Goal: Information Seeking & Learning: Learn about a topic

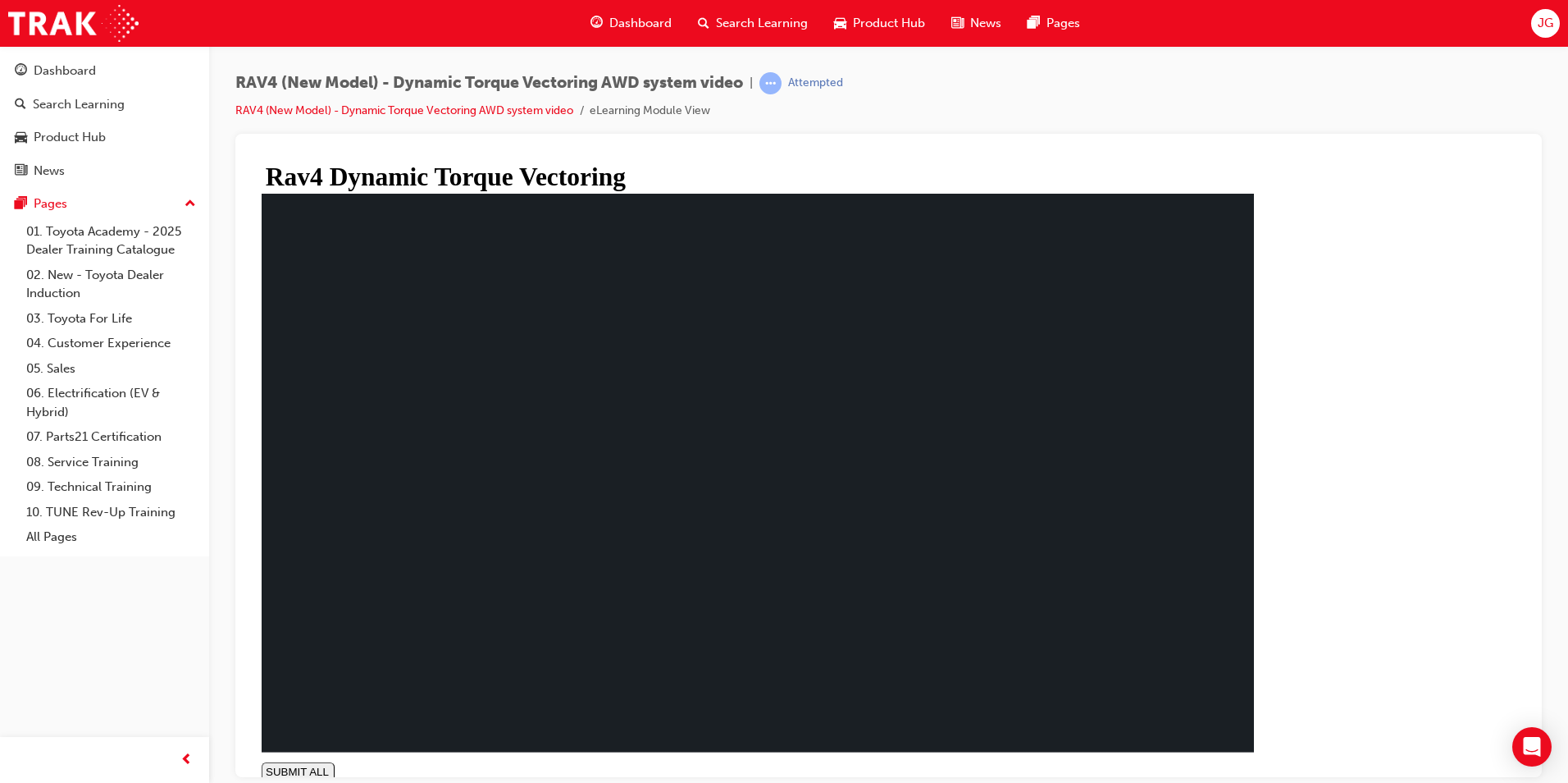
click at [625, 17] on span "Dashboard" at bounding box center [641, 22] width 63 height 19
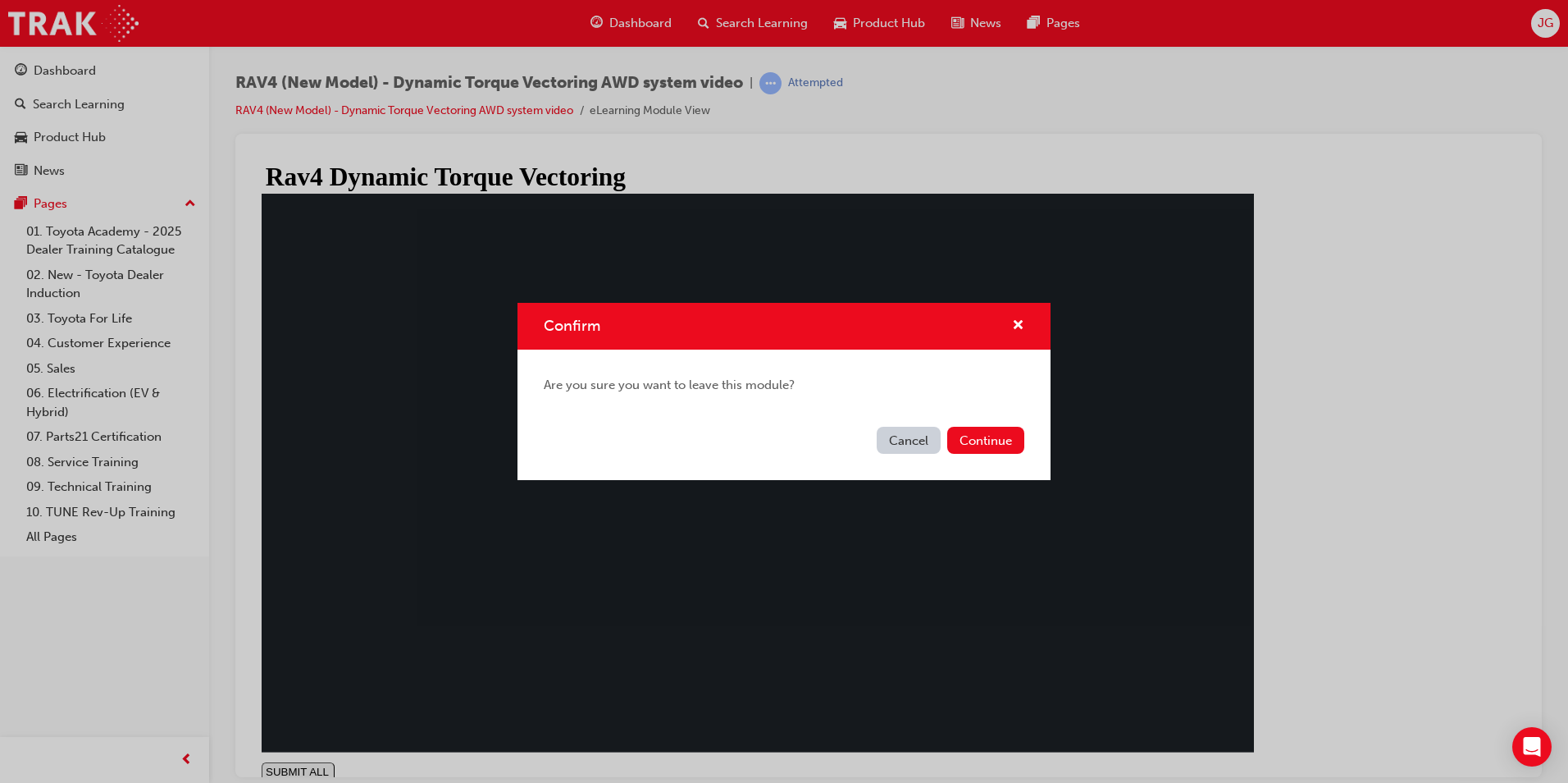
click at [932, 437] on button "Cancel" at bounding box center [908, 440] width 64 height 27
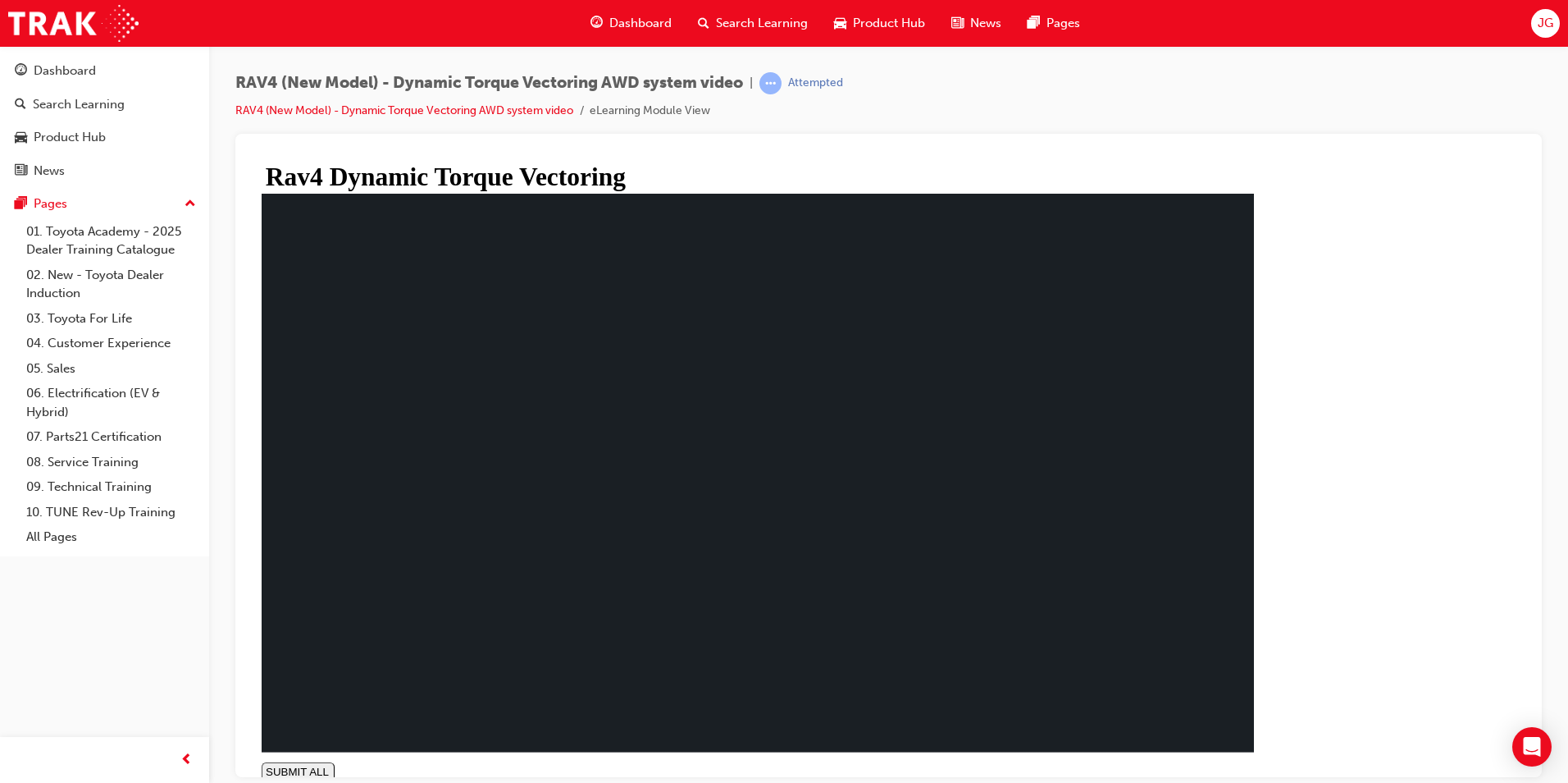
click at [648, 18] on span "Dashboard" at bounding box center [641, 22] width 63 height 19
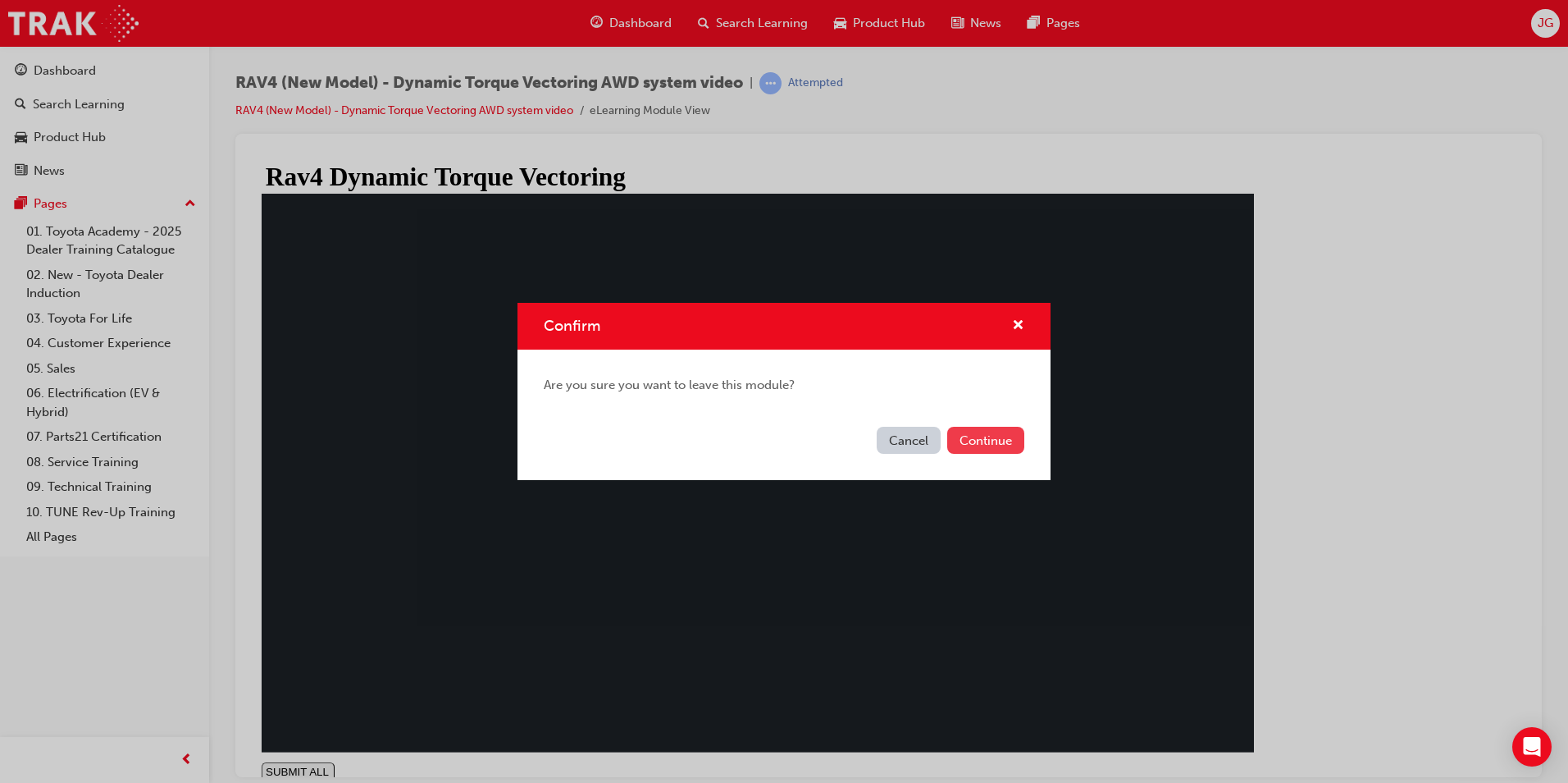
click at [990, 447] on button "Continue" at bounding box center [985, 440] width 77 height 27
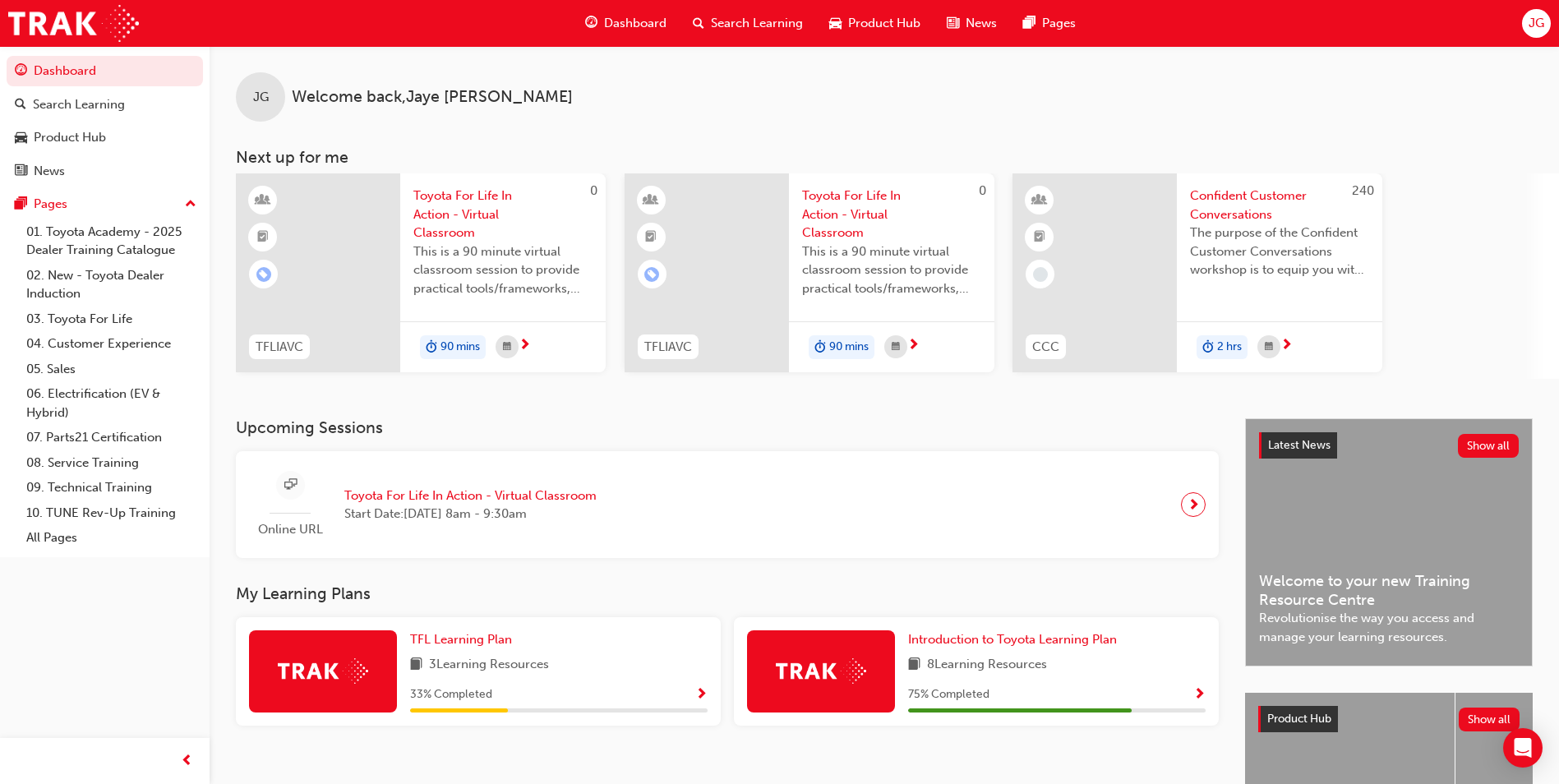
click at [744, 23] on span "Search Learning" at bounding box center [757, 23] width 92 height 19
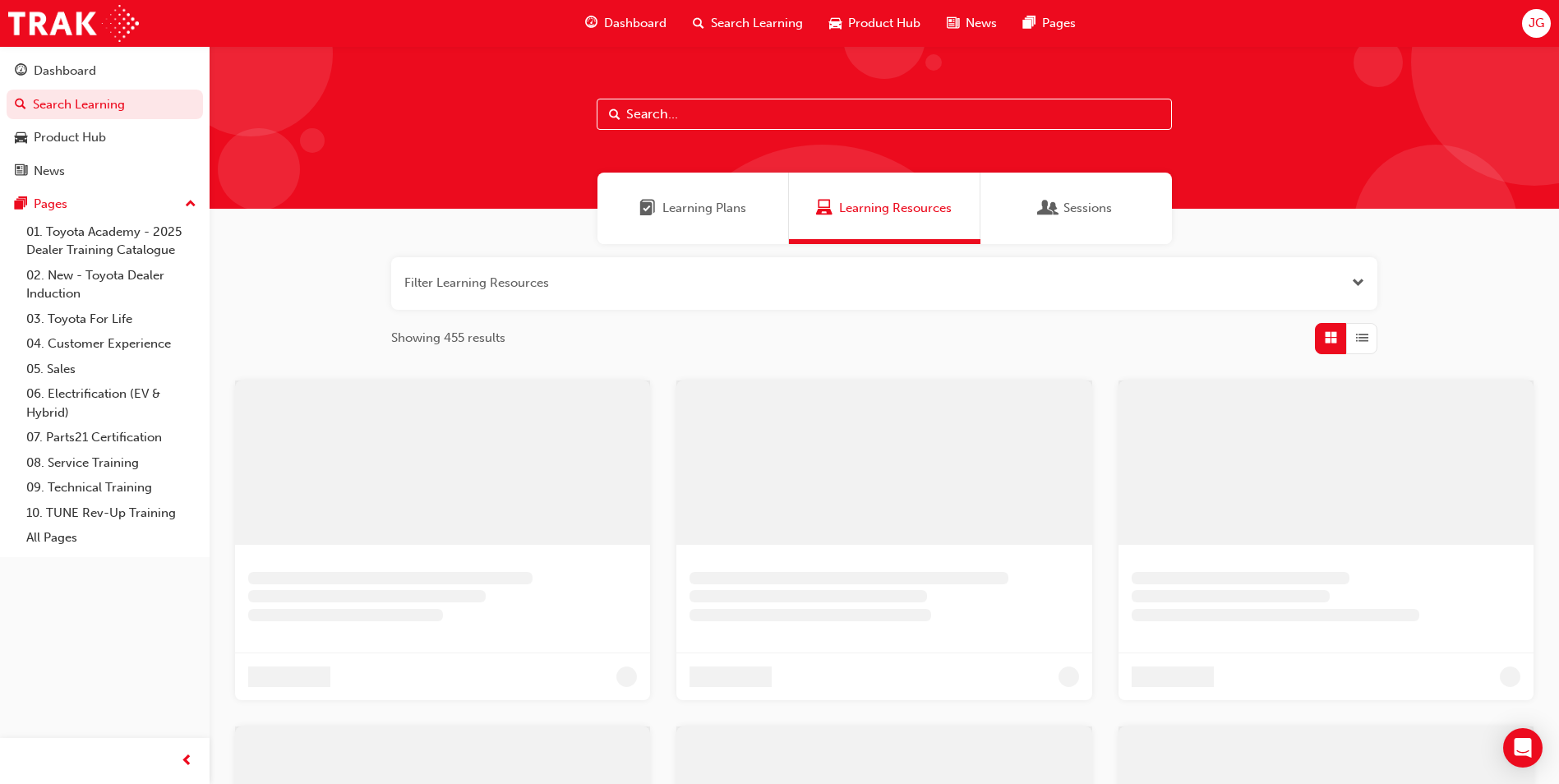
click at [873, 25] on span "Product Hub" at bounding box center [884, 23] width 72 height 19
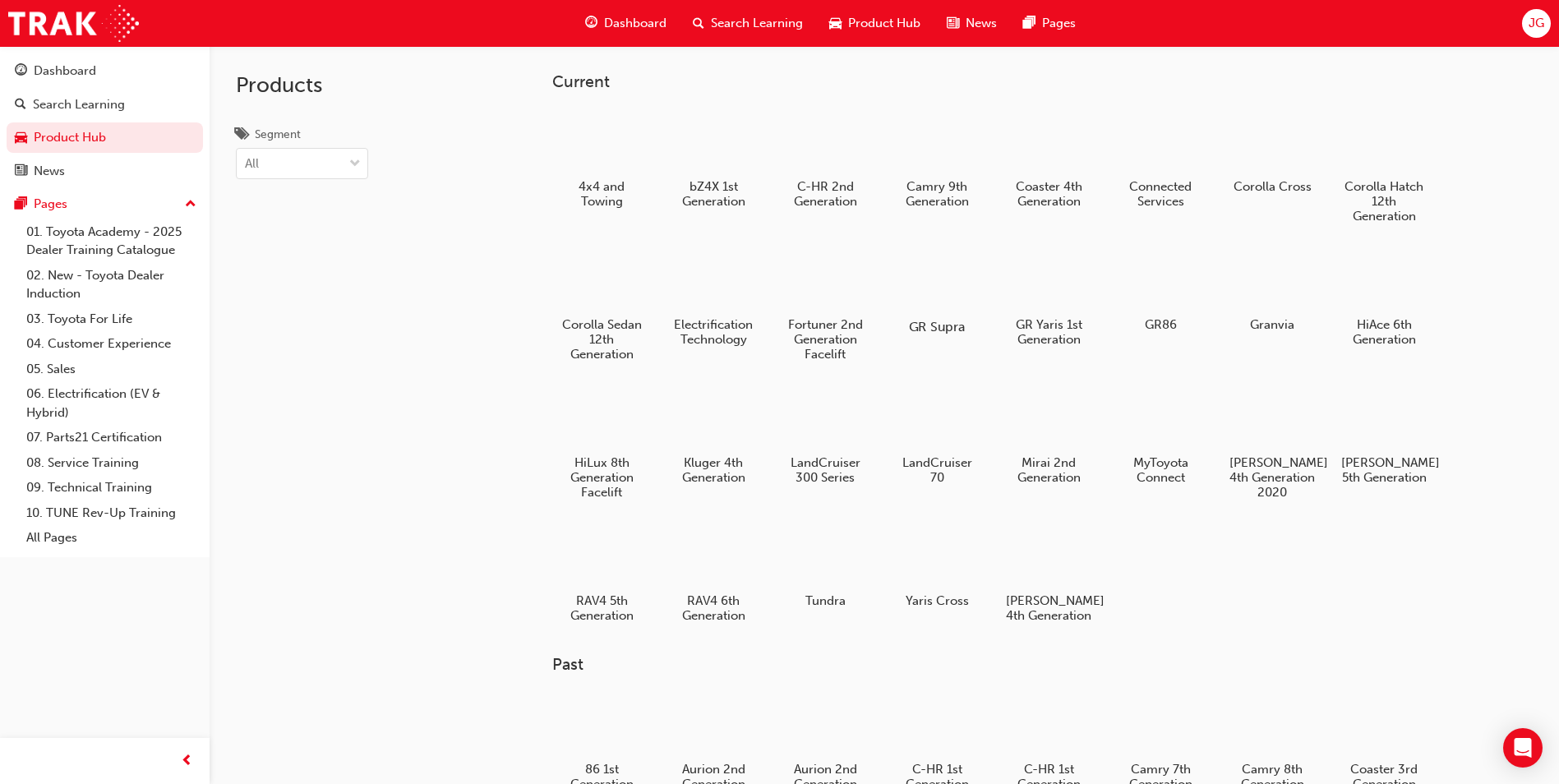
click at [942, 337] on div "GR Supra" at bounding box center [937, 290] width 105 height 101
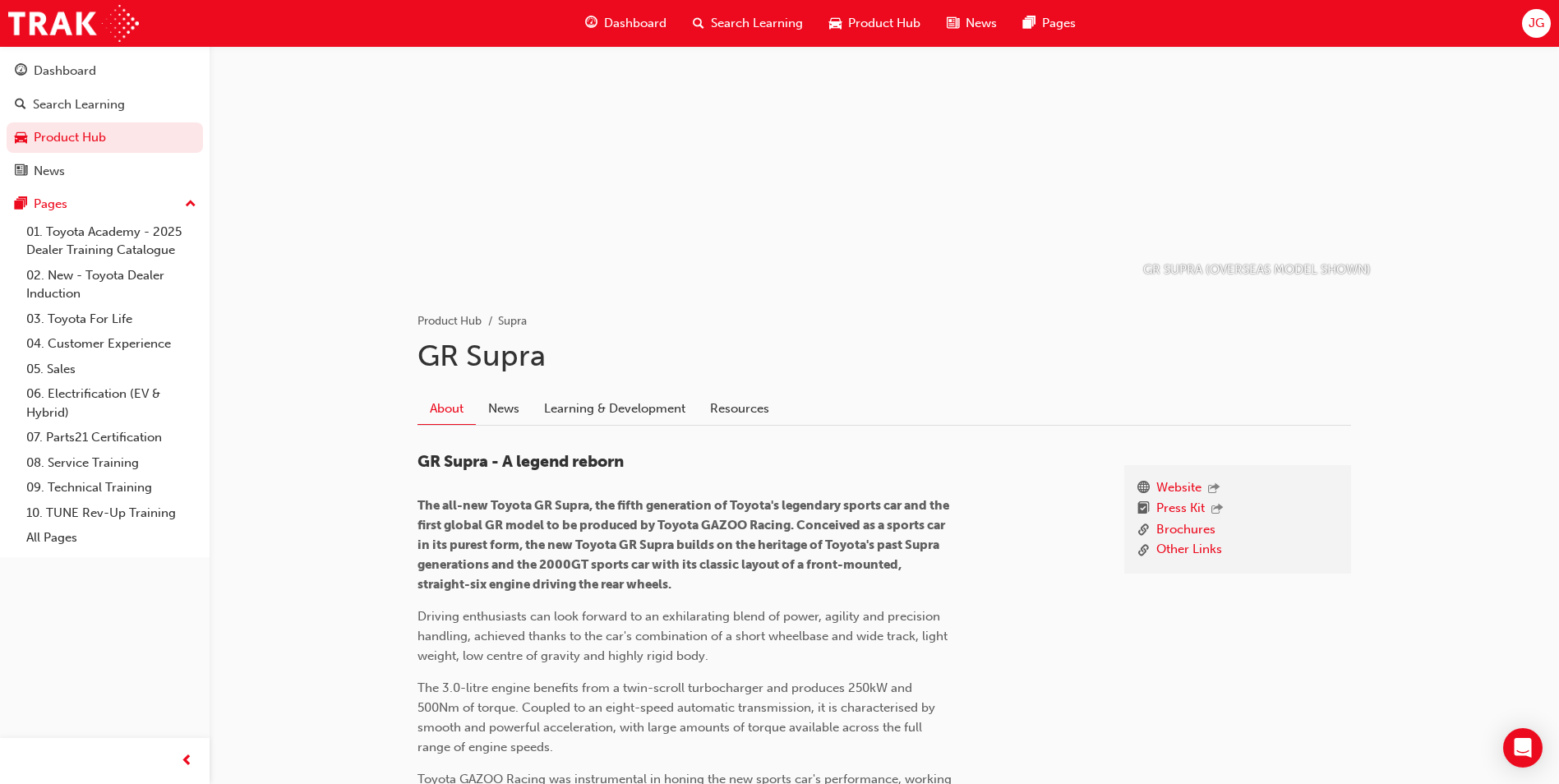
scroll to position [89, 0]
click at [511, 402] on link "News" at bounding box center [503, 409] width 56 height 31
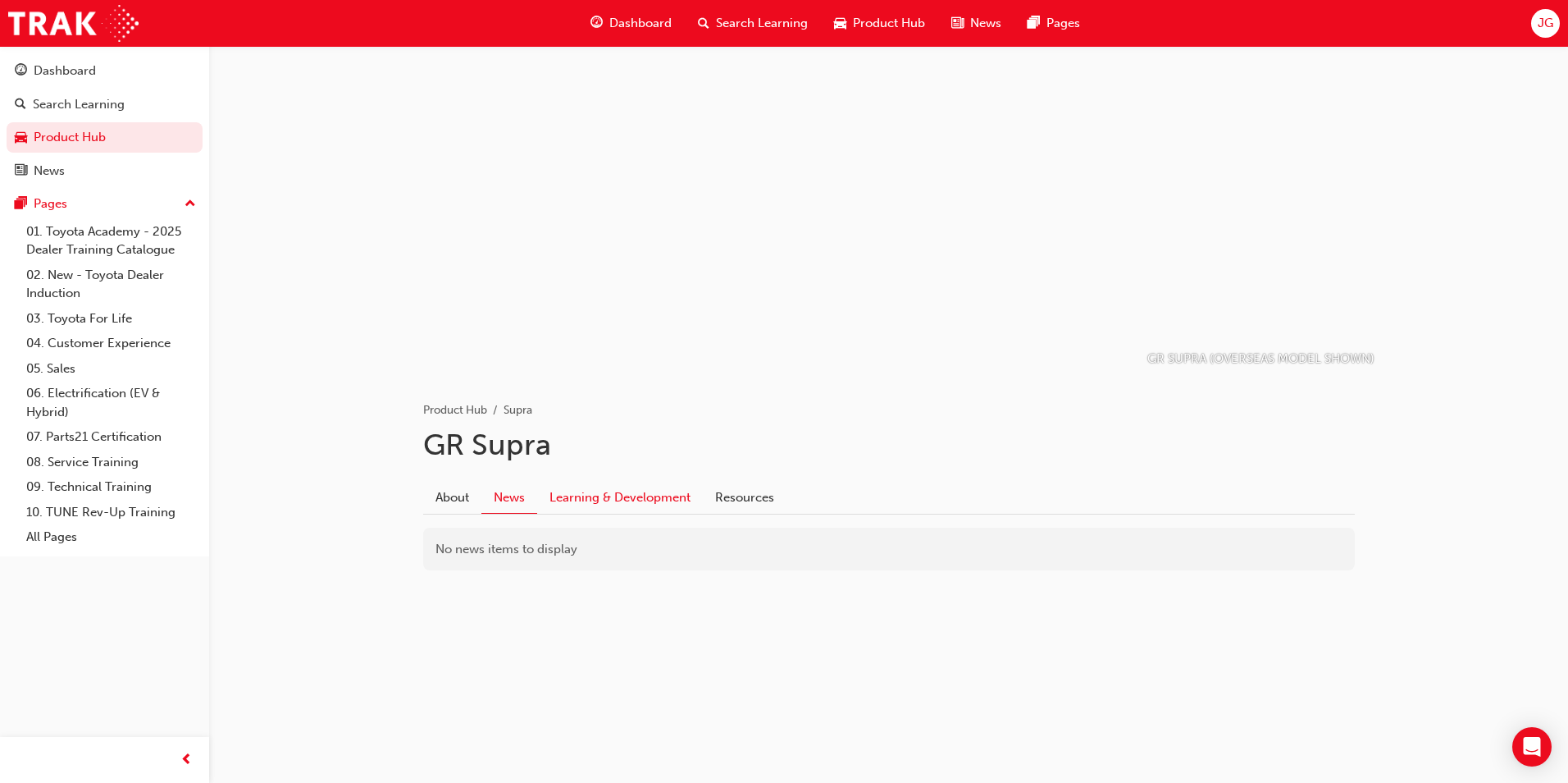
click at [595, 491] on link "Learning & Development" at bounding box center [620, 498] width 166 height 31
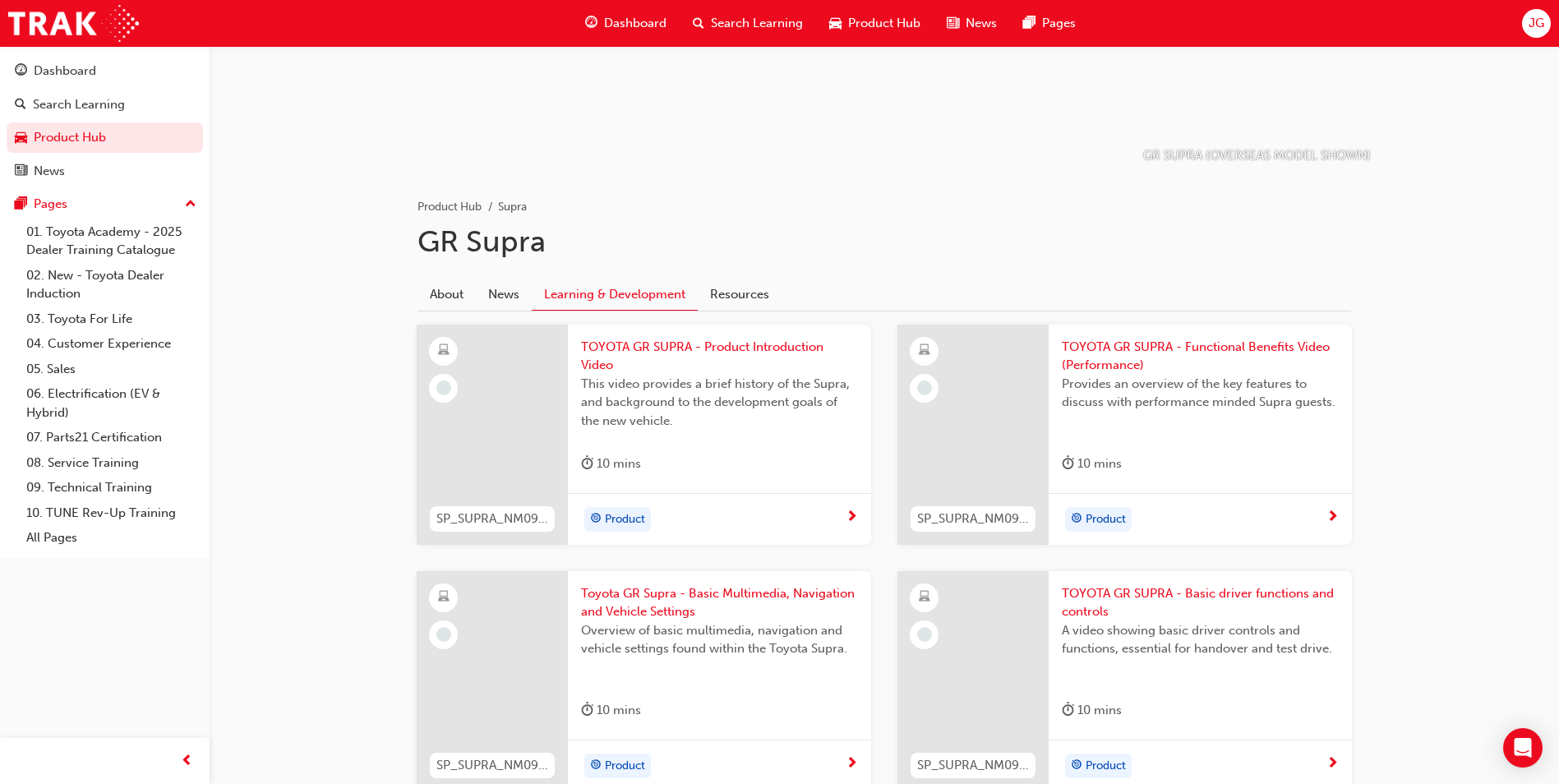
scroll to position [206, 0]
click at [525, 484] on div at bounding box center [492, 433] width 151 height 220
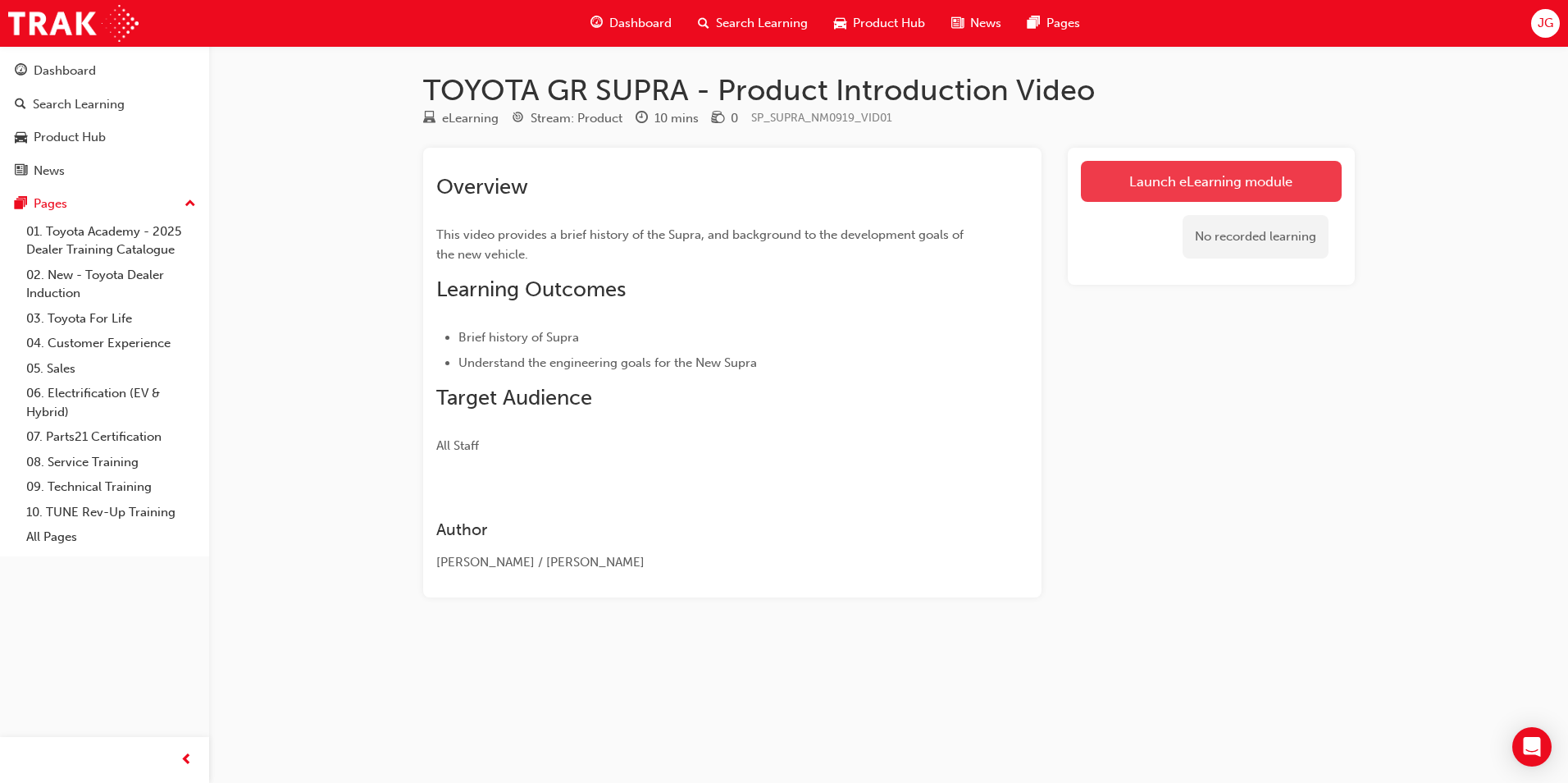
click at [1140, 169] on link "Launch eLearning module" at bounding box center [1210, 181] width 261 height 41
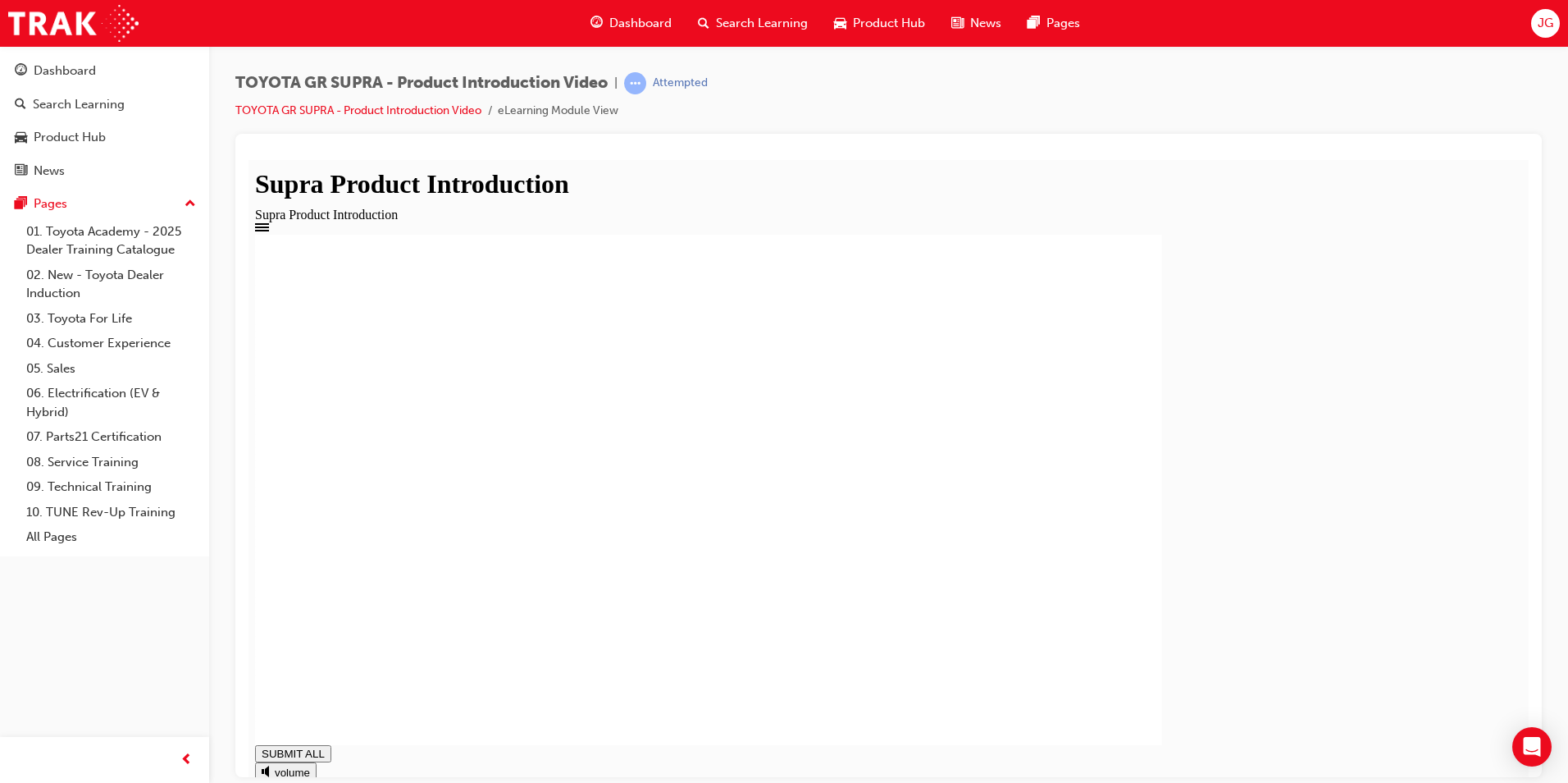
type input "1"
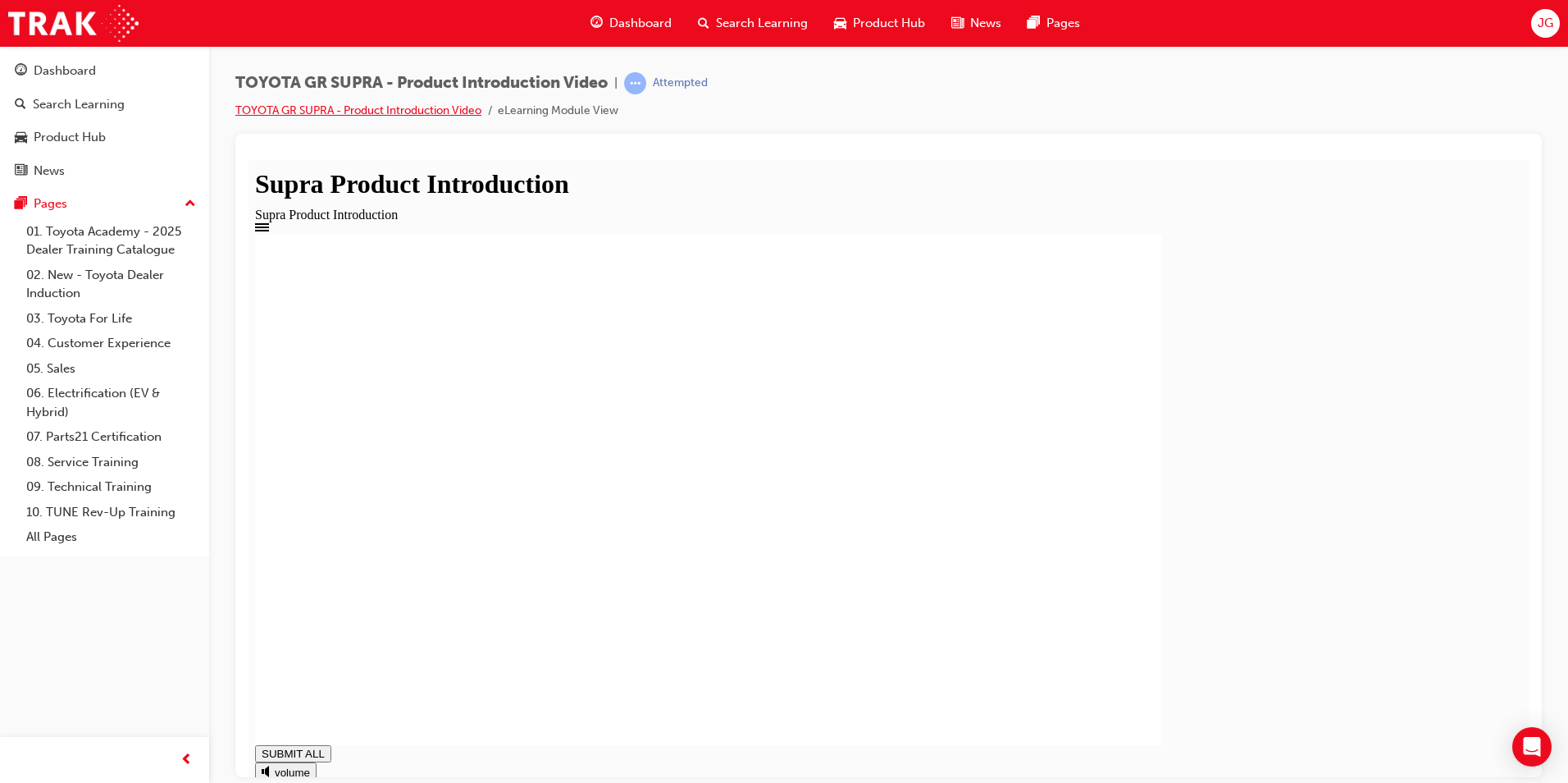
click at [448, 109] on link "TOYOTA GR SUPRA - Product Introduction Video" at bounding box center [359, 110] width 246 height 14
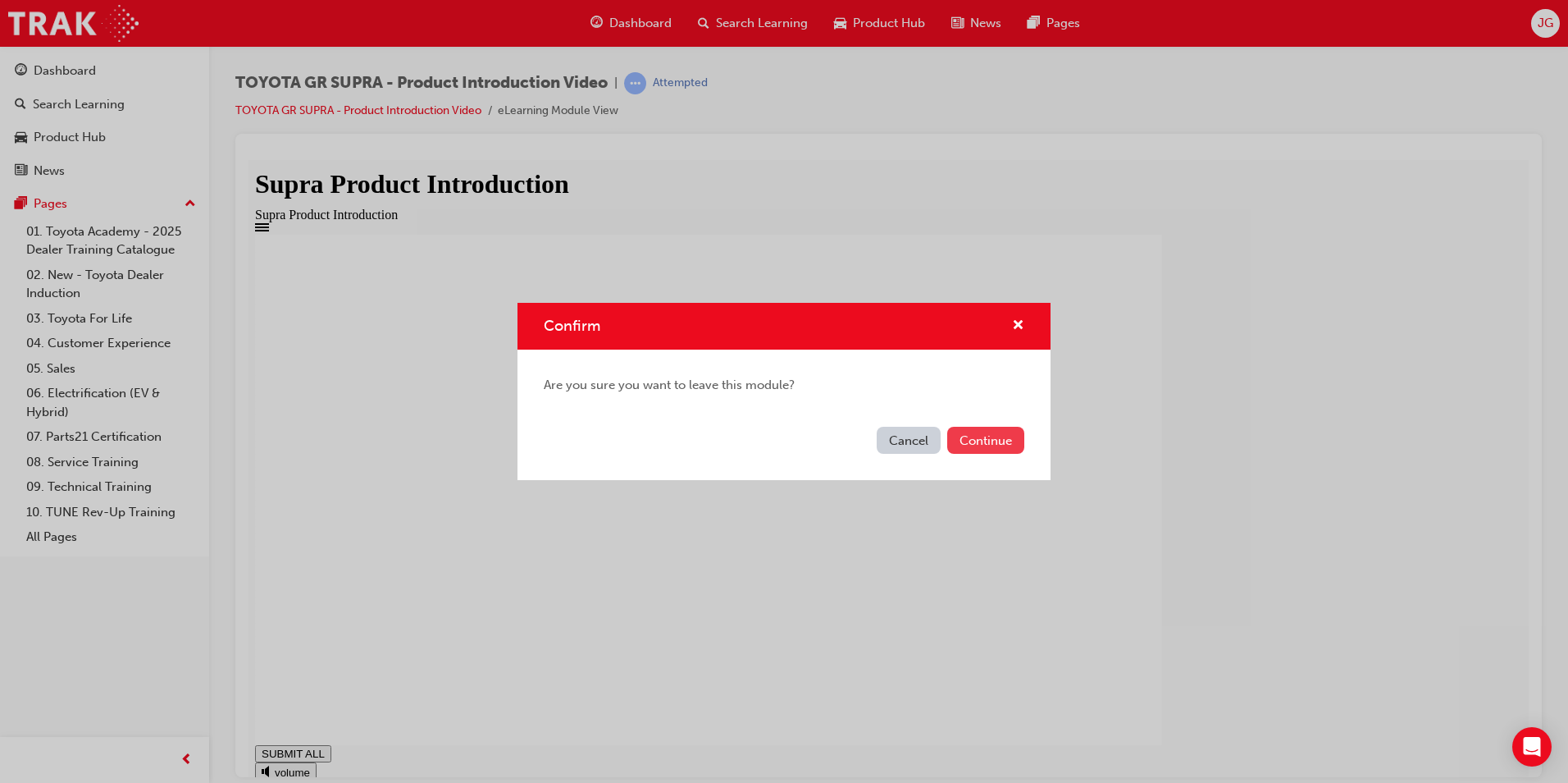
click at [958, 443] on button "Continue" at bounding box center [985, 440] width 77 height 27
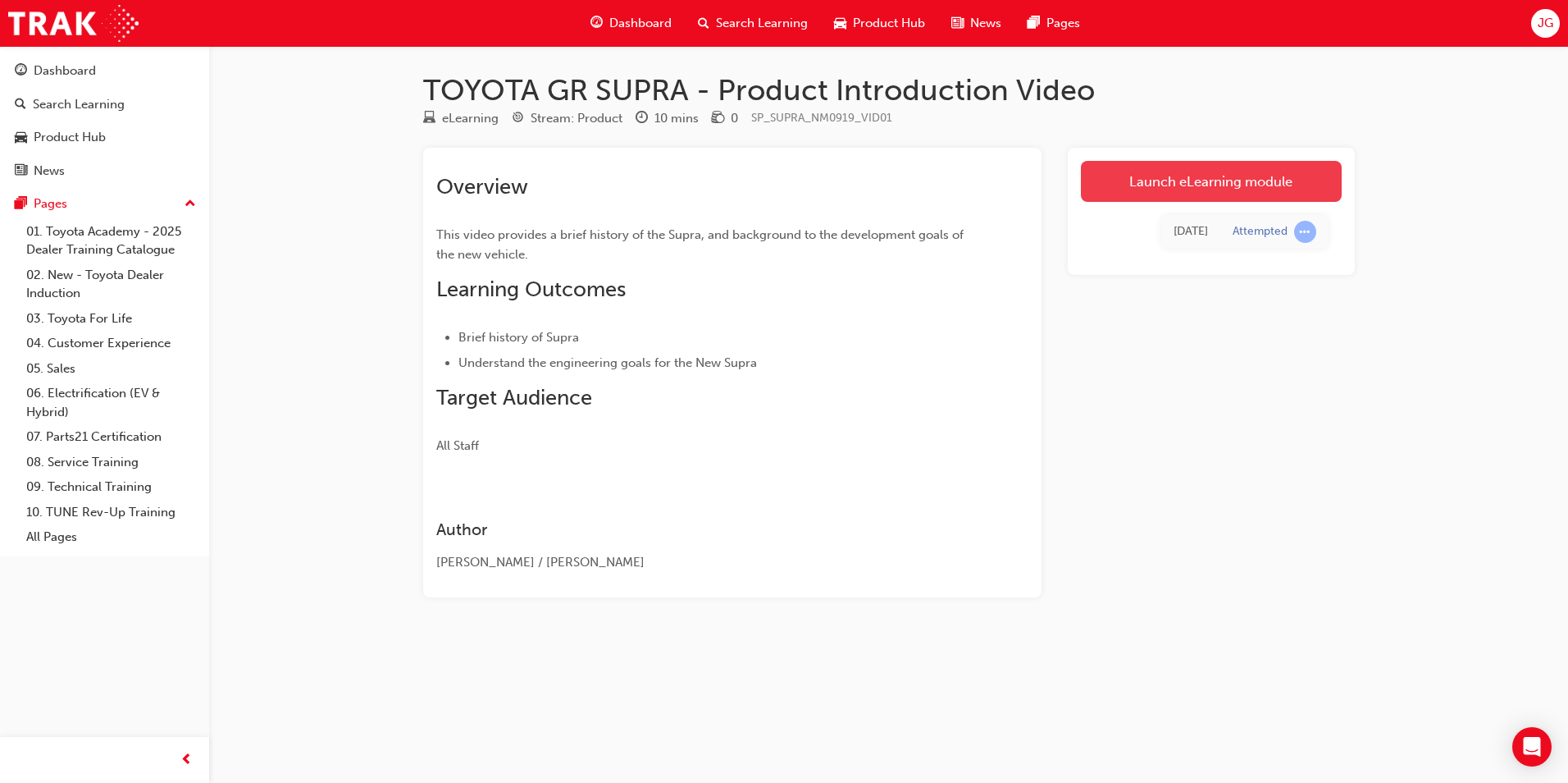
click at [1124, 169] on link "Launch eLearning module" at bounding box center [1210, 181] width 261 height 41
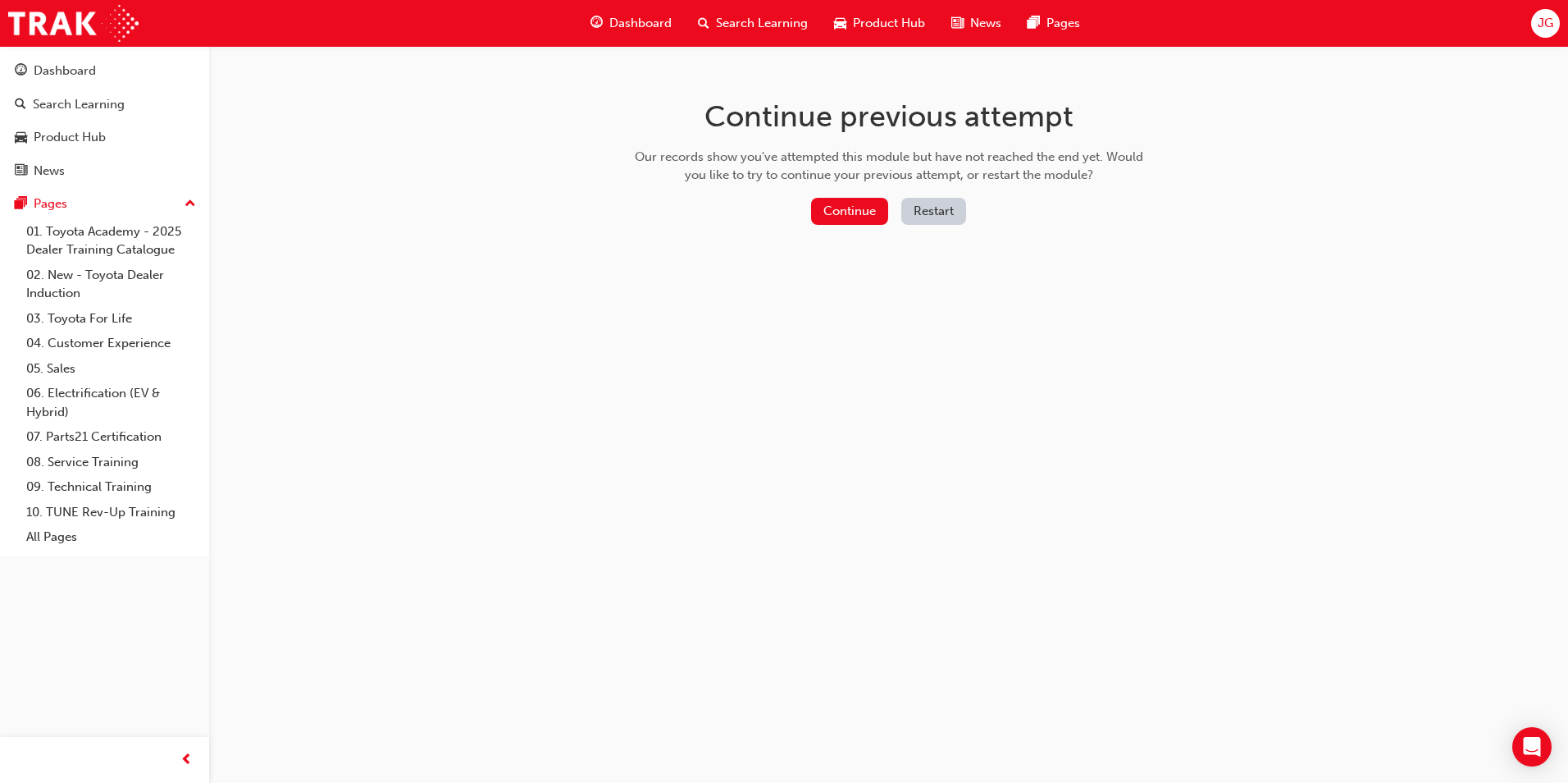
click at [918, 212] on button "Restart" at bounding box center [933, 211] width 64 height 27
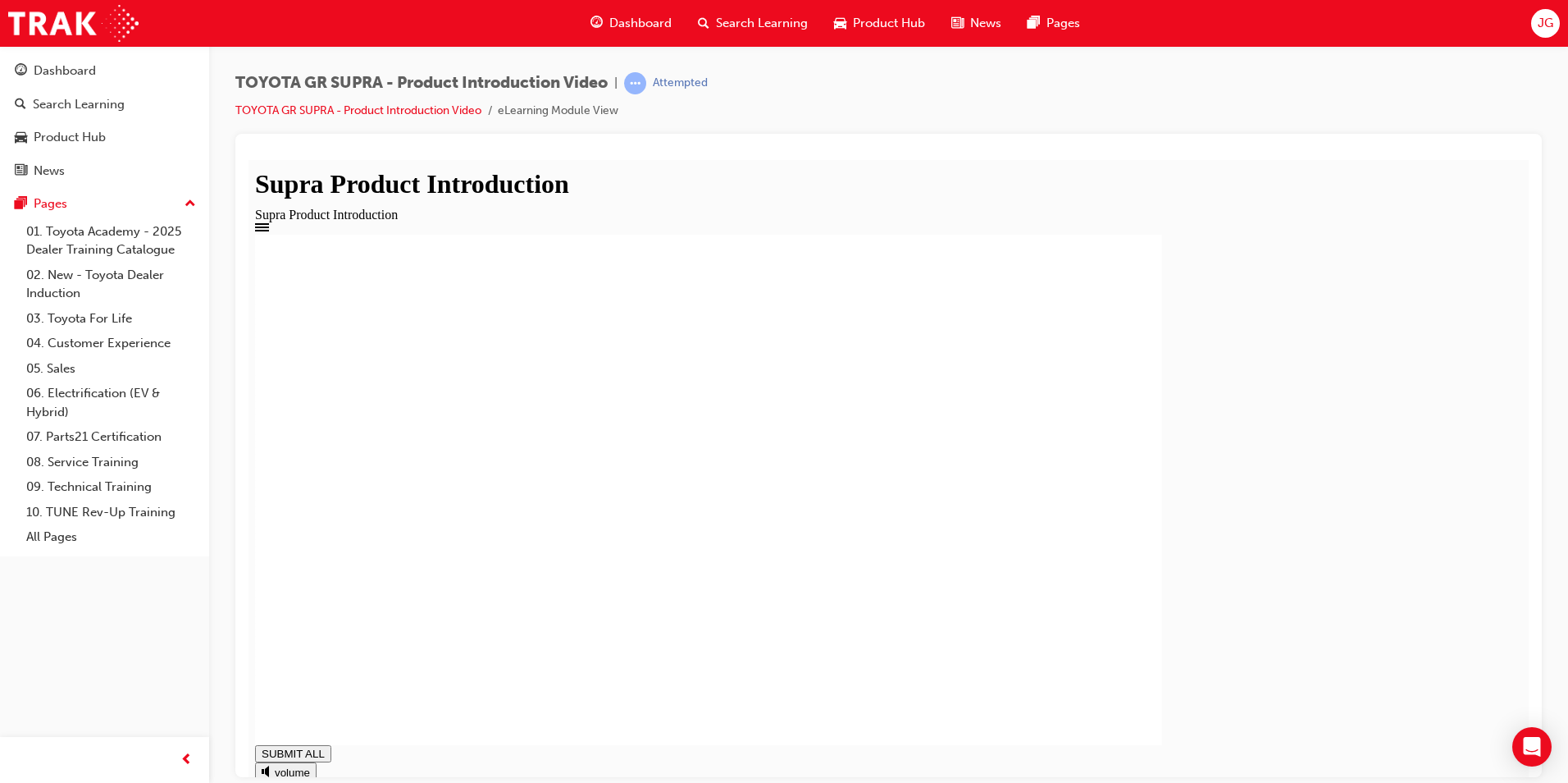
click at [1507, 744] on div "Submit 1968 1978 1988 2008 1. What year was the rst generation Supra introduce…" at bounding box center [888, 554] width 1267 height 642
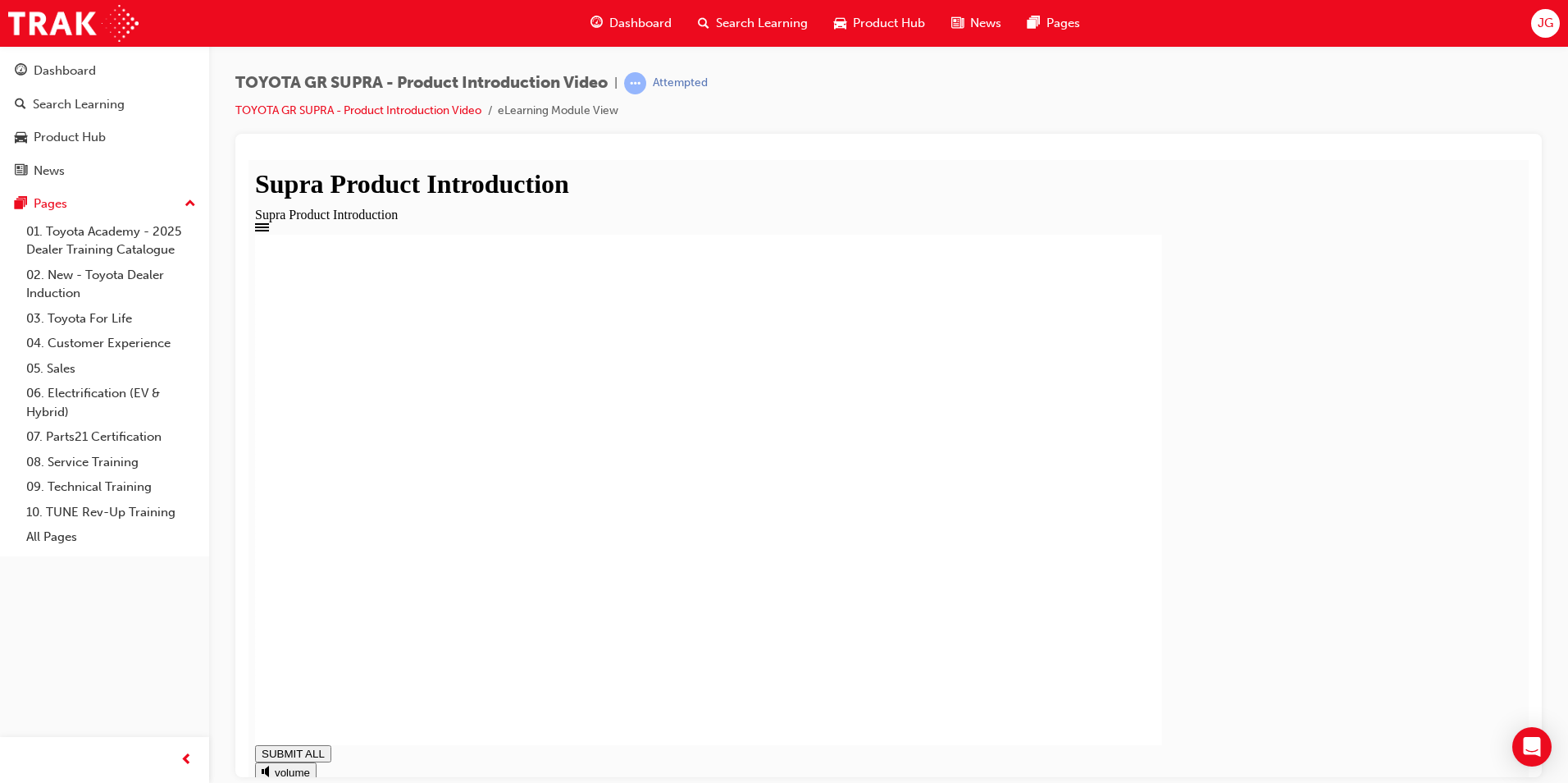
type input "1"
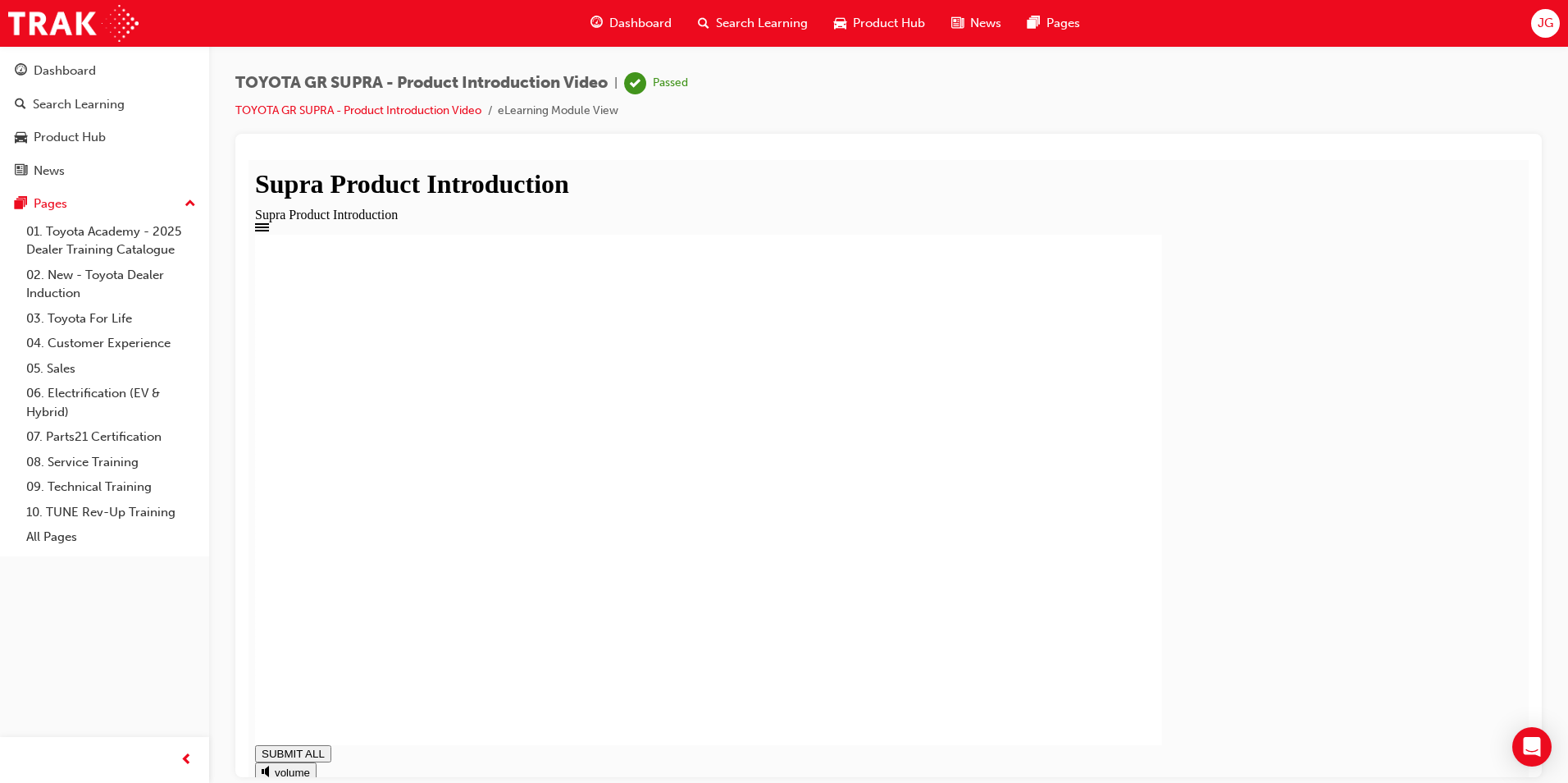
click at [626, 25] on span "Dashboard" at bounding box center [641, 22] width 63 height 19
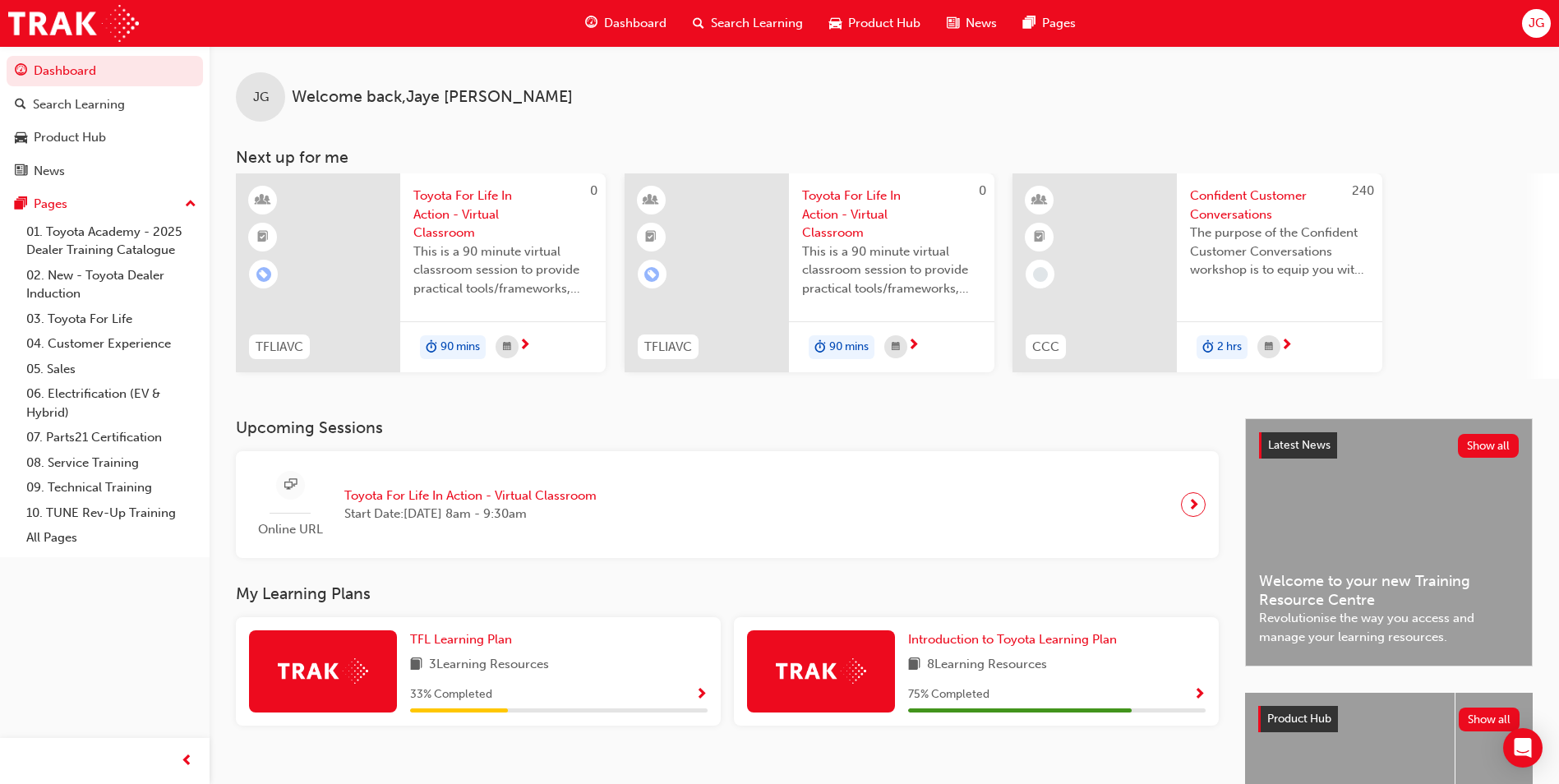
click at [816, 28] on div "Product Hub" at bounding box center [874, 23] width 118 height 33
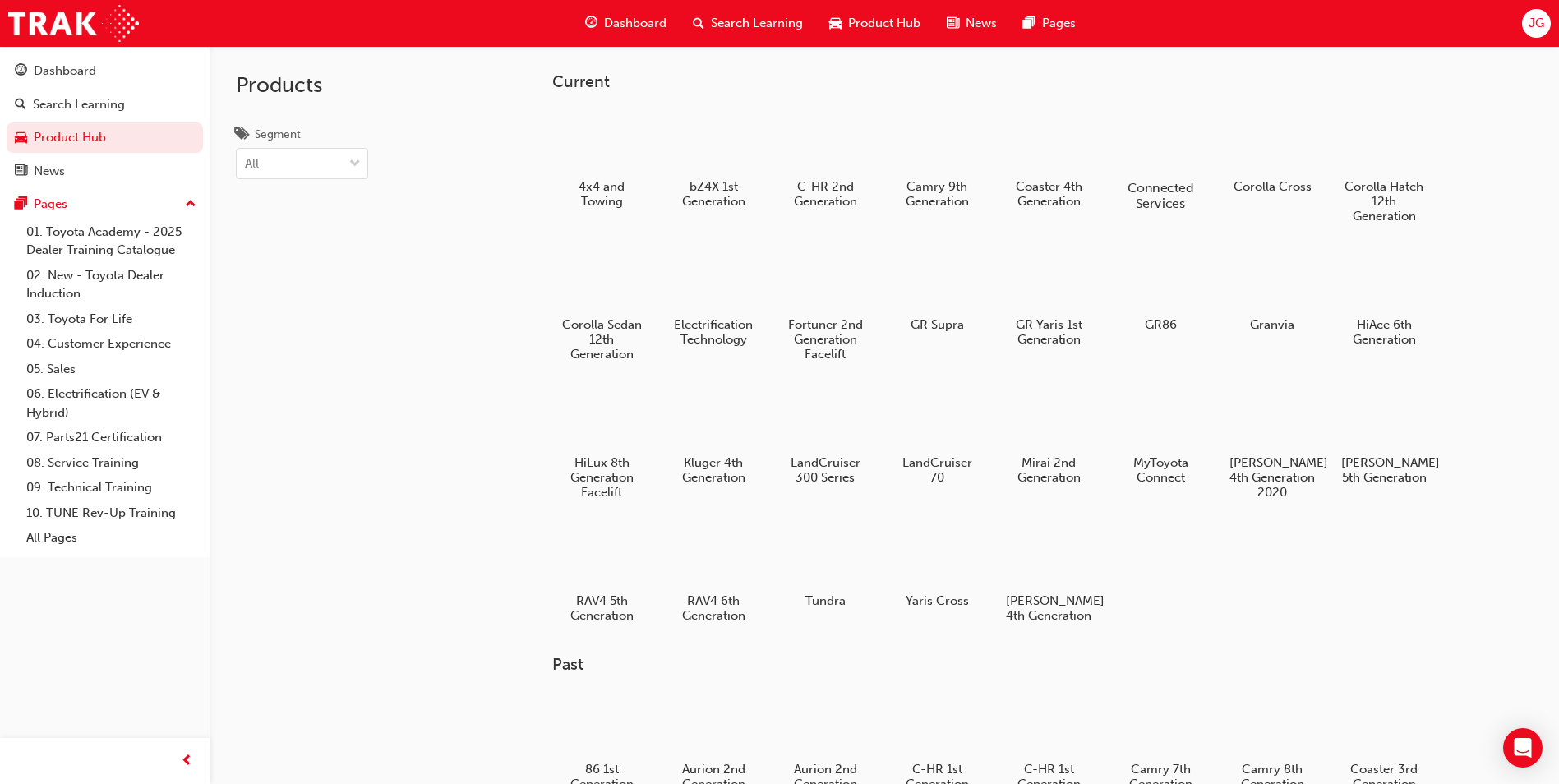
click at [1123, 192] on h5 "Connected Services" at bounding box center [1160, 196] width 91 height 31
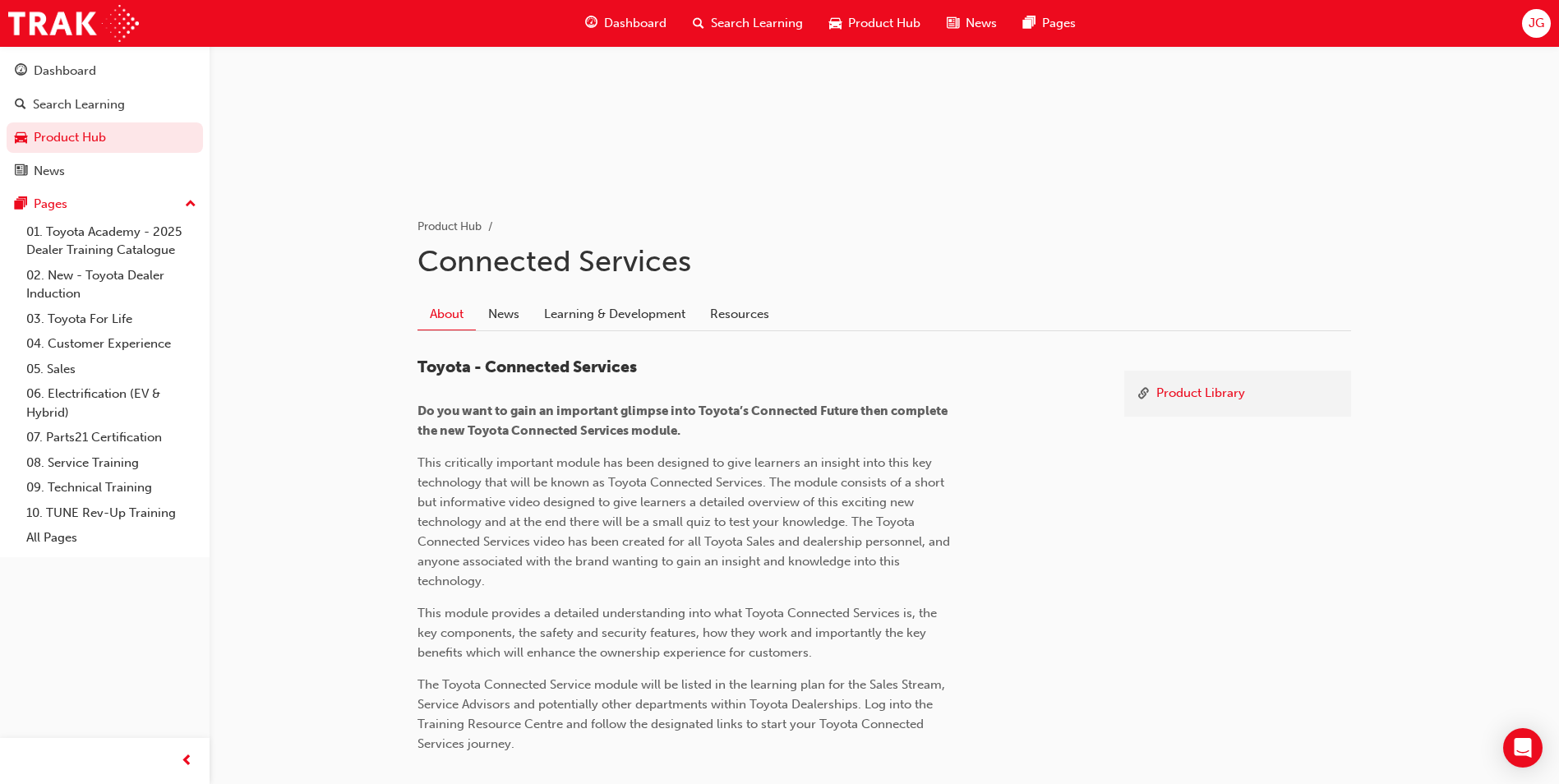
scroll to position [286, 0]
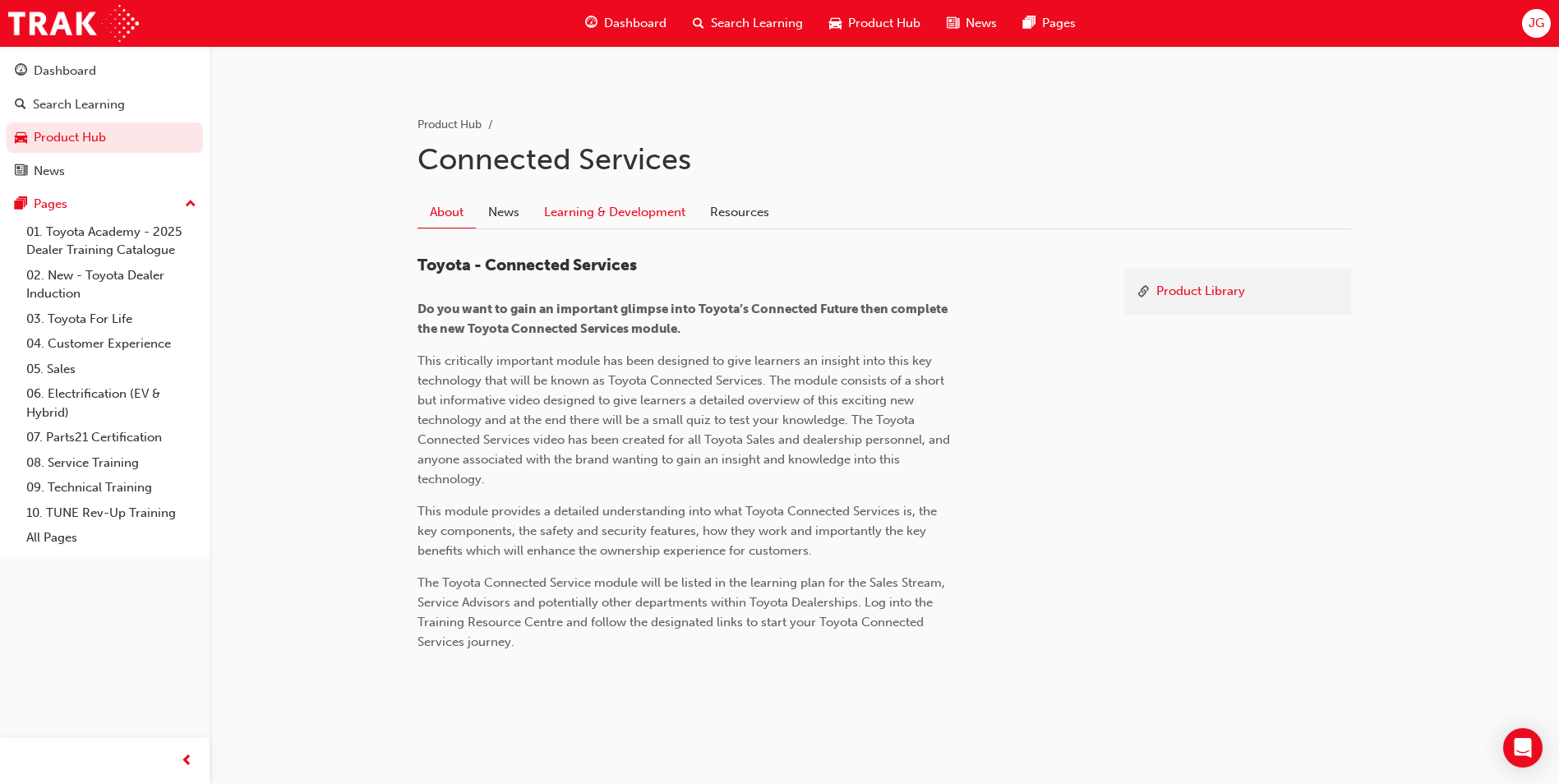
click at [565, 207] on link "Learning & Development" at bounding box center [615, 212] width 166 height 31
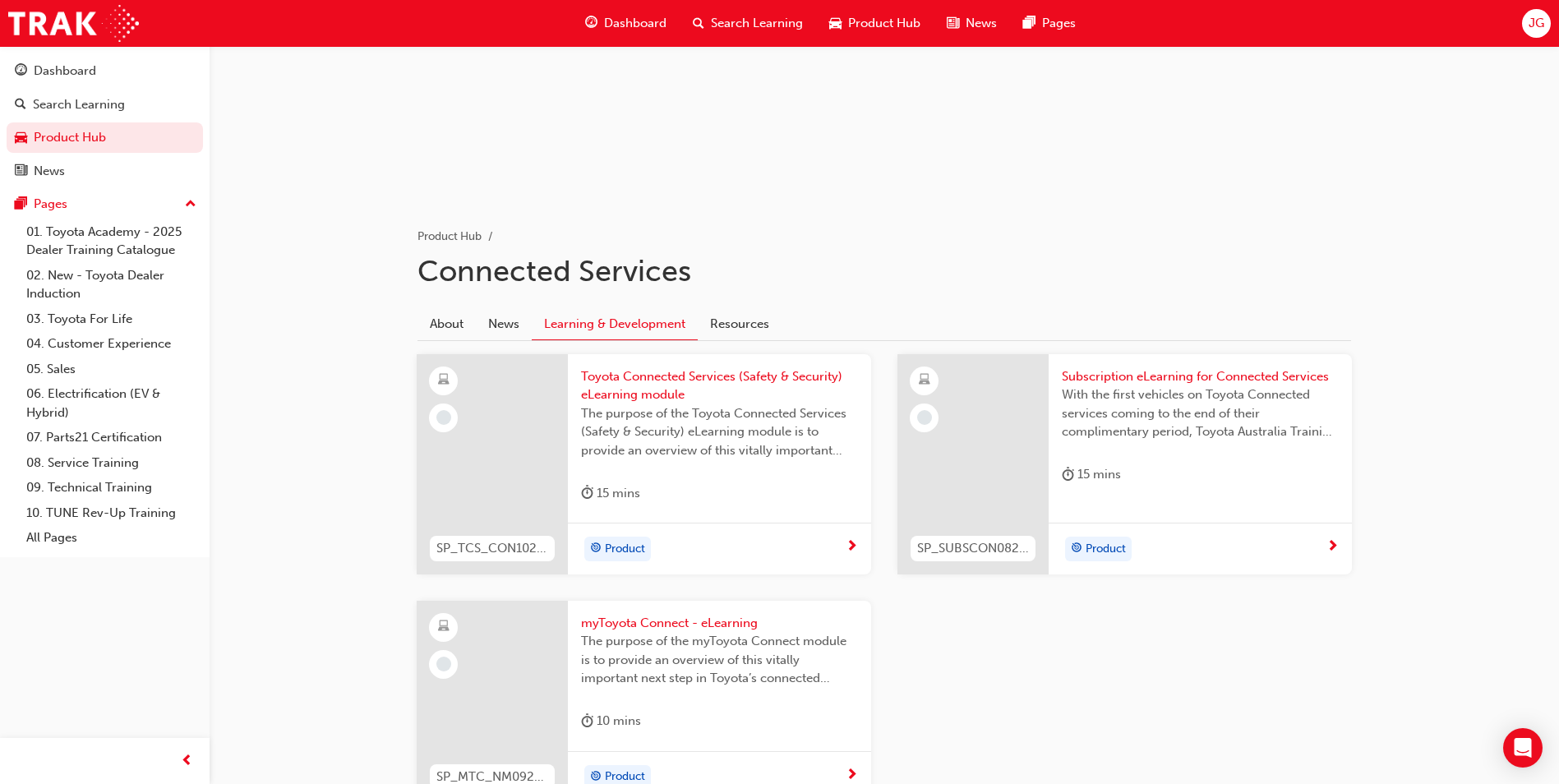
scroll to position [312, 0]
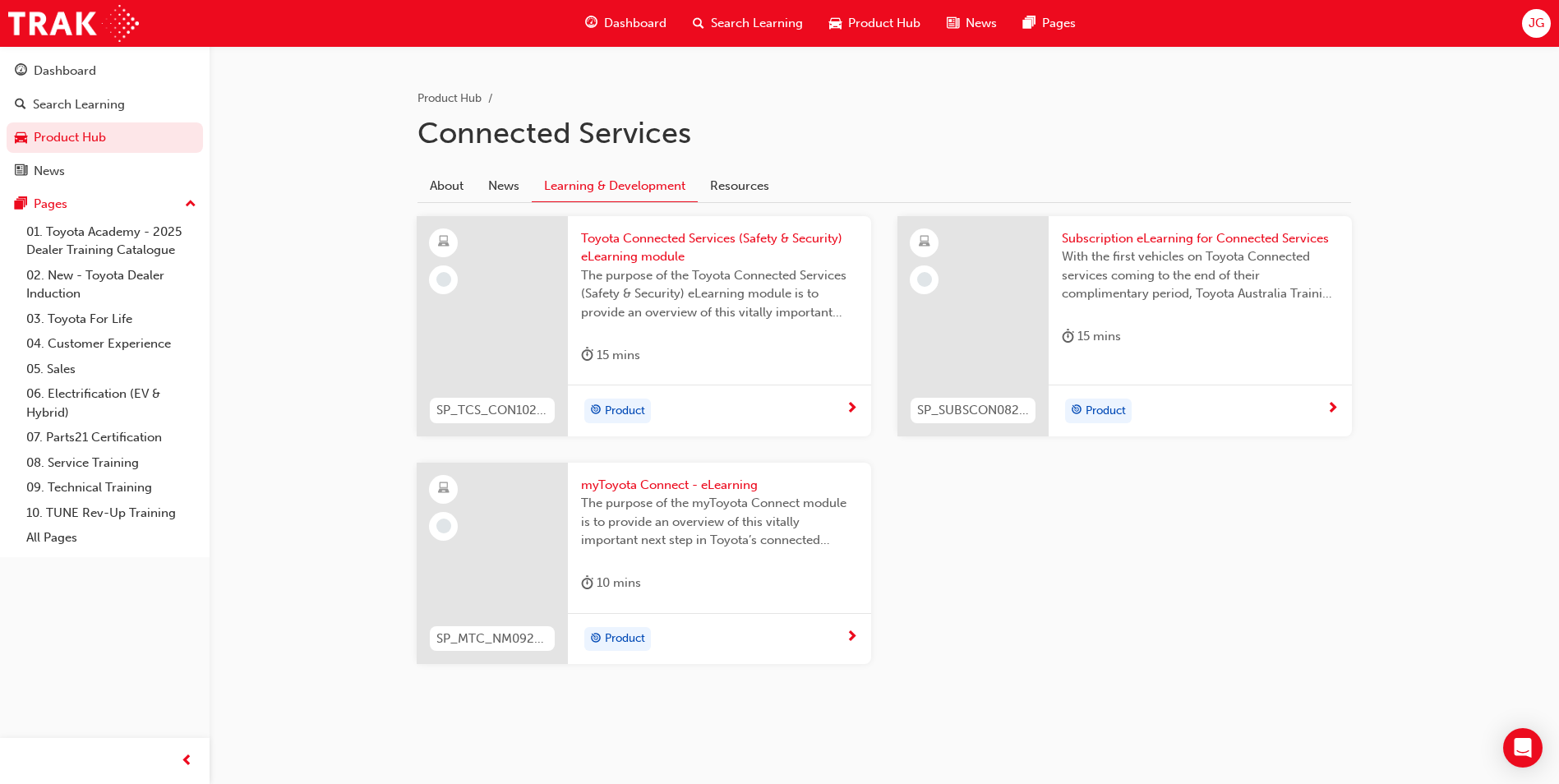
click at [549, 316] on div at bounding box center [492, 326] width 151 height 220
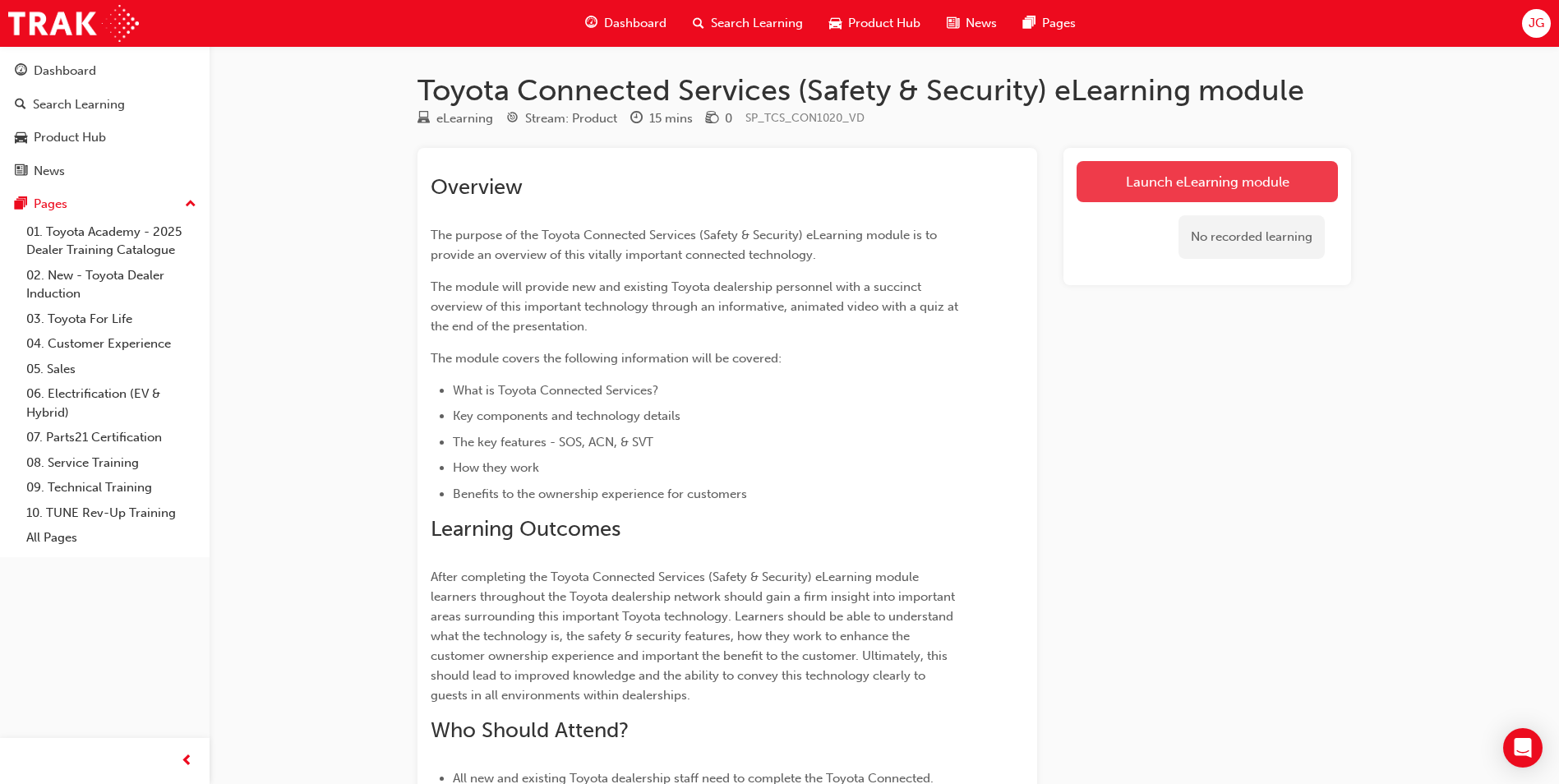
click at [1131, 197] on link "Launch eLearning module" at bounding box center [1206, 181] width 261 height 41
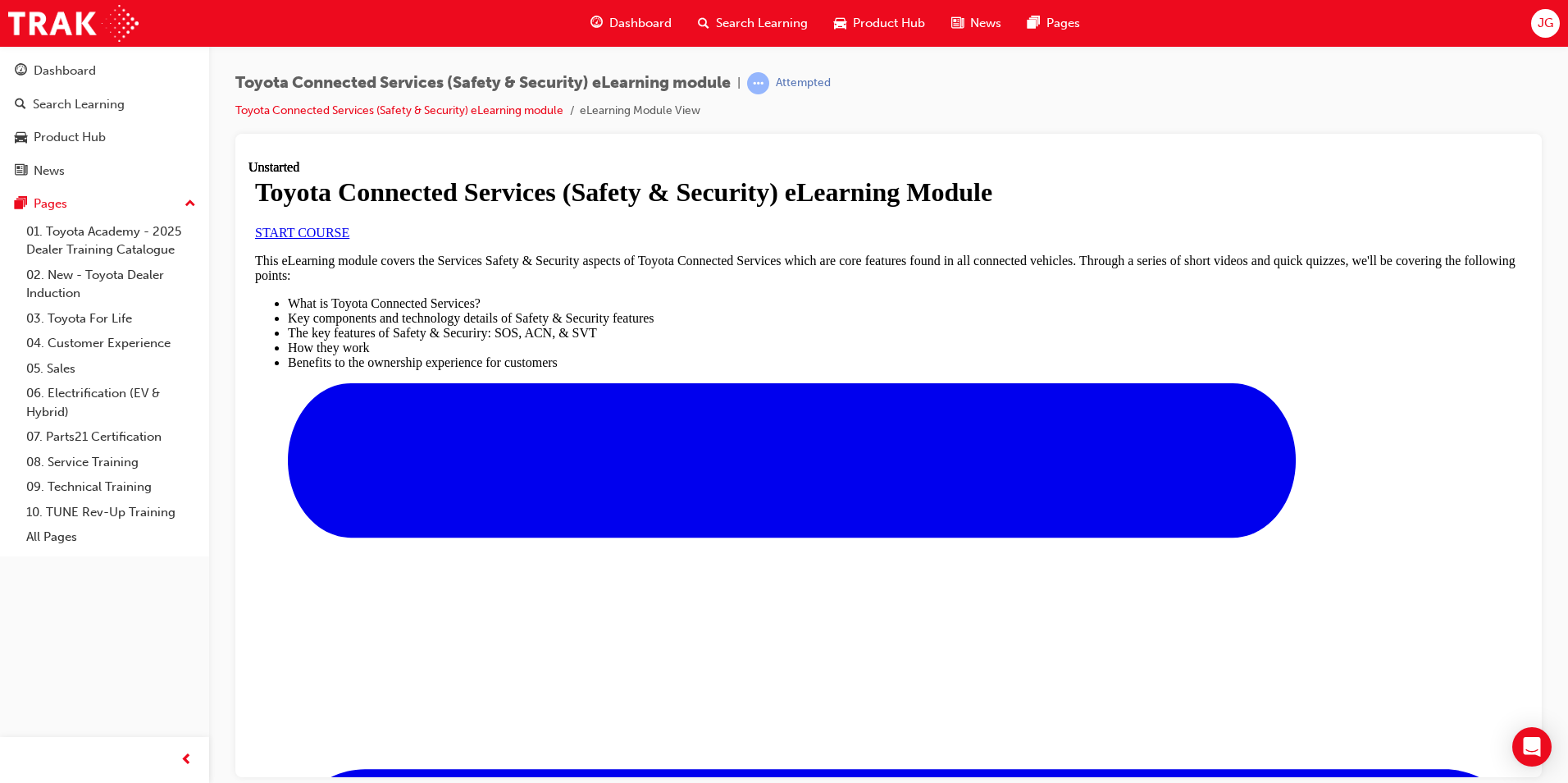
click at [350, 239] on link "START COURSE" at bounding box center [302, 232] width 95 height 14
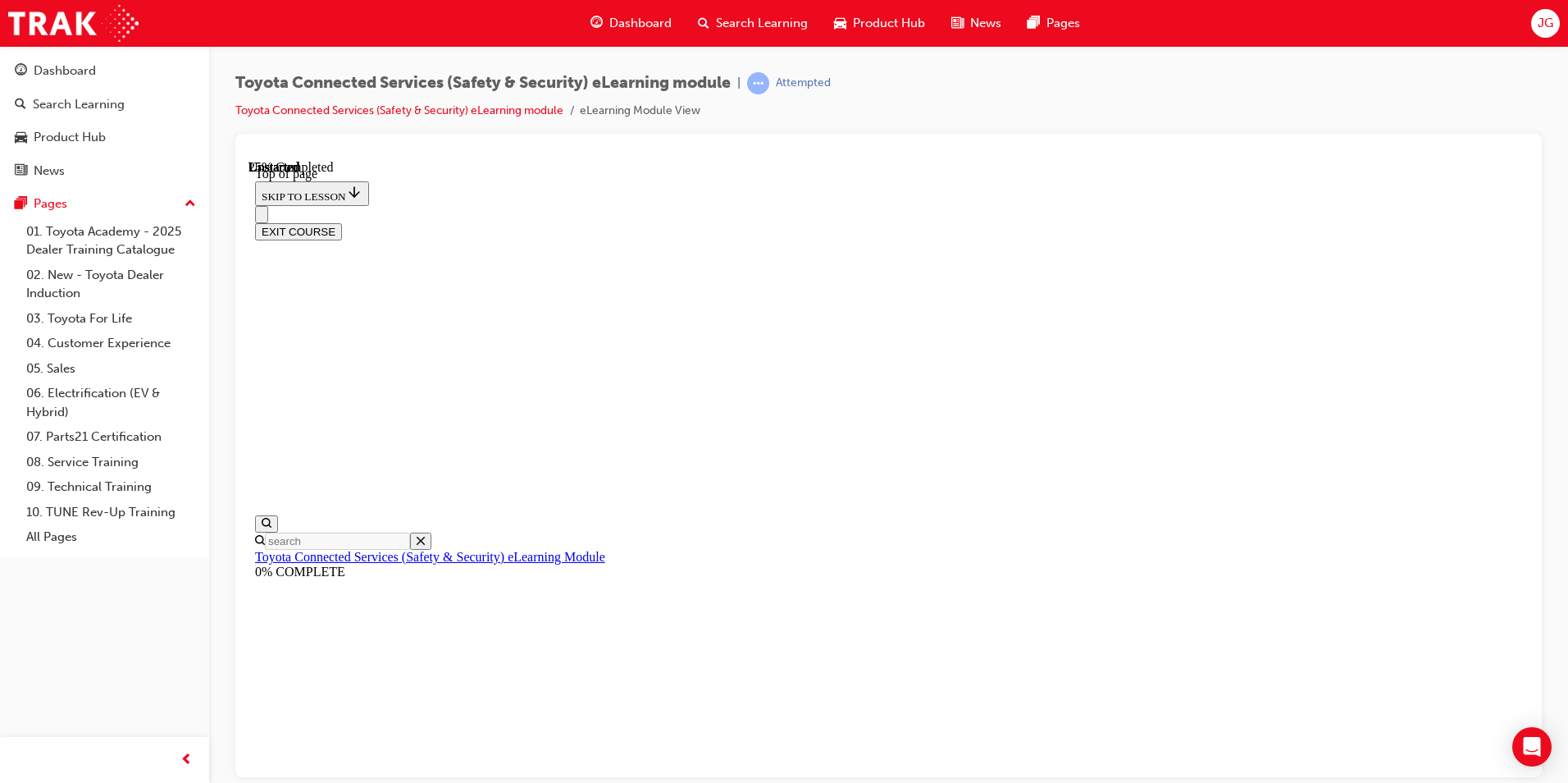
scroll to position [50, 0]
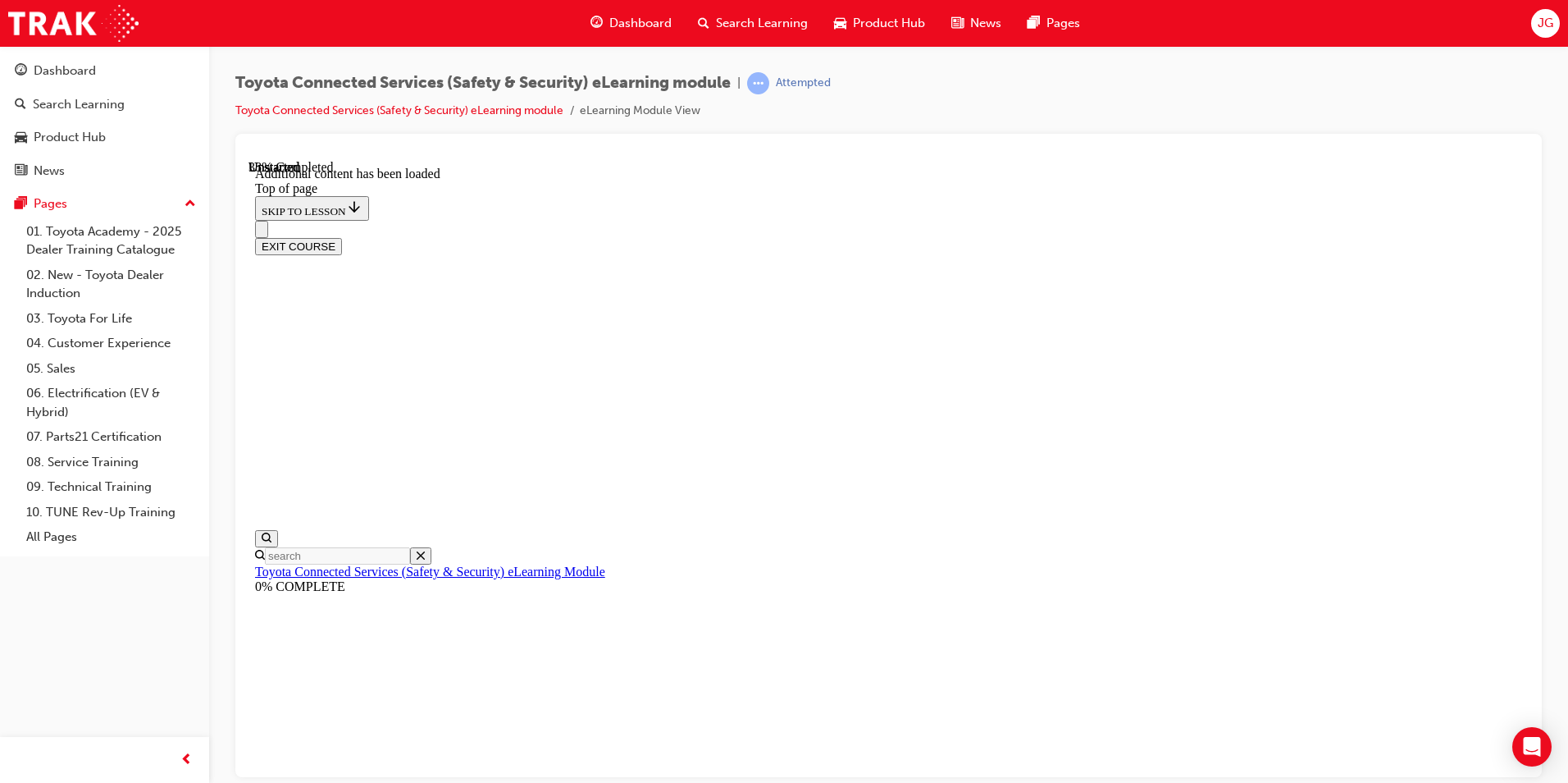
scroll to position [488, 0]
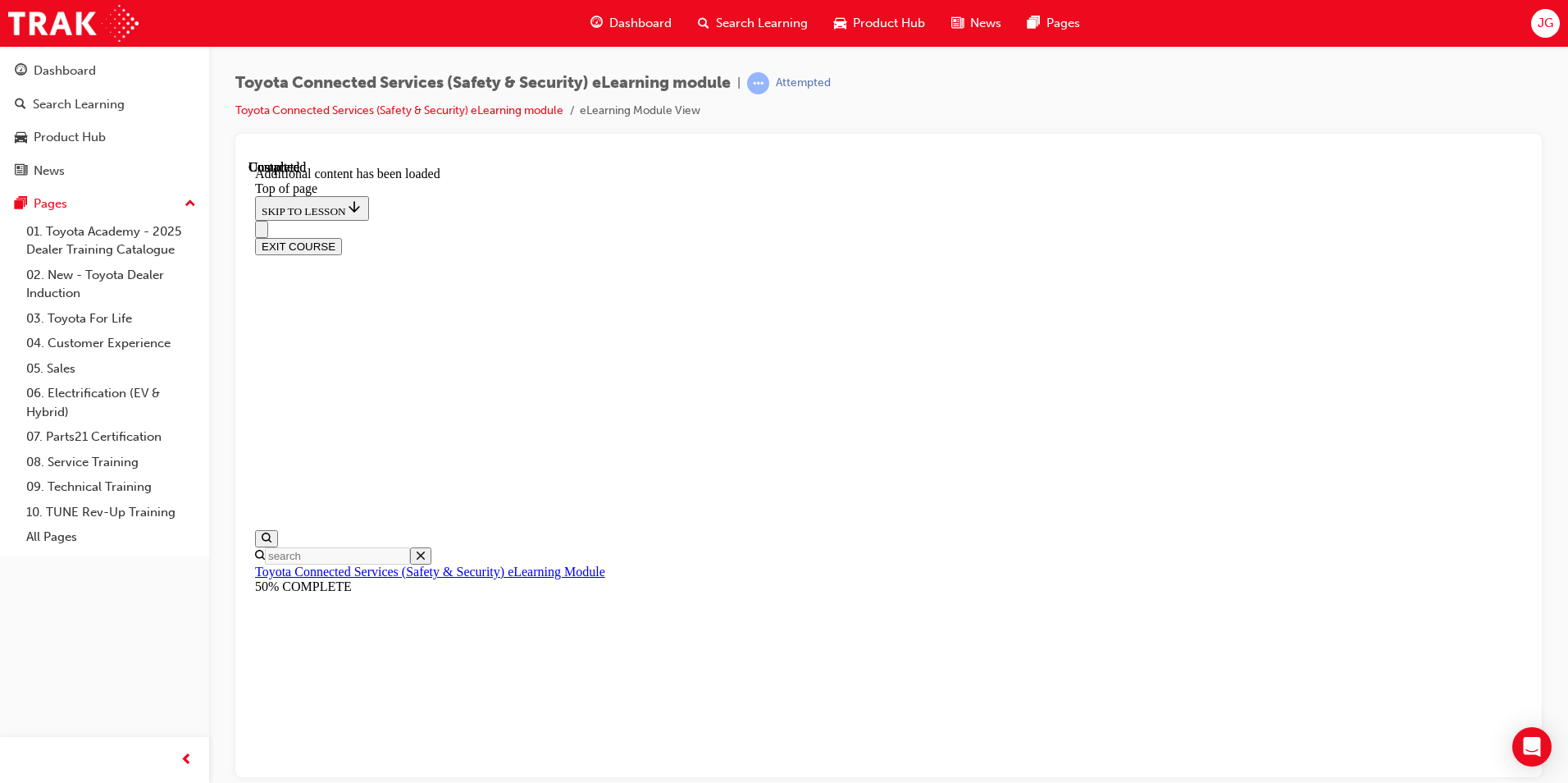
scroll to position [1089, 0]
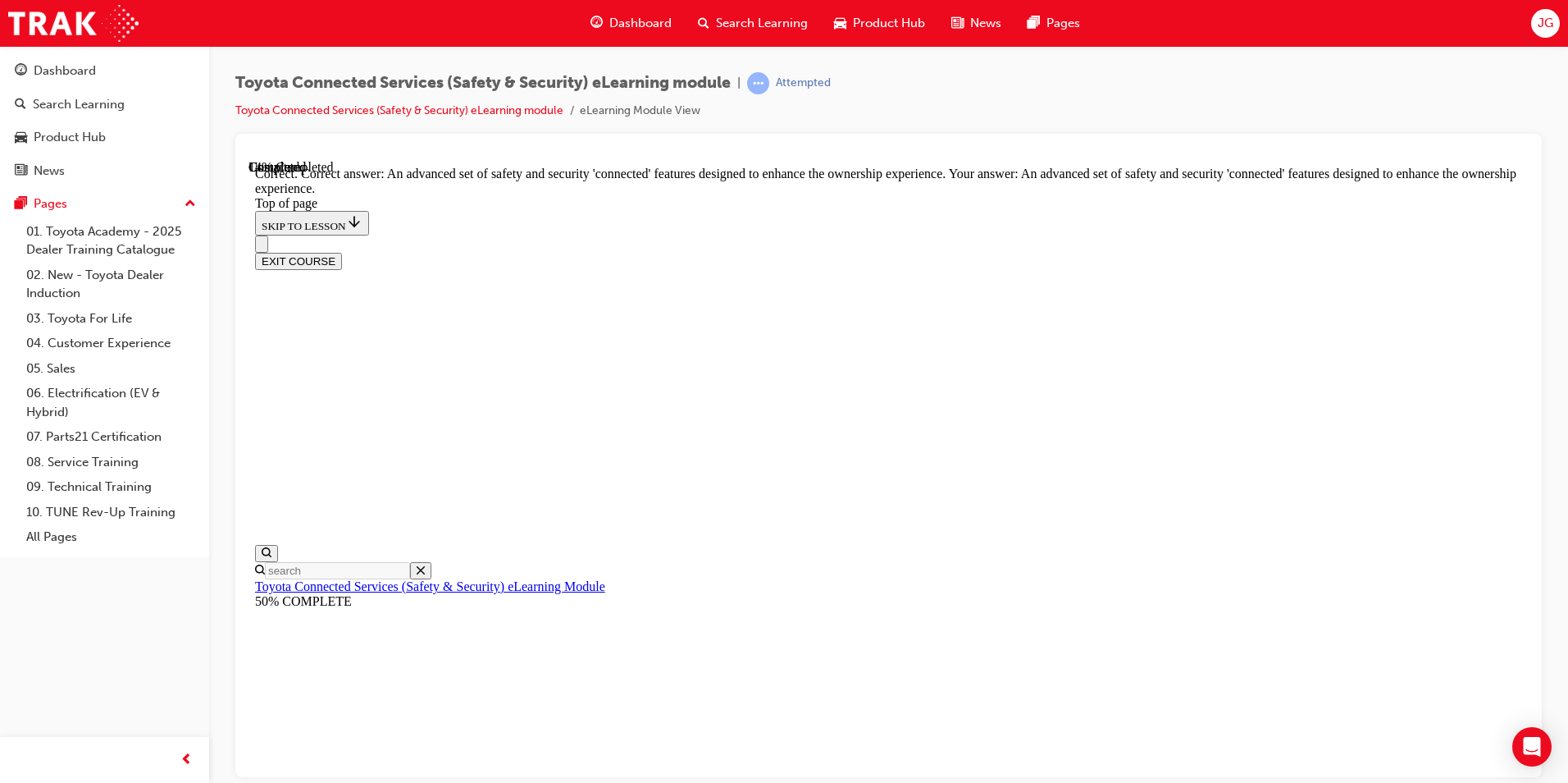
scroll to position [341, 0]
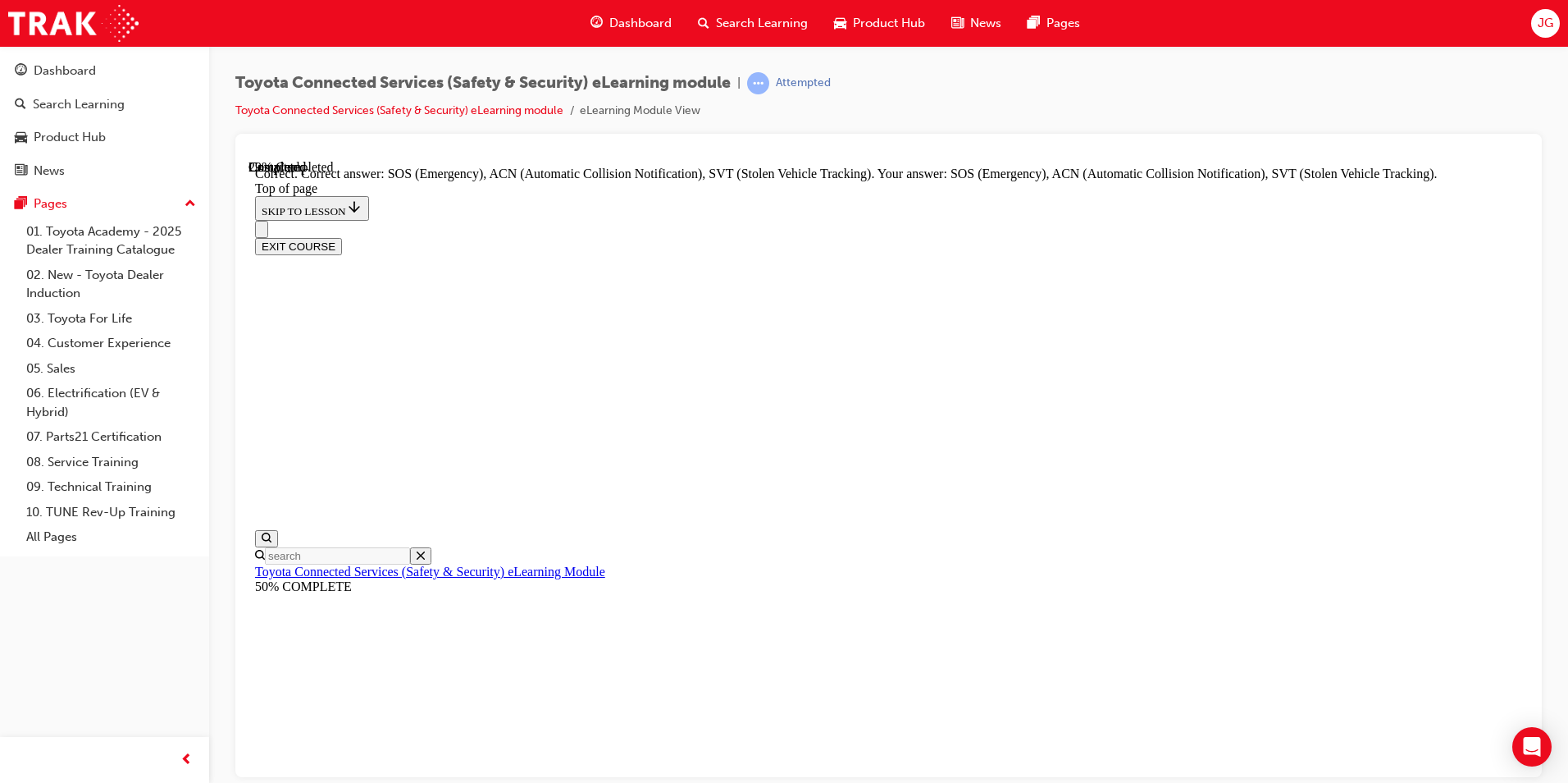
scroll to position [387, 0]
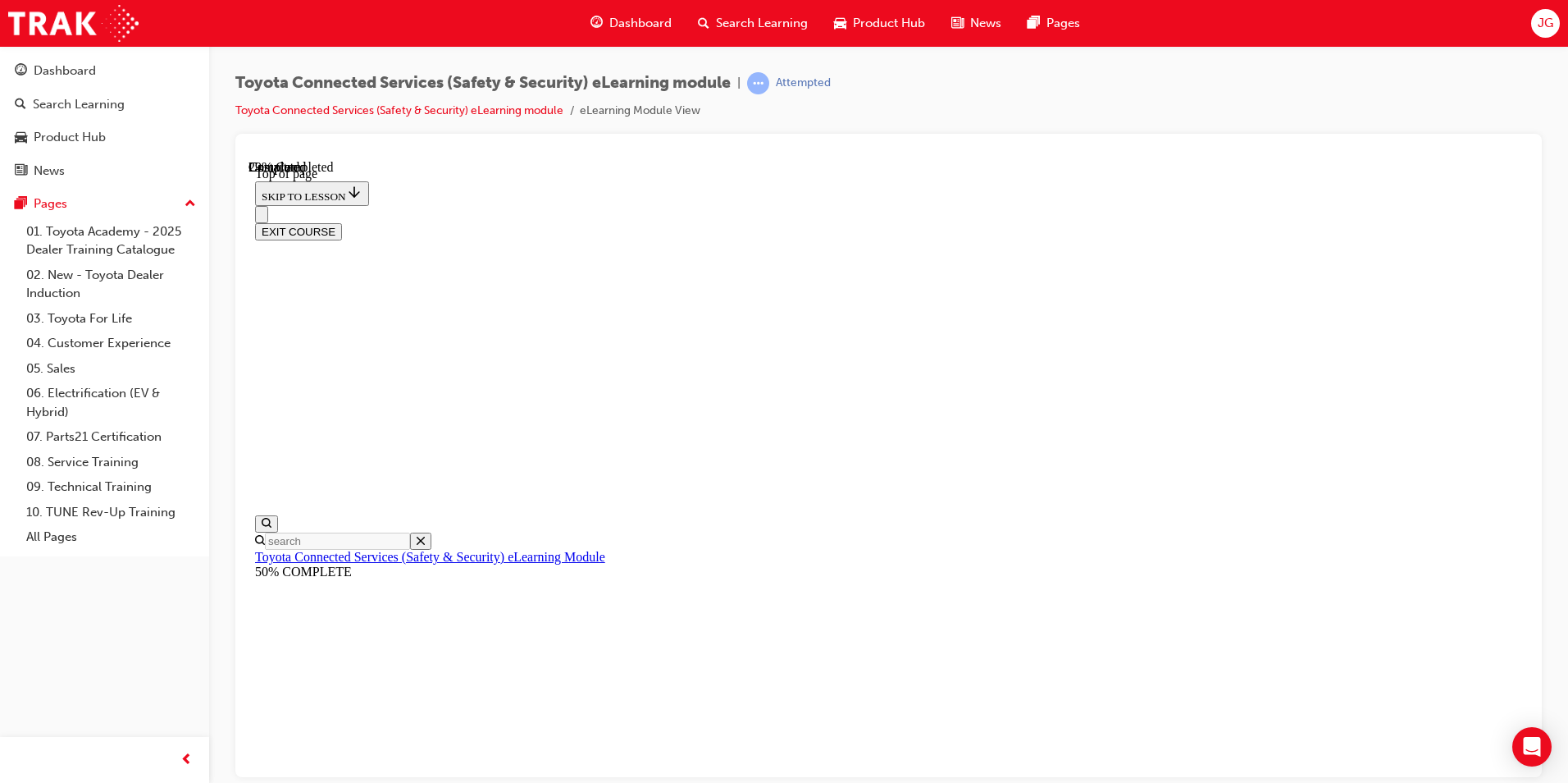
scroll to position [108, 0]
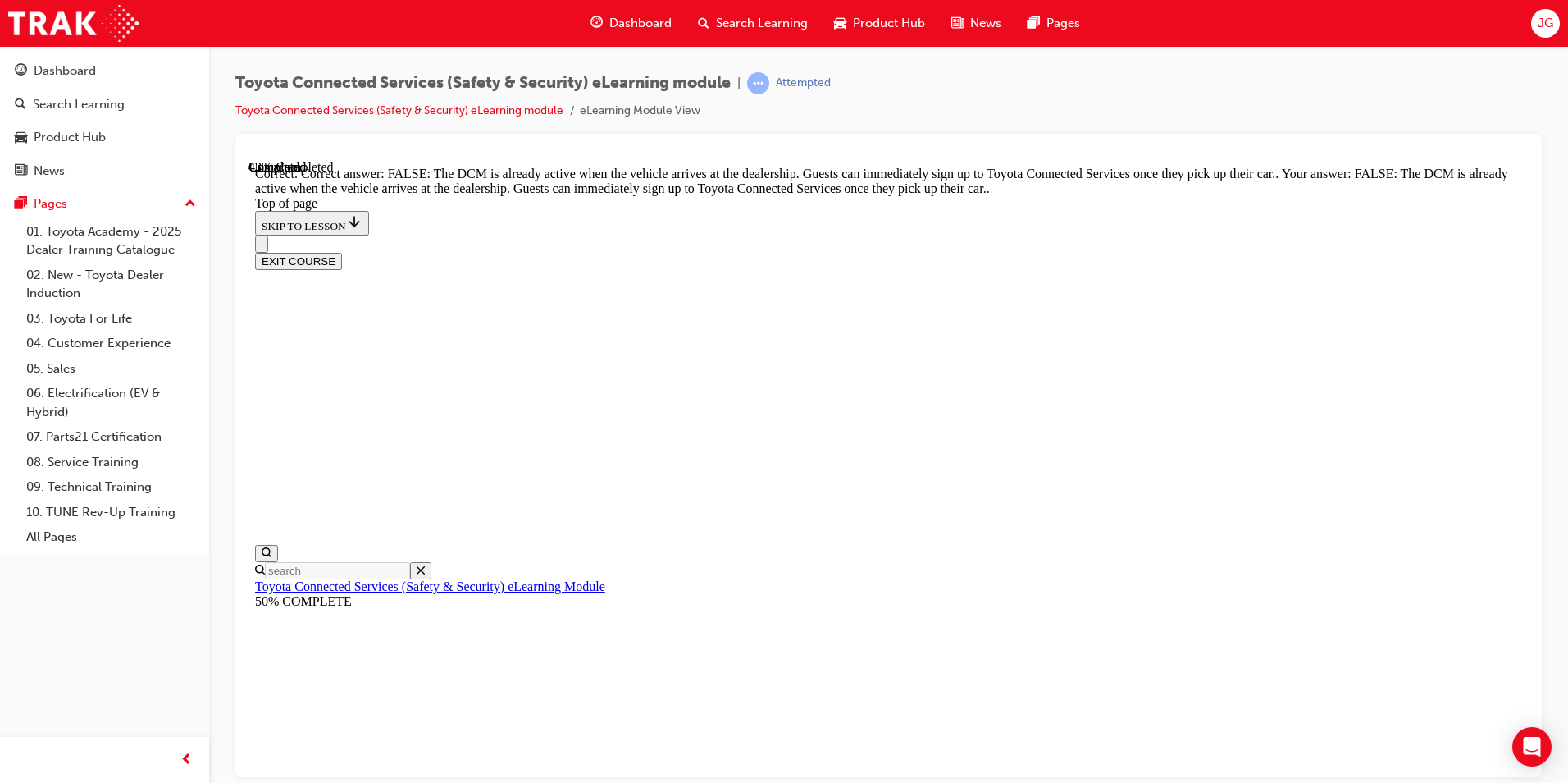
scroll to position [278, 0]
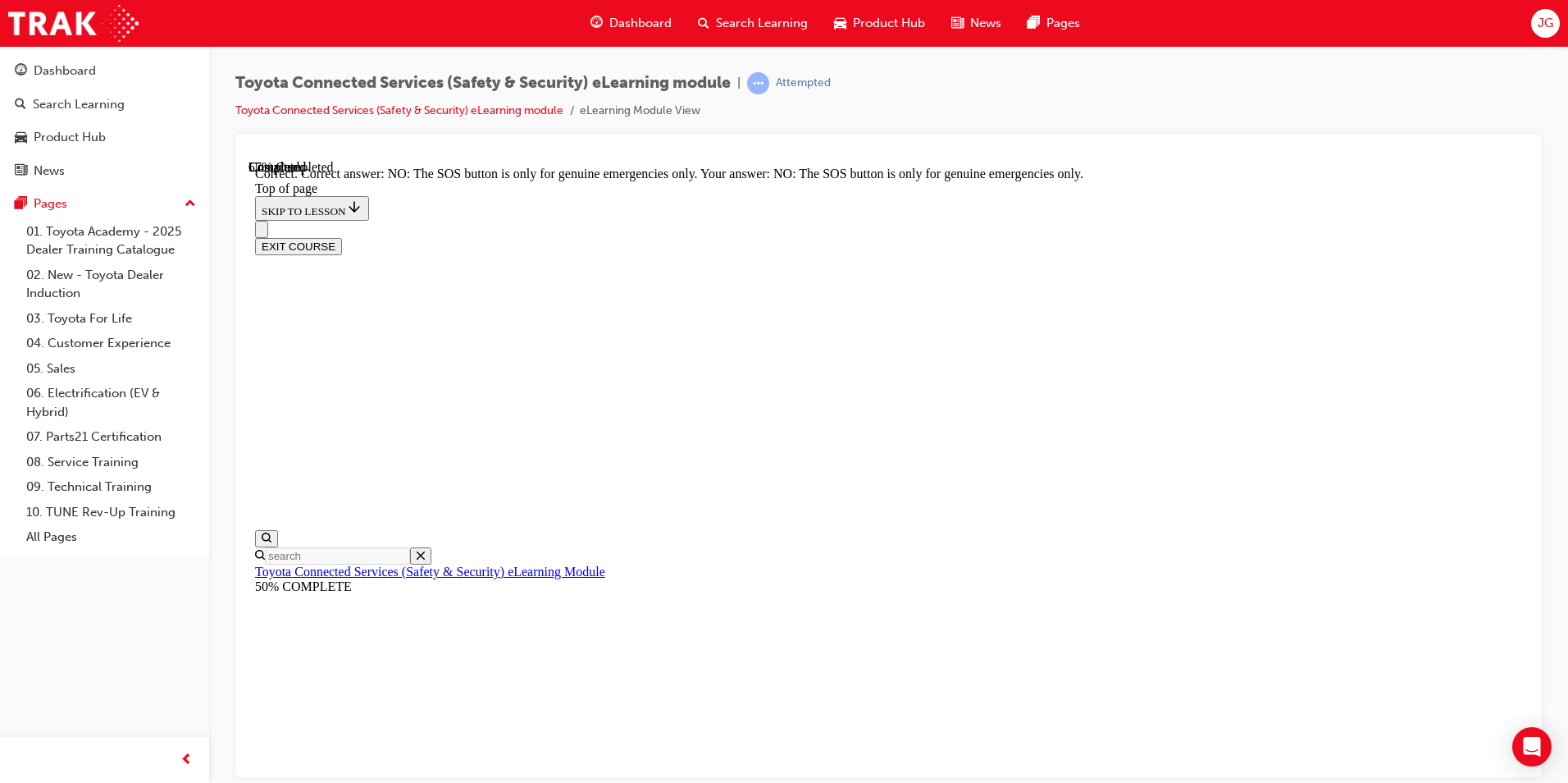
scroll to position [228, 0]
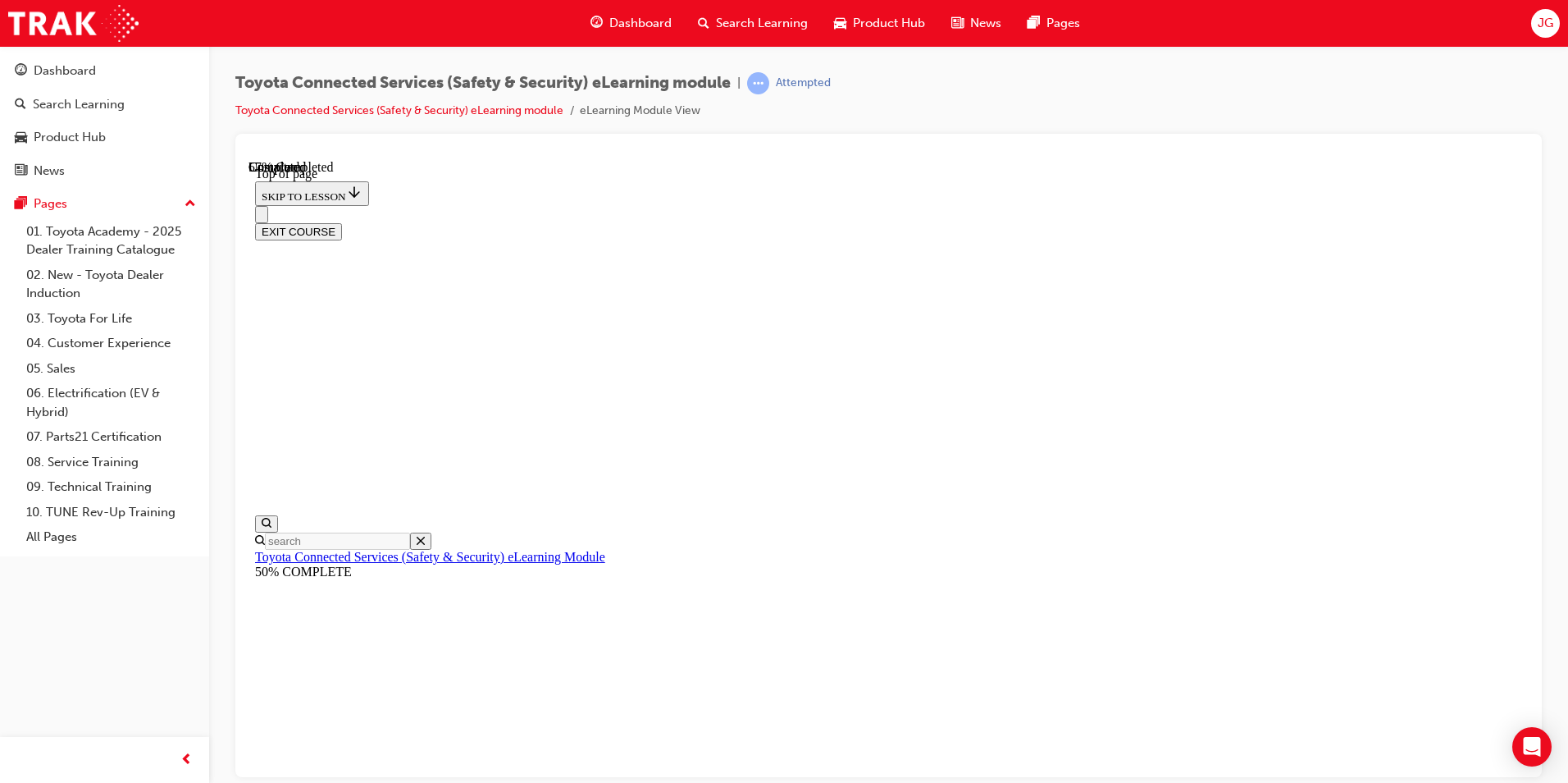
scroll to position [108, 0]
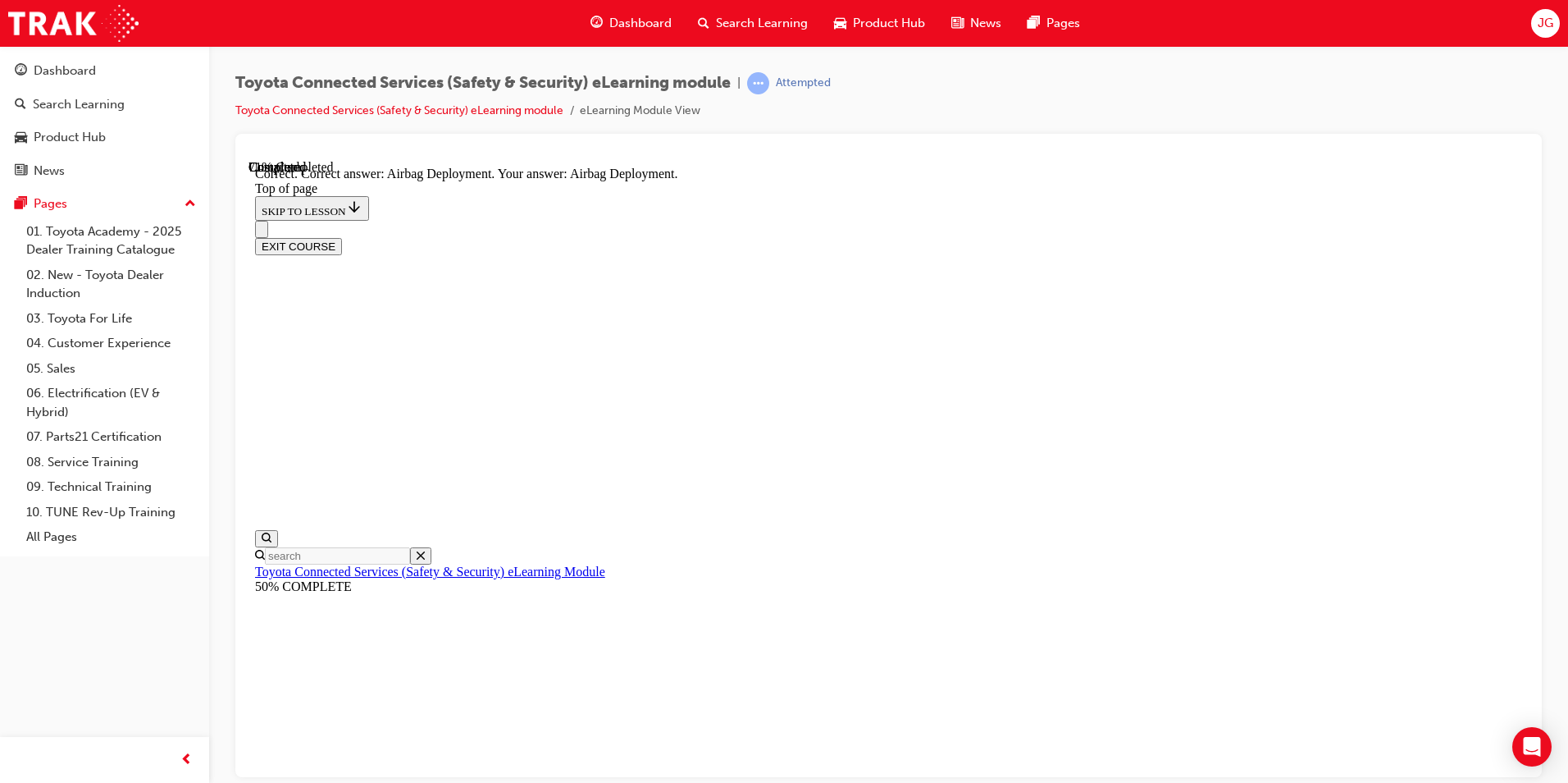
scroll to position [304, 0]
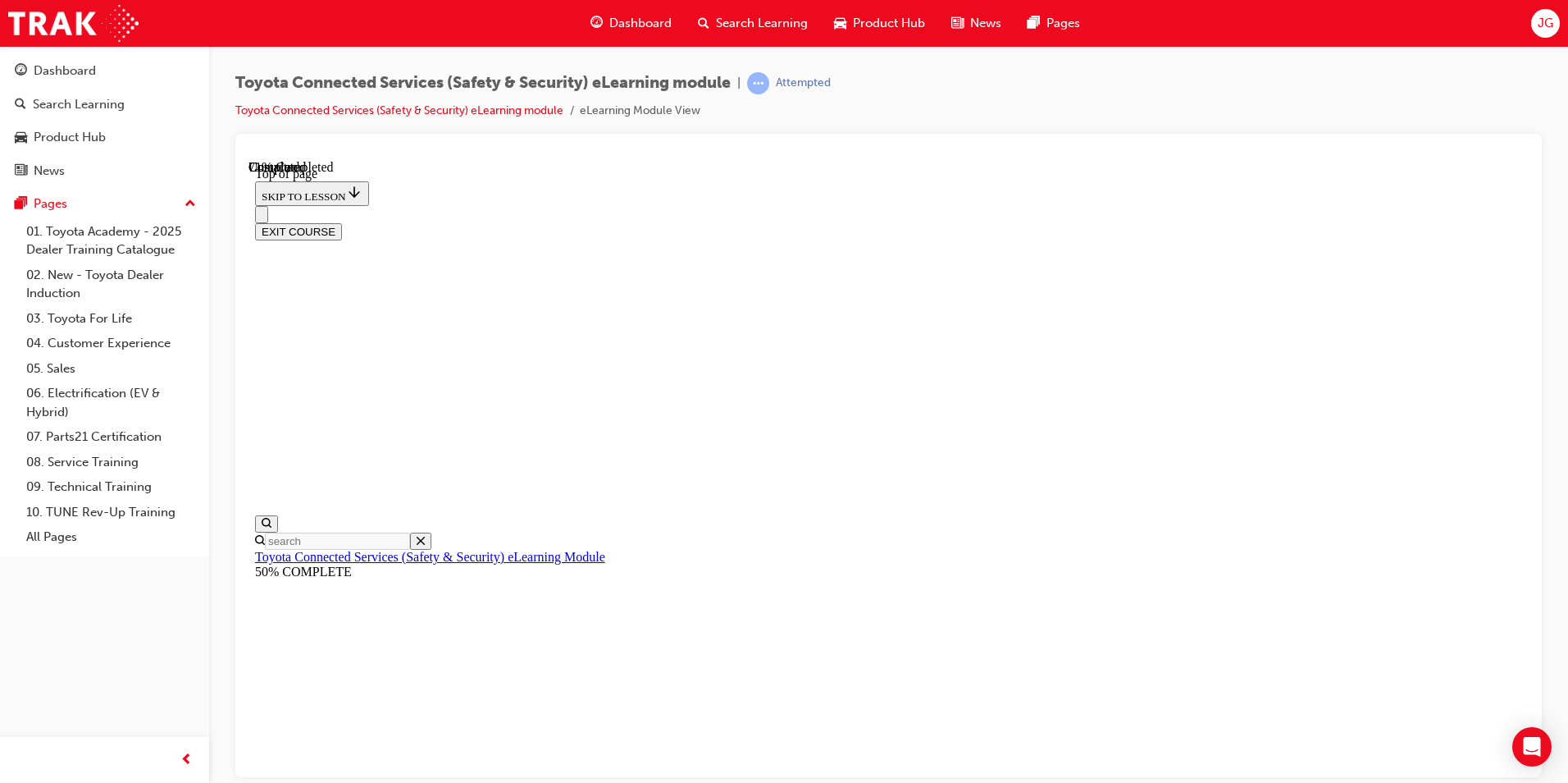
scroll to position [50, 0]
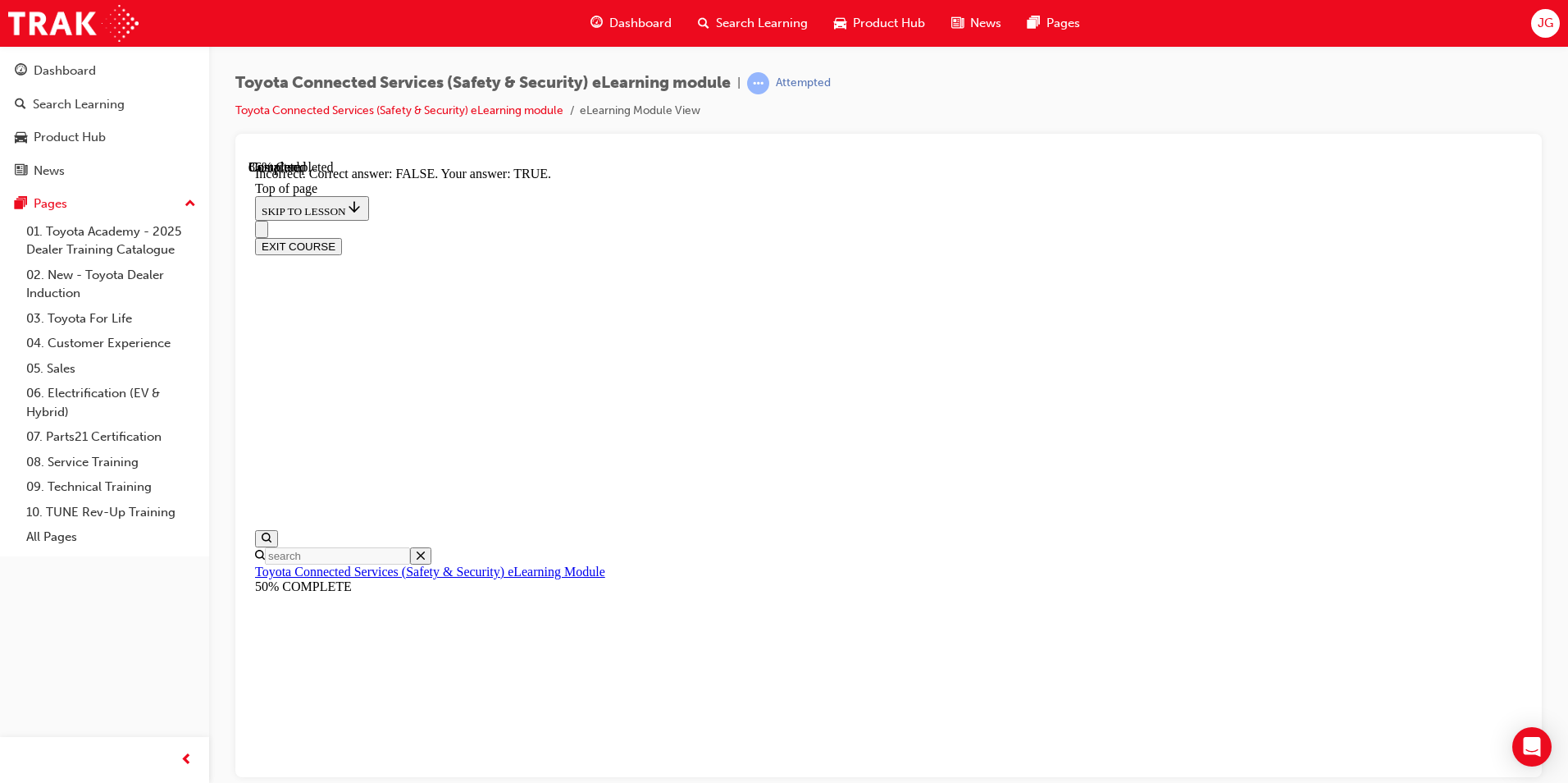
scroll to position [228, 0]
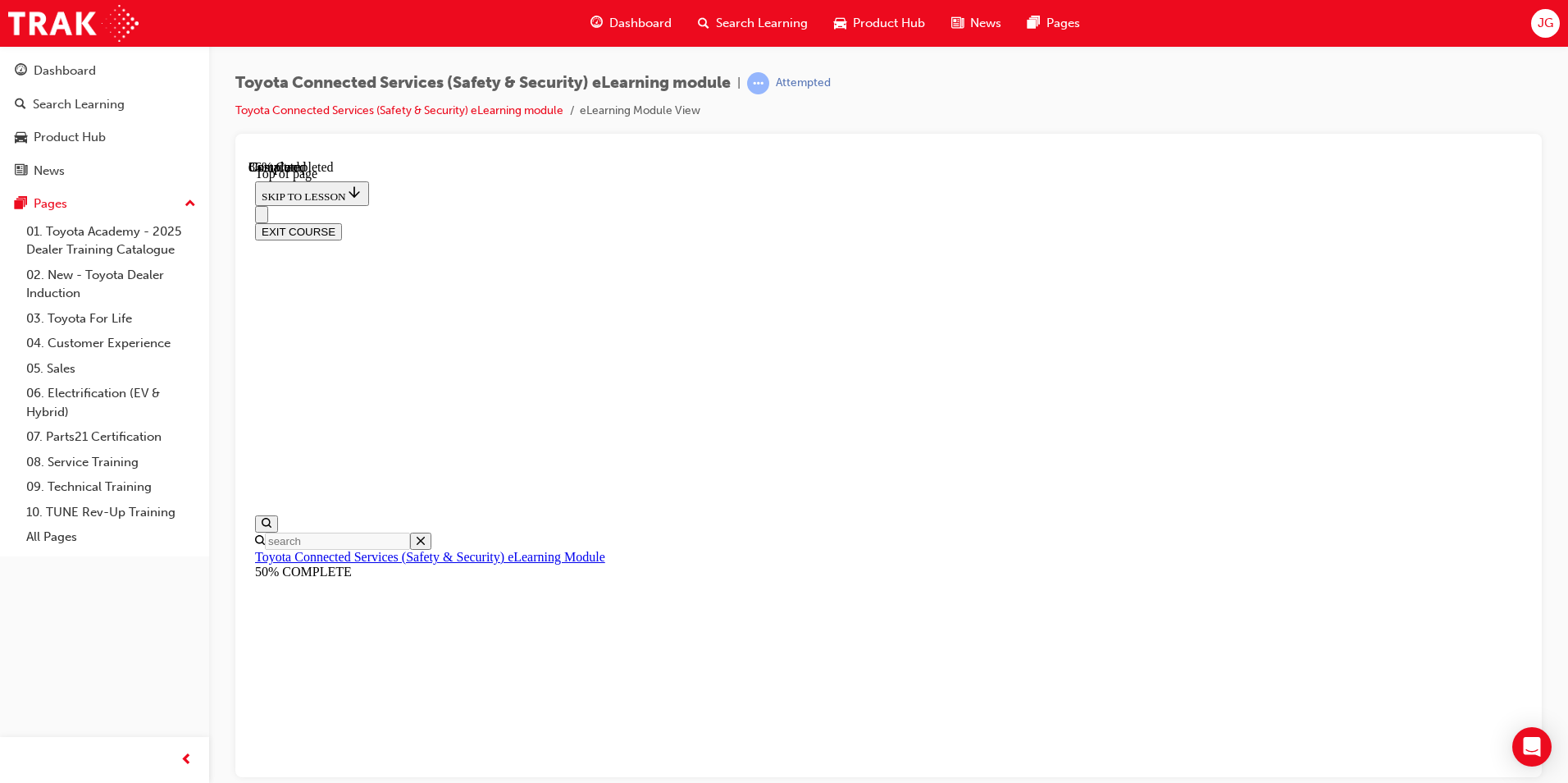
scroll to position [253, 0]
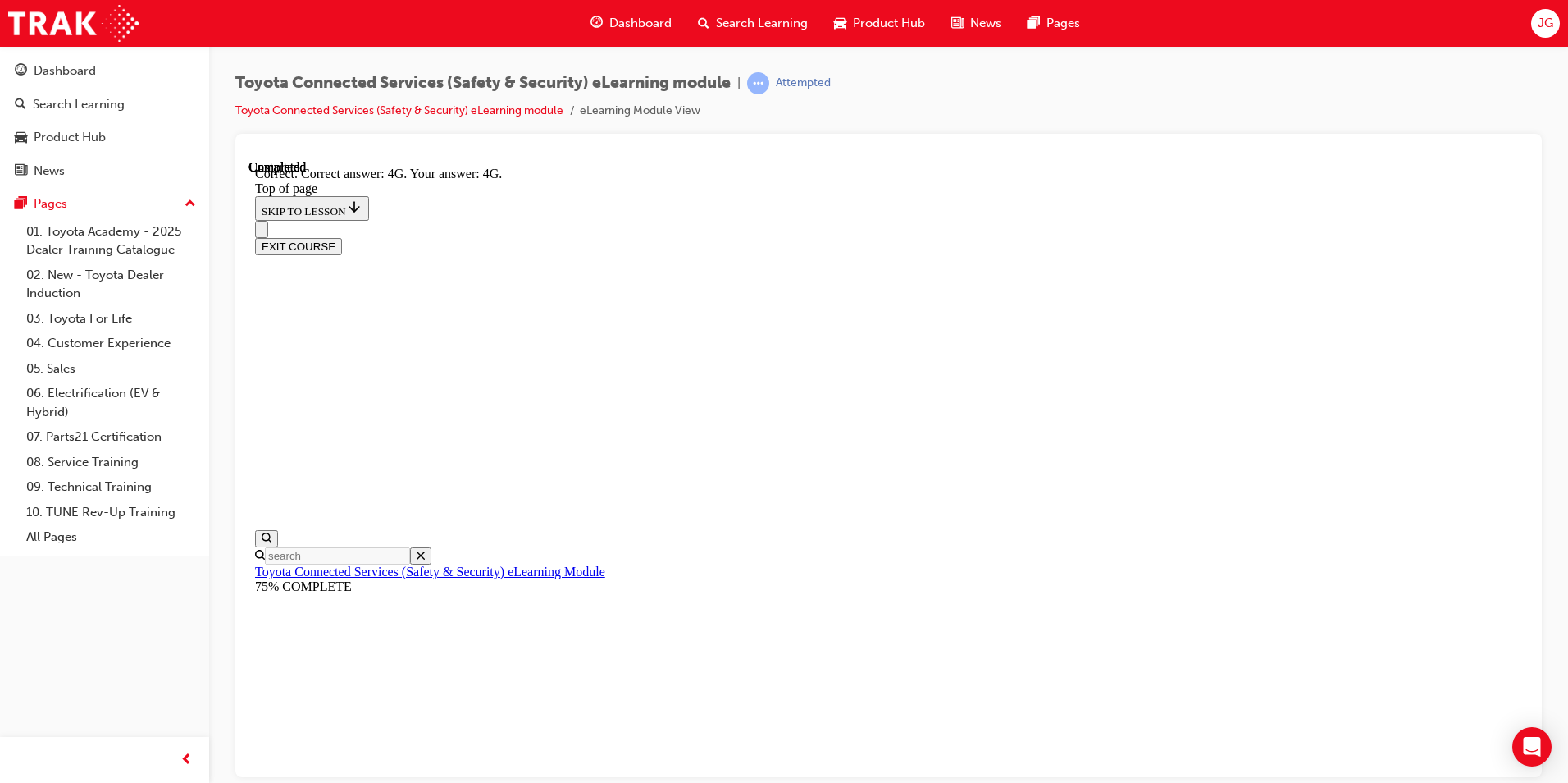
scroll to position [331, 0]
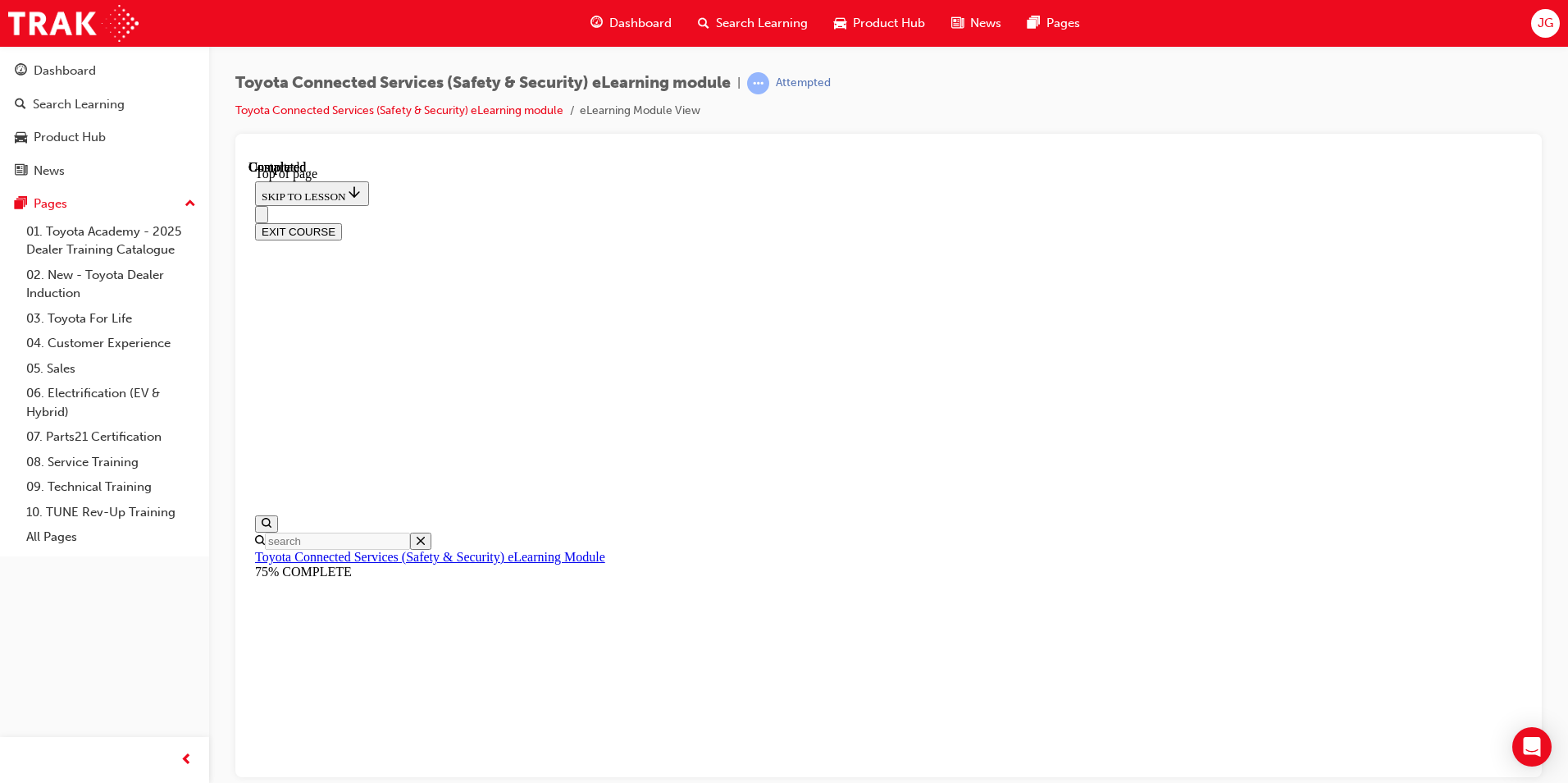
scroll to position [274, 0]
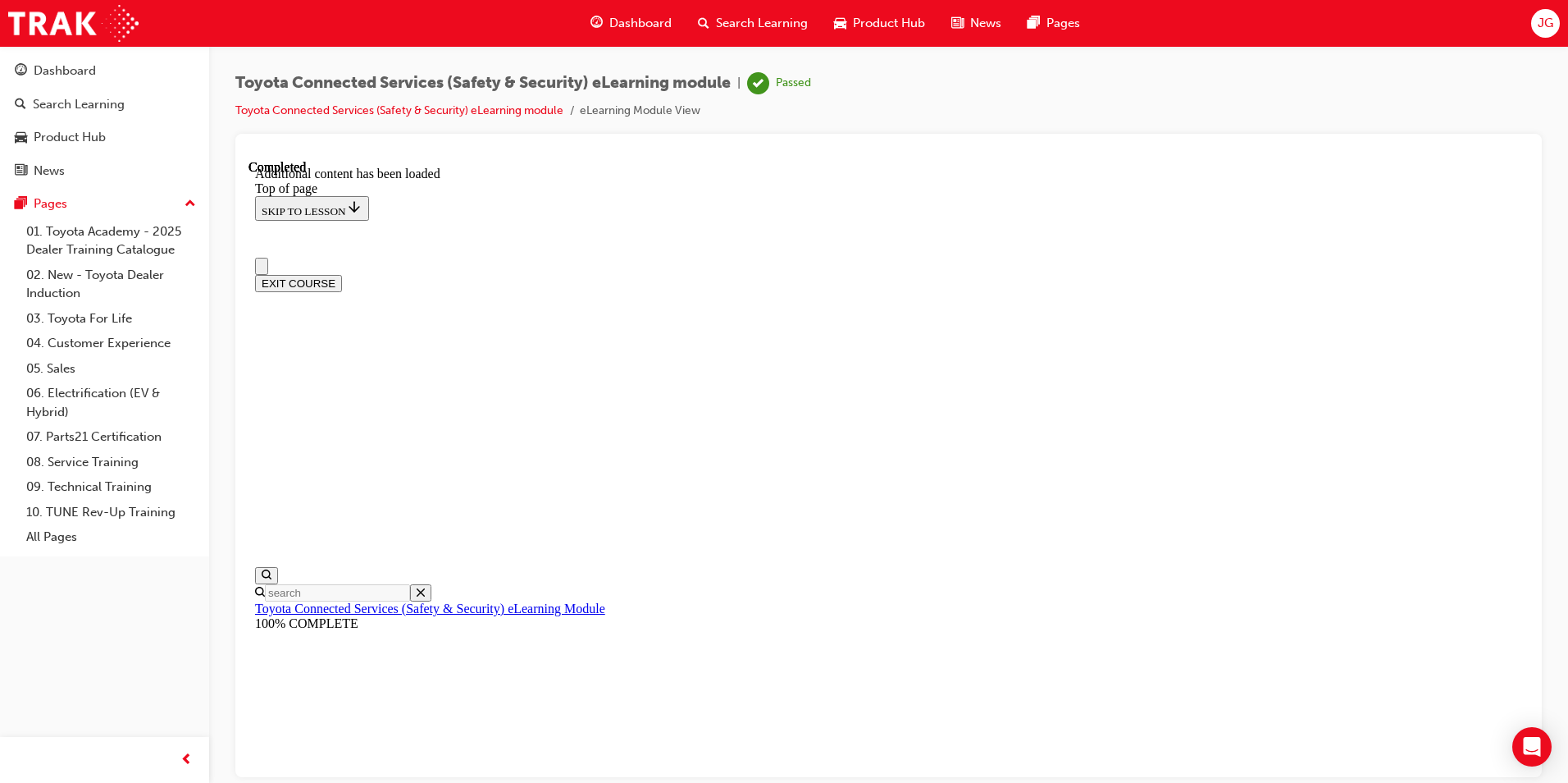
scroll to position [6, 0]
click at [342, 282] on button "EXIT COURSE" at bounding box center [298, 290] width 87 height 18
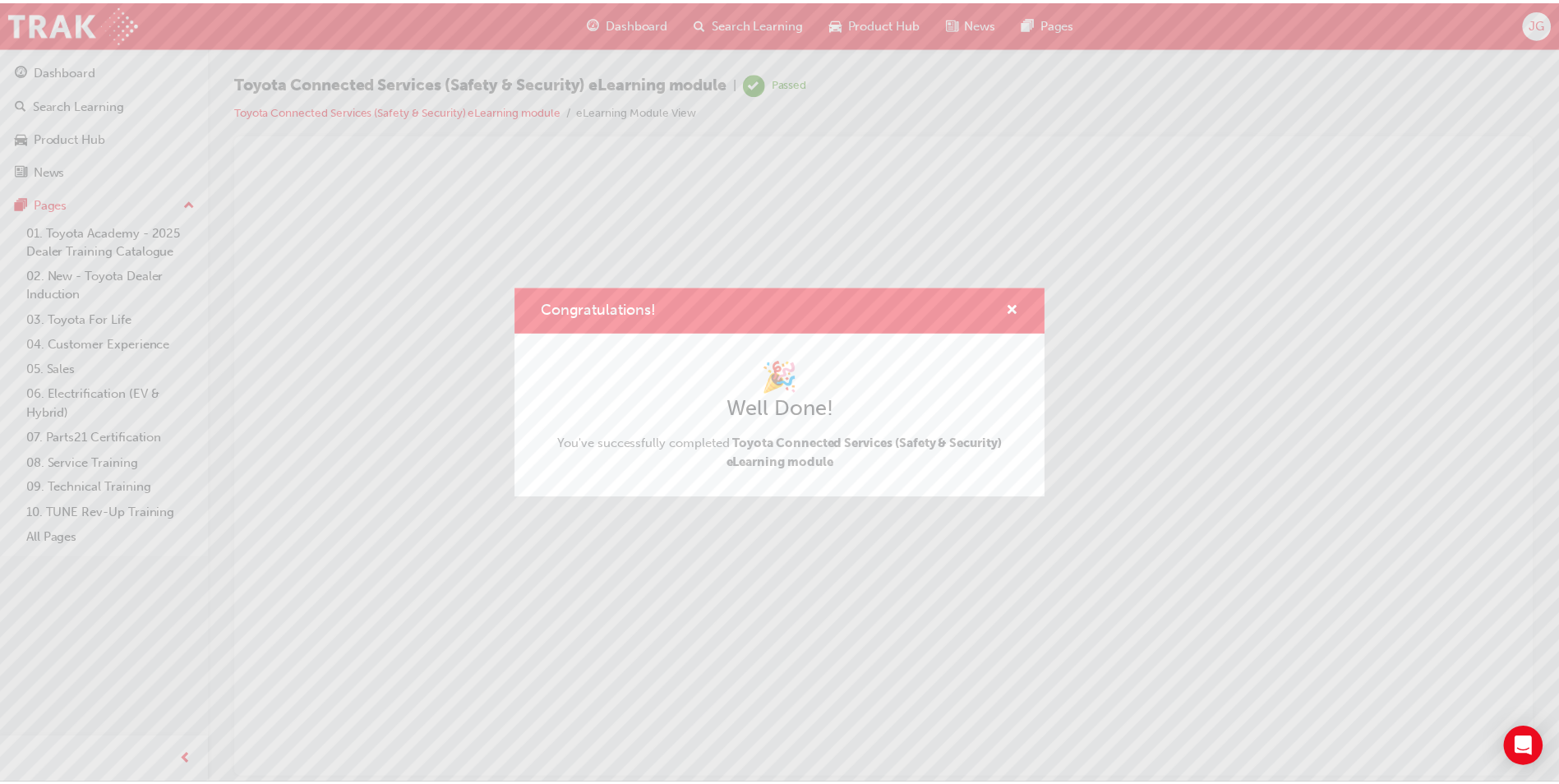
scroll to position [0, 0]
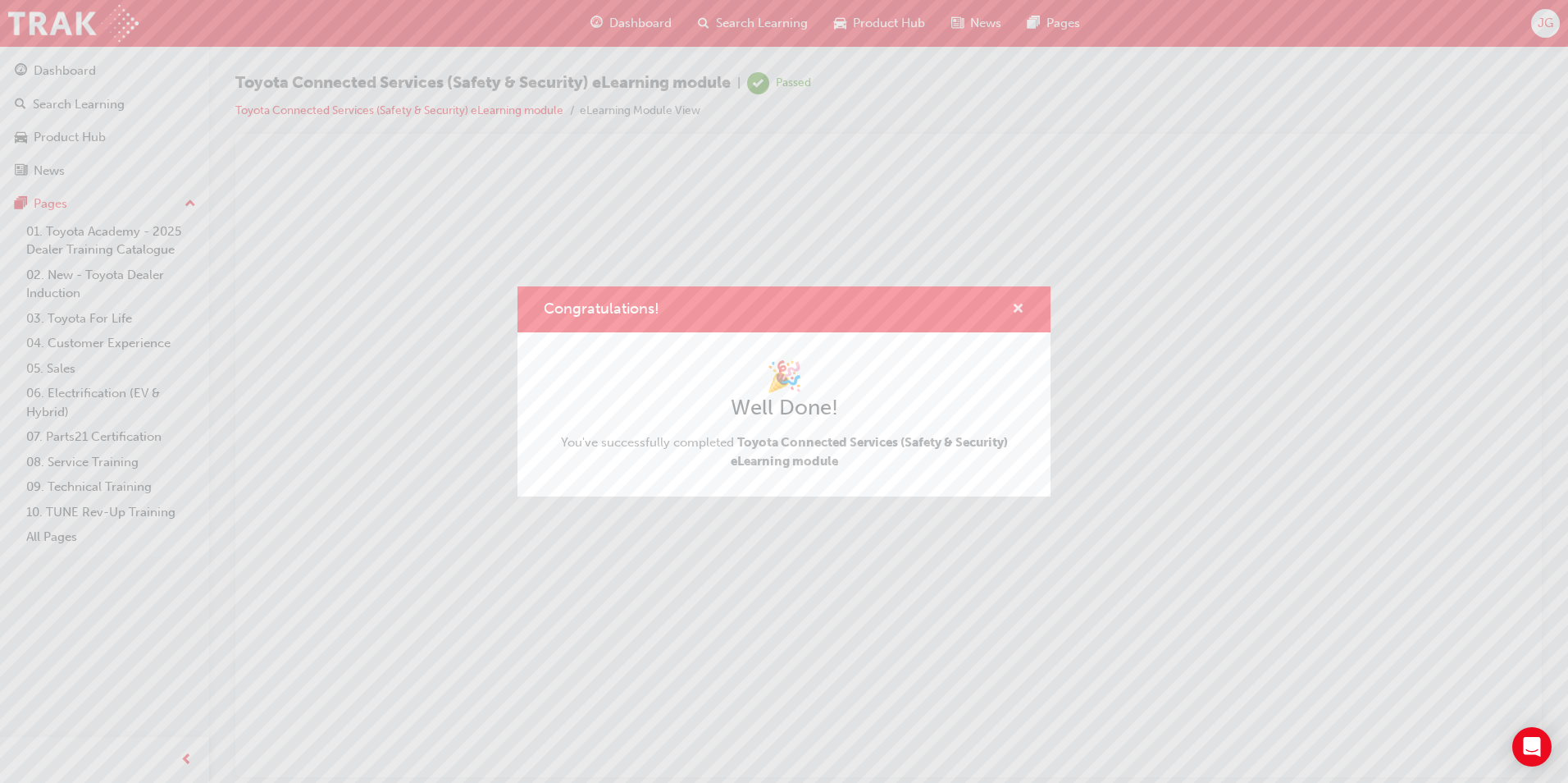
click at [1021, 306] on span "cross-icon" at bounding box center [1018, 310] width 13 height 15
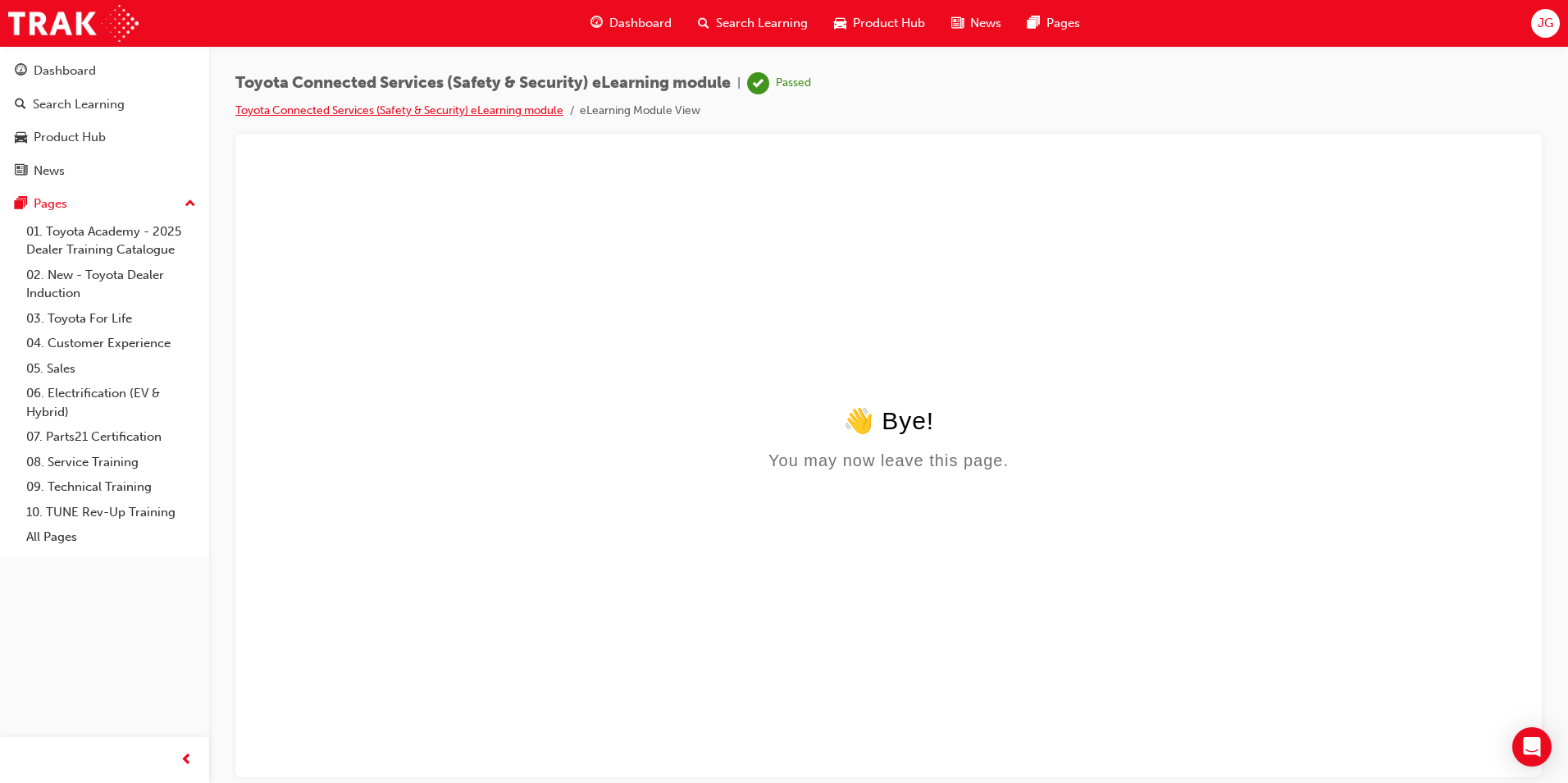
click at [520, 109] on link "Toyota Connected Services (Safety & Security) eLearning module" at bounding box center [400, 110] width 328 height 14
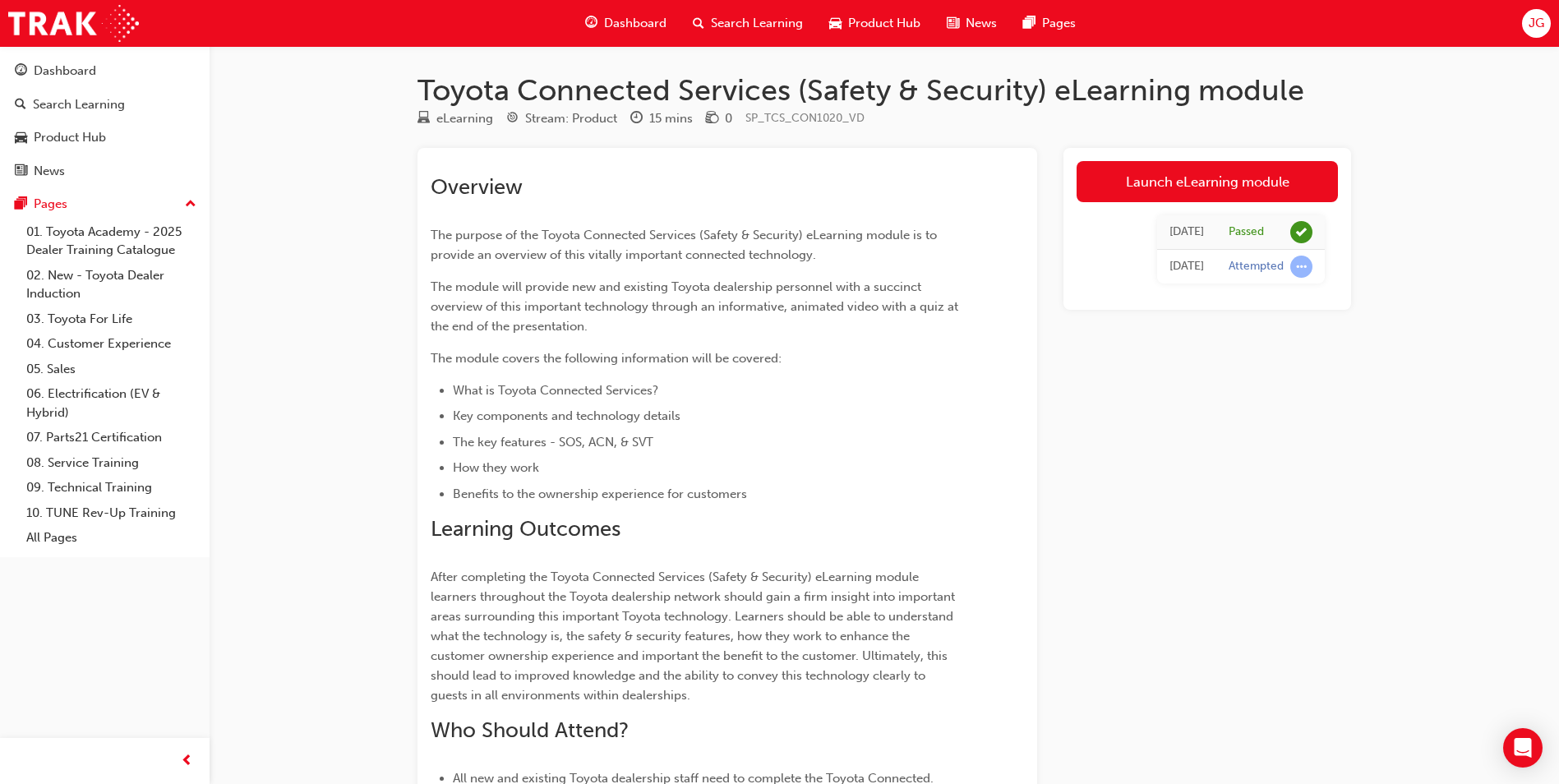
click at [867, 18] on span "Product Hub" at bounding box center [884, 23] width 72 height 19
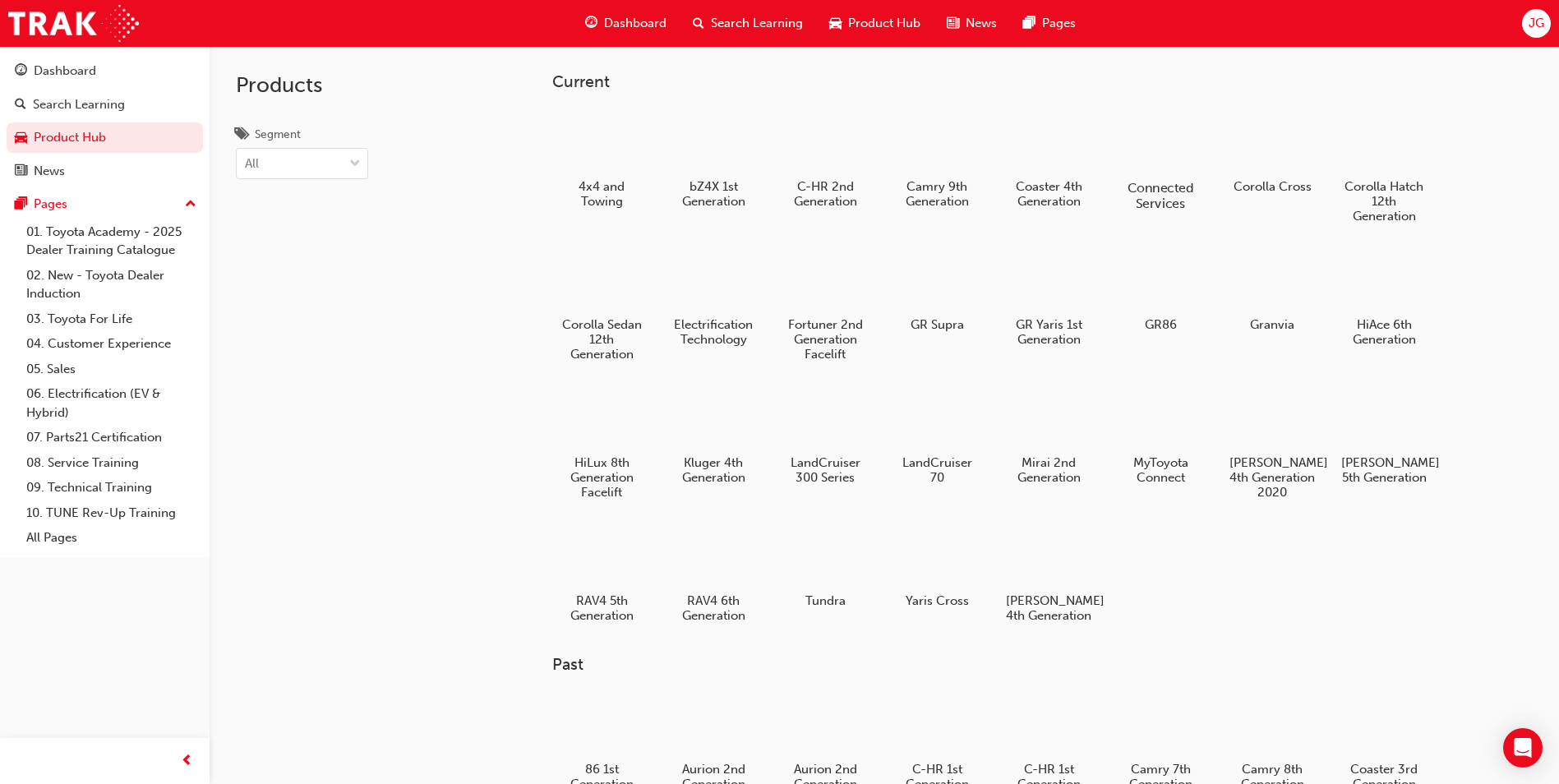
click at [1141, 172] on div at bounding box center [1160, 140] width 91 height 65
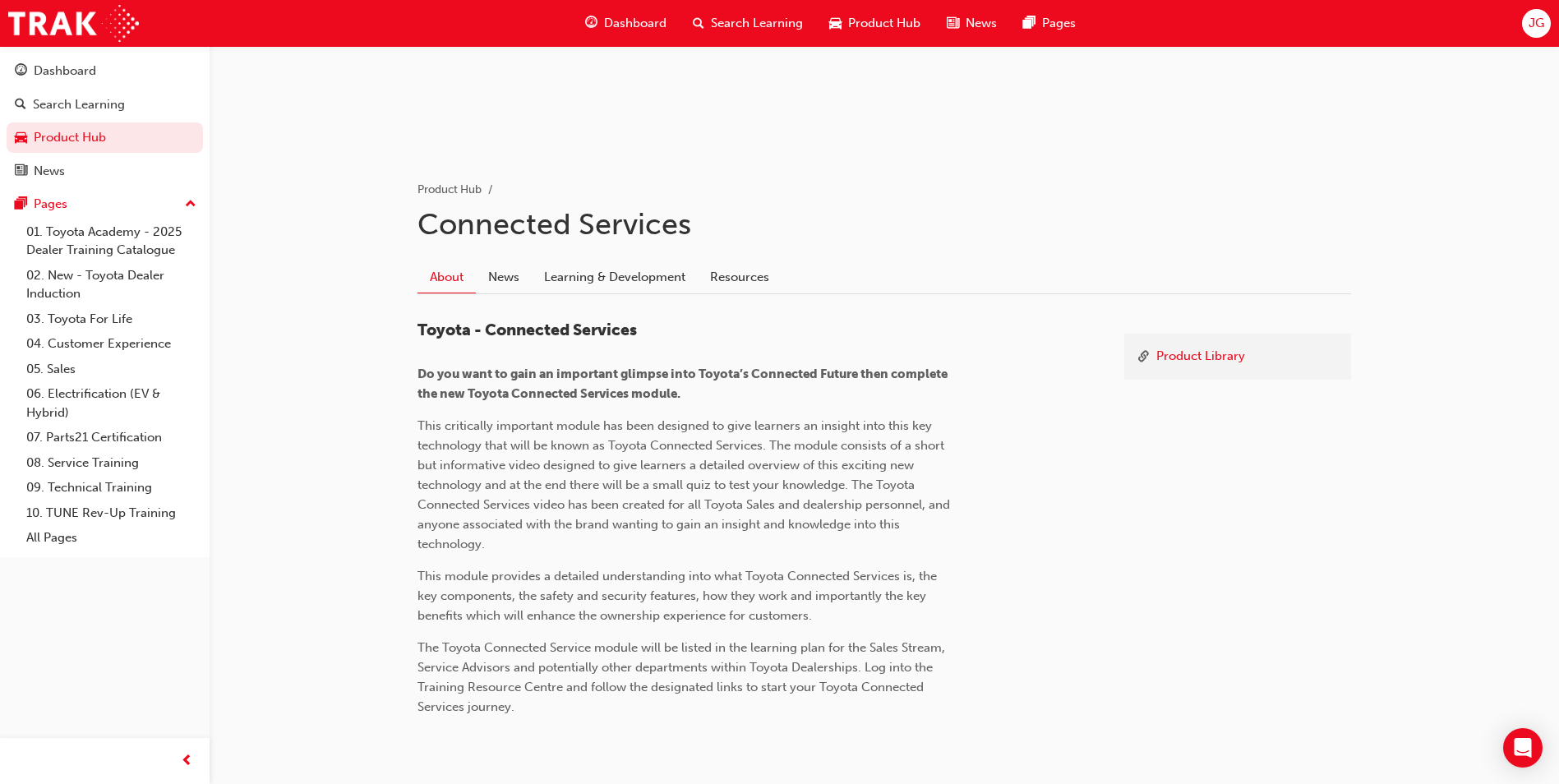
scroll to position [286, 0]
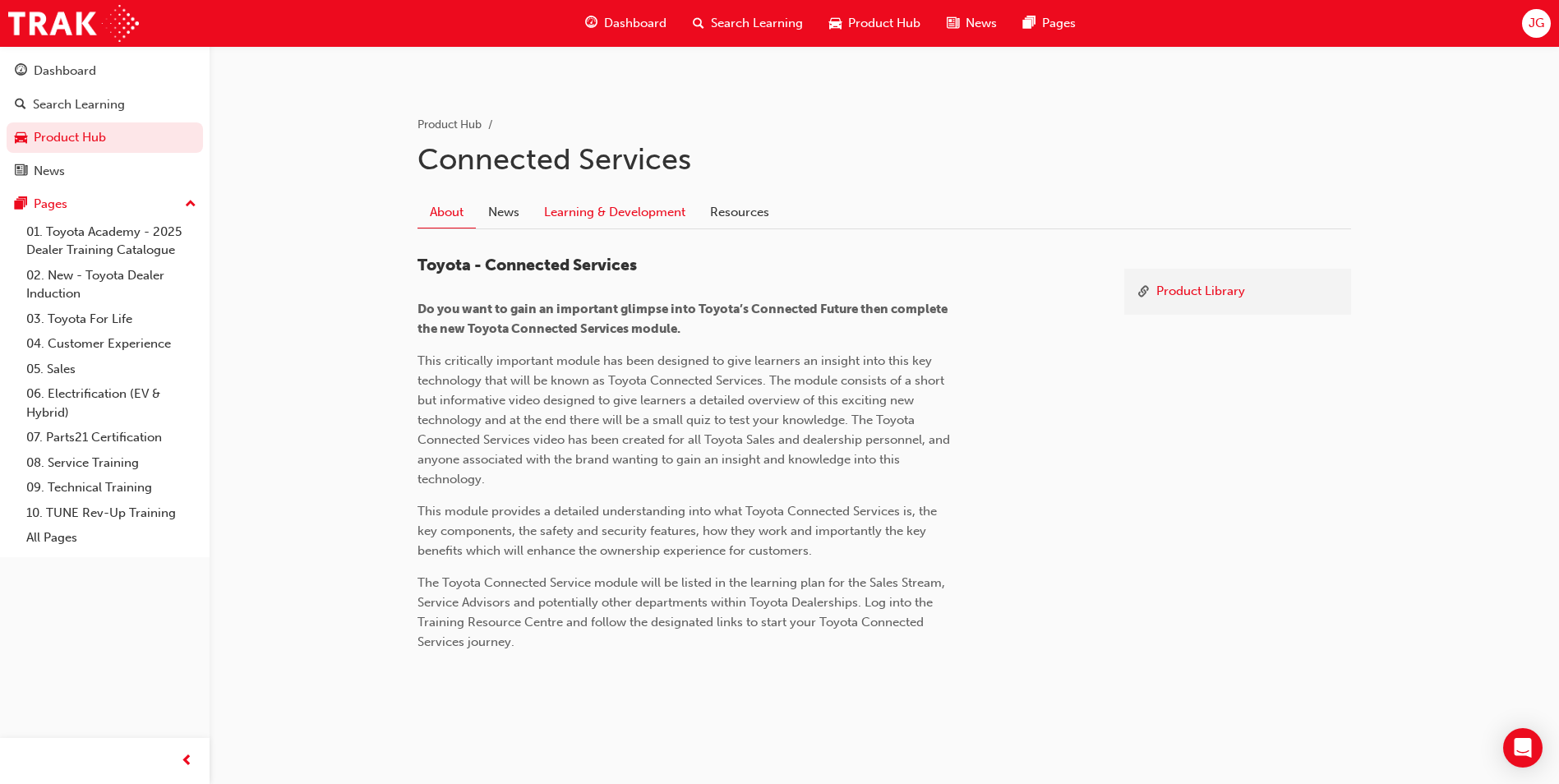
click at [593, 212] on link "Learning & Development" at bounding box center [615, 212] width 166 height 31
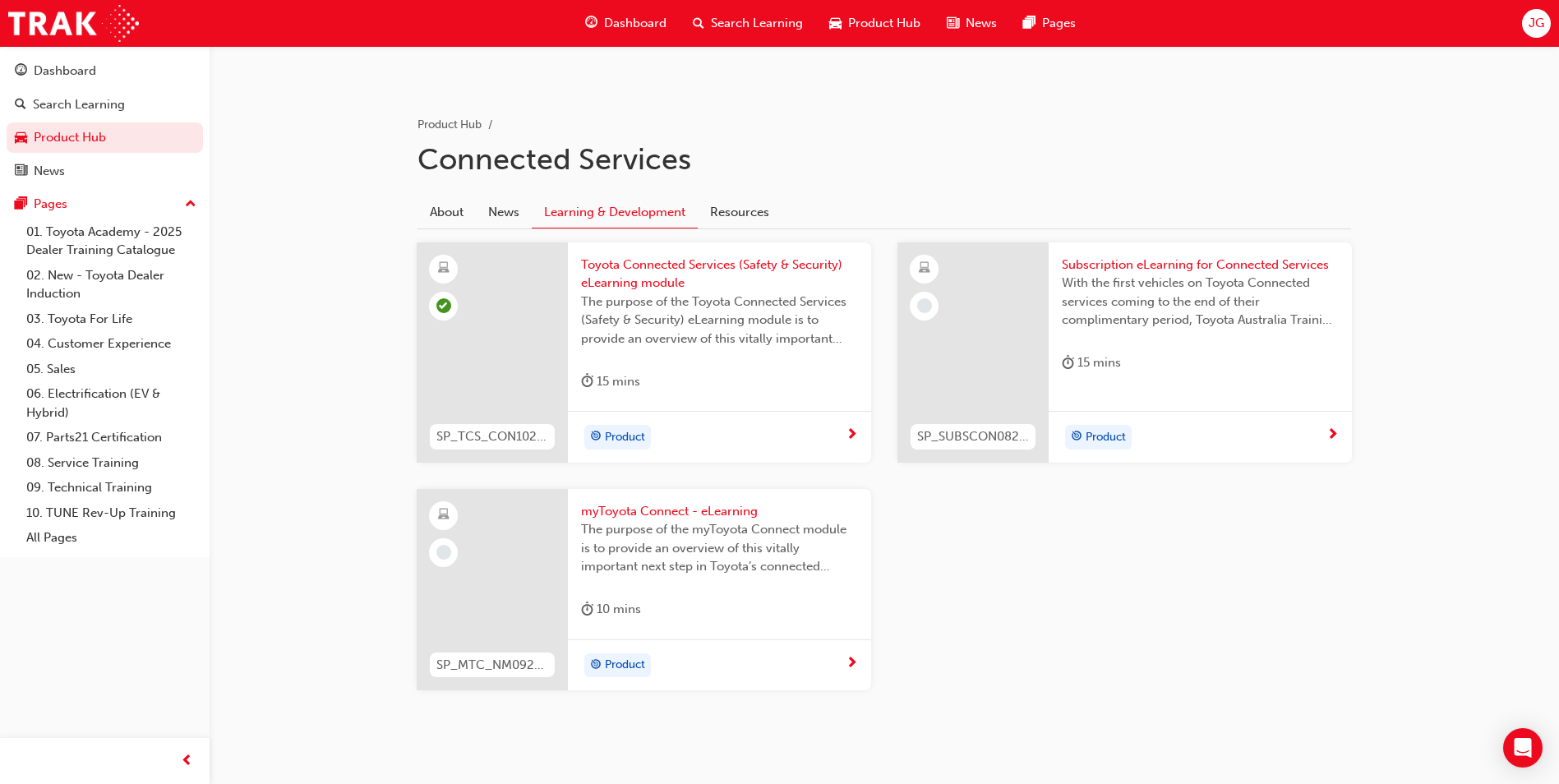
click at [1077, 272] on span "Subscription eLearning for Connected Services" at bounding box center [1200, 264] width 277 height 19
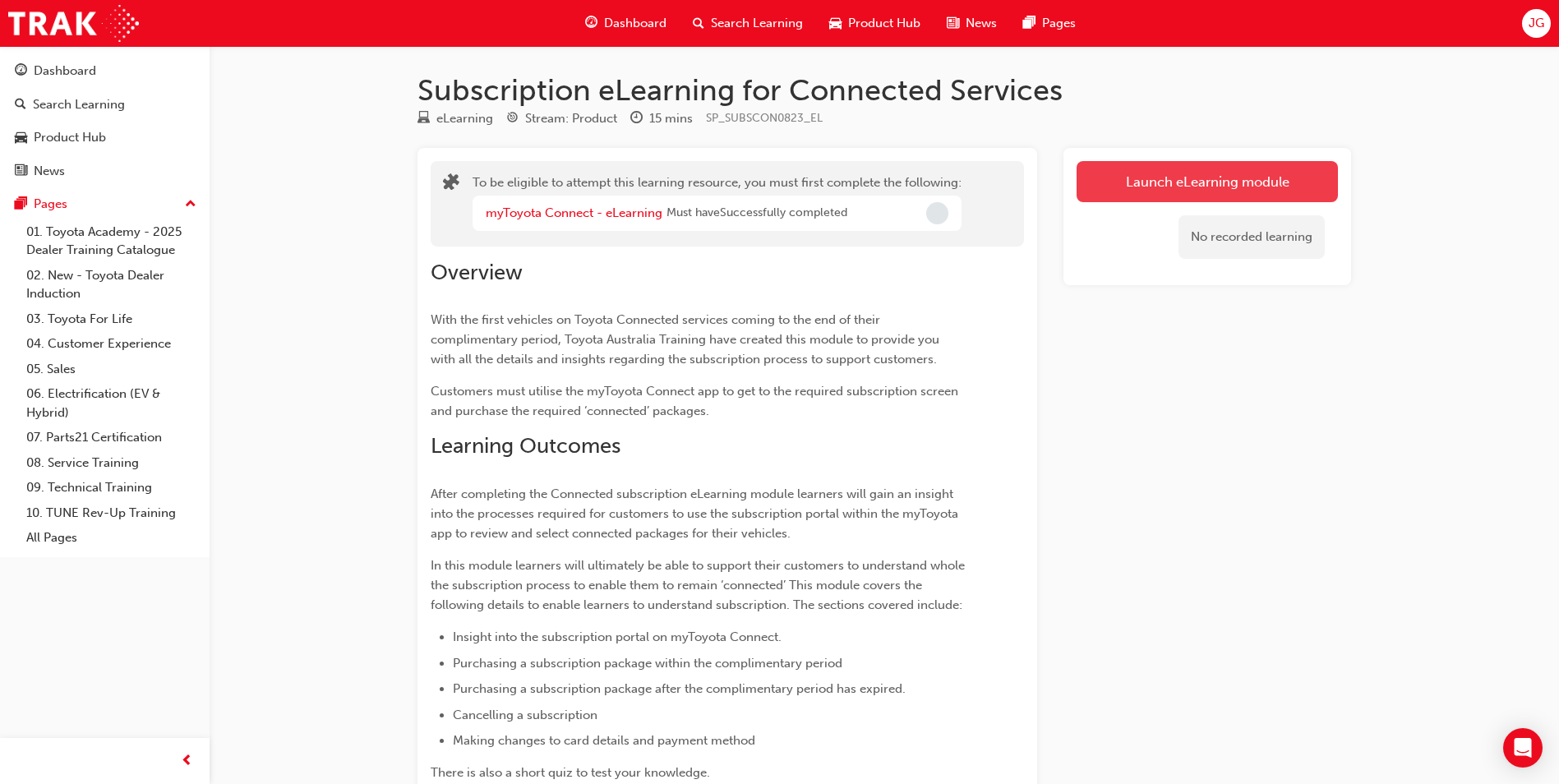
click at [1132, 177] on button "Launch eLearning module" at bounding box center [1206, 181] width 261 height 41
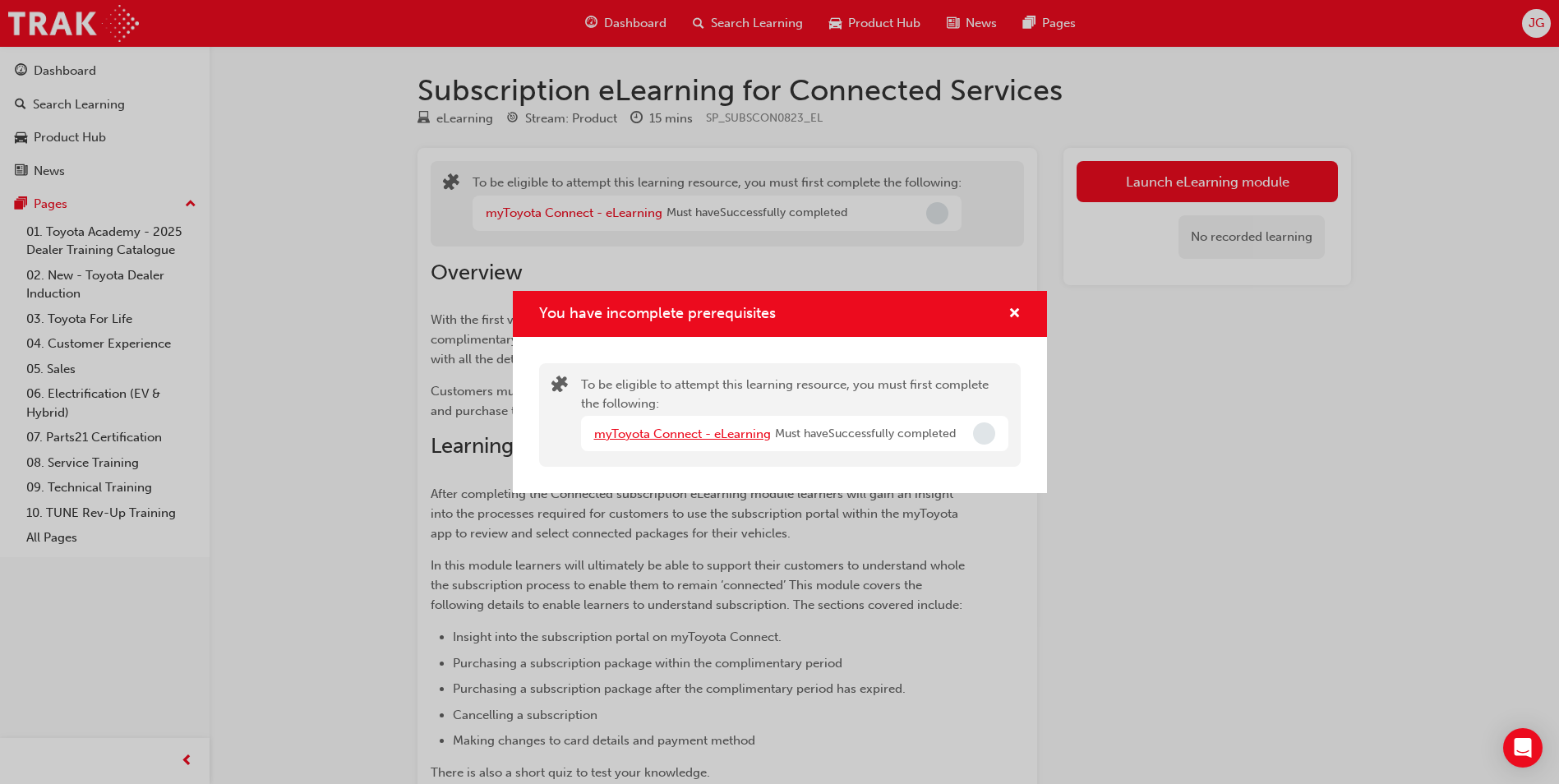
click at [731, 440] on link "myToyota Connect - eLearning" at bounding box center [683, 434] width 176 height 15
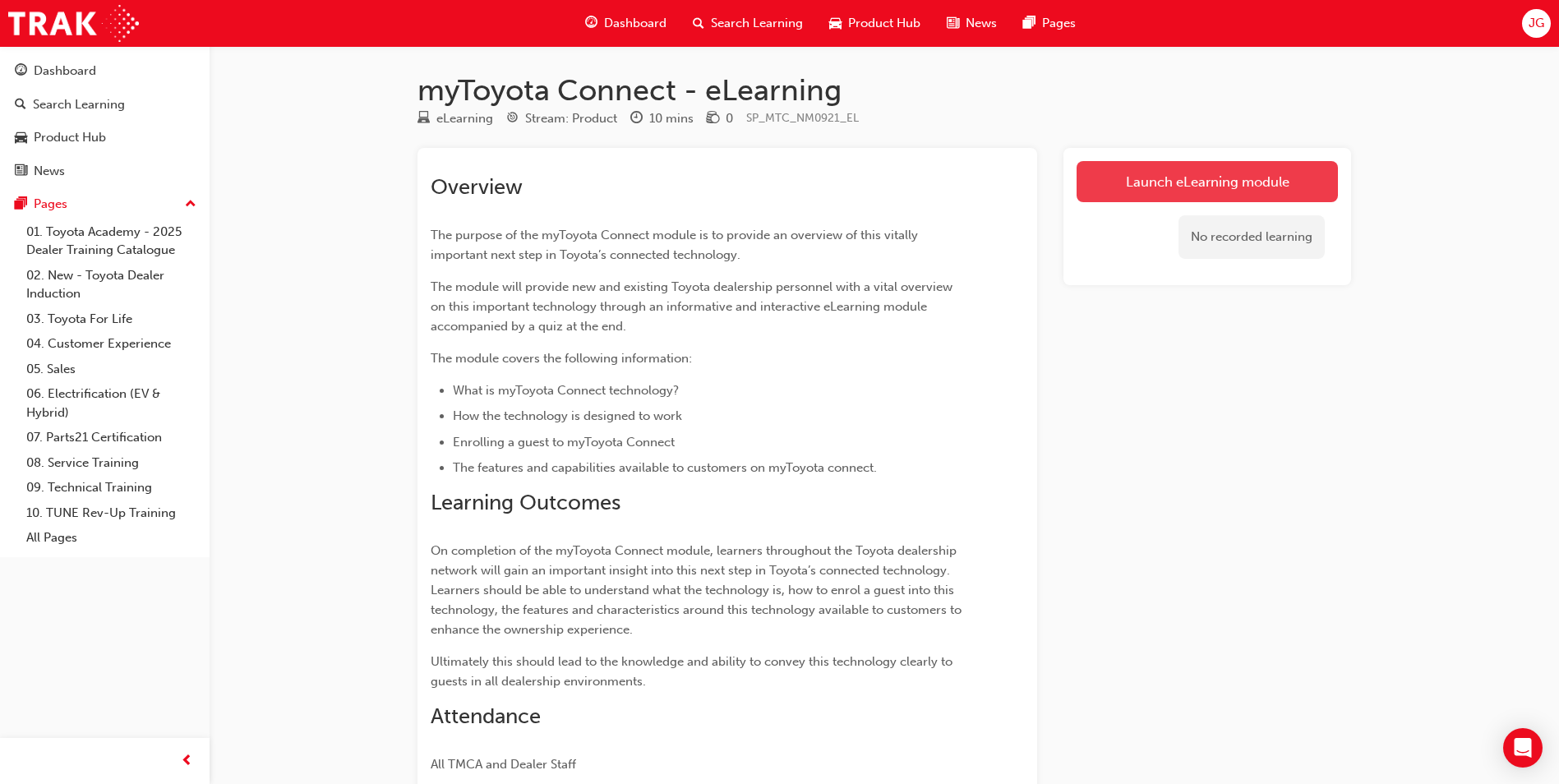
click at [1178, 170] on link "Launch eLearning module" at bounding box center [1206, 181] width 261 height 41
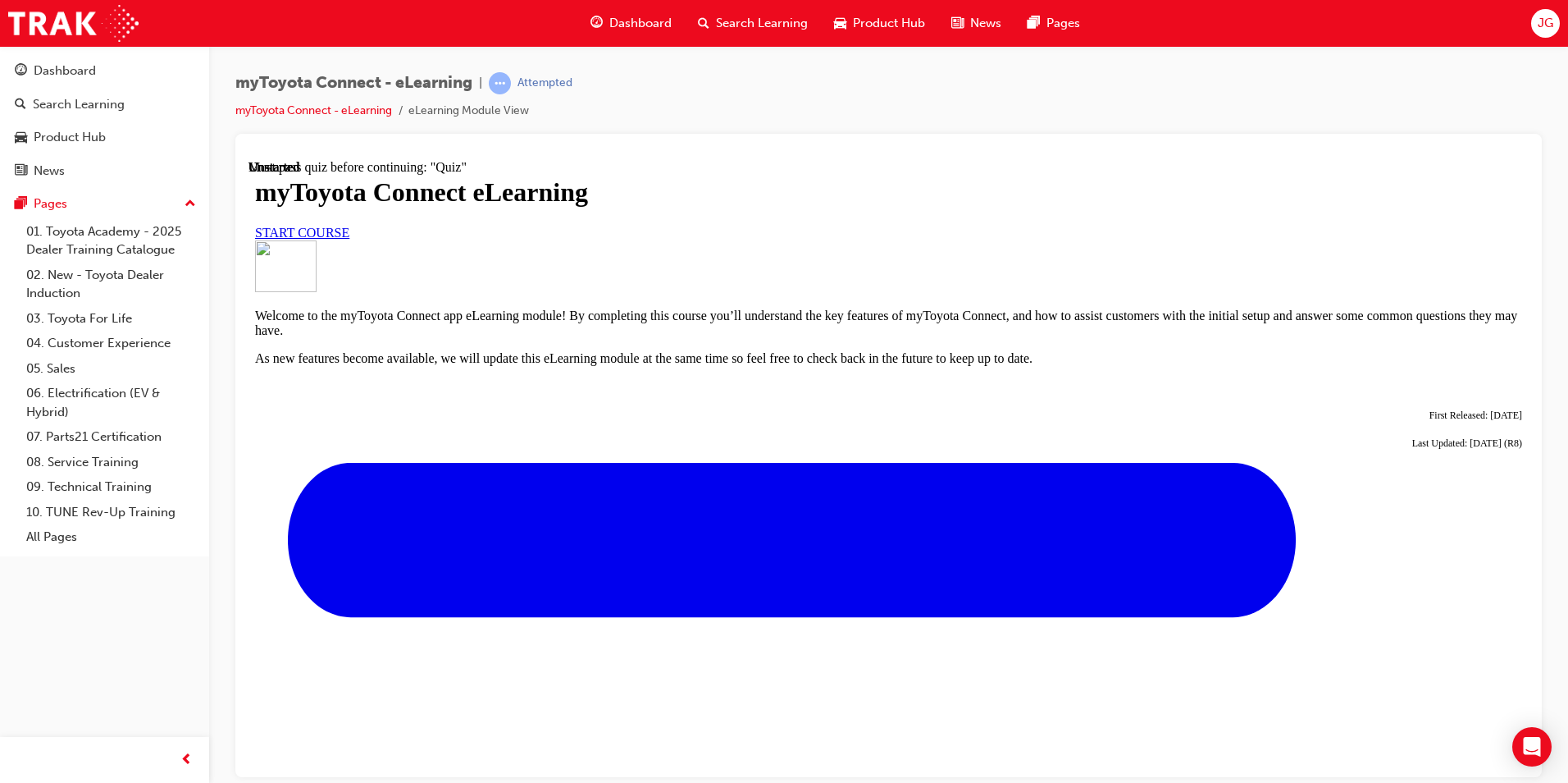
click at [350, 239] on link "START COURSE" at bounding box center [302, 232] width 95 height 14
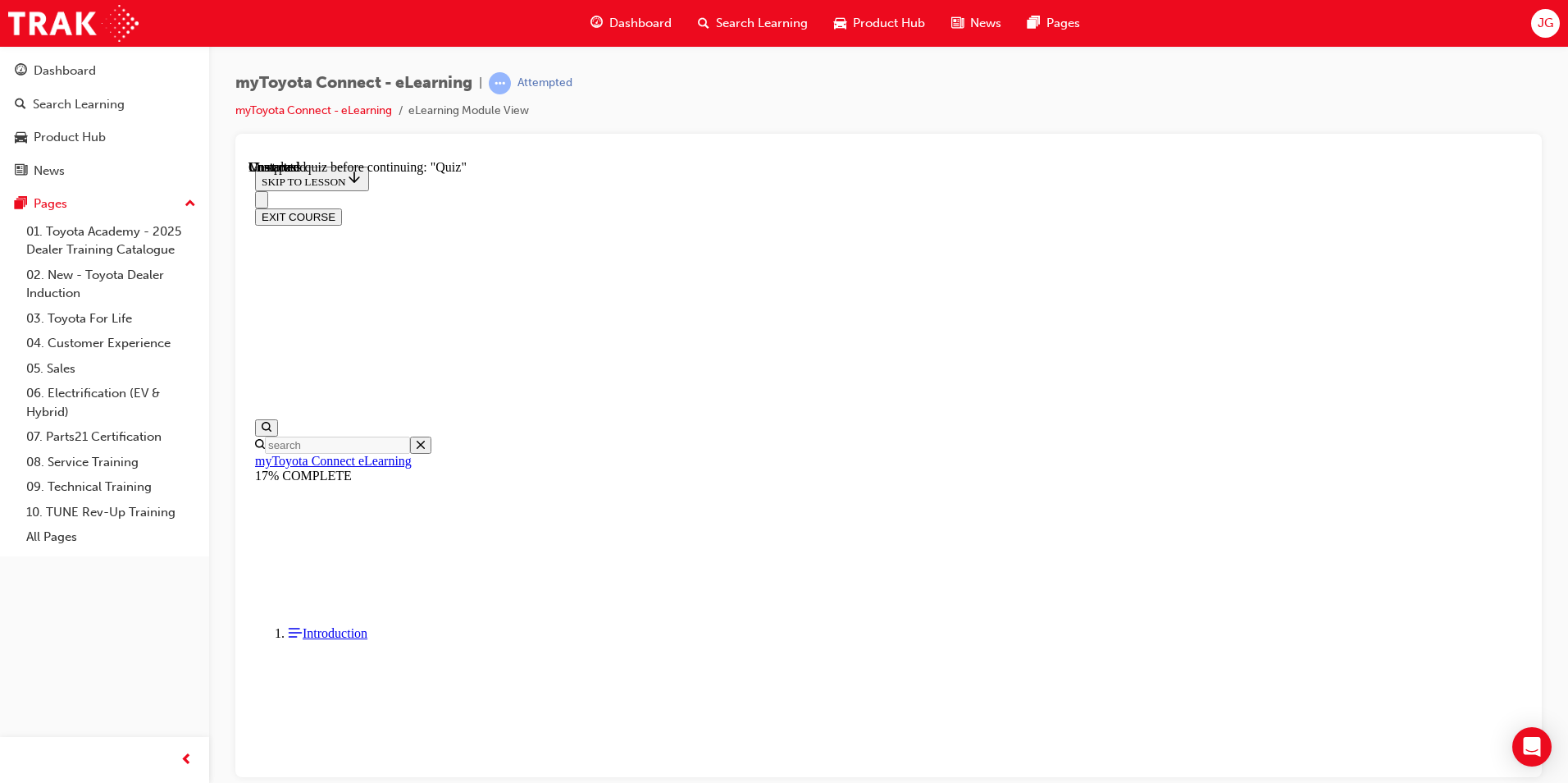
scroll to position [1402, 0]
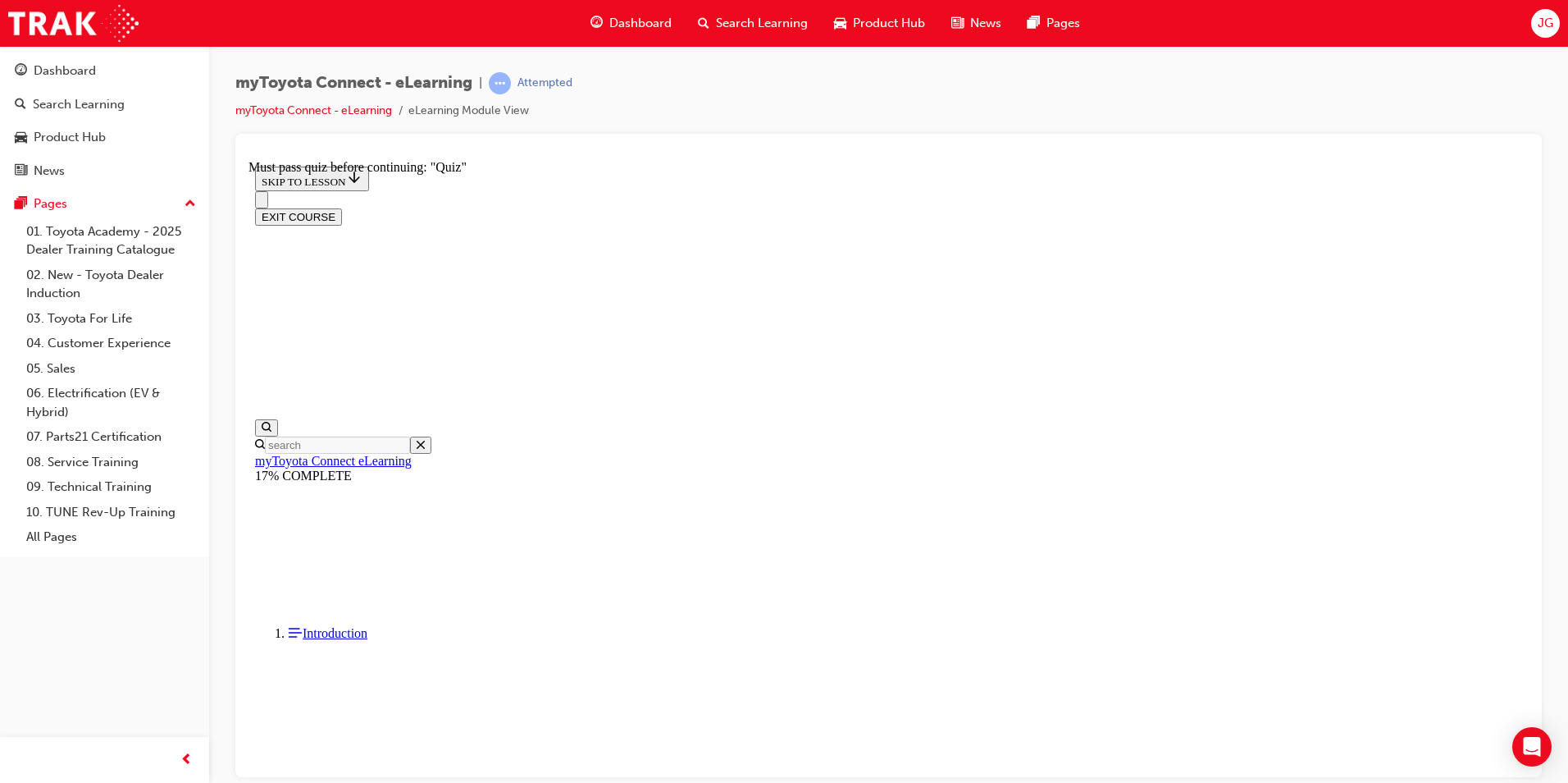
scroll to position [318, 0]
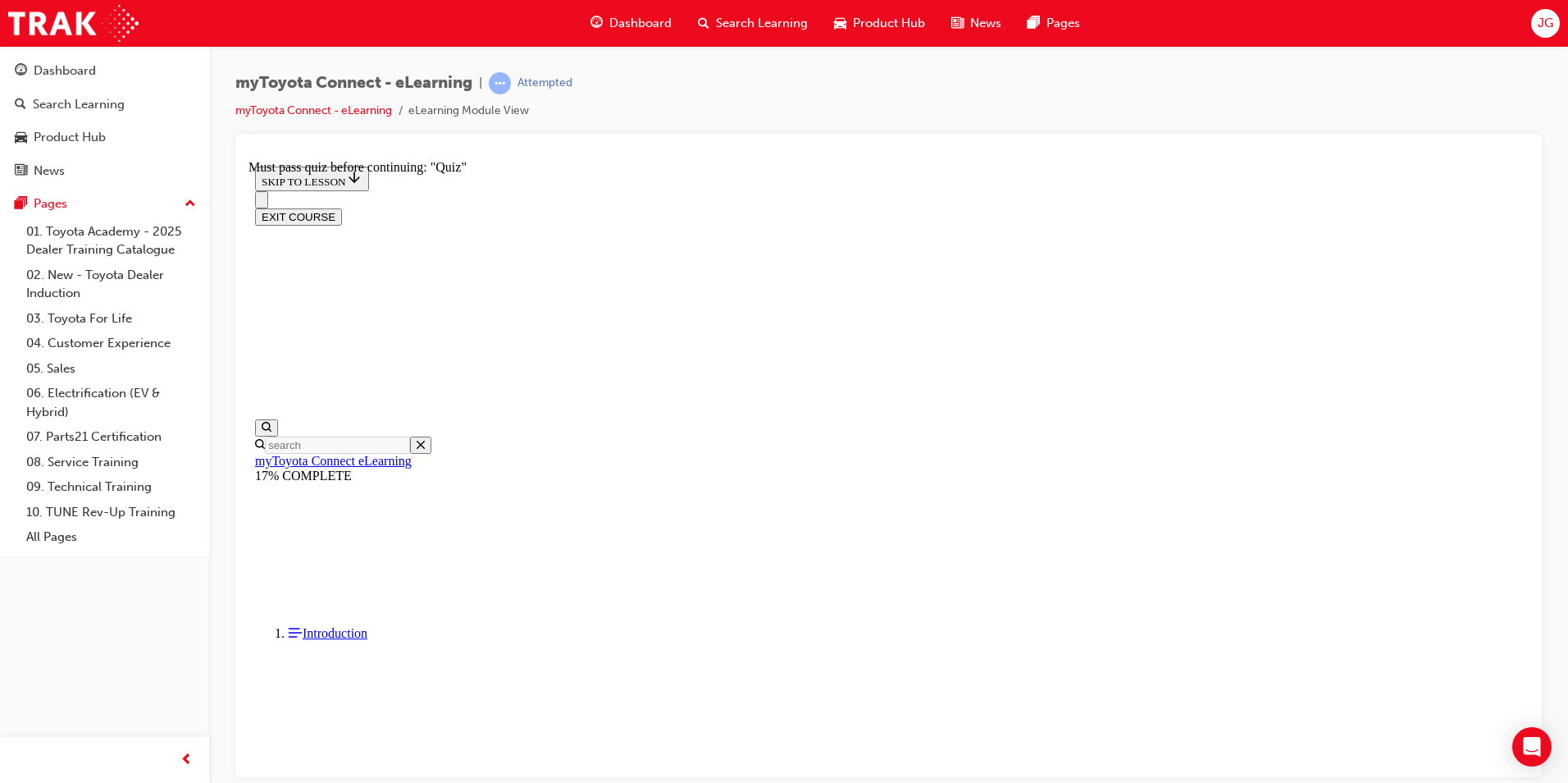
scroll to position [2090, 0]
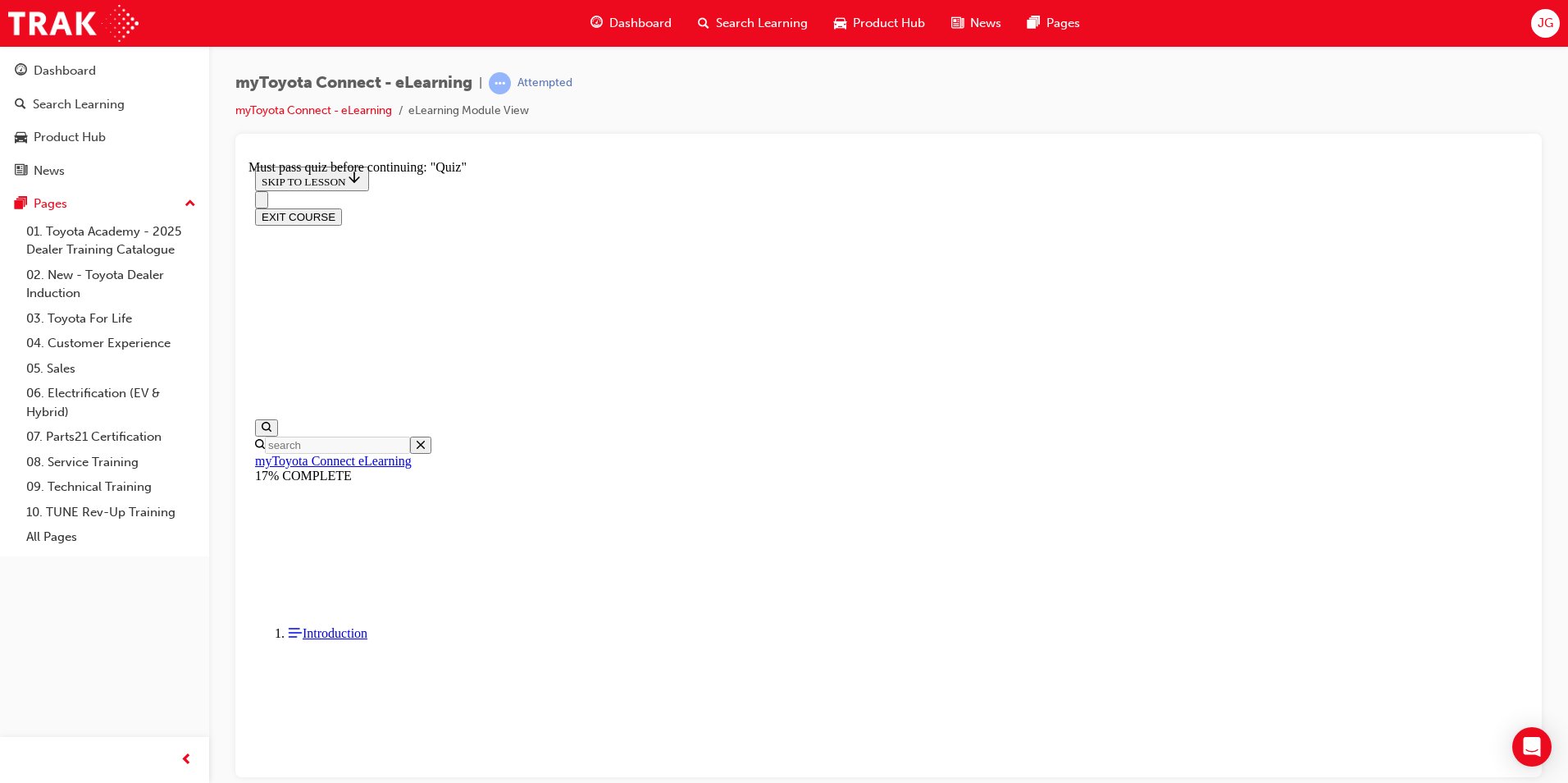
scroll to position [2081, 0]
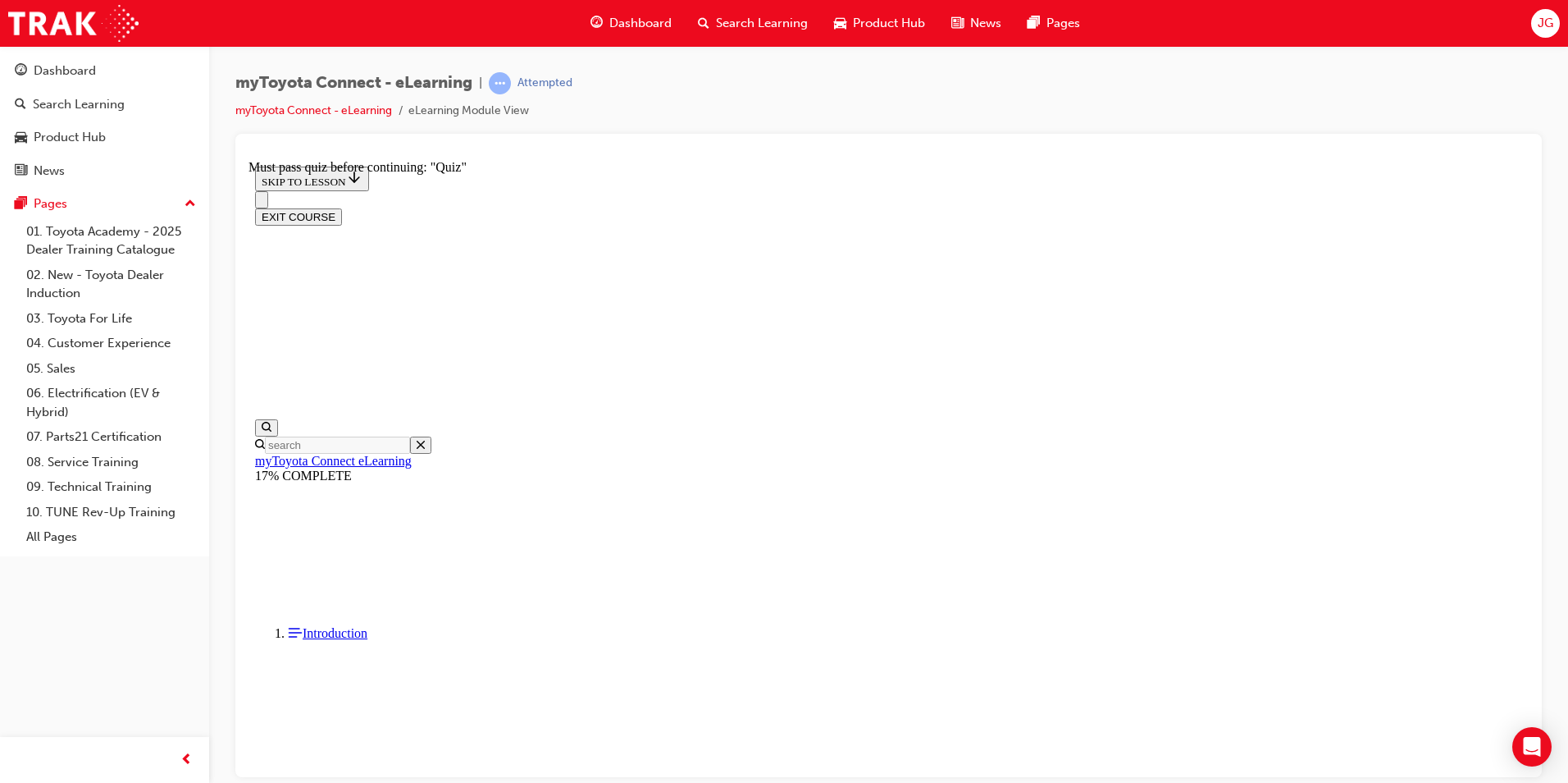
drag, startPoint x: 1191, startPoint y: 569, endPoint x: 1298, endPoint y: 573, distance: 107.1
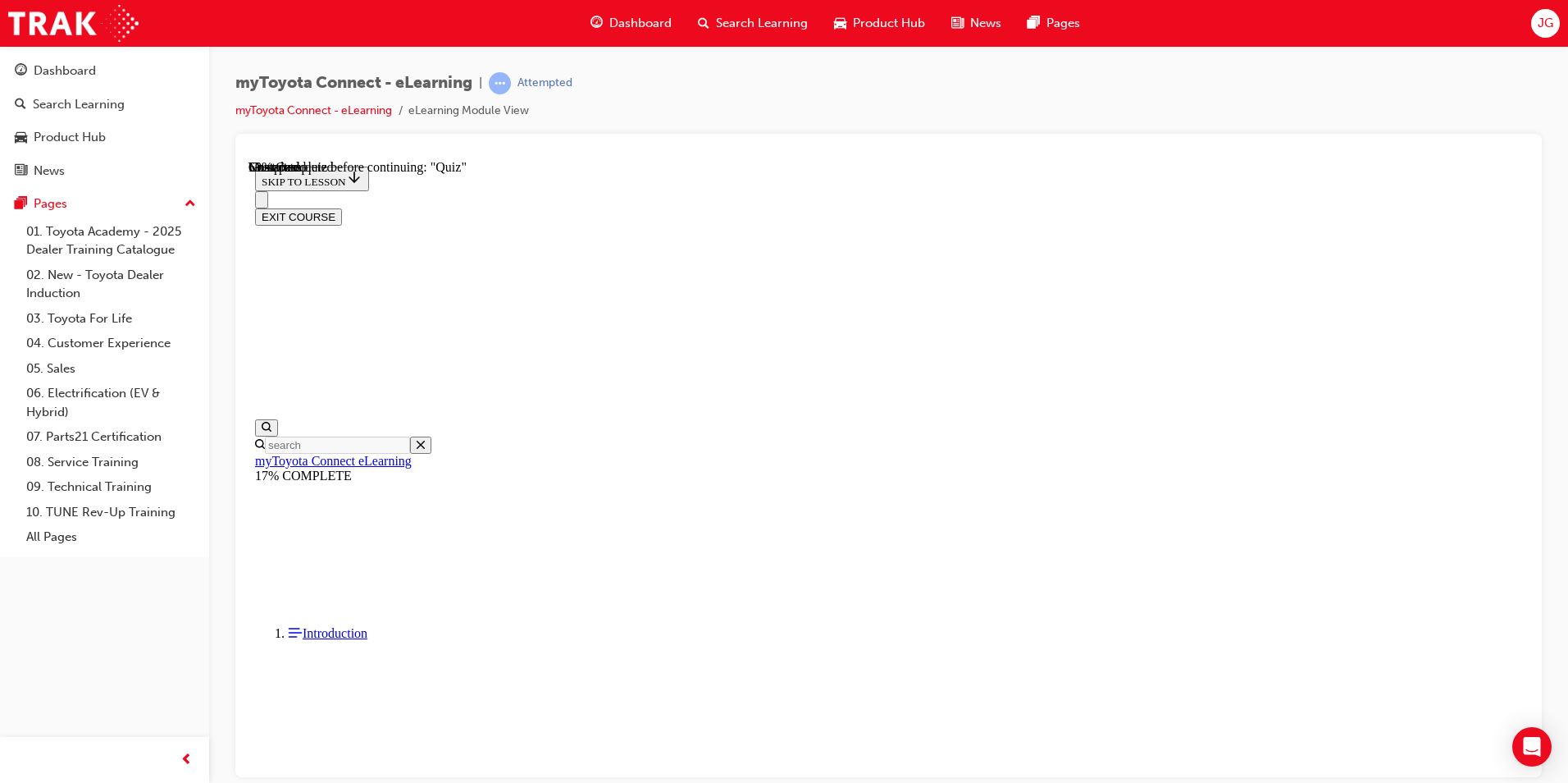
scroll to position [2871, 0]
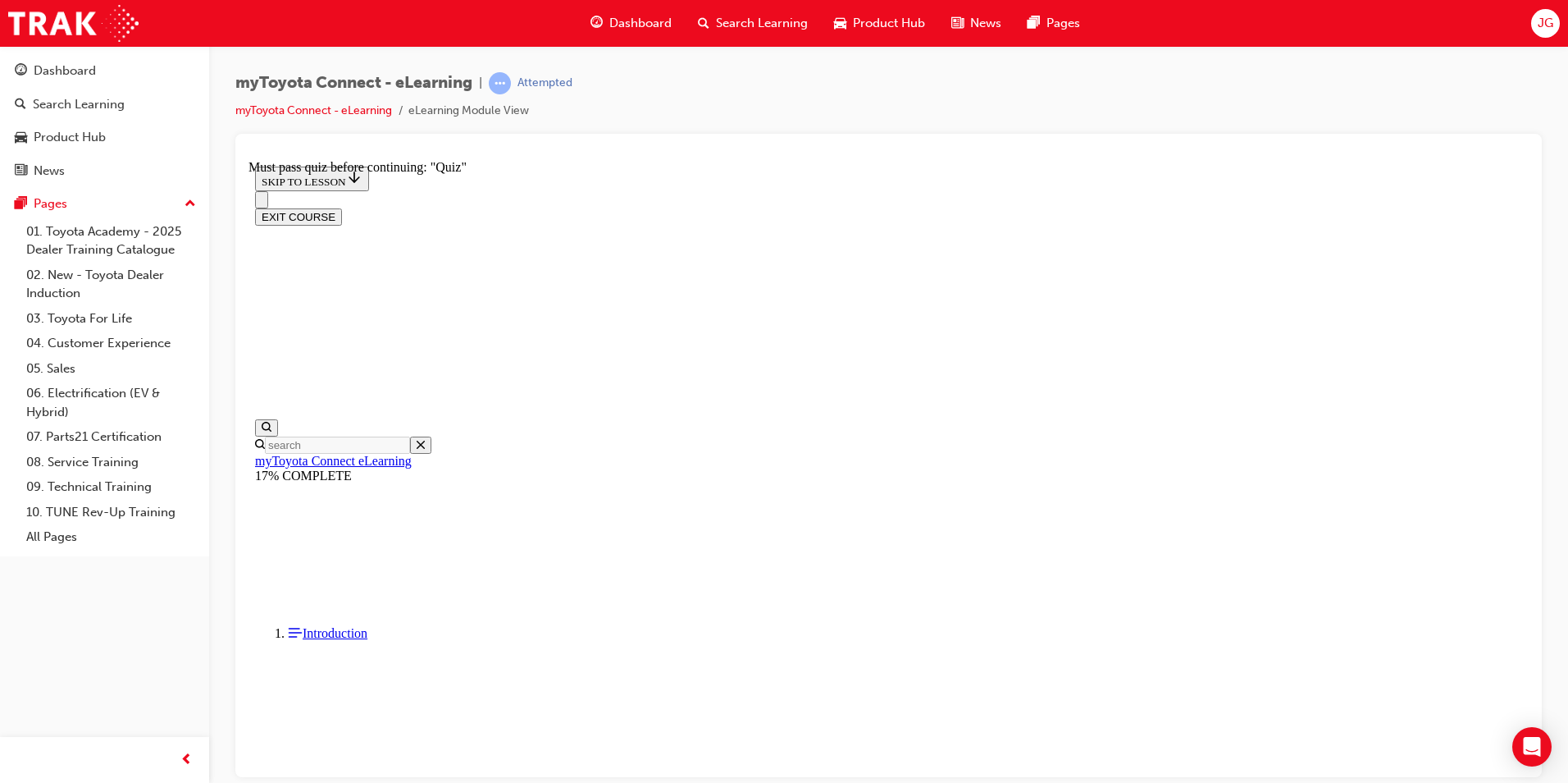
scroll to position [0, 0]
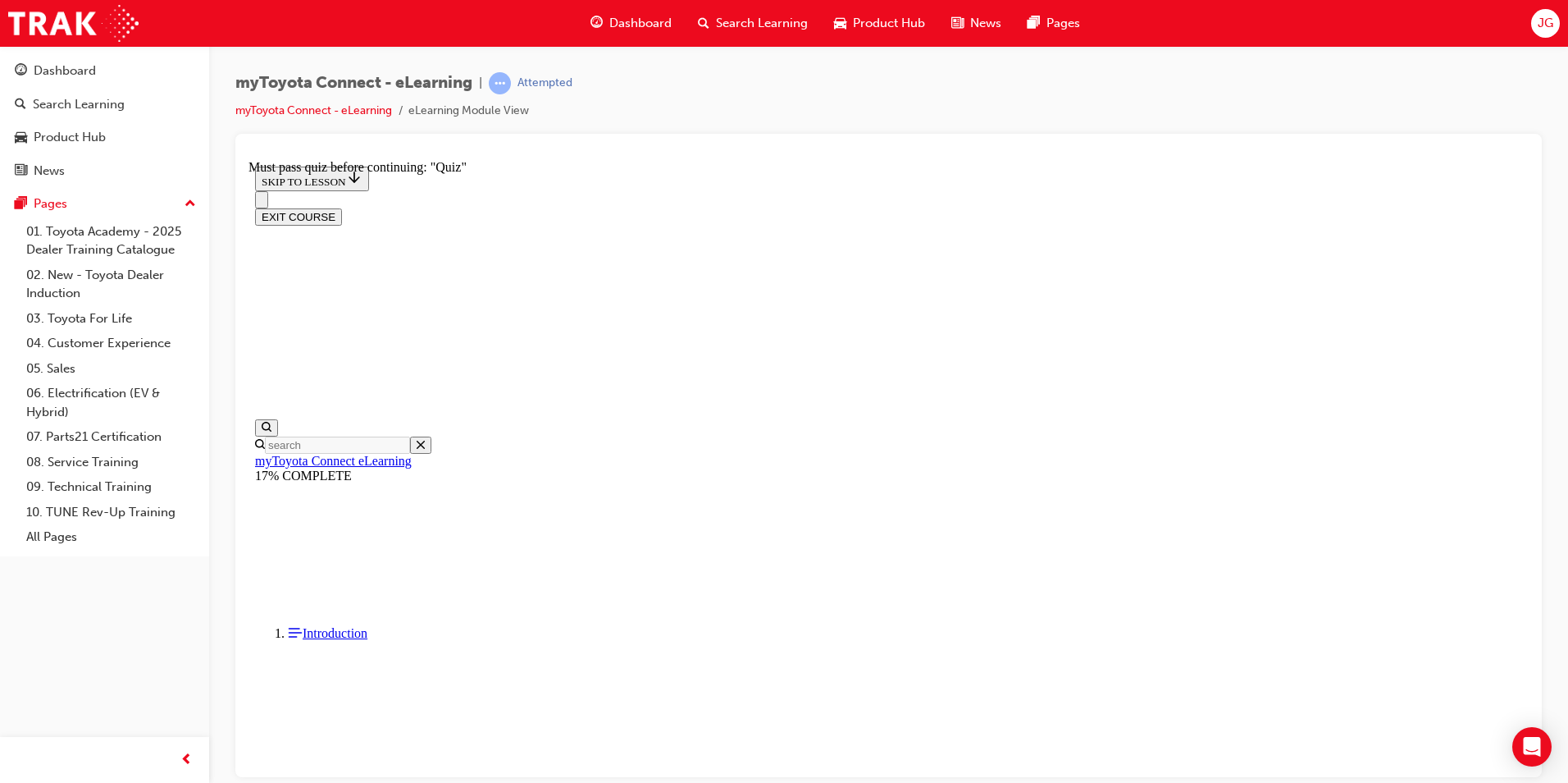
drag, startPoint x: 957, startPoint y: 712, endPoint x: 918, endPoint y: 701, distance: 40.5
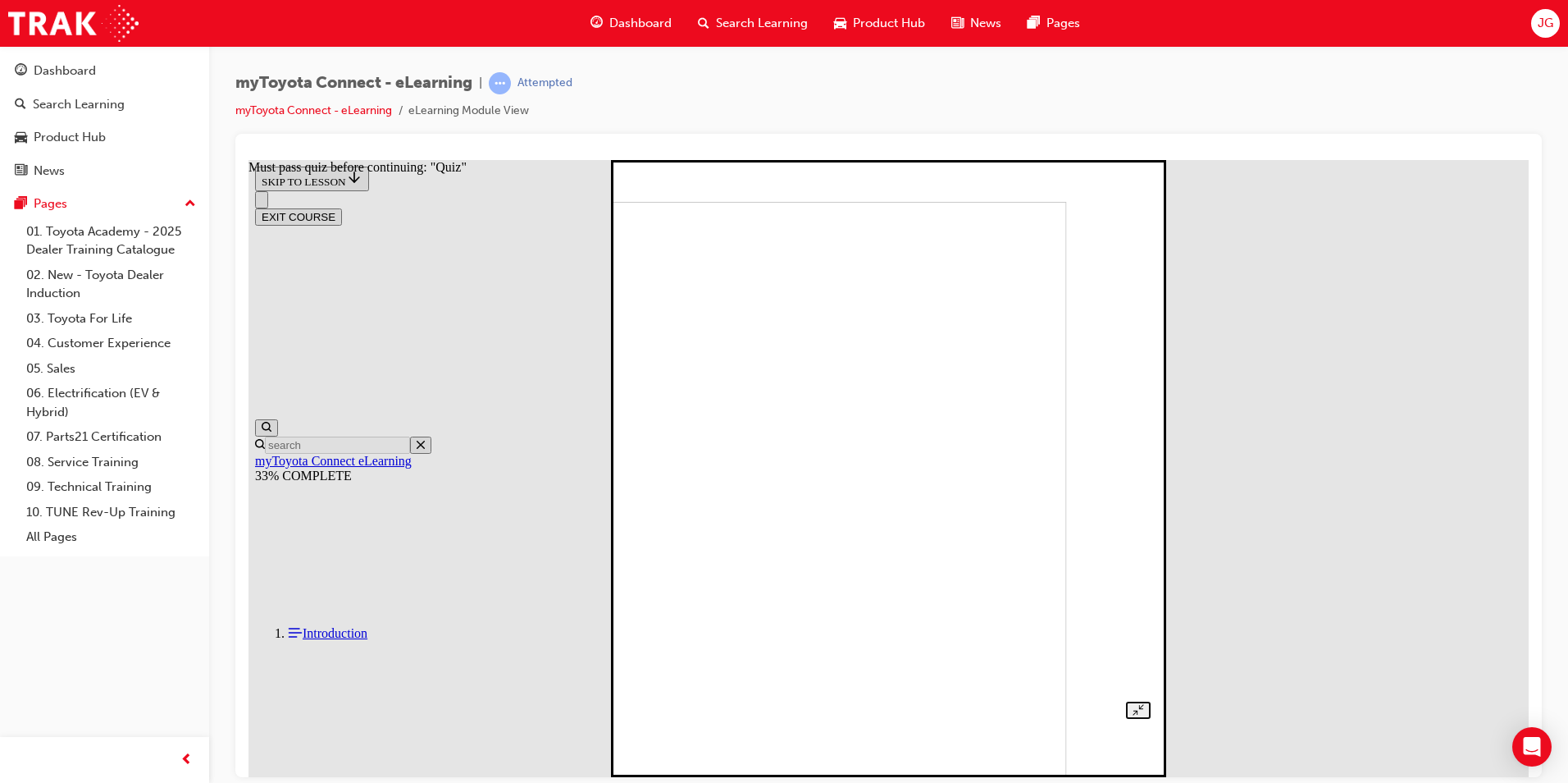
click at [832, 287] on img at bounding box center [817, 509] width 499 height 617
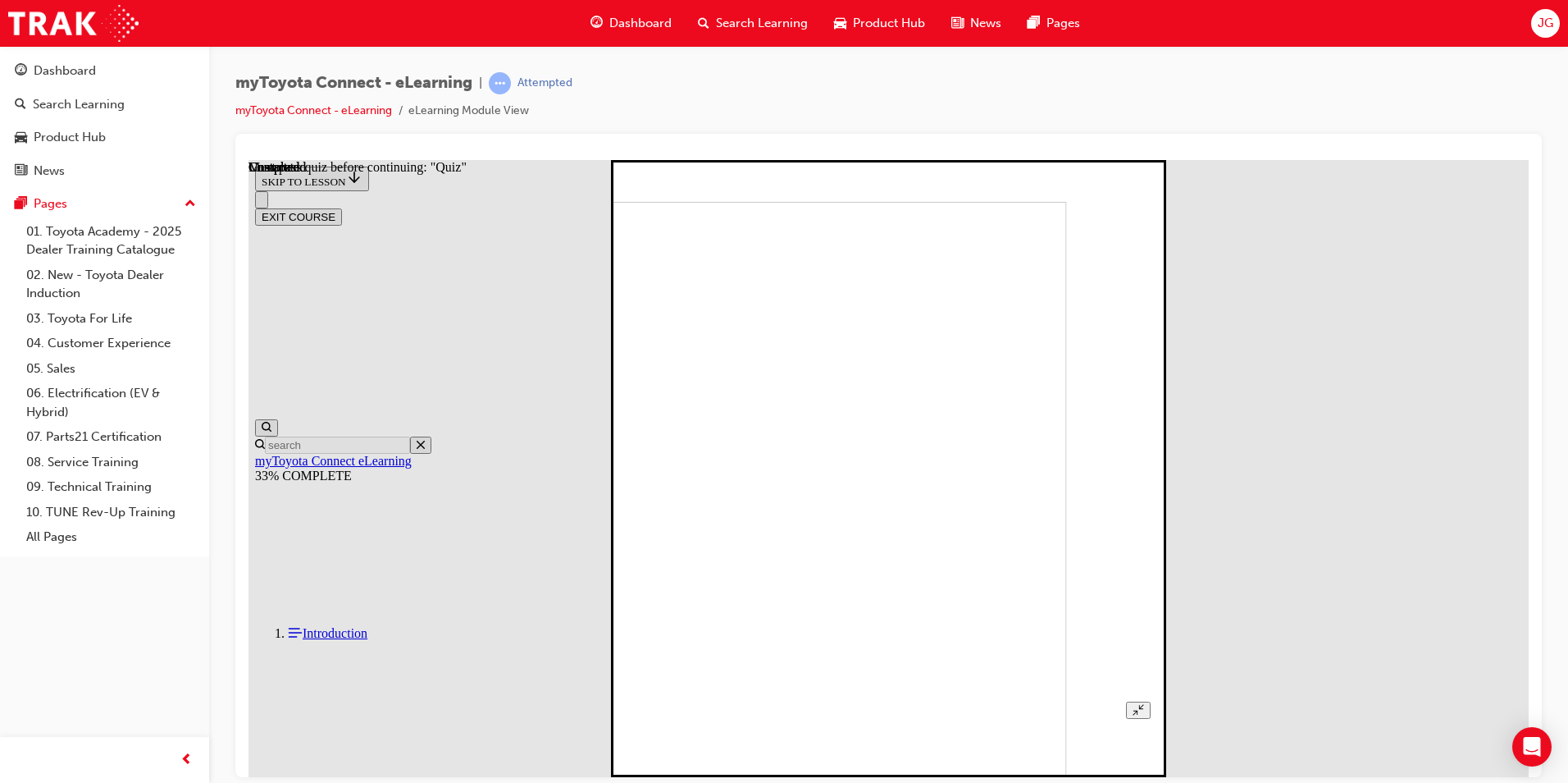
click at [832, 287] on img at bounding box center [817, 509] width 499 height 617
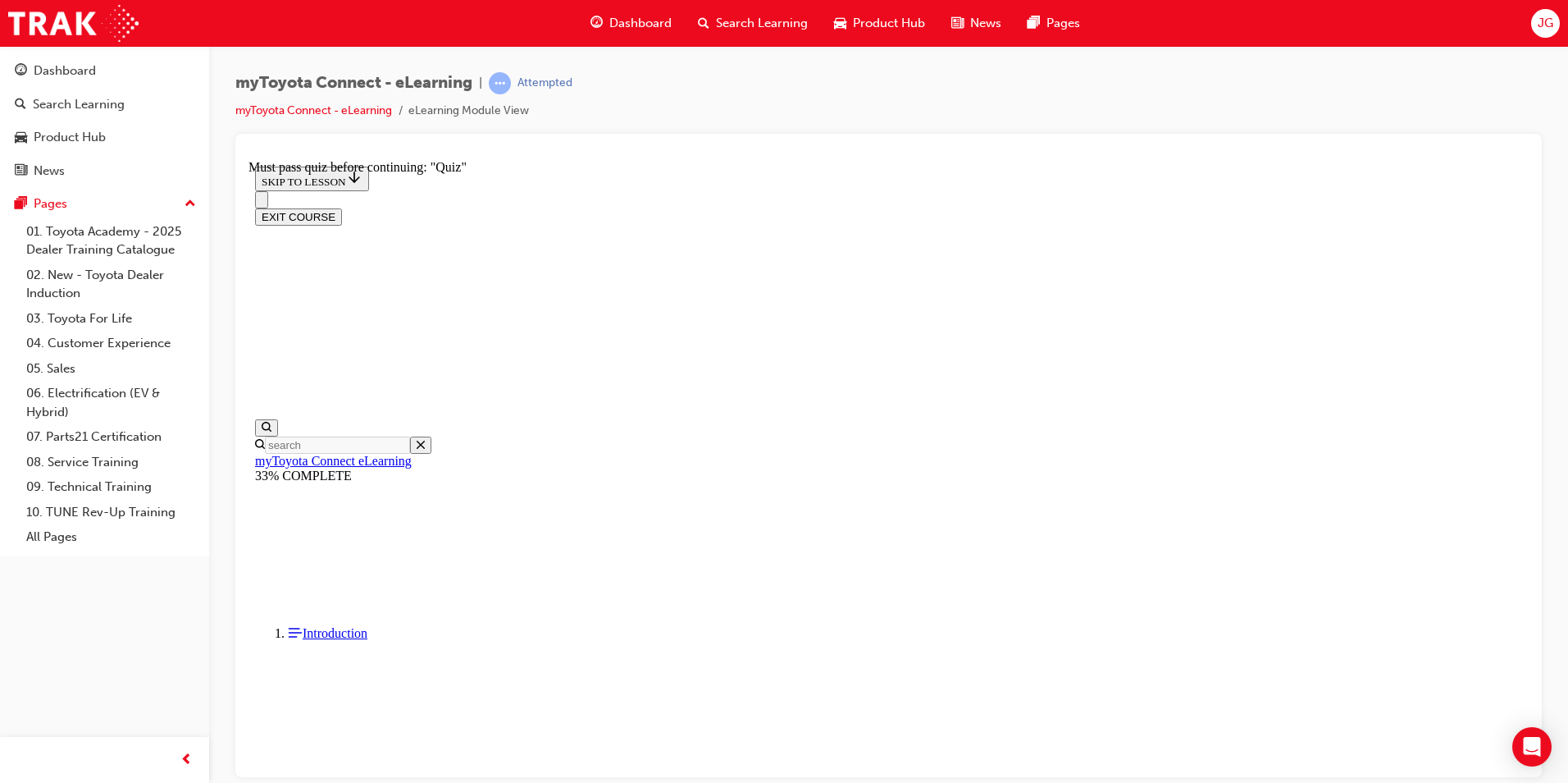
scroll to position [4229, 0]
drag, startPoint x: 838, startPoint y: 548, endPoint x: 974, endPoint y: 659, distance: 175.5
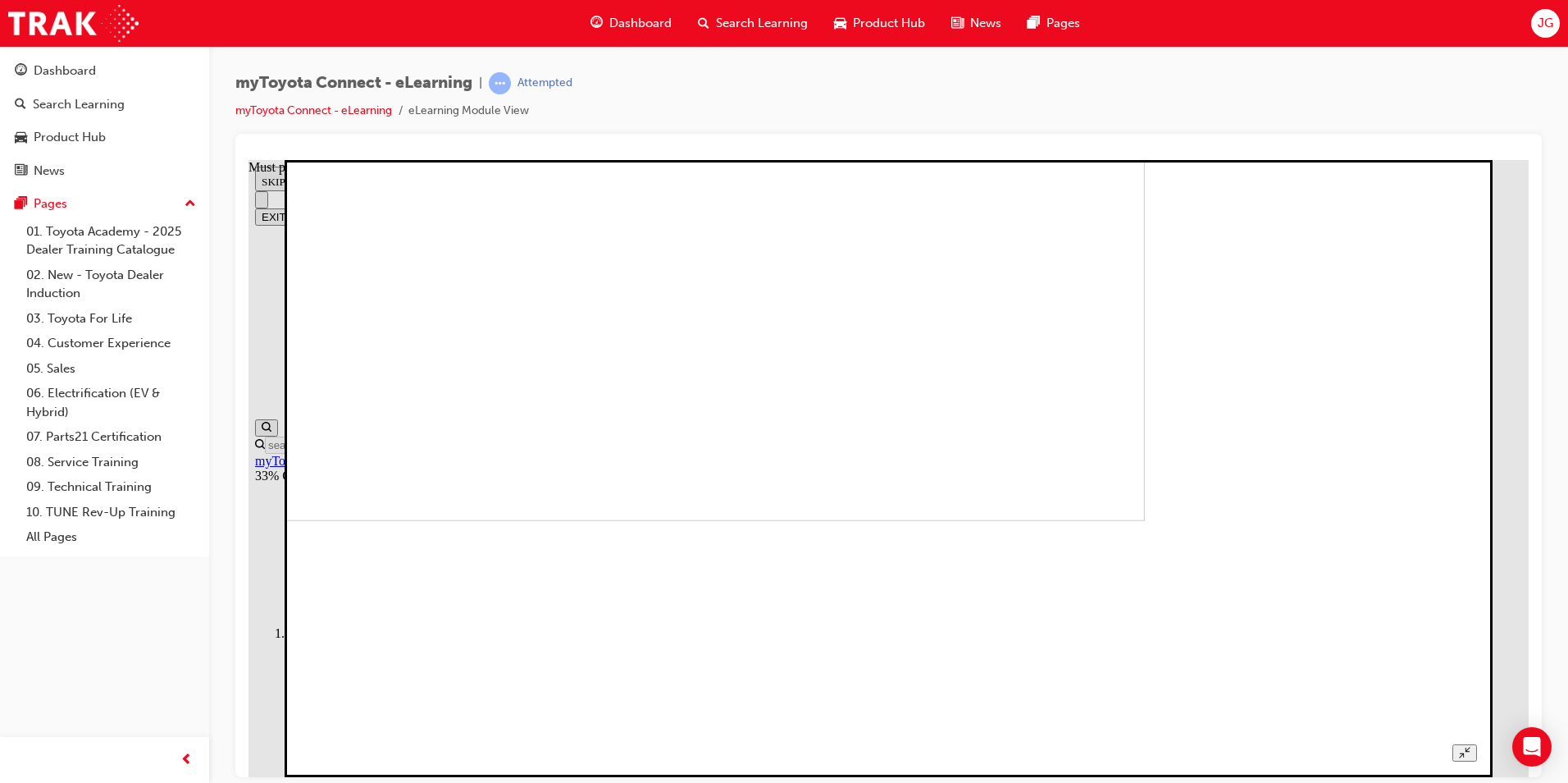
click at [1469, 746] on icon "Unzoom image" at bounding box center [1463, 751] width 11 height 11
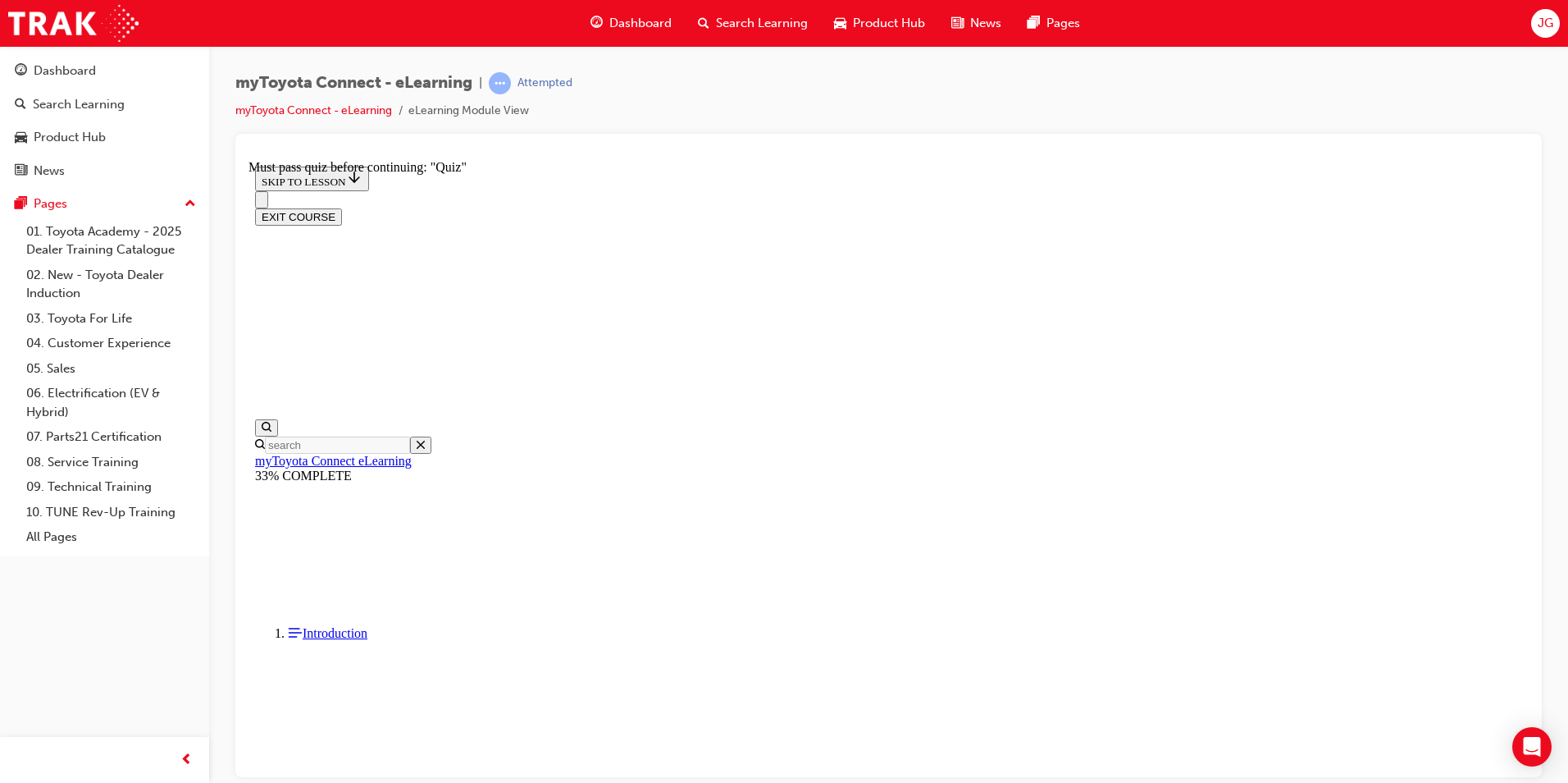
scroll to position [4404, 0]
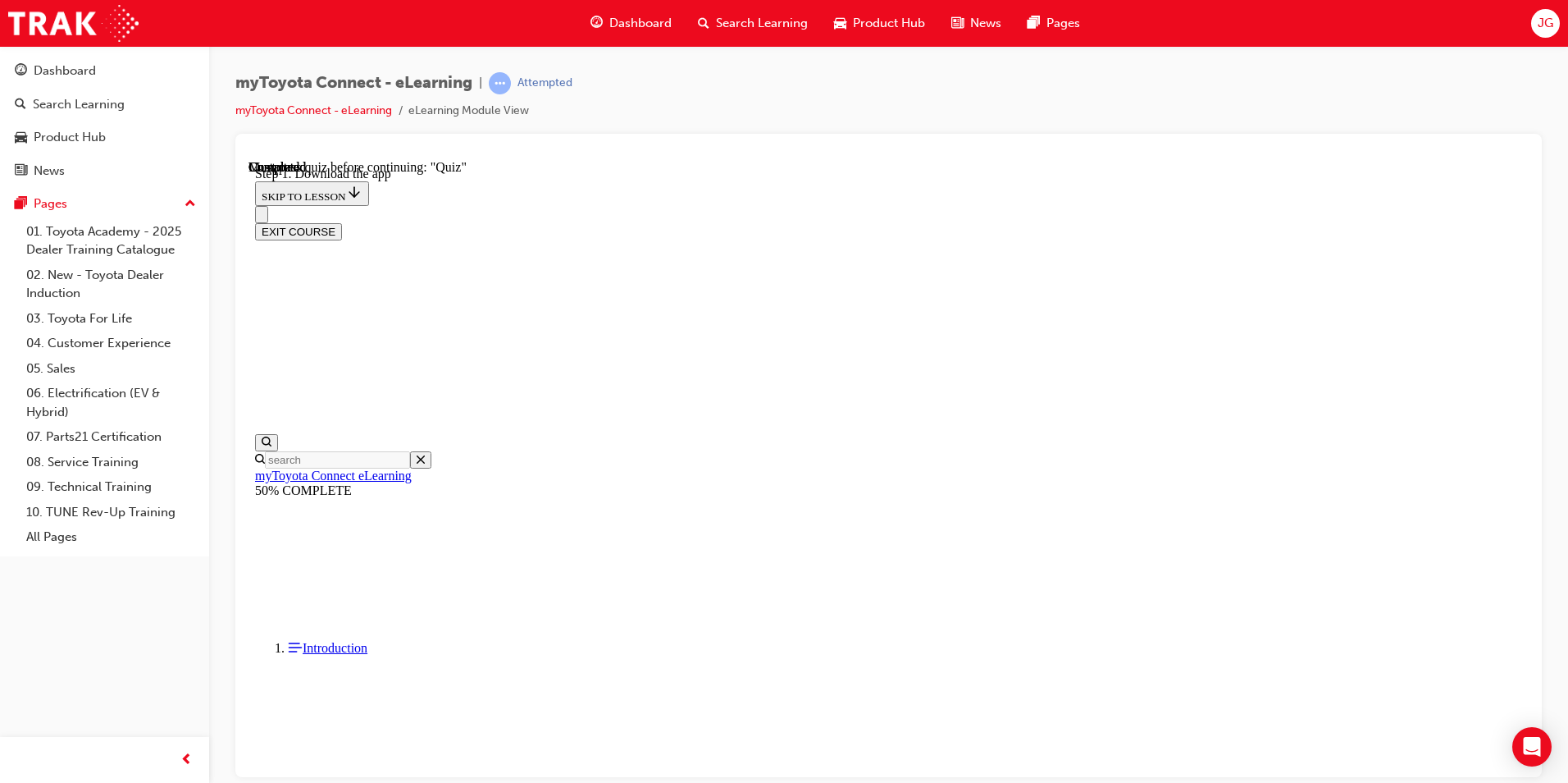
scroll to position [355, 0]
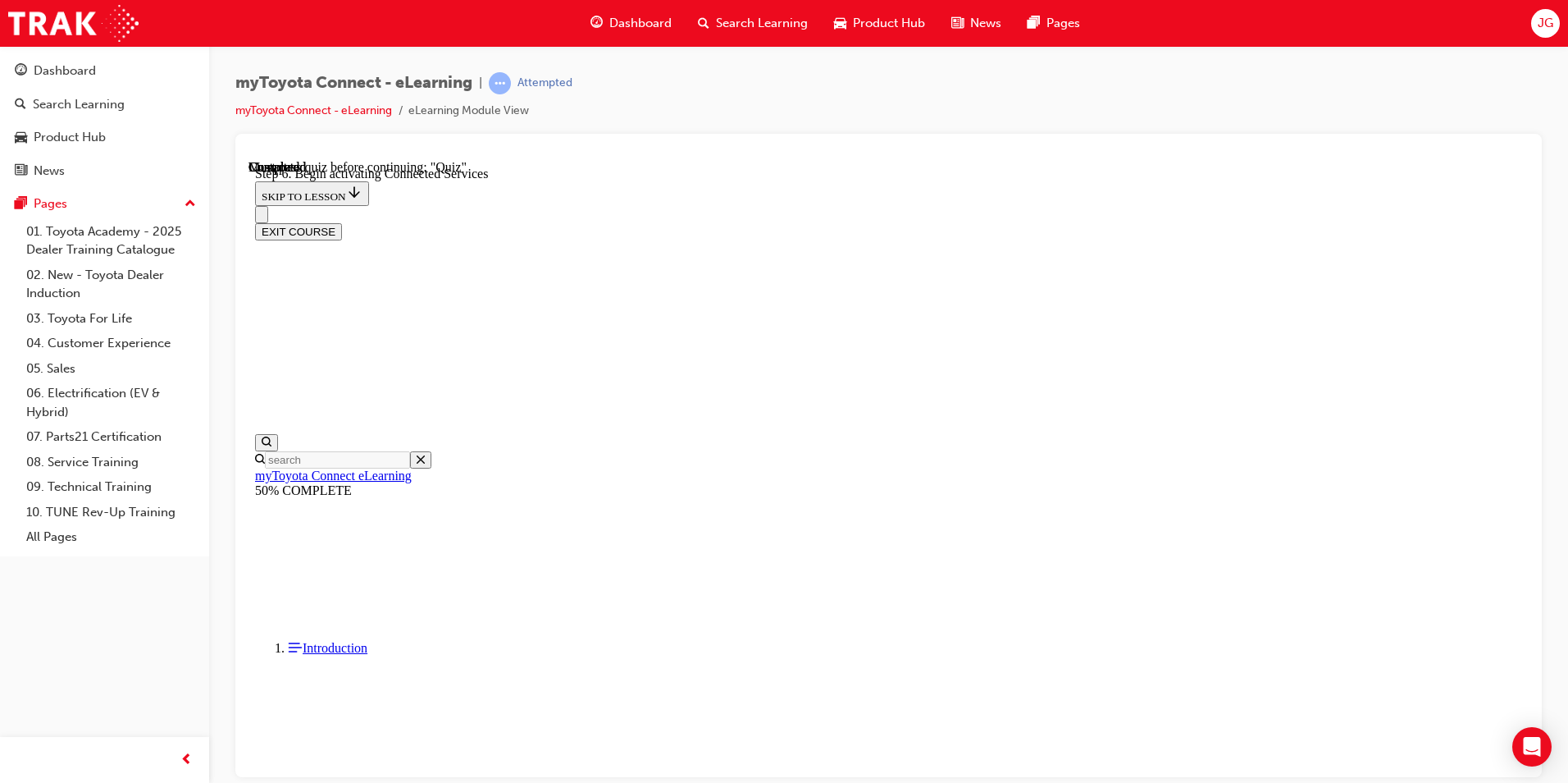
scroll to position [372, 0]
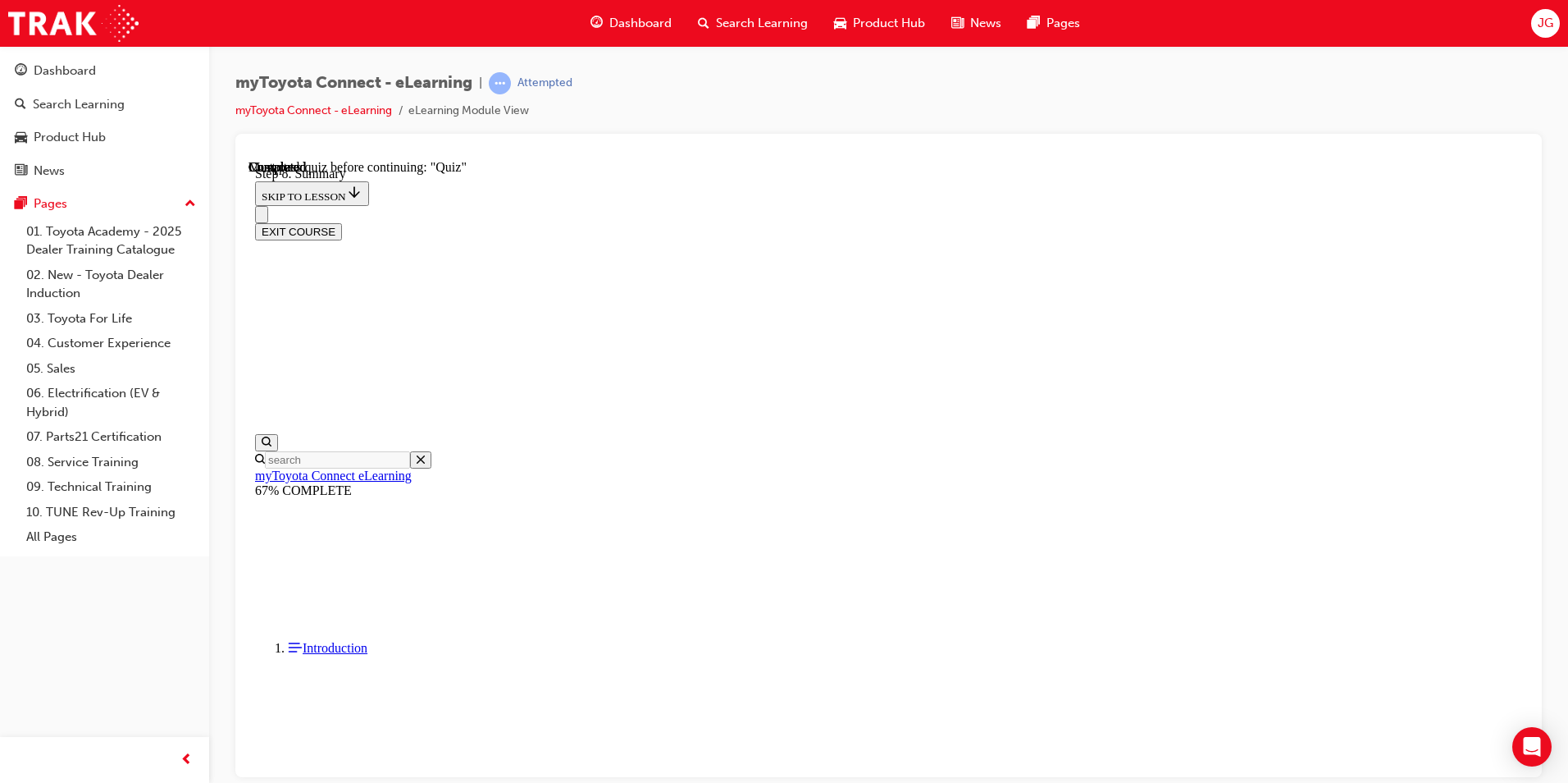
scroll to position [900, 0]
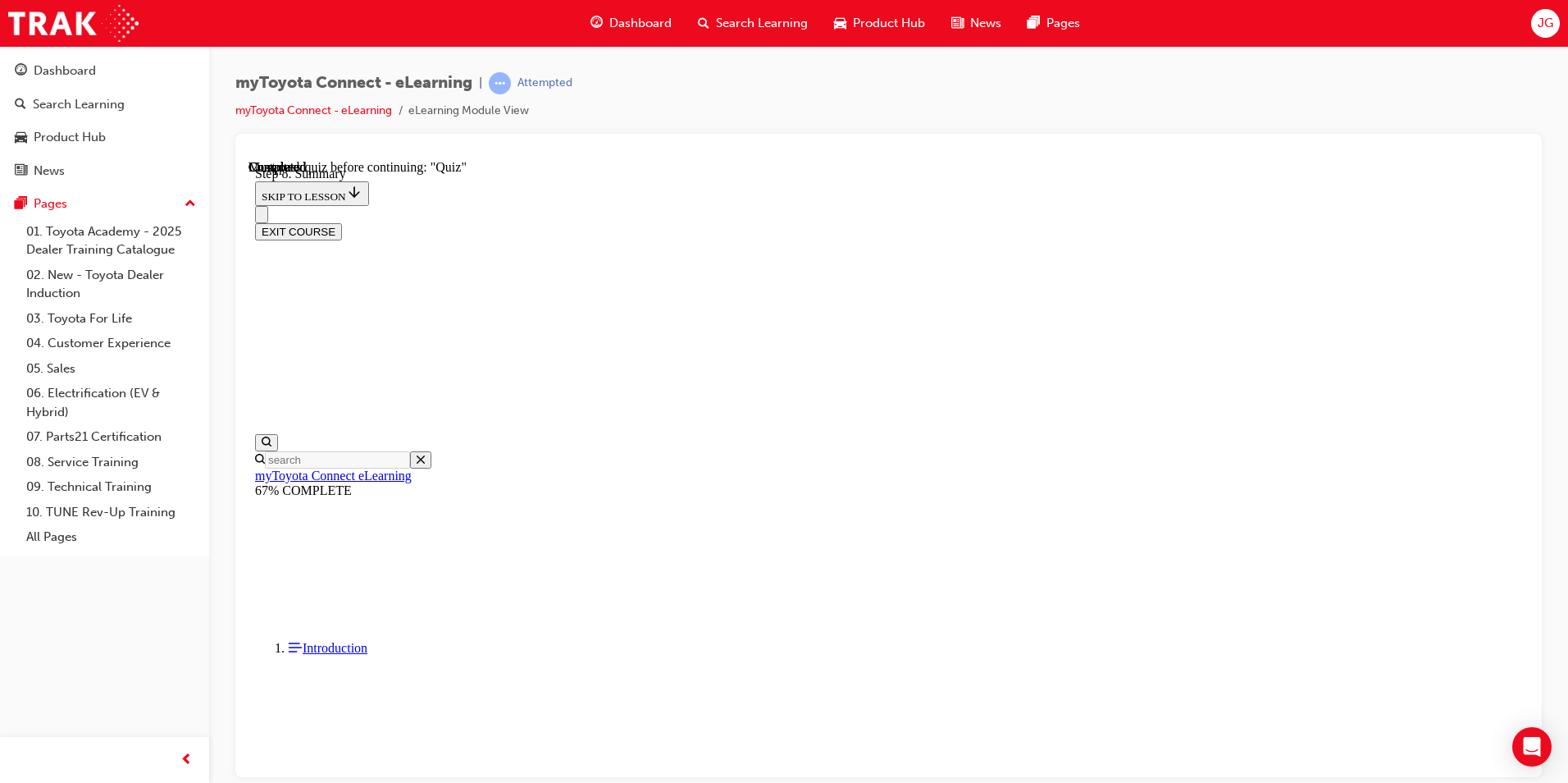
scroll to position [1269, 0]
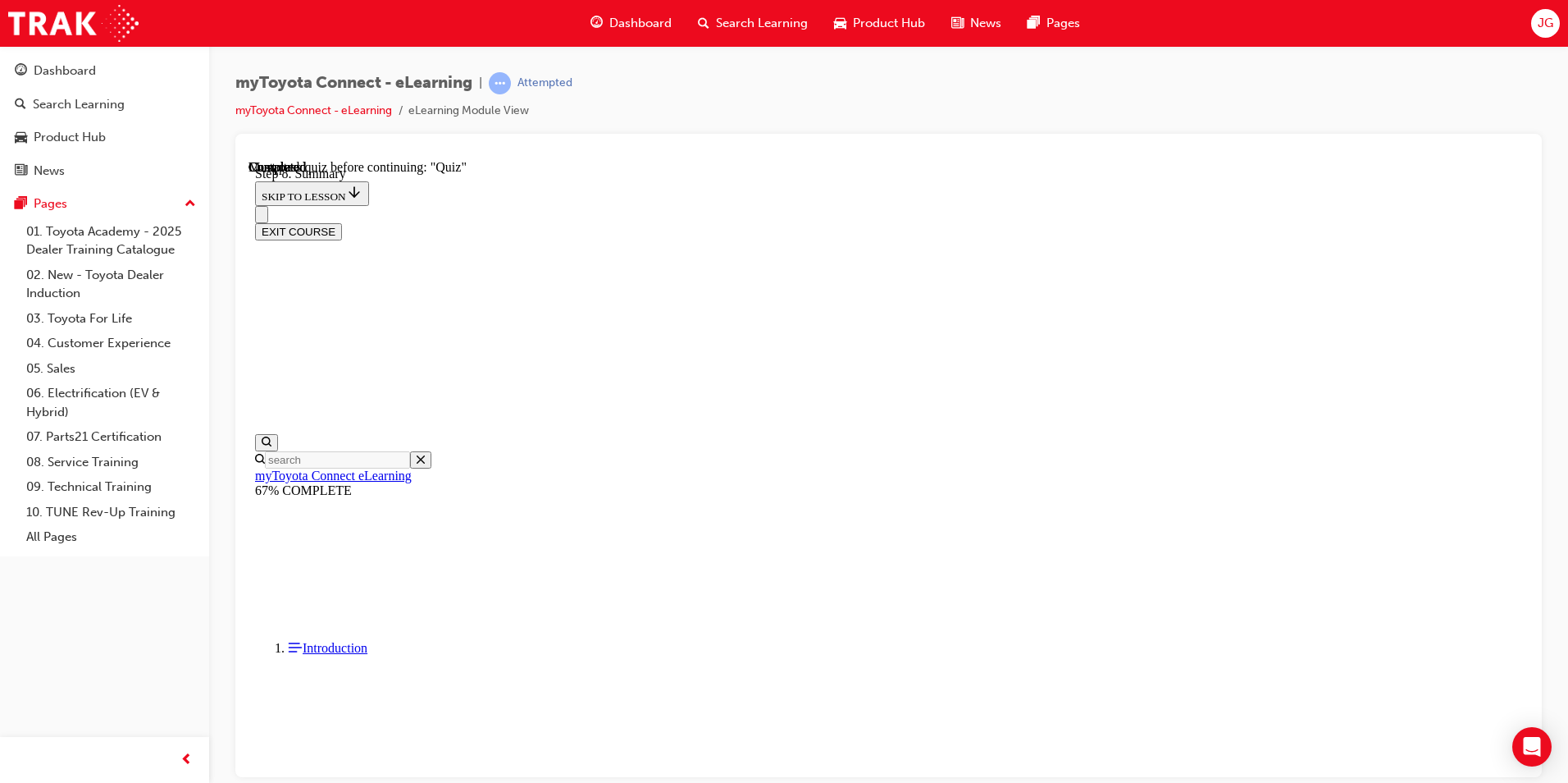
scroll to position [51, 0]
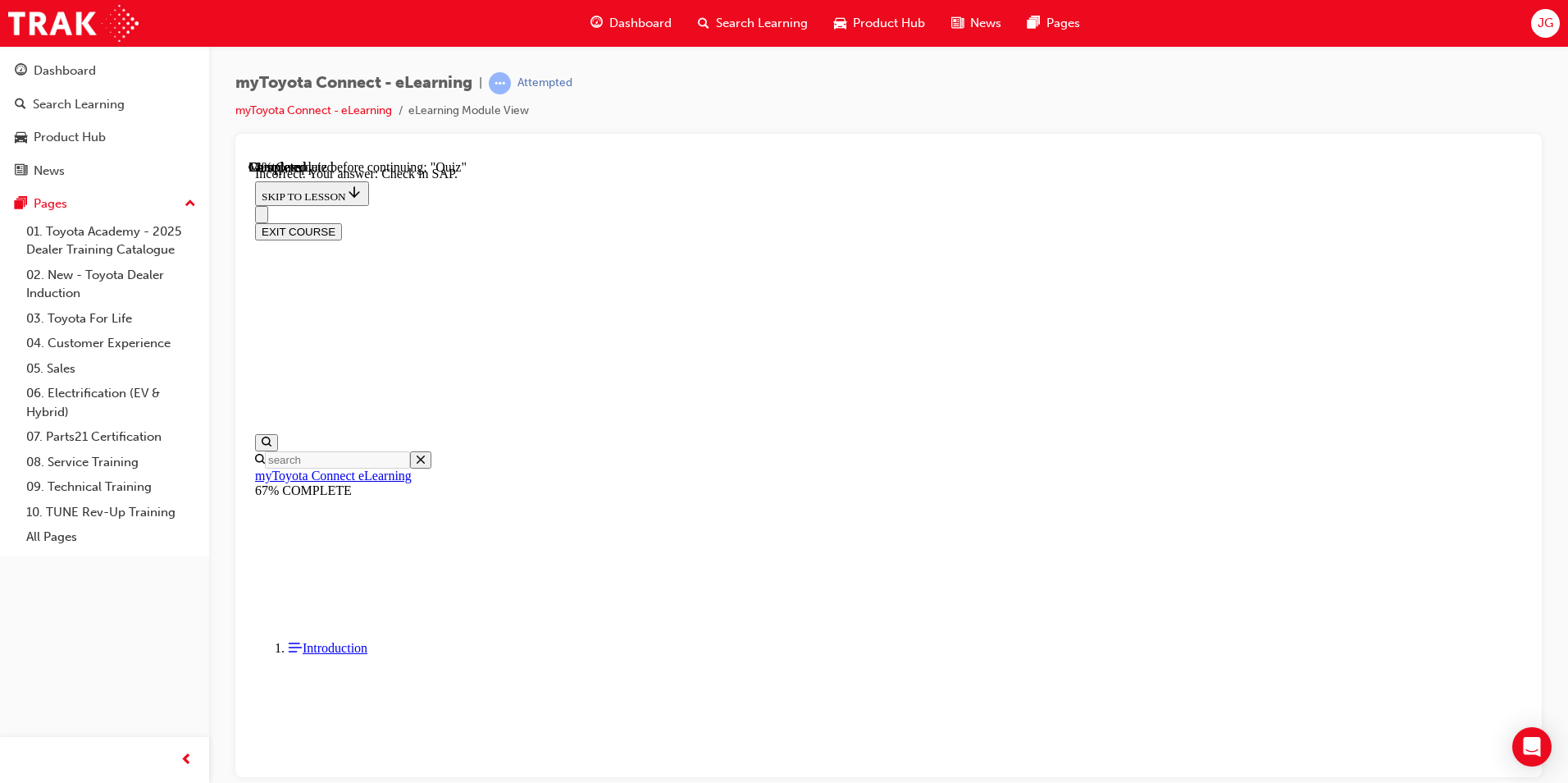
drag, startPoint x: 814, startPoint y: 451, endPoint x: 869, endPoint y: 505, distance: 77.1
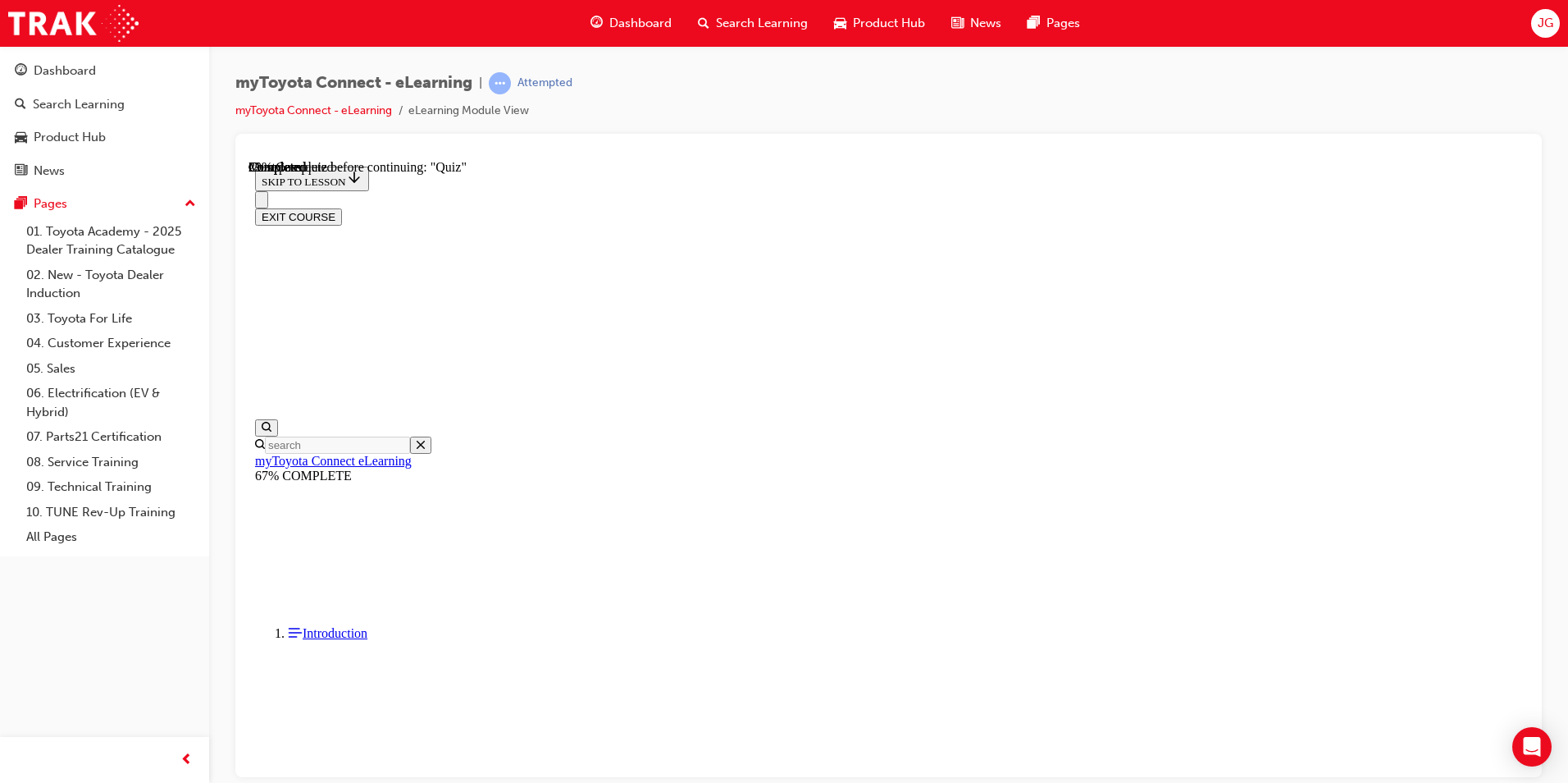
scroll to position [142, 0]
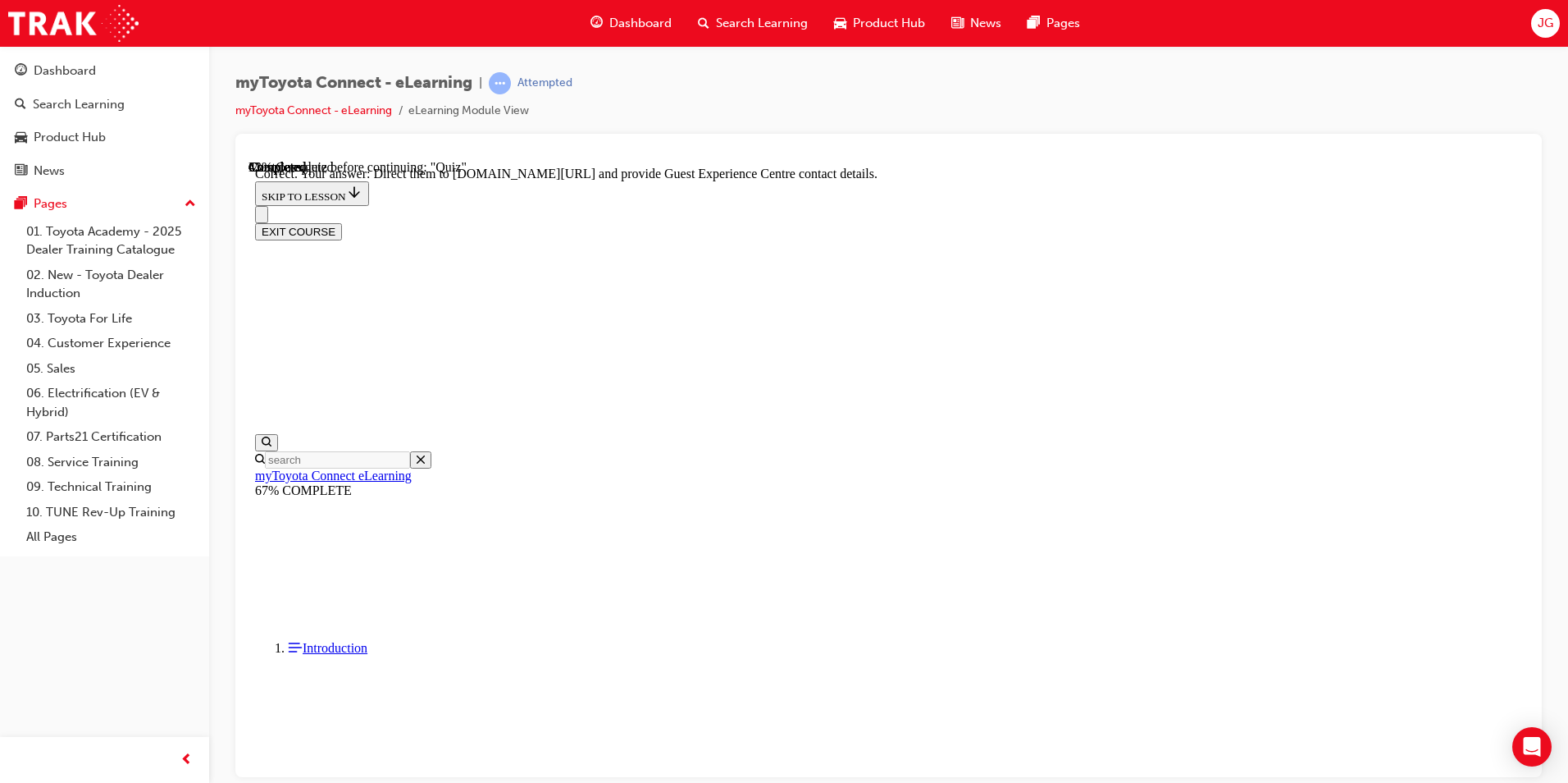
scroll to position [307, 0]
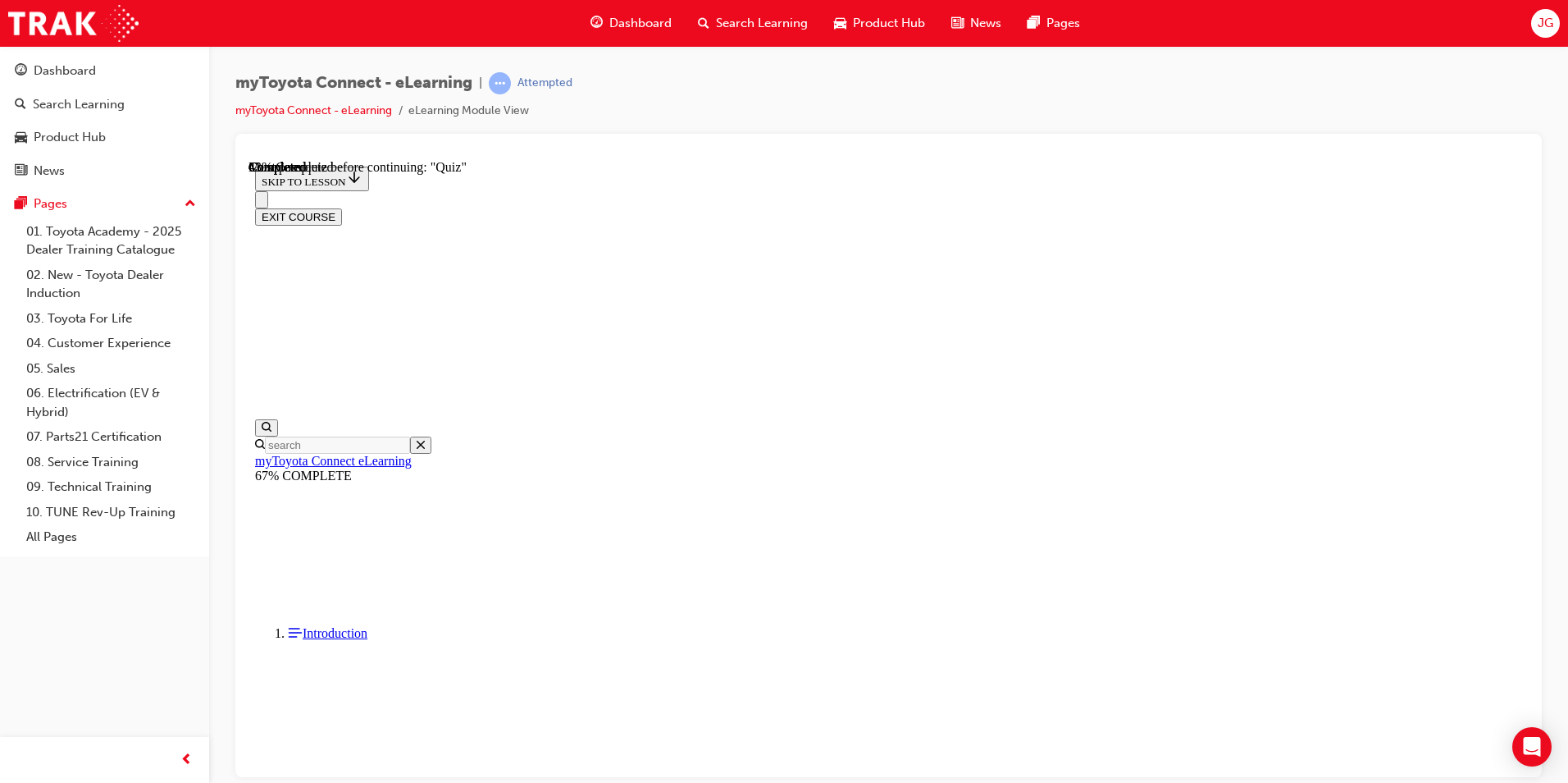
scroll to position [173, 0]
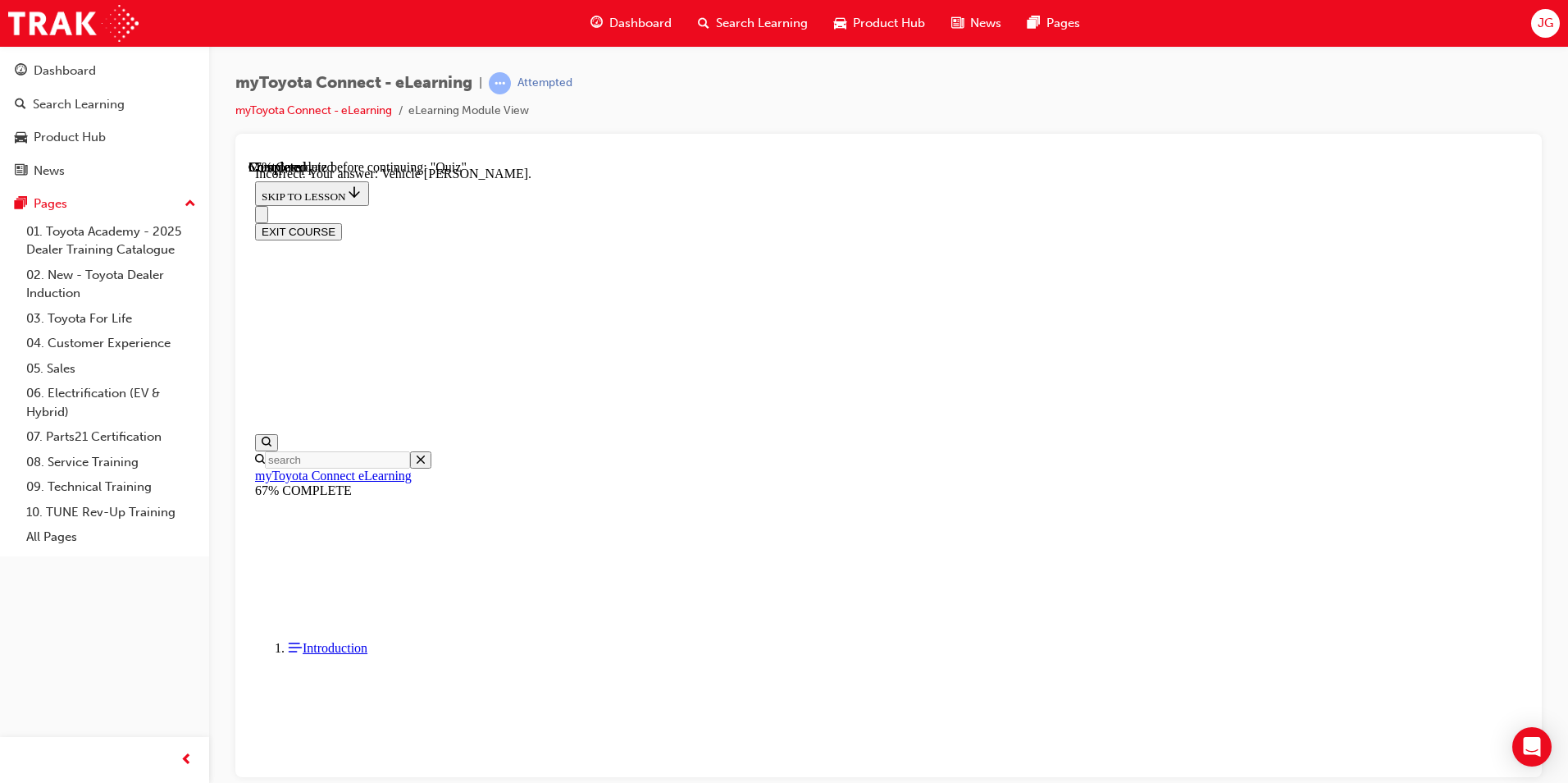
scroll to position [290, 0]
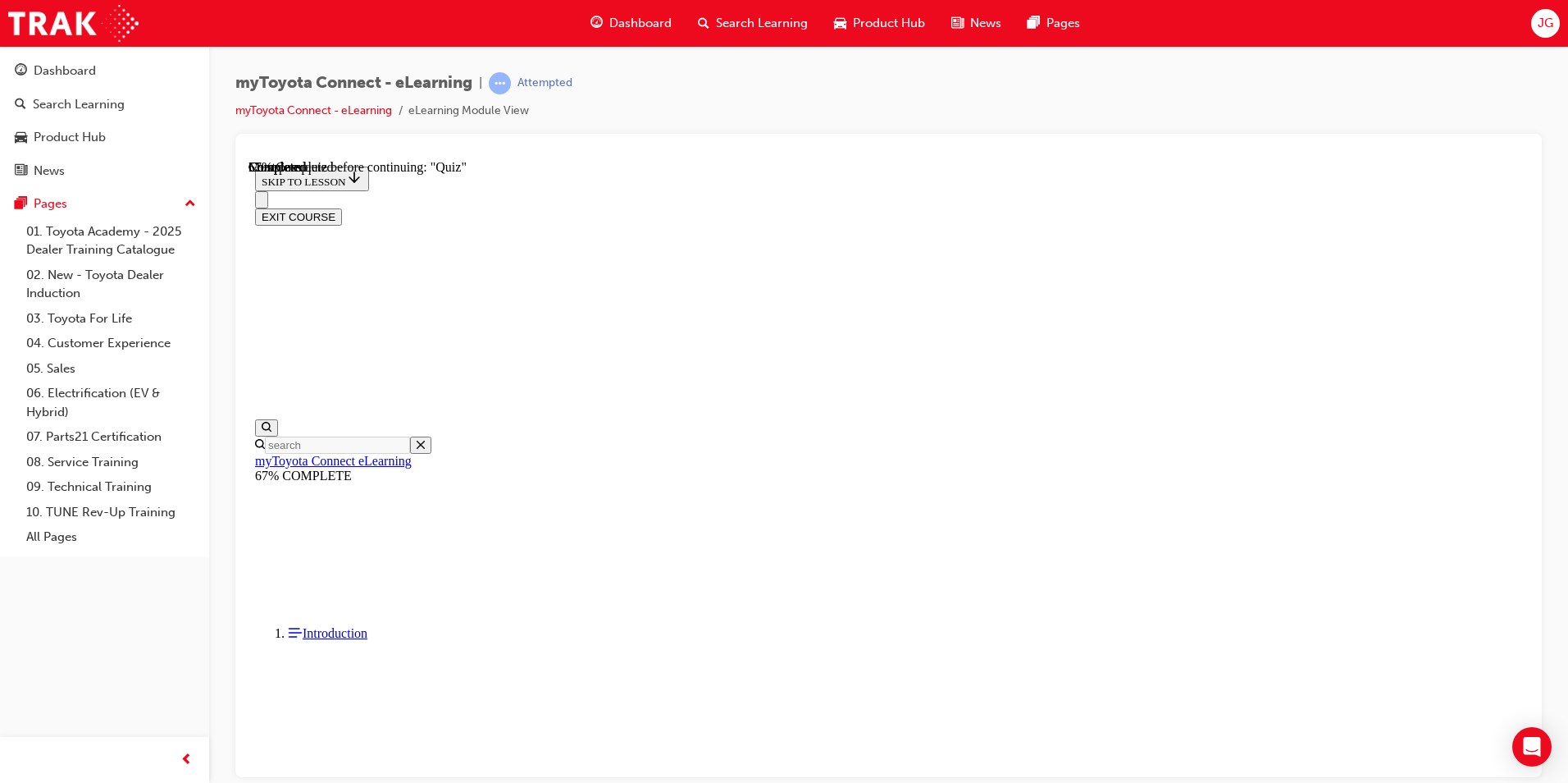
scroll to position [181, 0]
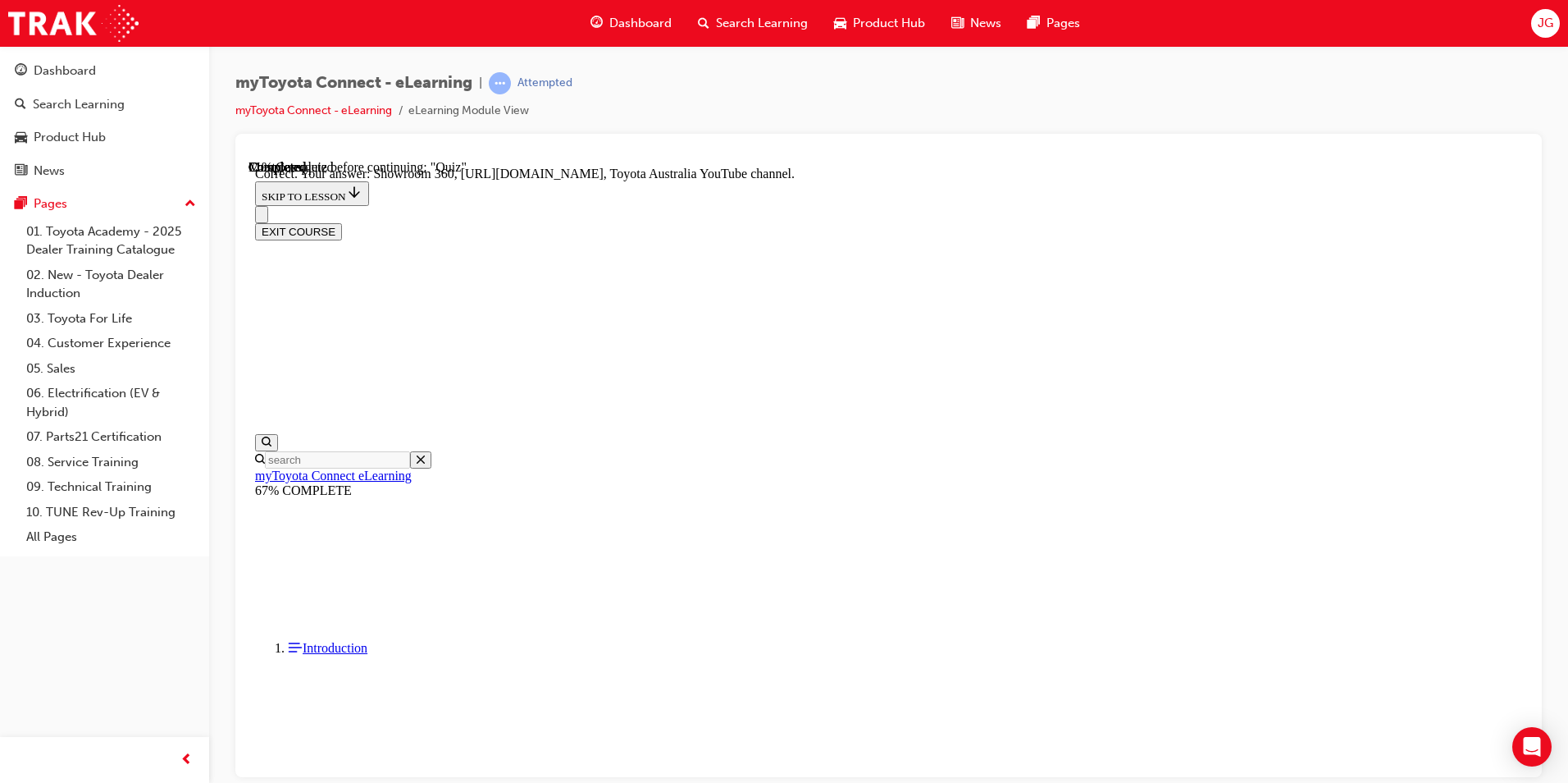
scroll to position [307, 0]
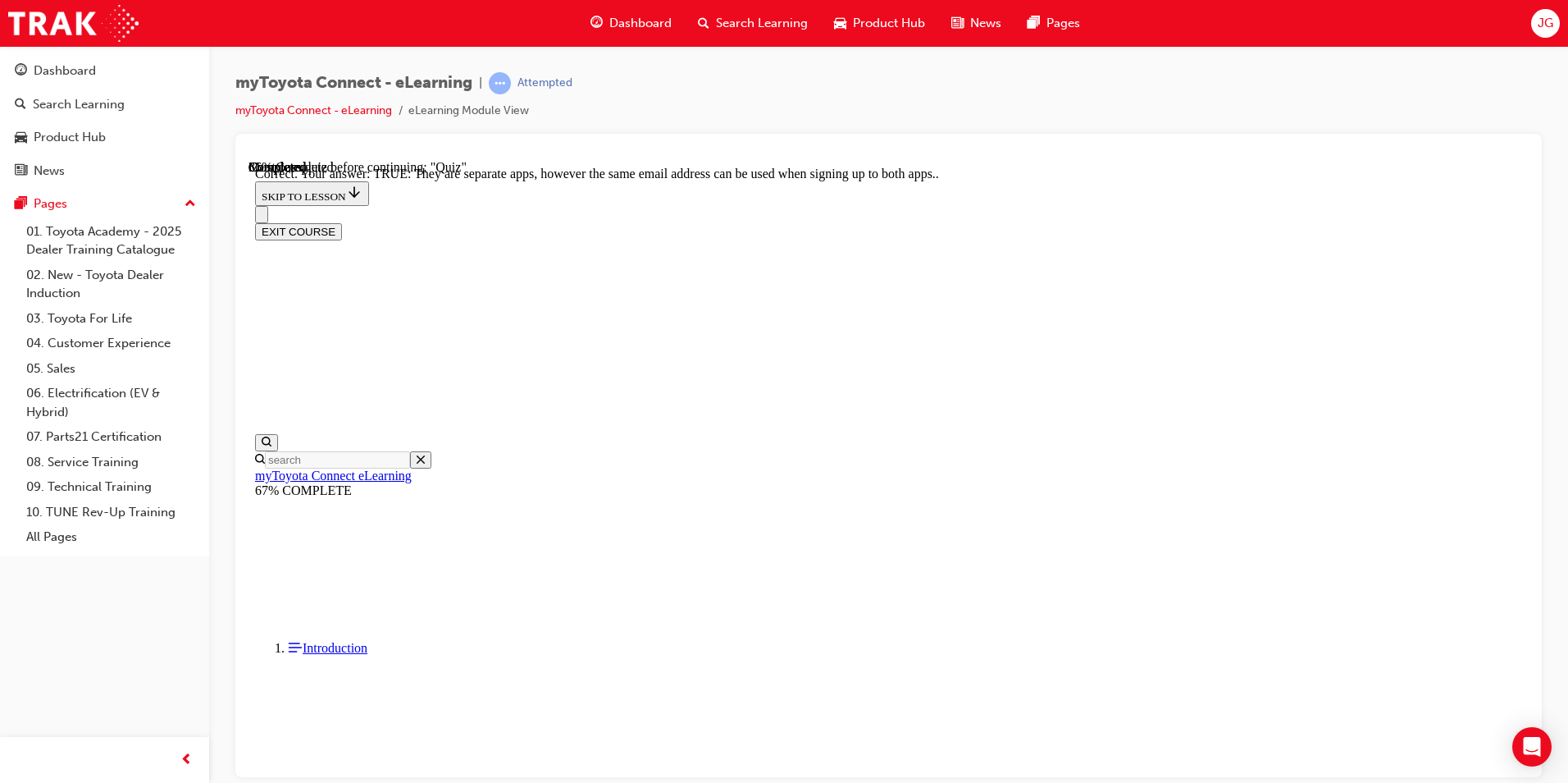
scroll to position [164, 0]
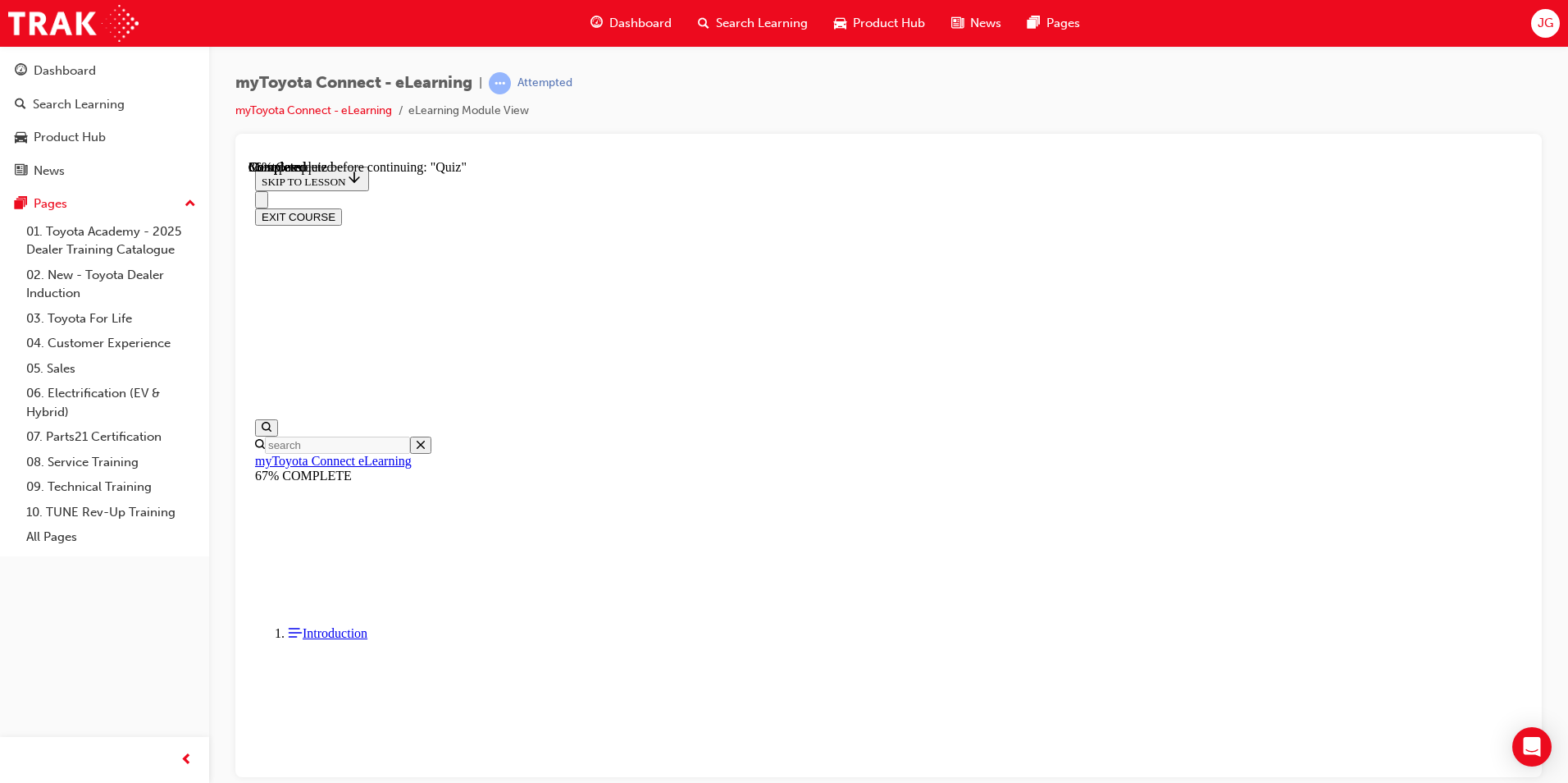
scroll to position [147, 0]
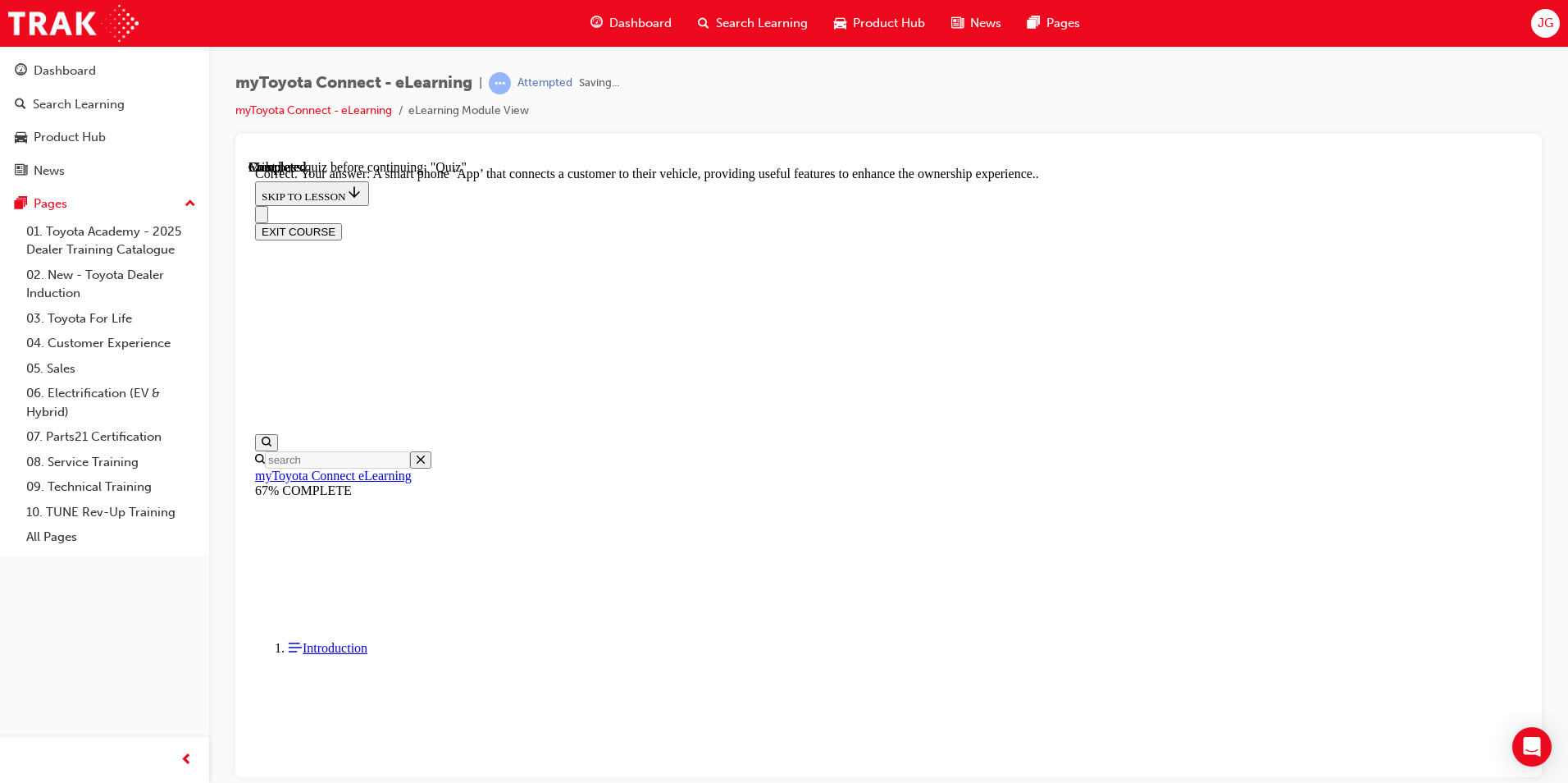
scroll to position [274, 0]
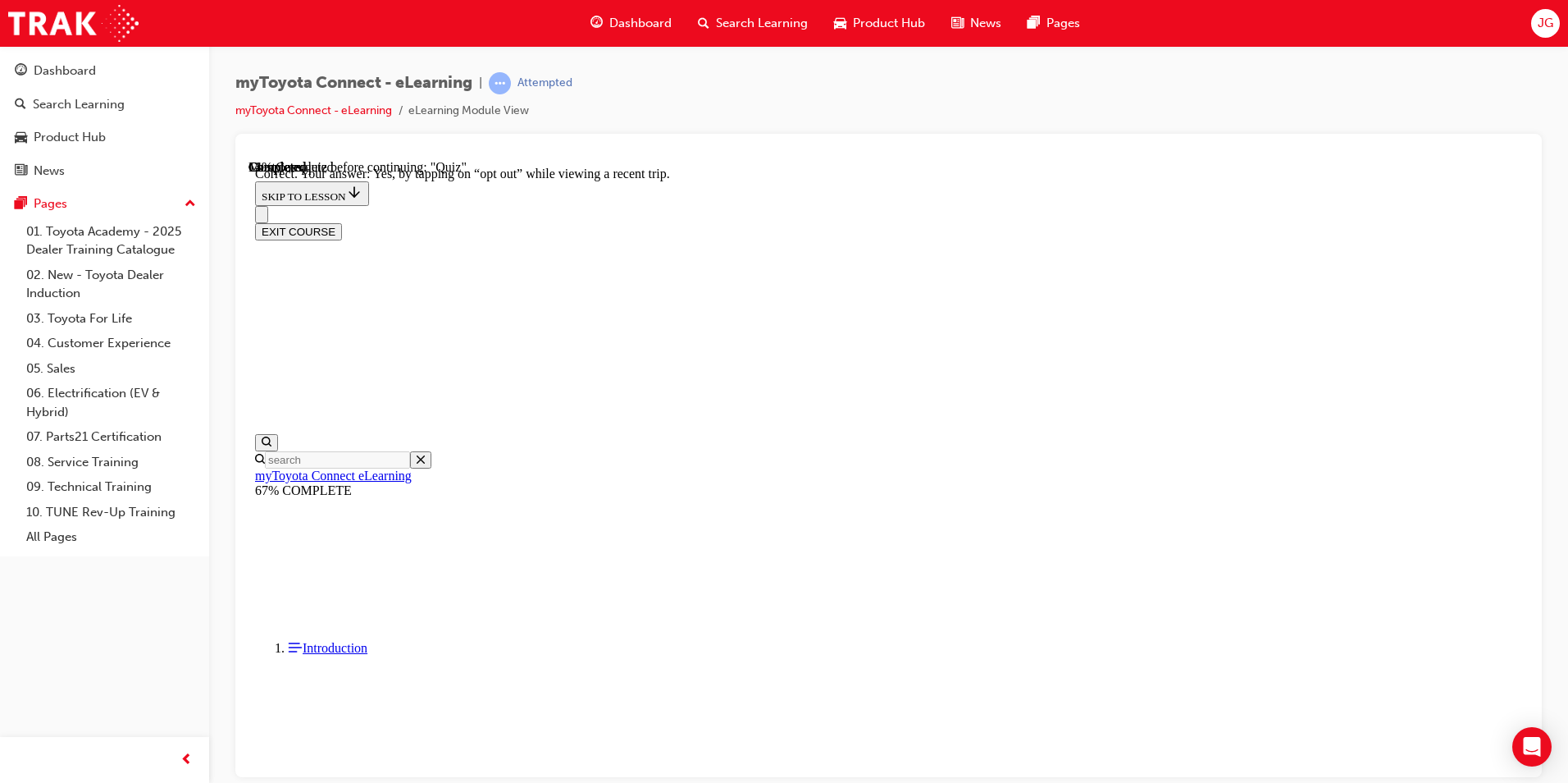
scroll to position [159, 0]
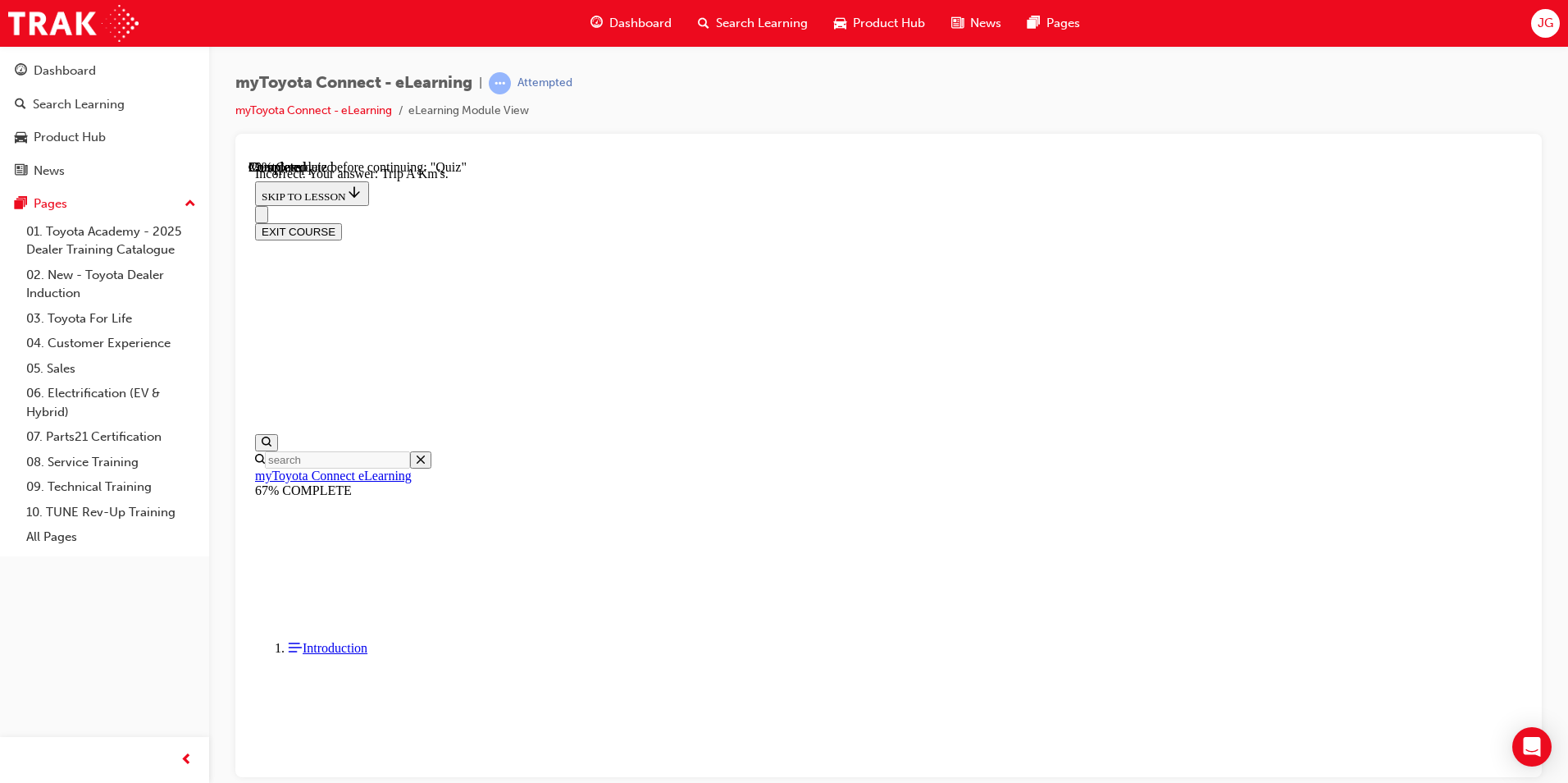
scroll to position [290, 0]
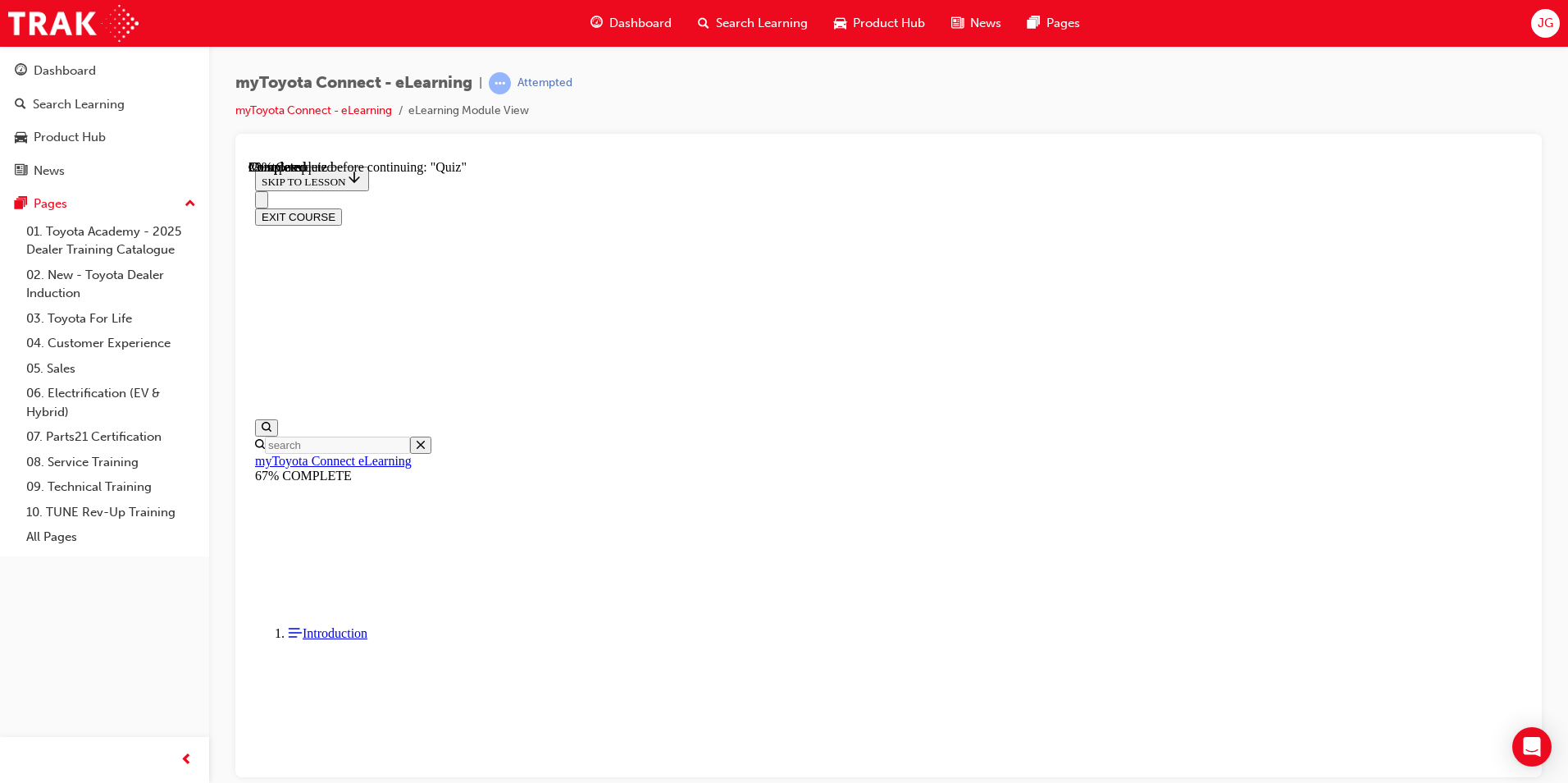
drag, startPoint x: 784, startPoint y: 550, endPoint x: 771, endPoint y: 546, distance: 13.6
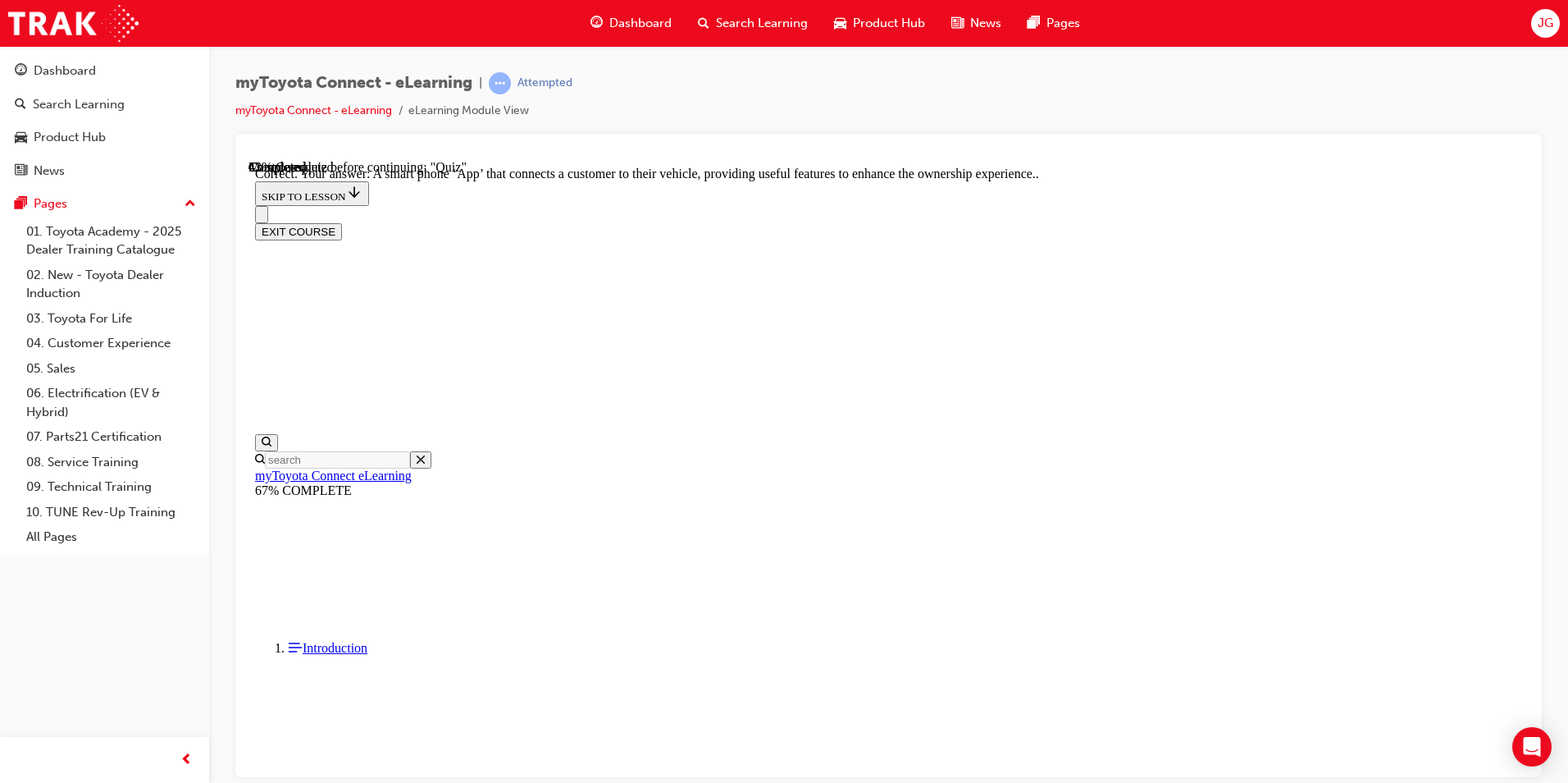
scroll to position [274, 0]
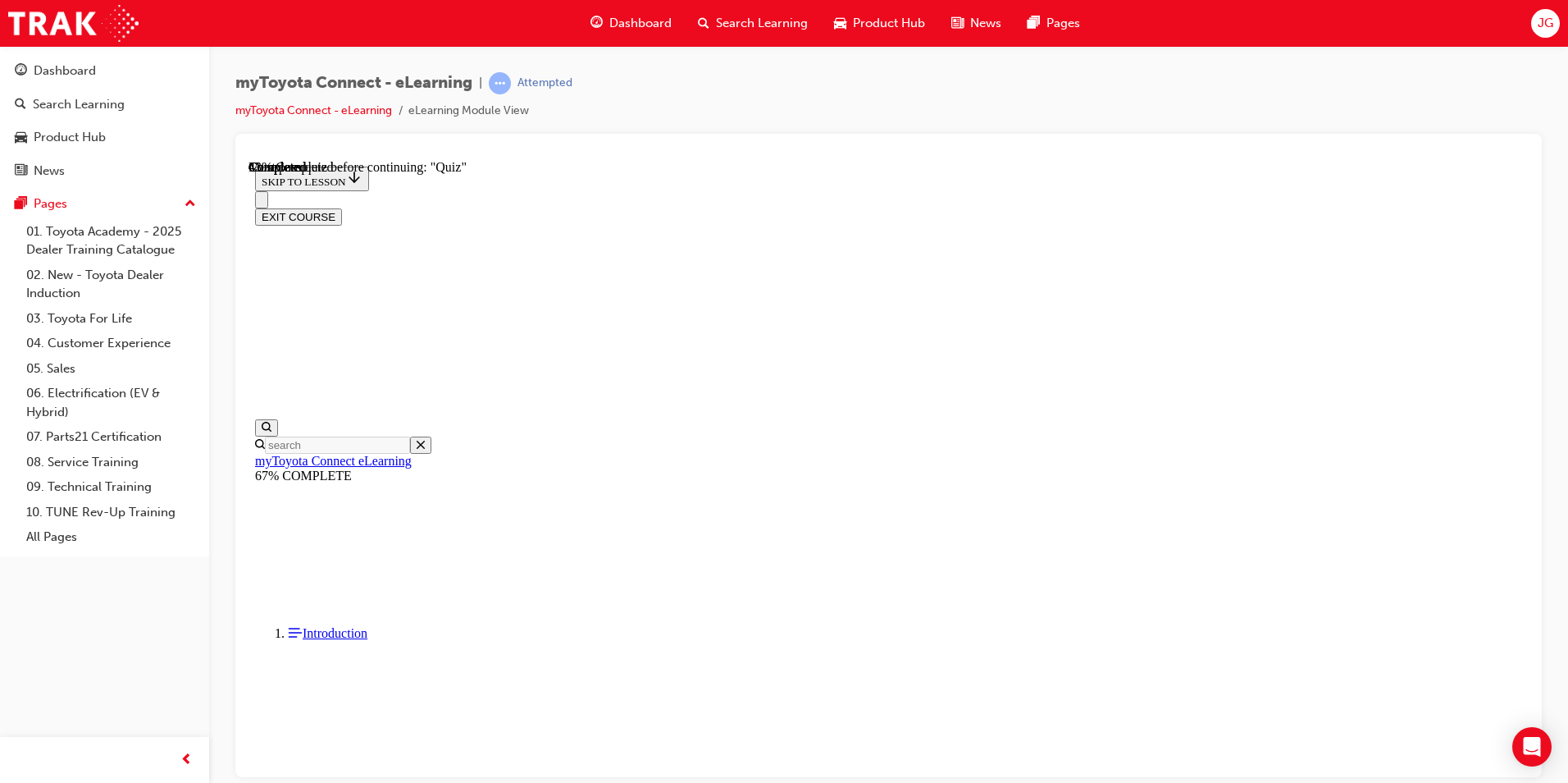
scroll to position [112, 0]
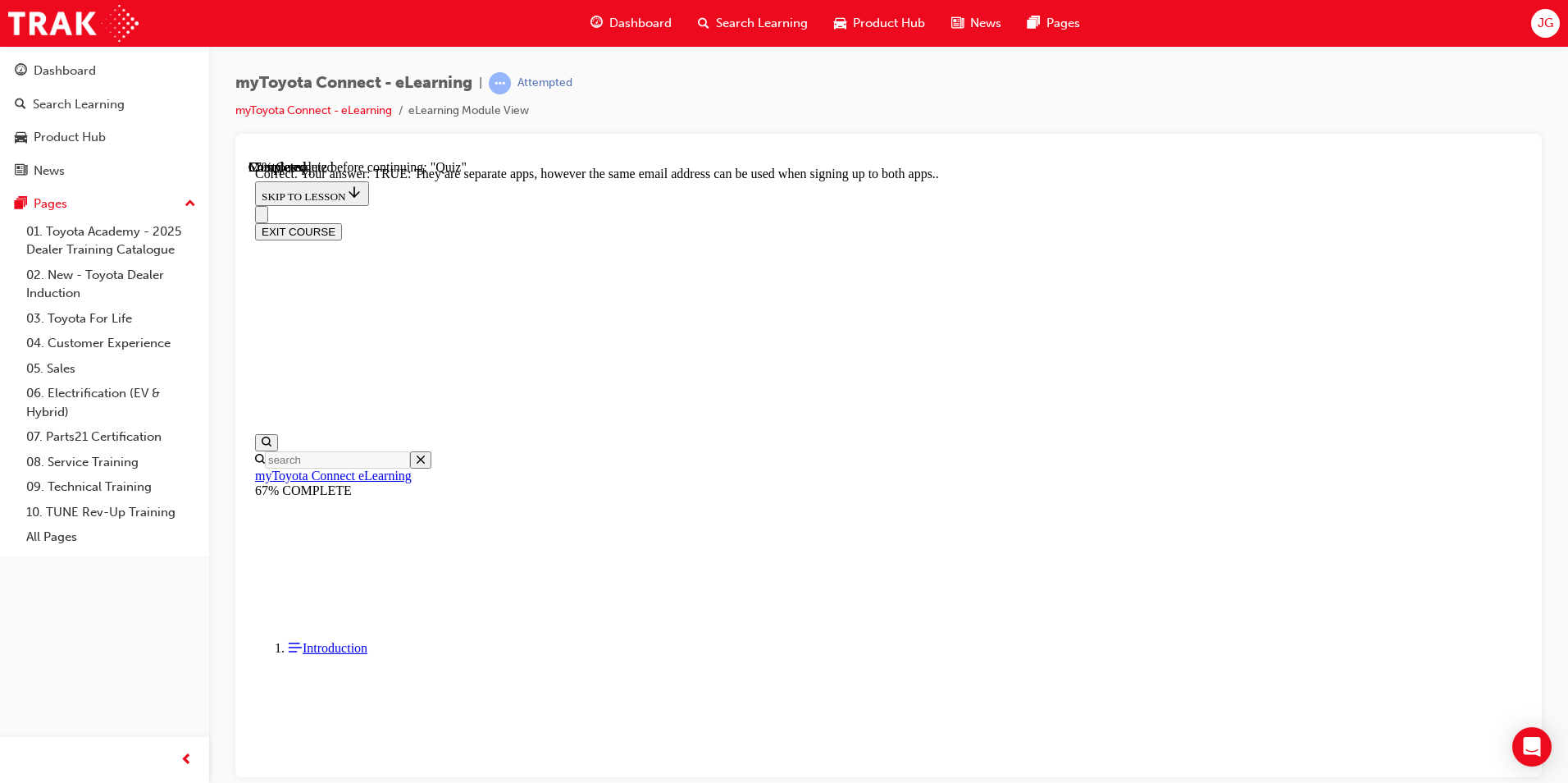
scroll to position [164, 0]
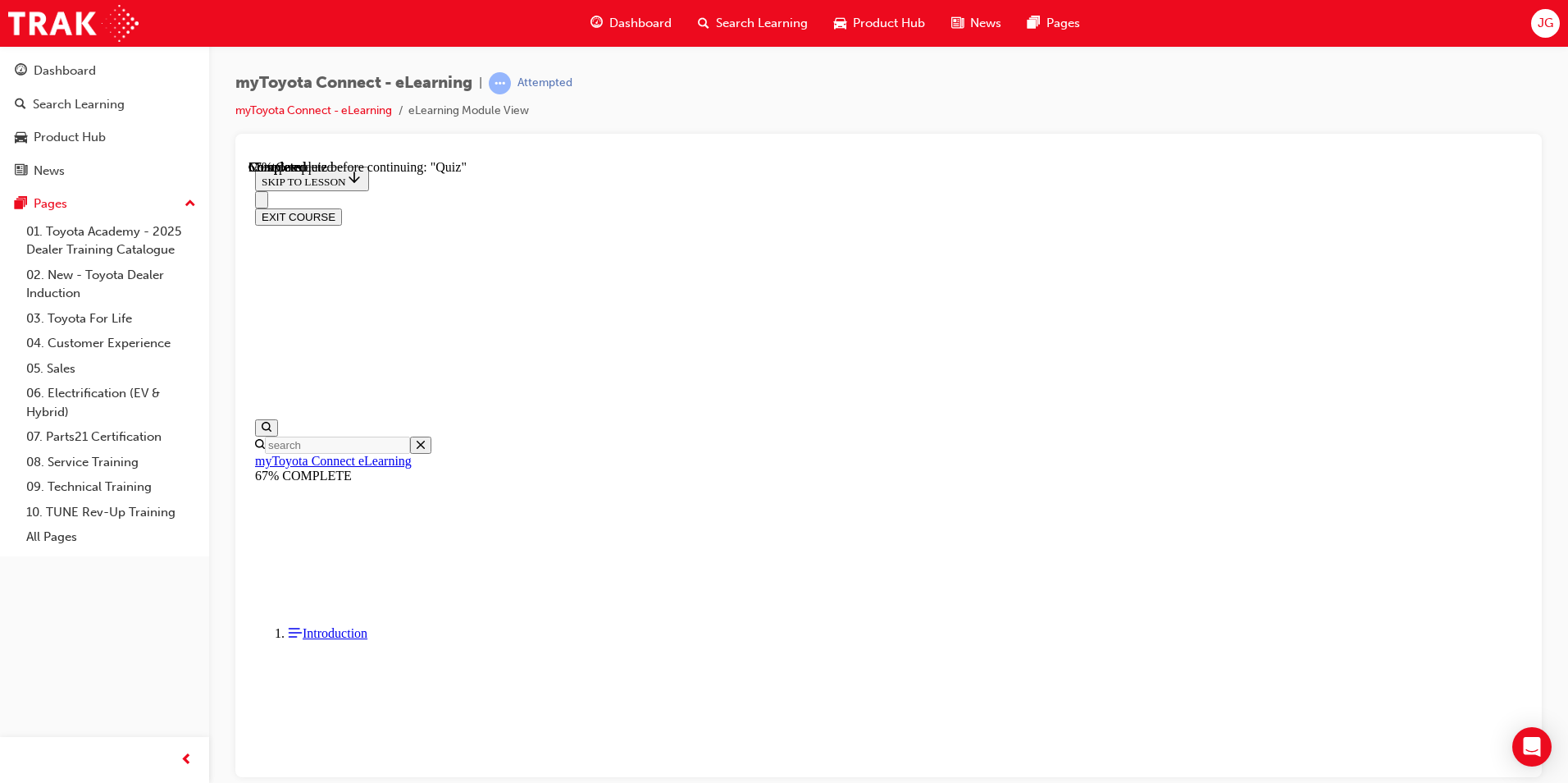
scroll to position [147, 0]
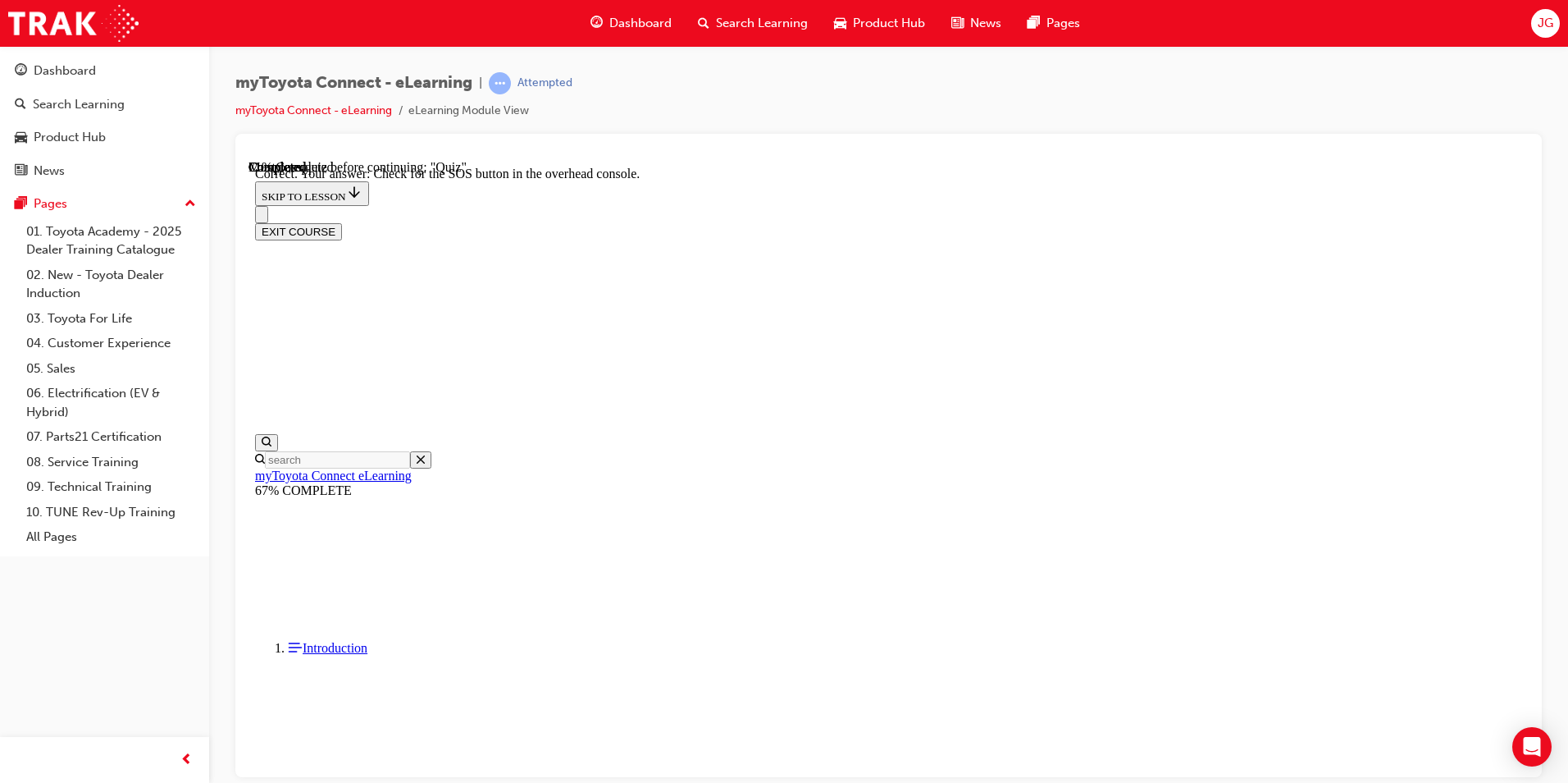
scroll to position [225, 0]
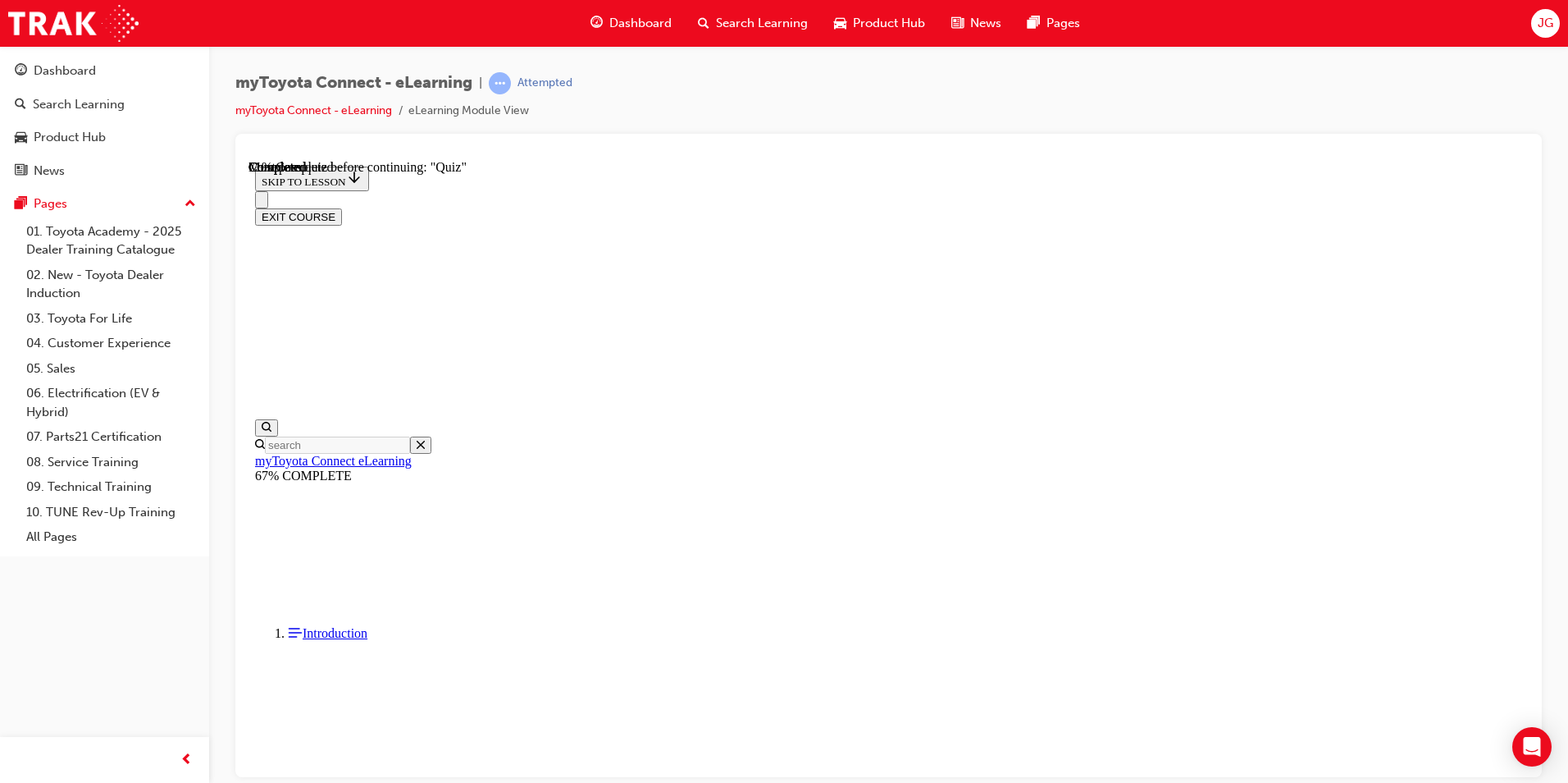
scroll to position [183, 0]
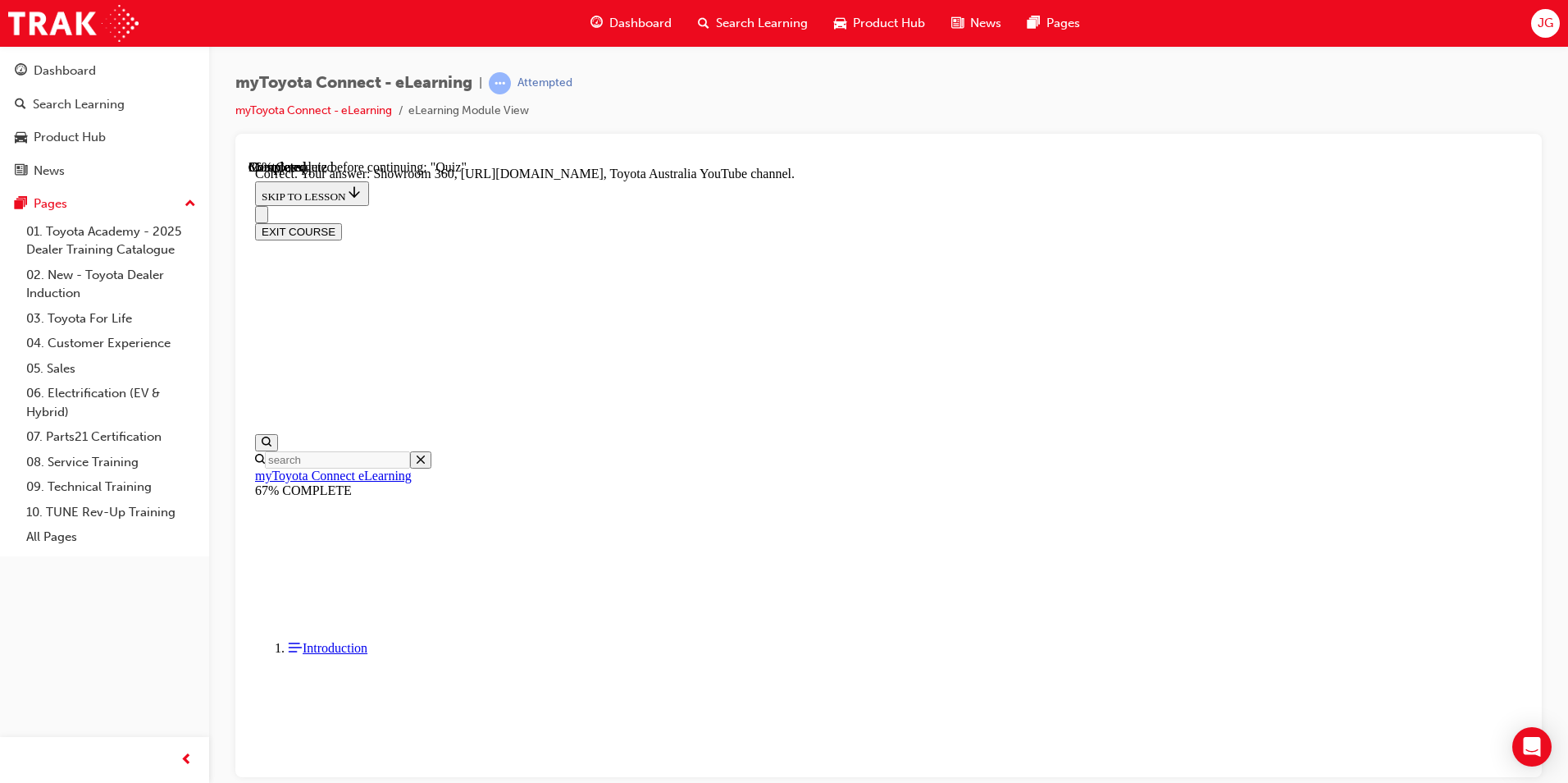
scroll to position [307, 0]
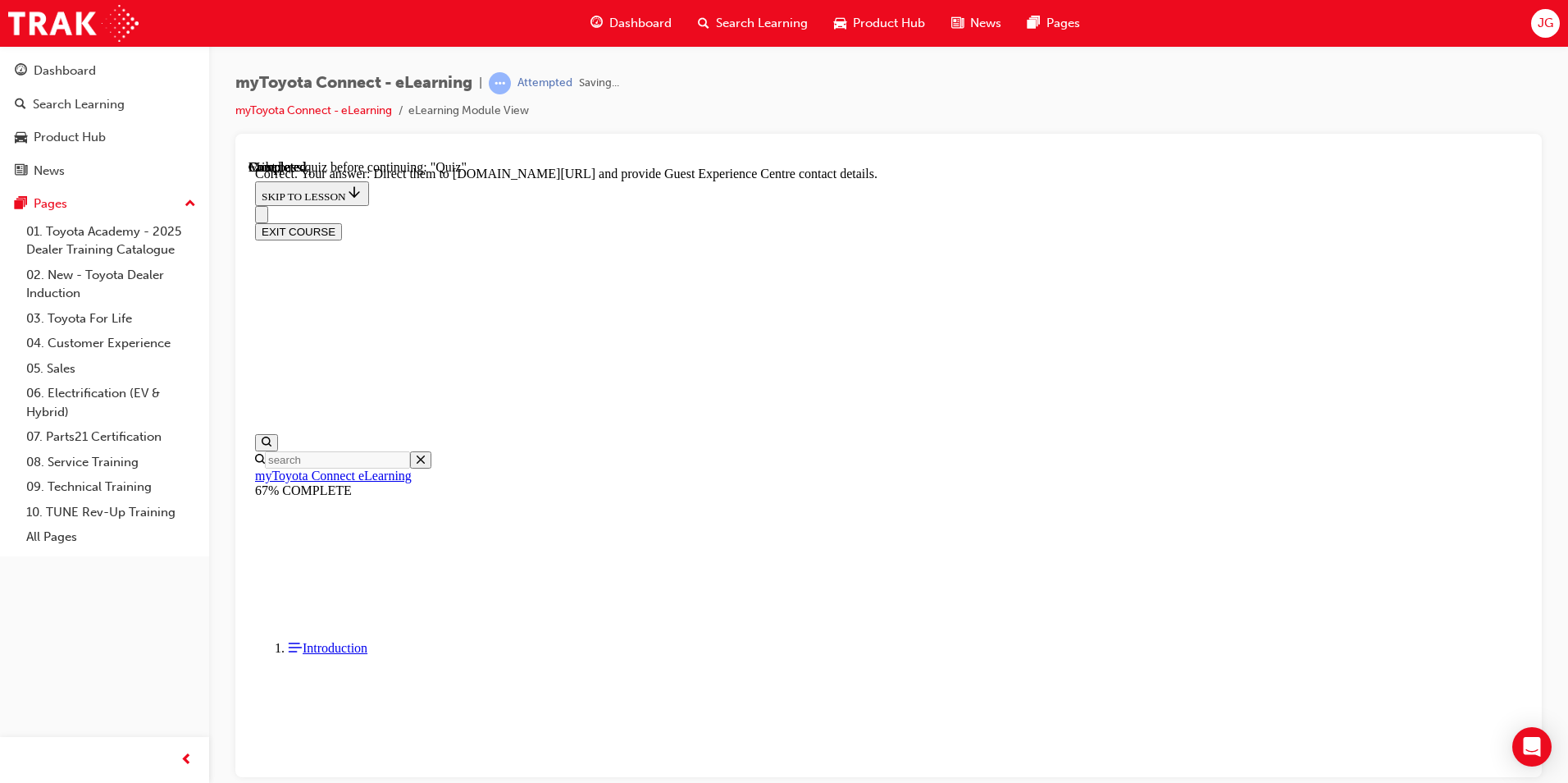
scroll to position [307, 0]
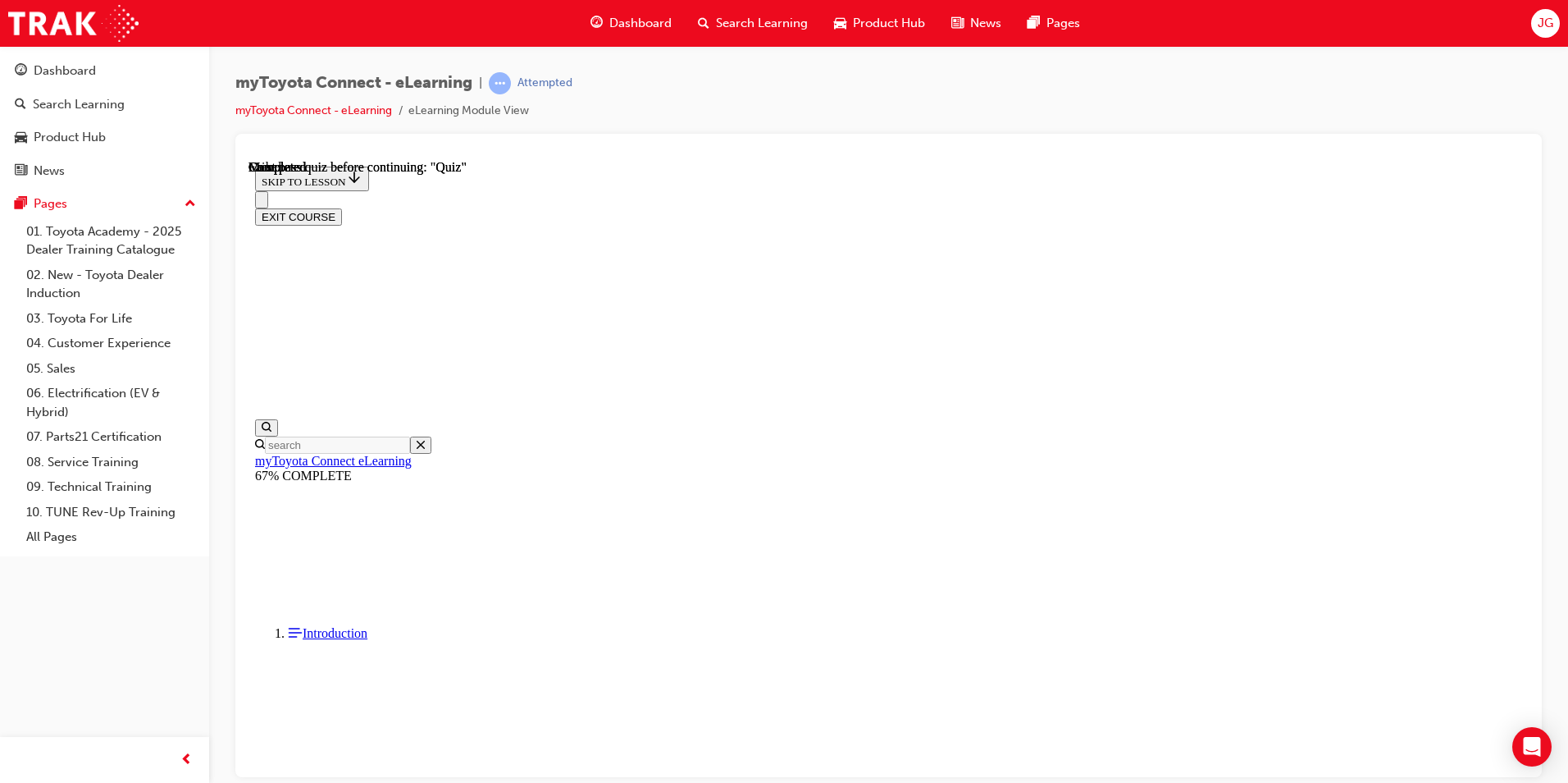
scroll to position [274, 0]
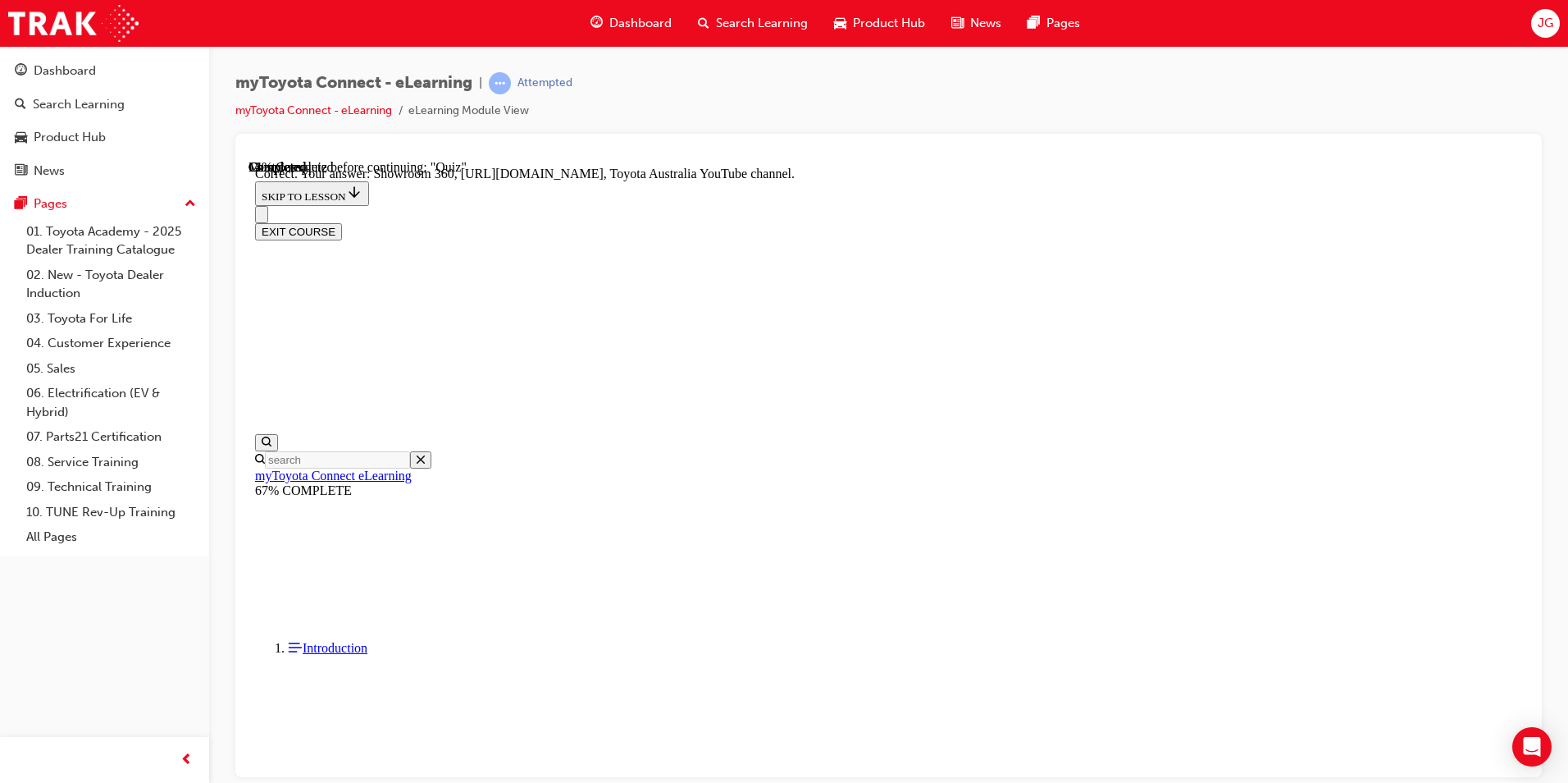
scroll to position [307, 0]
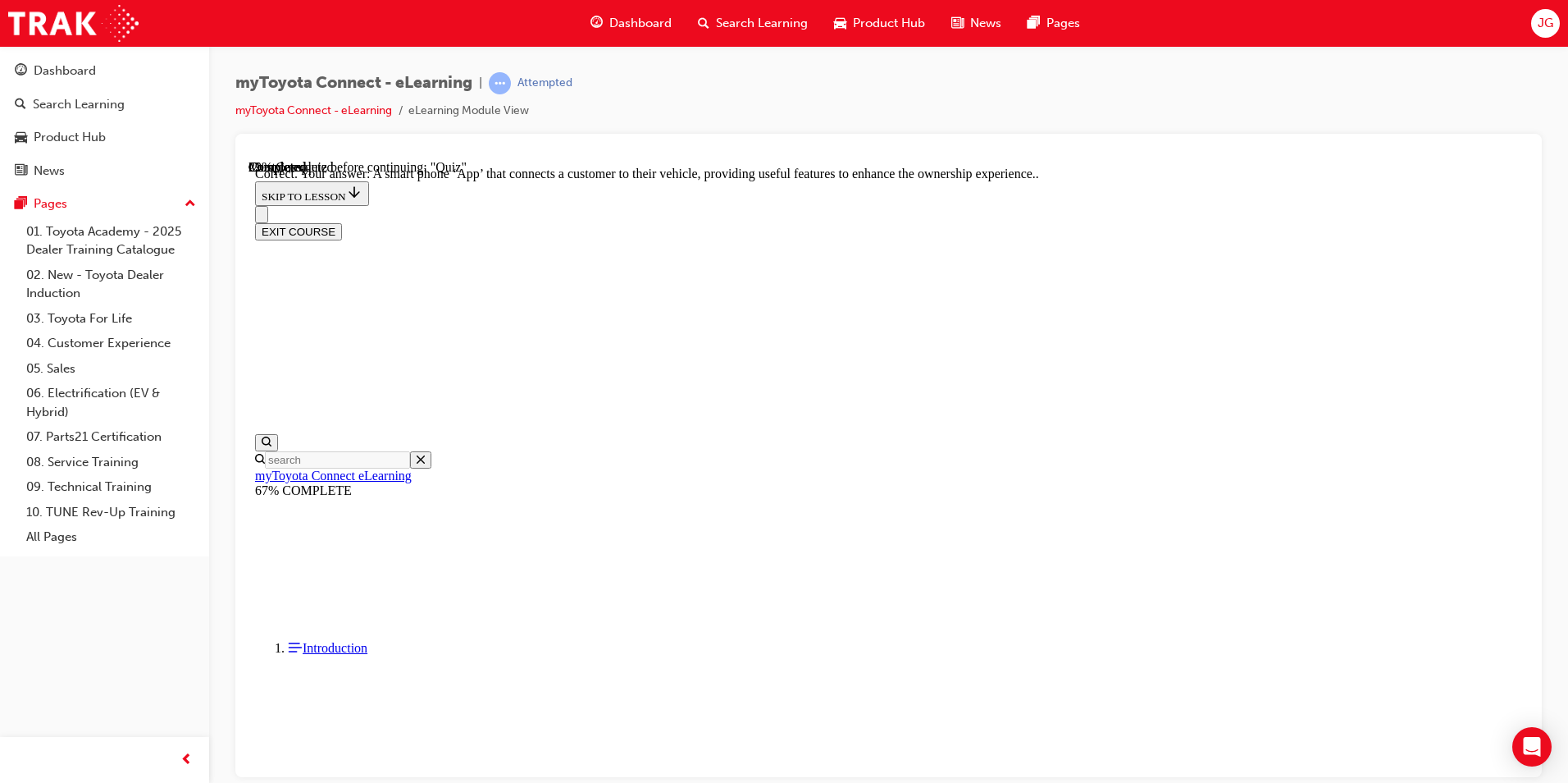
scroll to position [274, 0]
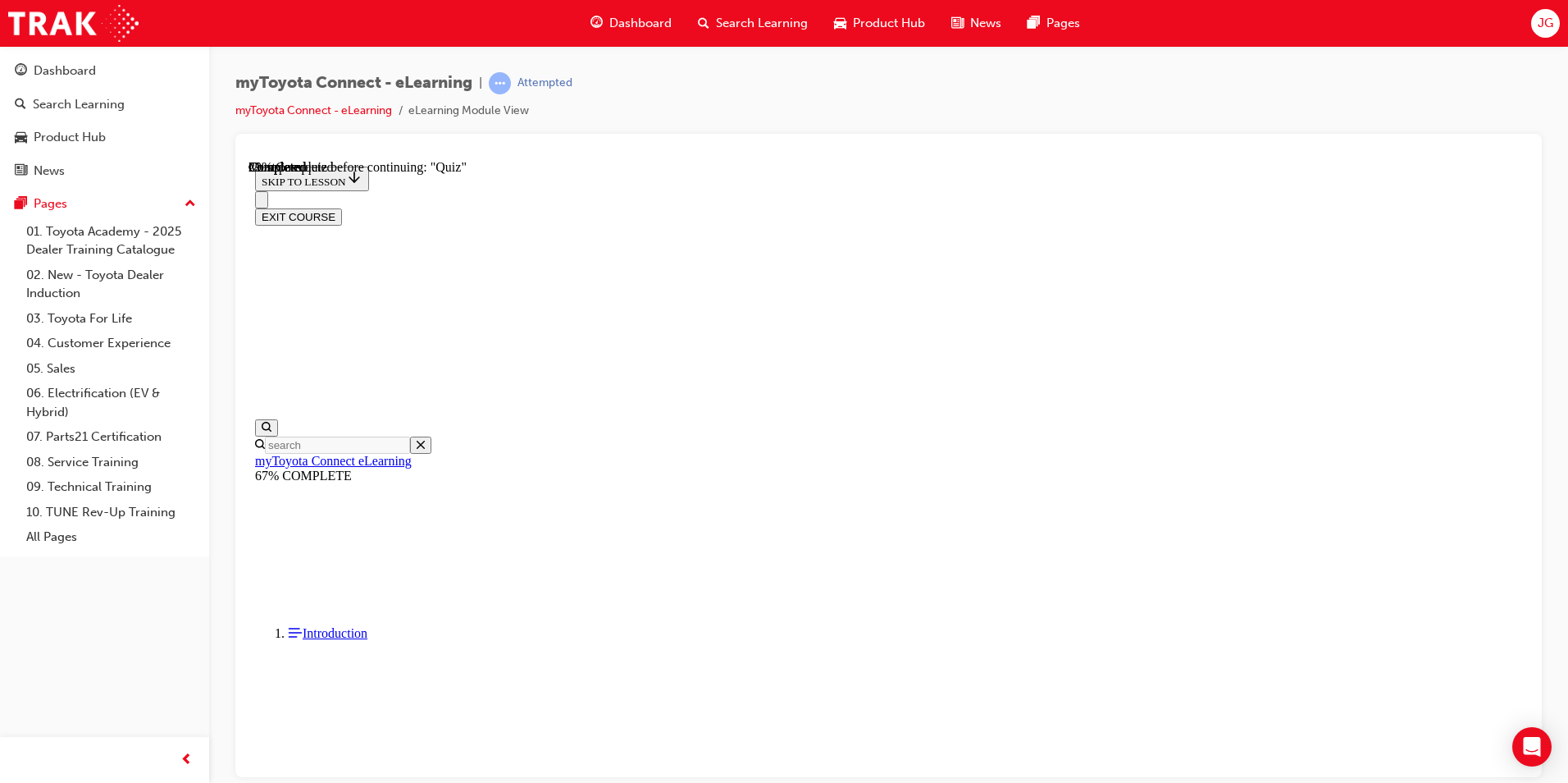
scroll to position [108, 0]
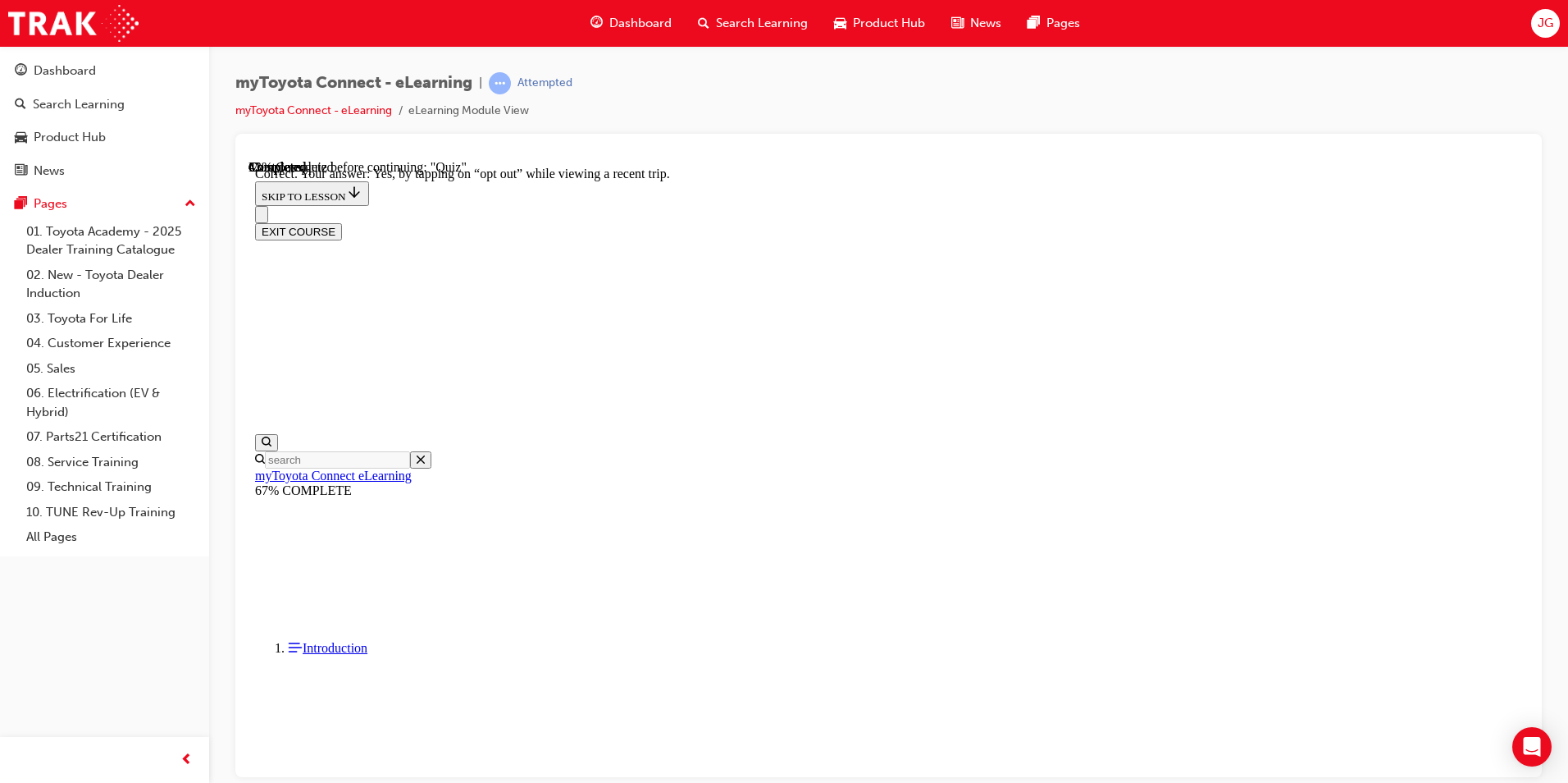
scroll to position [159, 0]
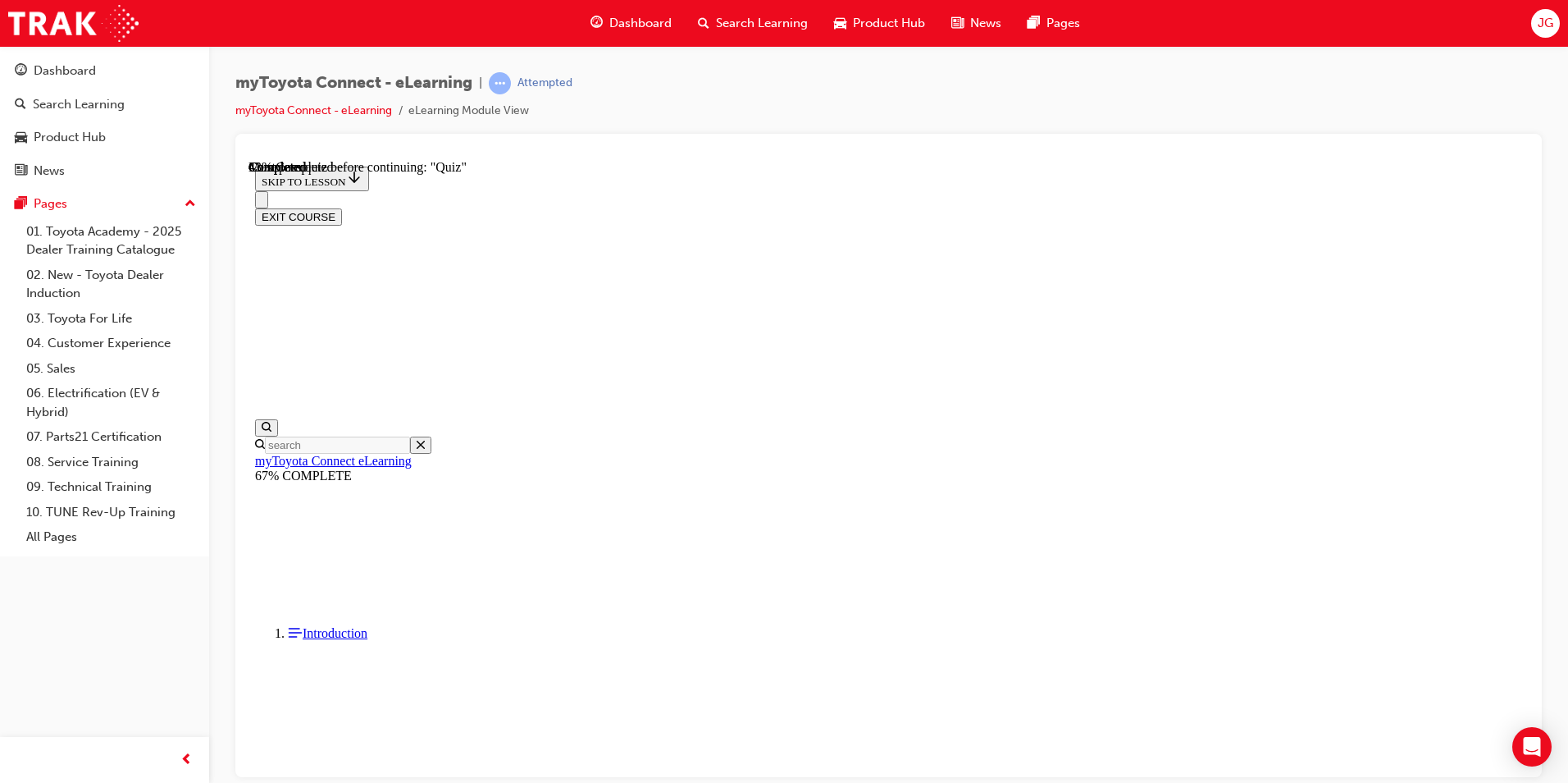
scroll to position [142, 0]
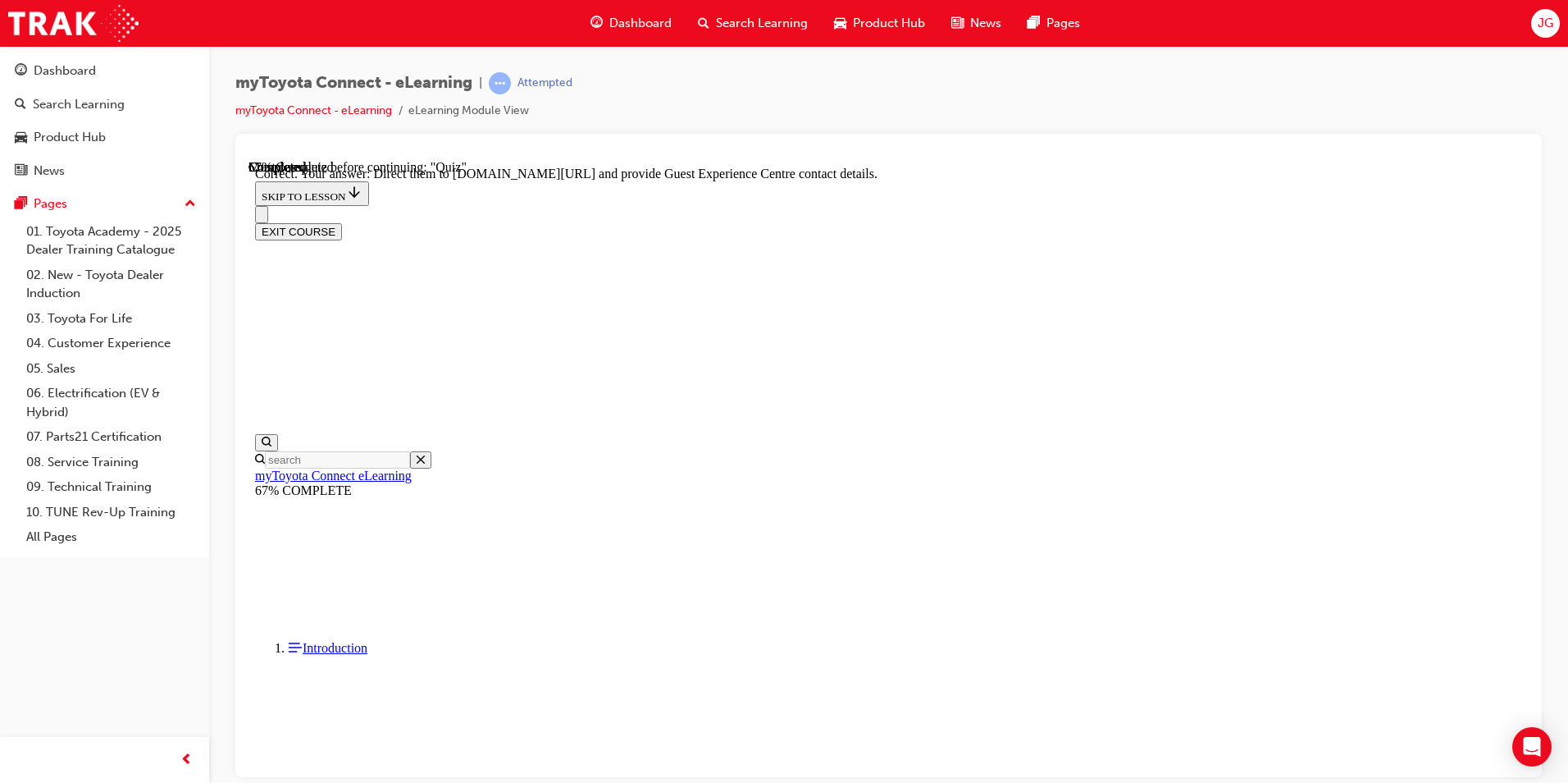
scroll to position [307, 0]
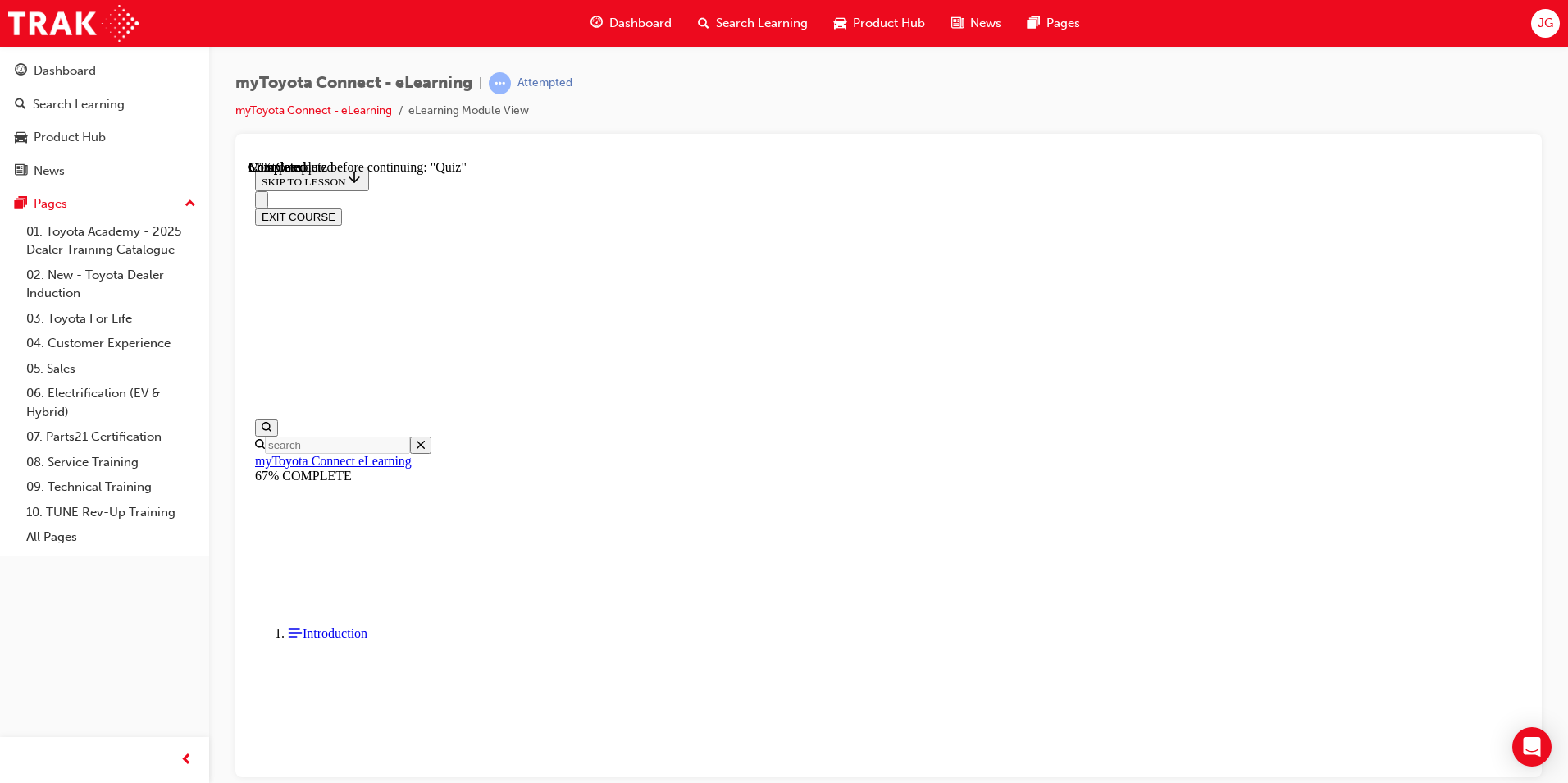
scroll to position [0, 0]
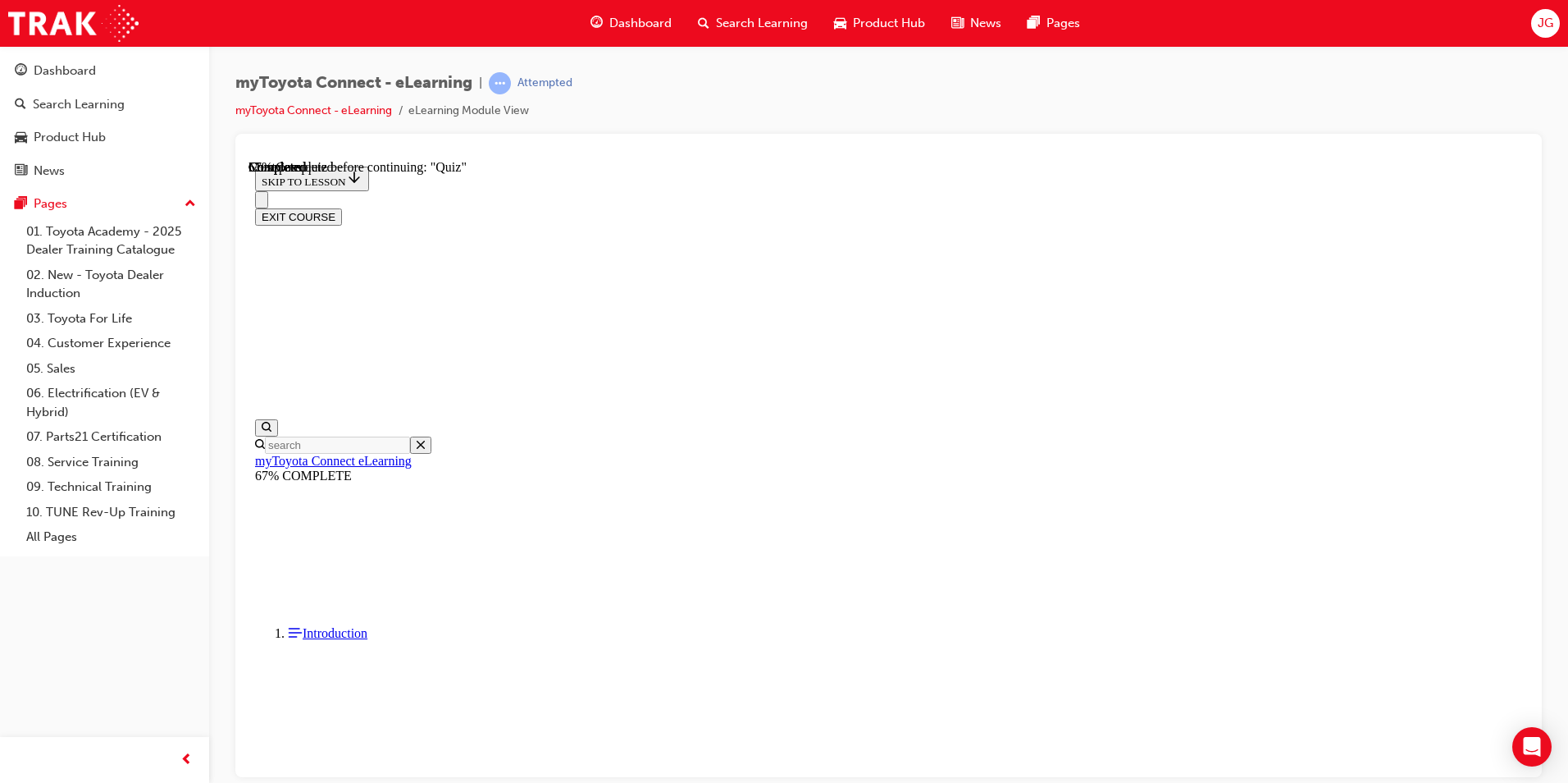
scroll to position [130, 0]
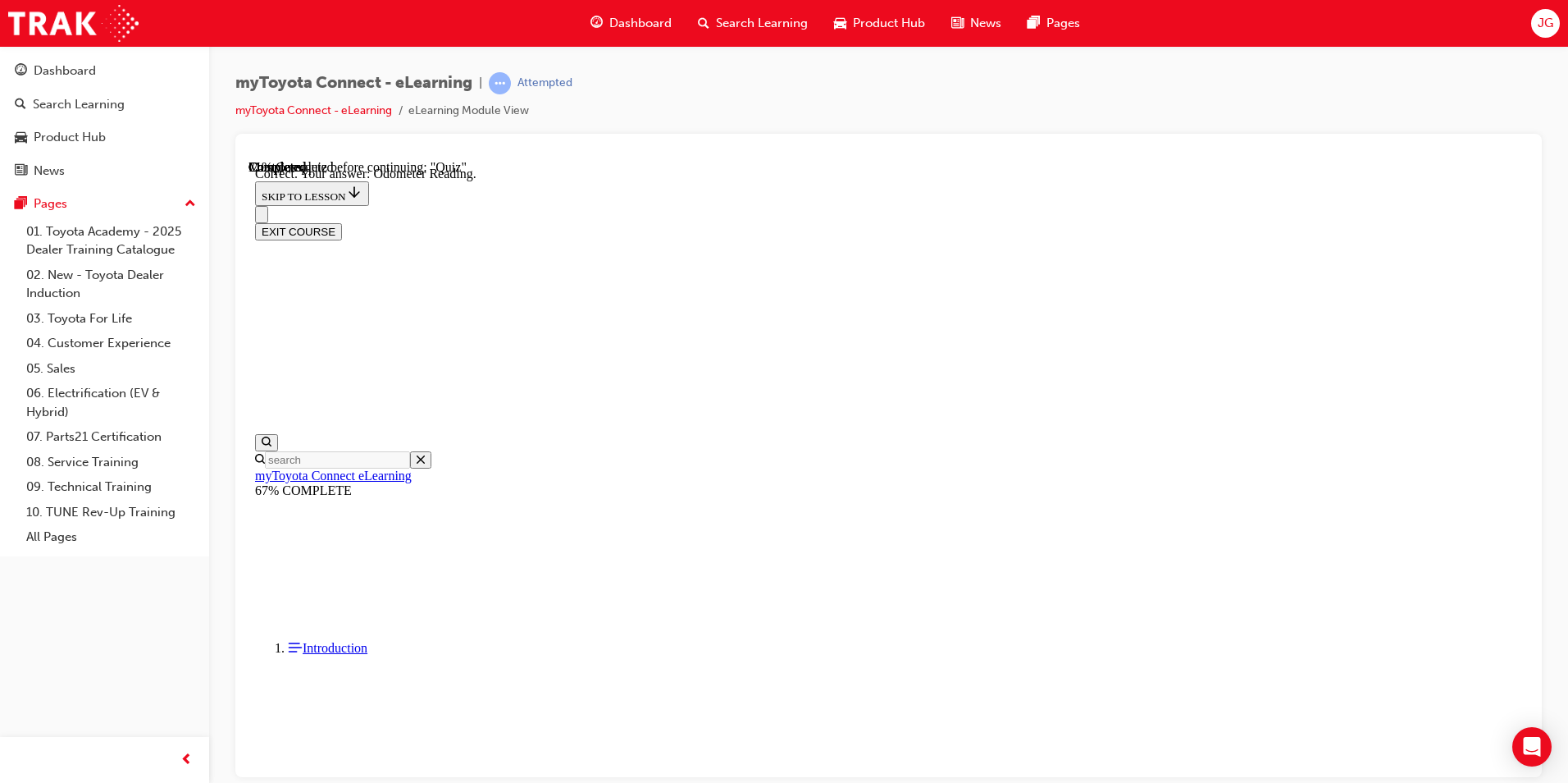
scroll to position [290, 0]
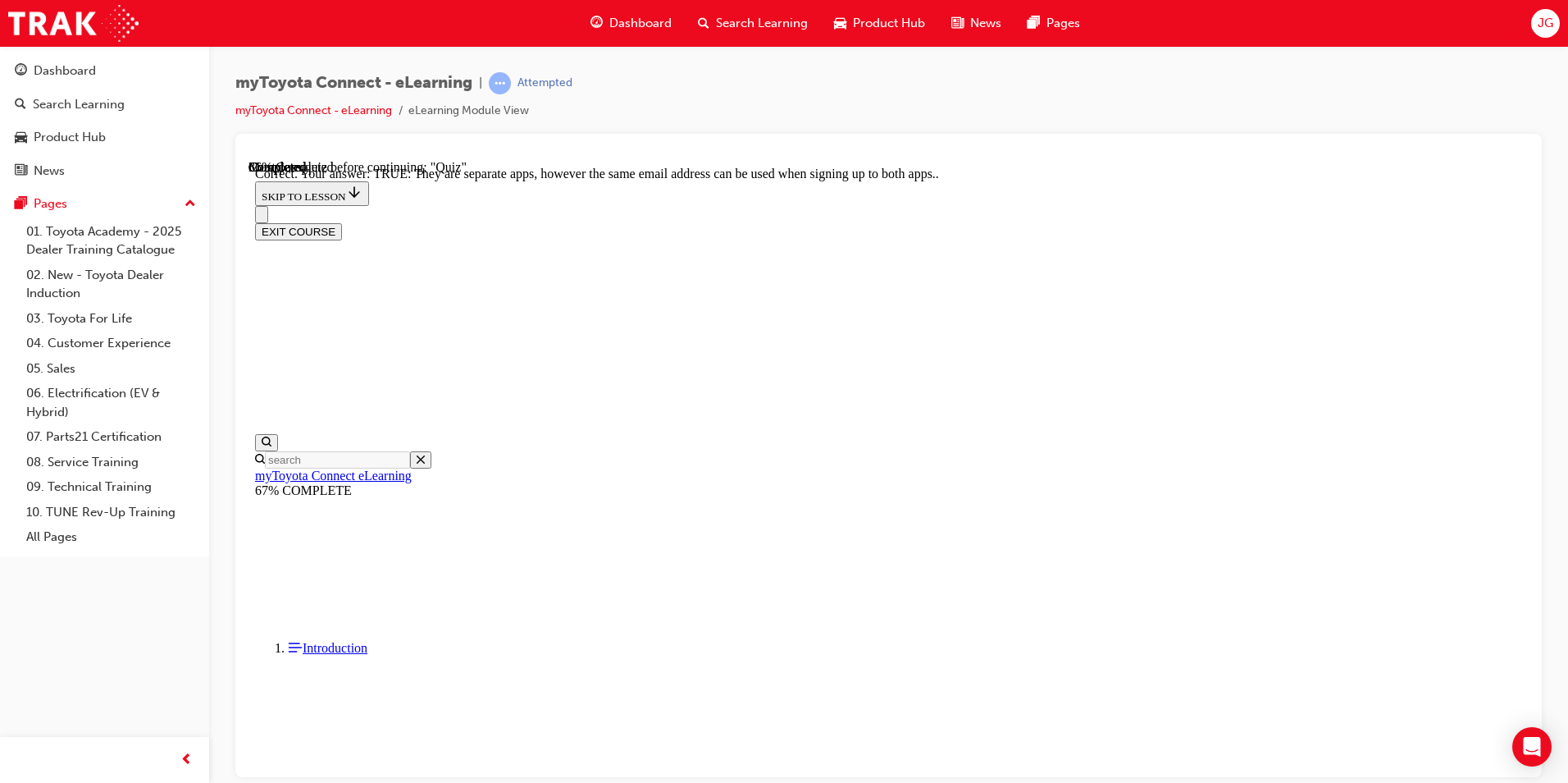
scroll to position [164, 0]
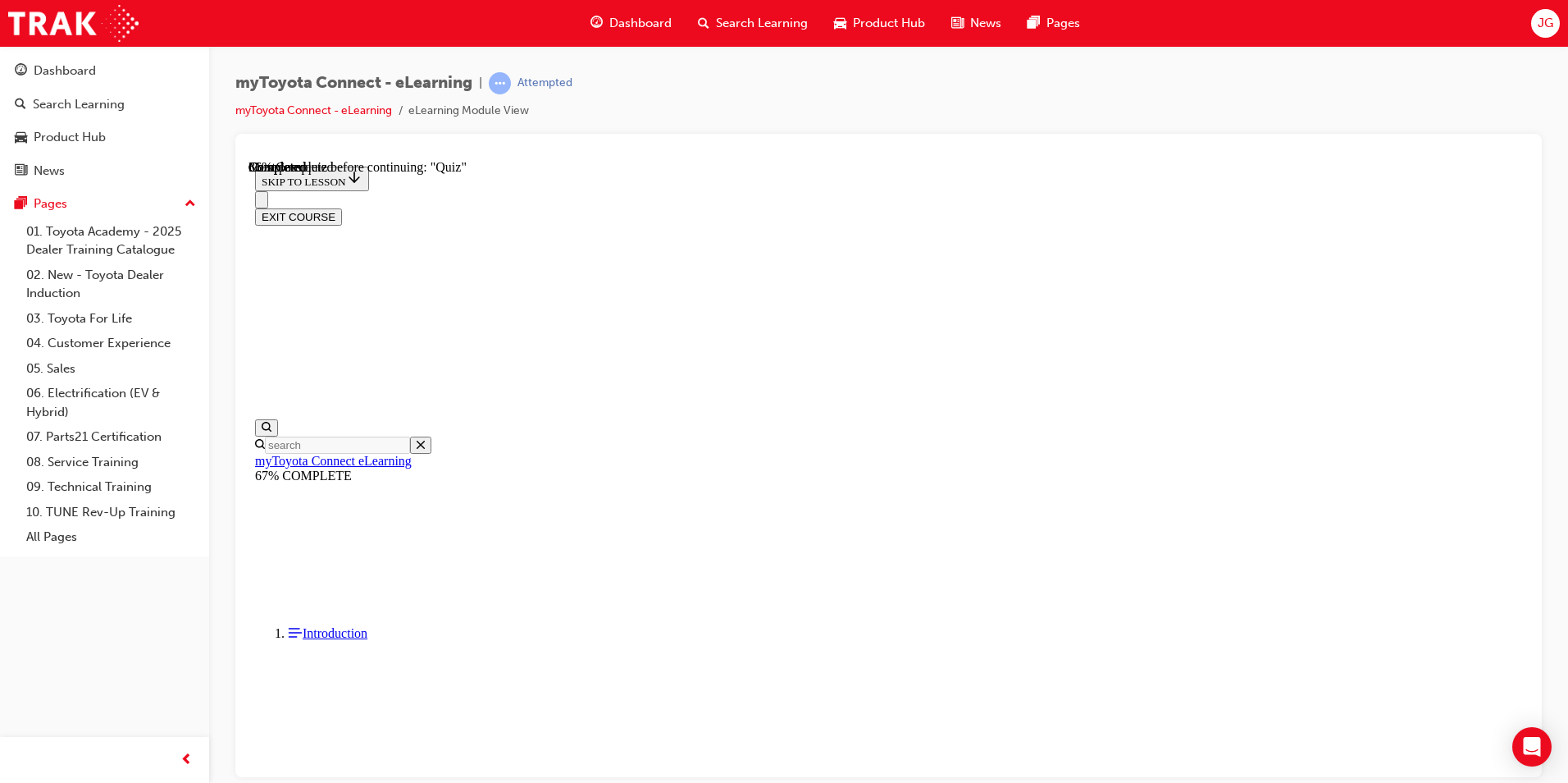
scroll to position [147, 0]
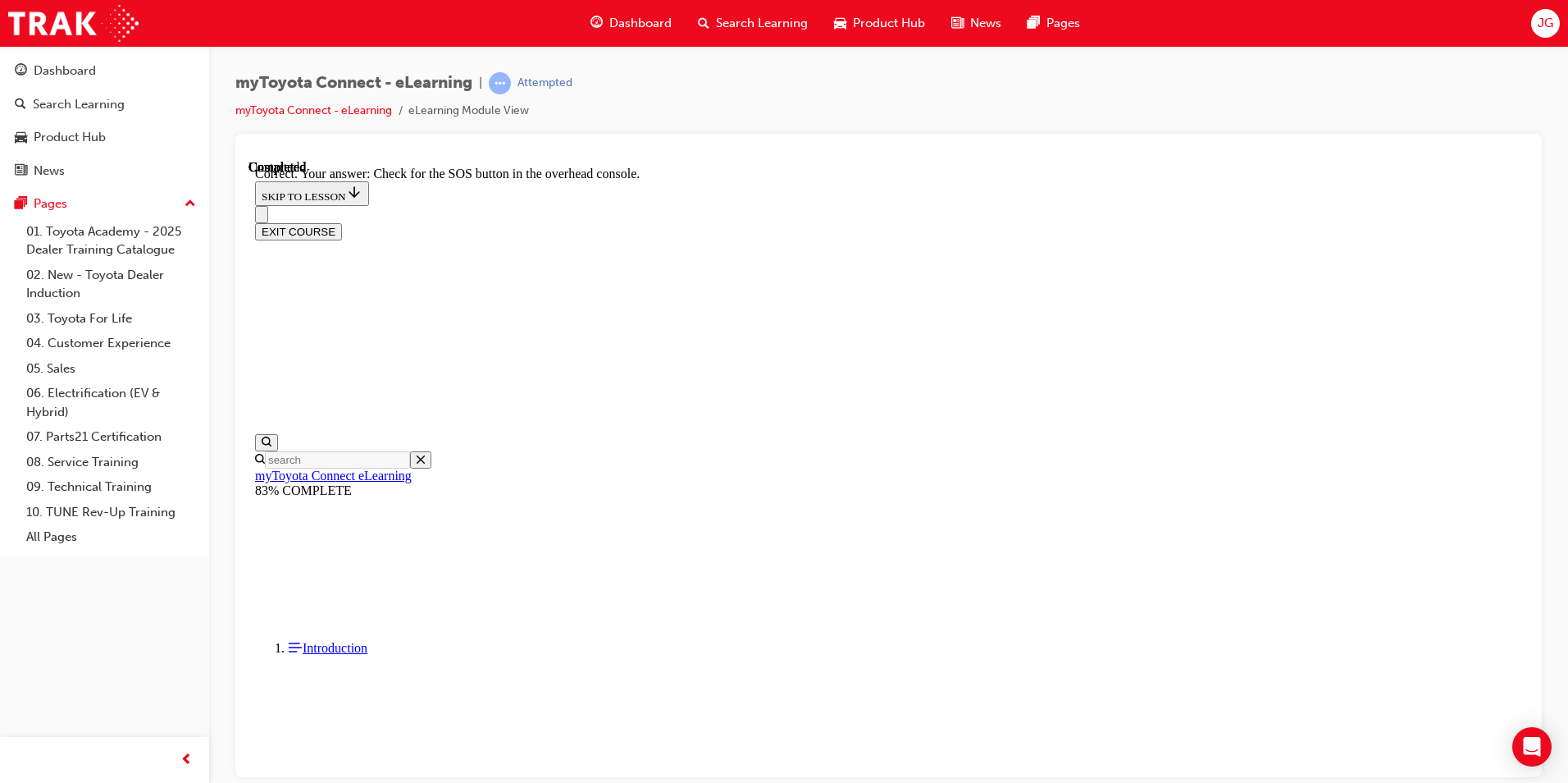
scroll to position [225, 0]
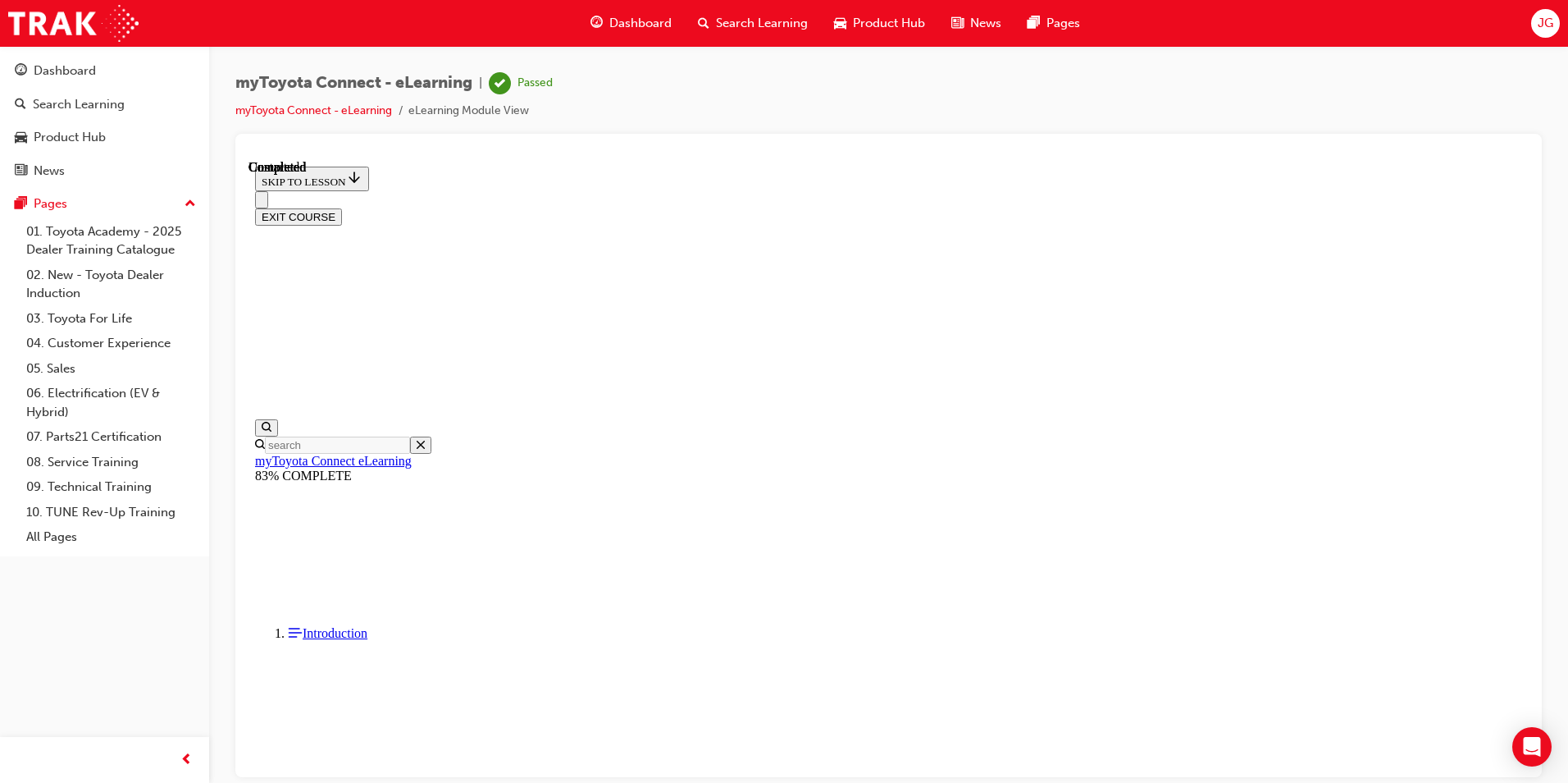
scroll to position [274, 0]
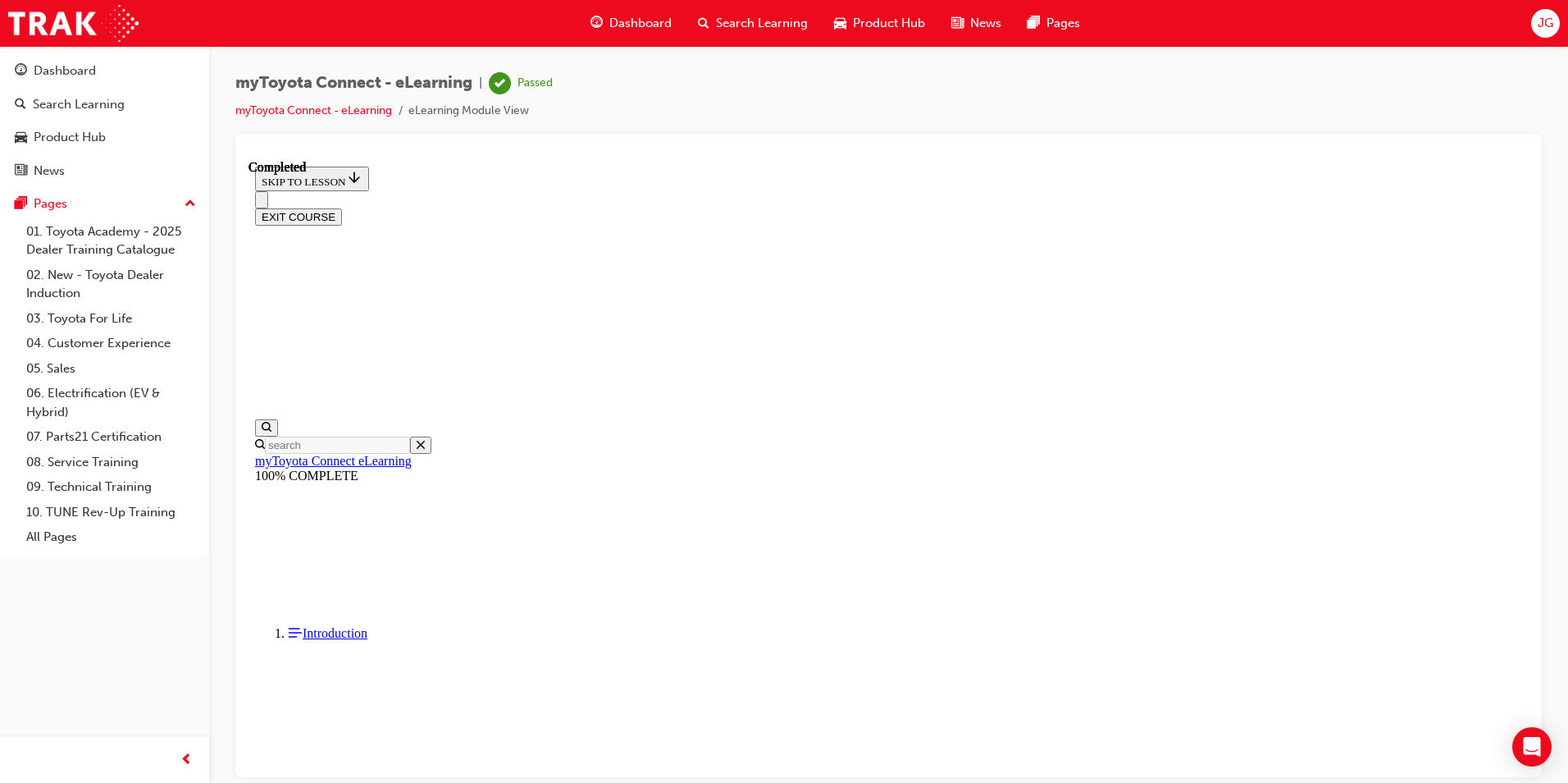
click at [342, 207] on button "EXIT COURSE" at bounding box center [298, 216] width 87 height 18
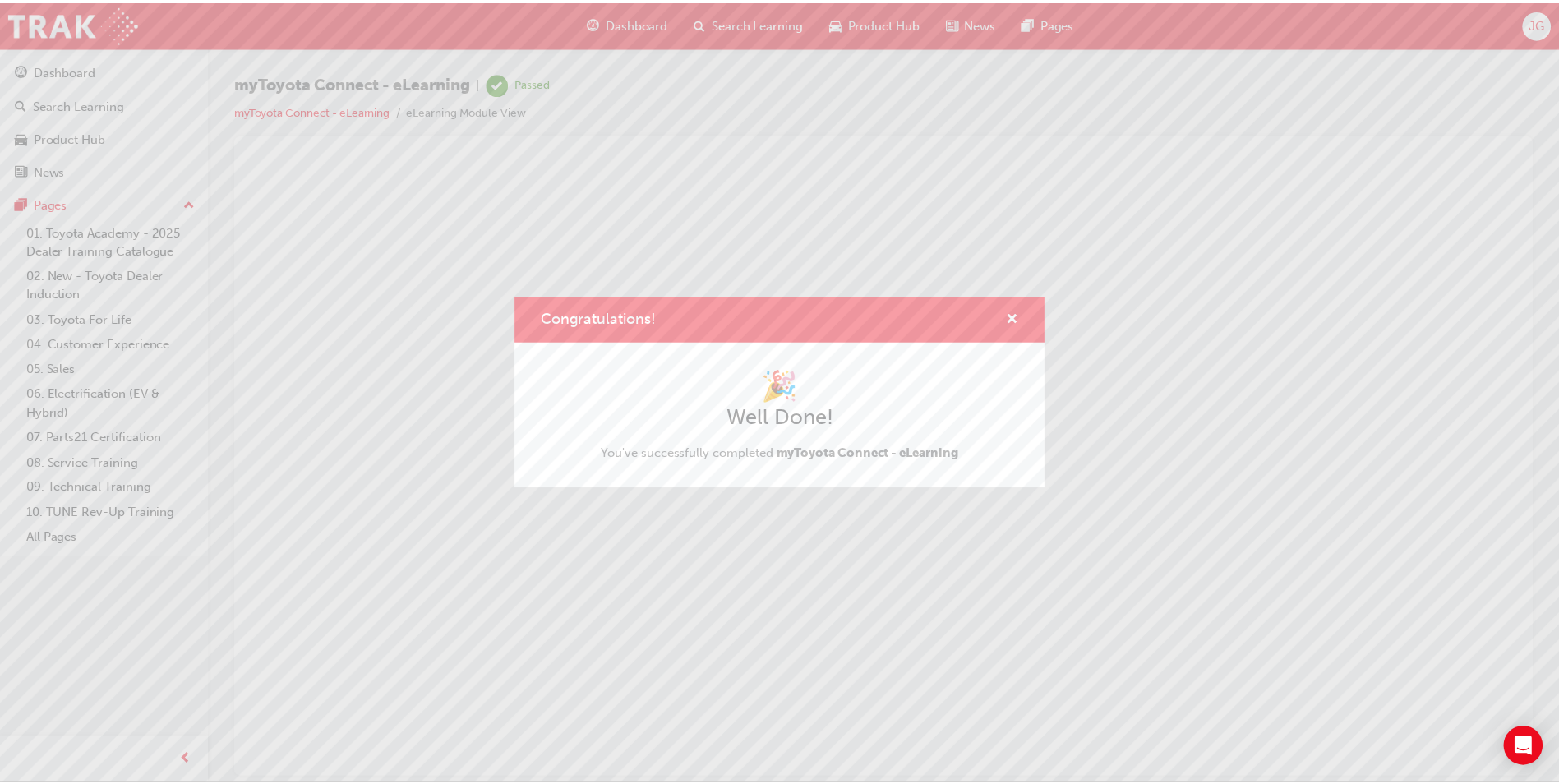
scroll to position [0, 0]
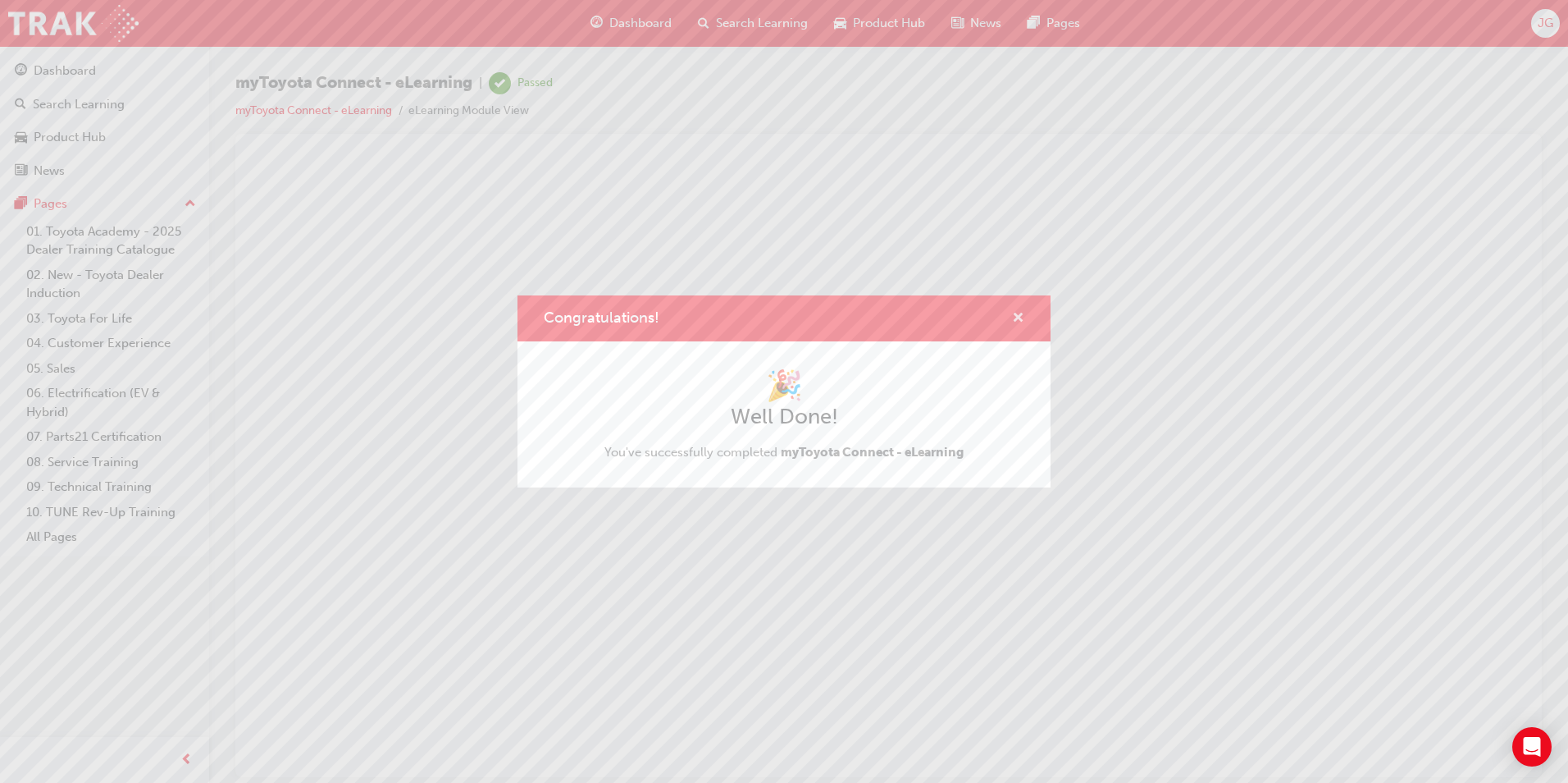
click at [1018, 314] on span "cross-icon" at bounding box center [1018, 319] width 13 height 15
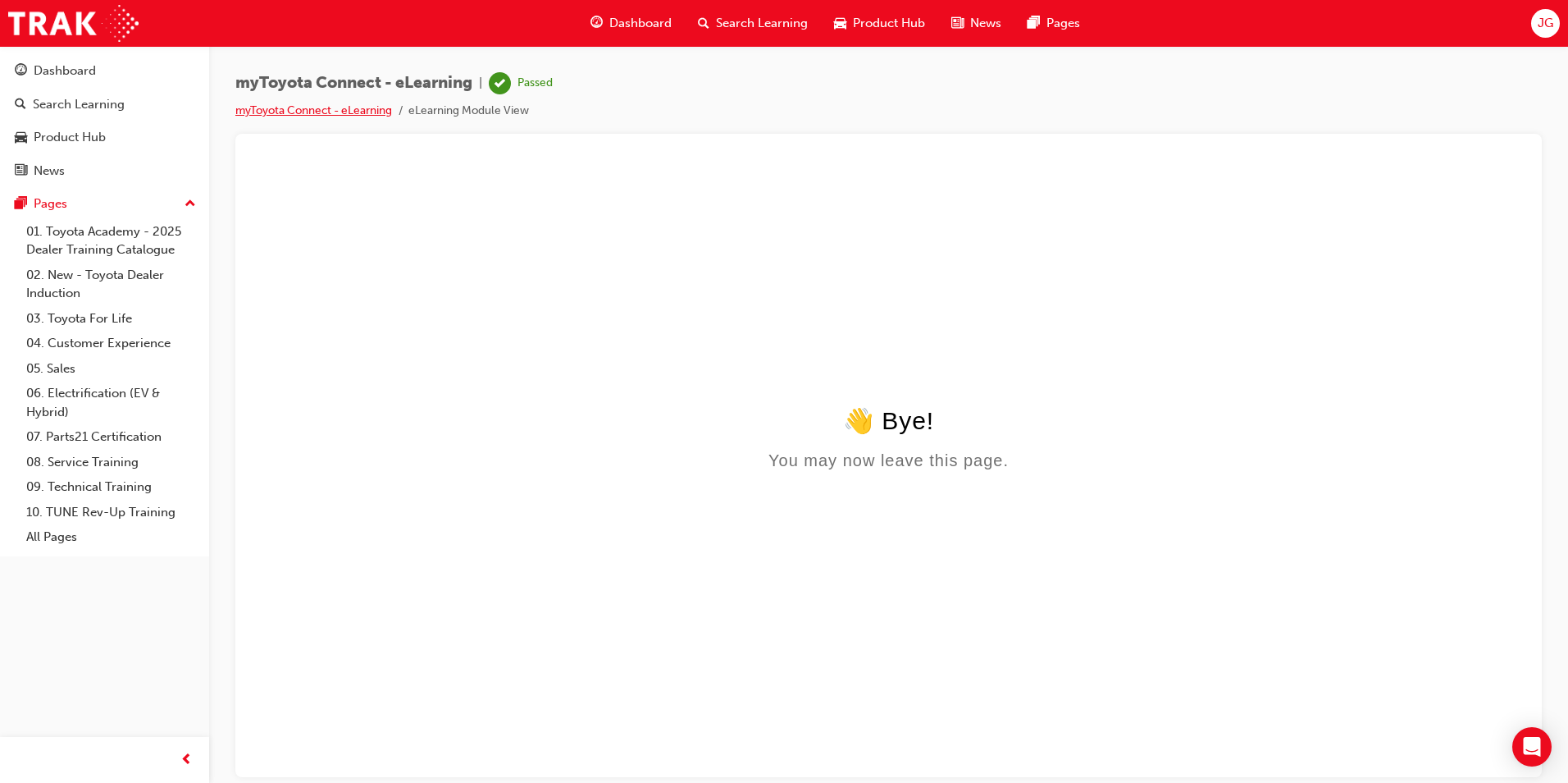
click at [377, 109] on link "myToyota Connect - eLearning" at bounding box center [314, 110] width 156 height 14
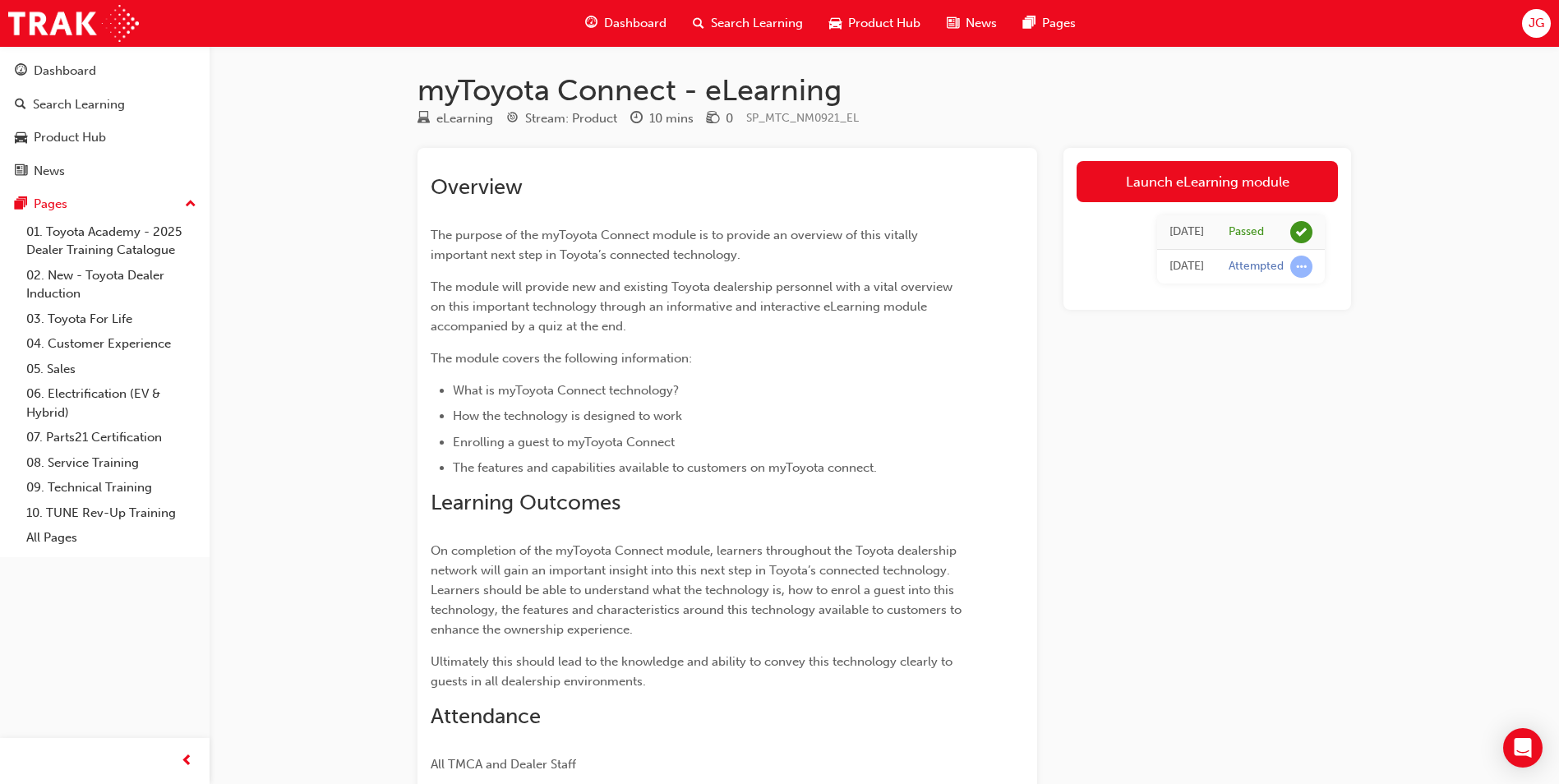
click at [791, 24] on span "Search Learning" at bounding box center [757, 23] width 92 height 19
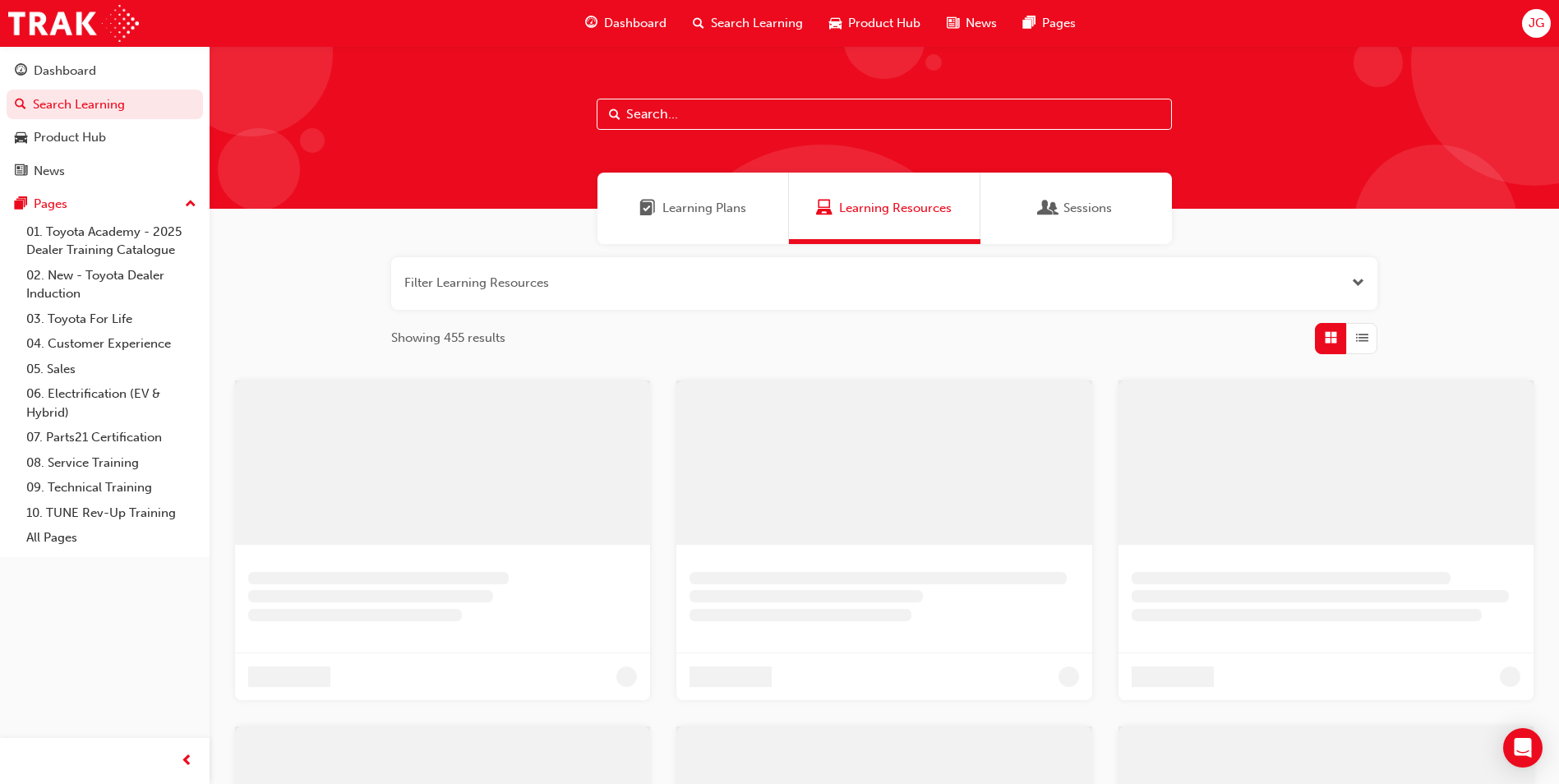
click at [864, 16] on span "Product Hub" at bounding box center [884, 23] width 72 height 19
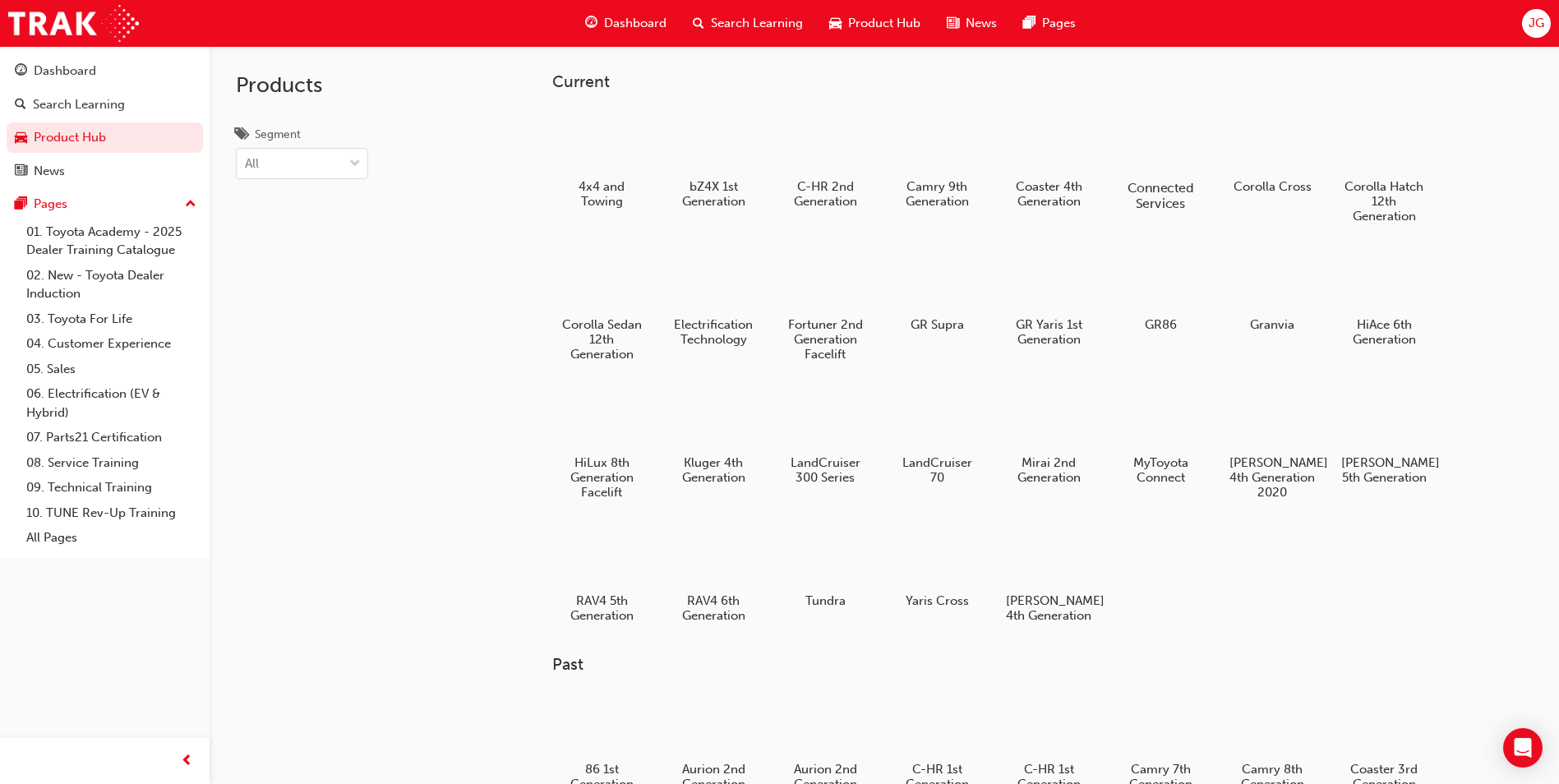
click at [1117, 188] on h5 "Connected Services" at bounding box center [1160, 196] width 91 height 31
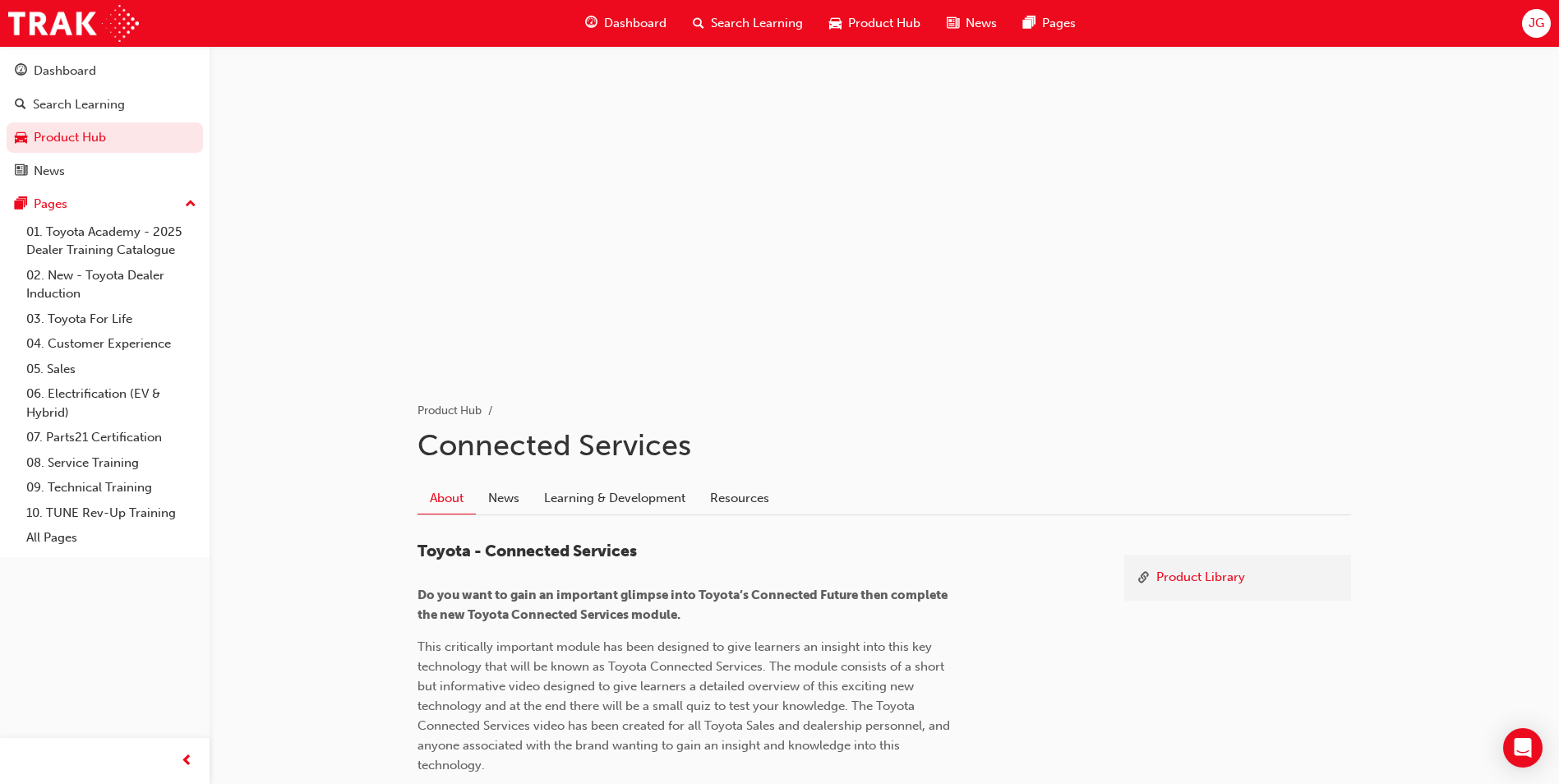
scroll to position [286, 0]
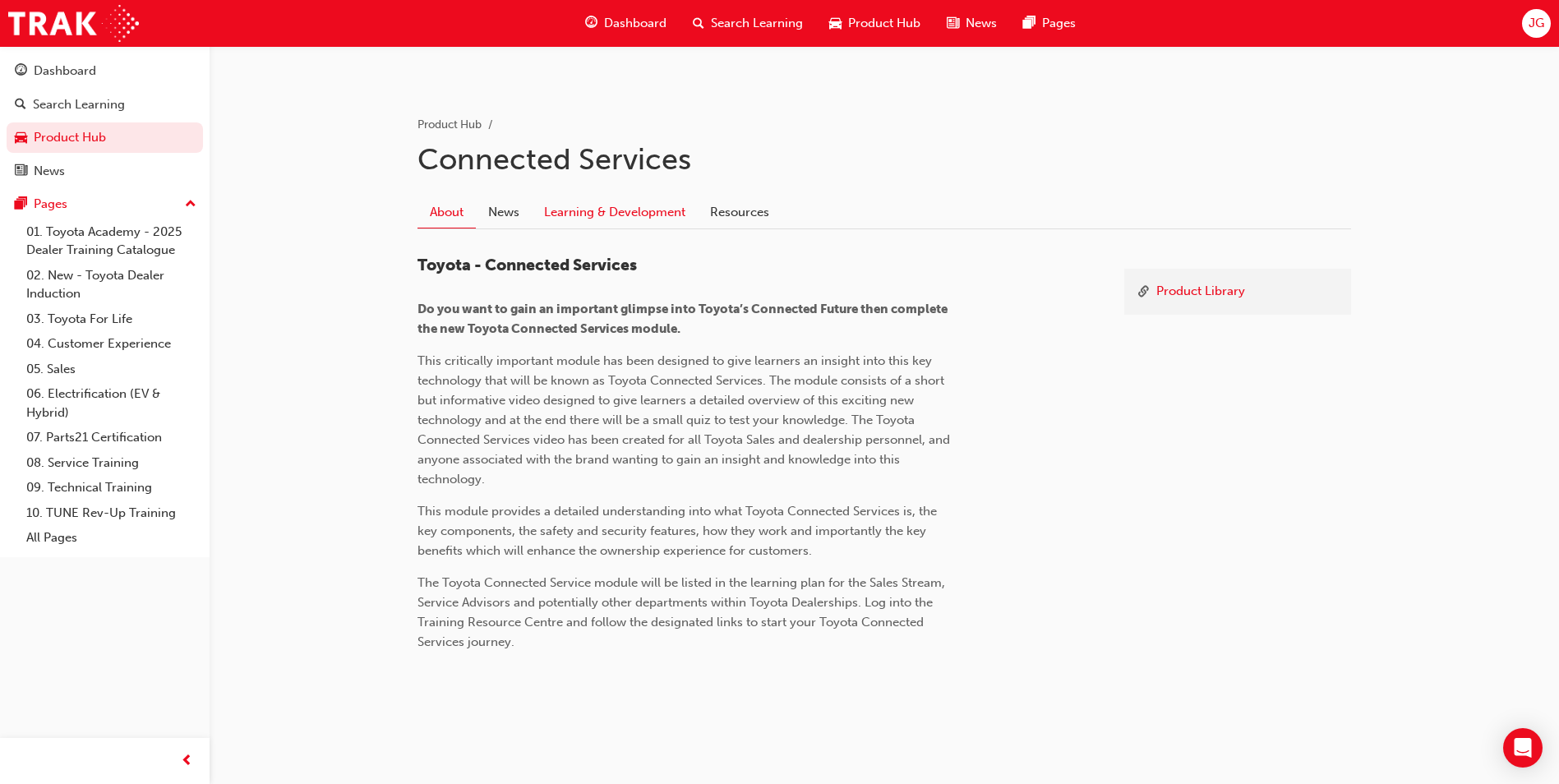
click at [591, 201] on link "Learning & Development" at bounding box center [615, 212] width 166 height 31
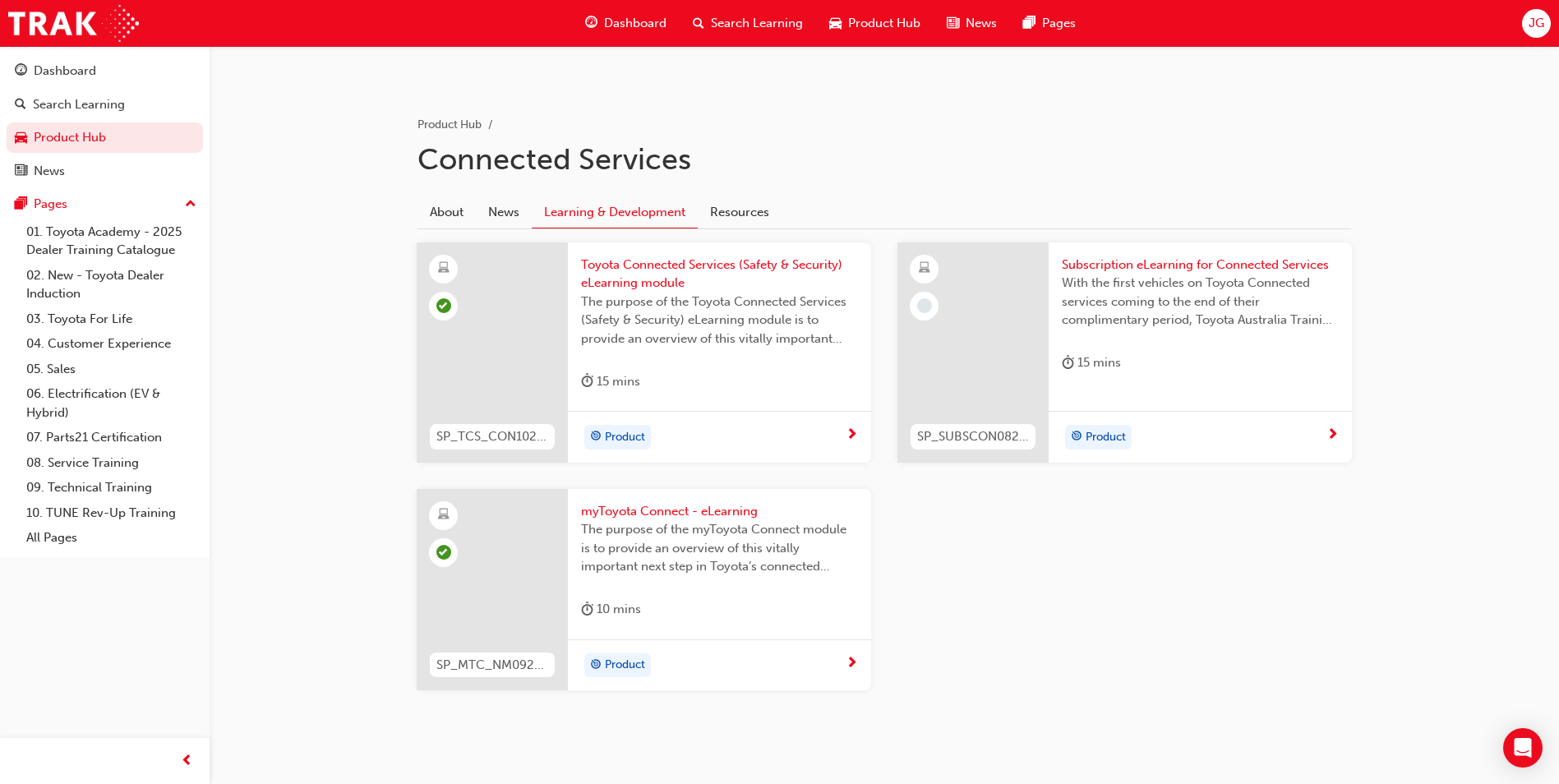
click at [1090, 264] on span "Subscription eLearning for Connected Services" at bounding box center [1200, 264] width 277 height 19
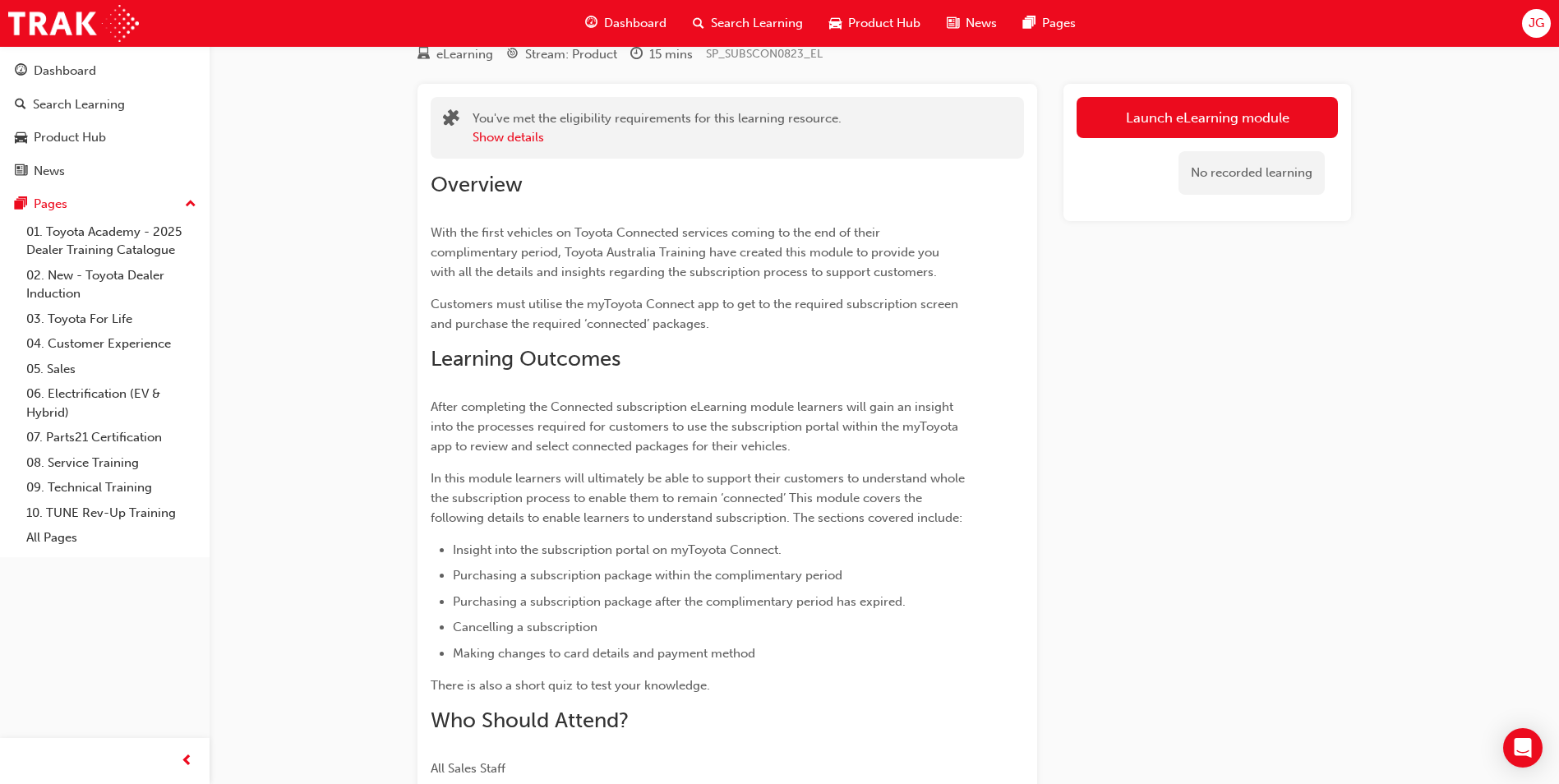
scroll to position [49, 0]
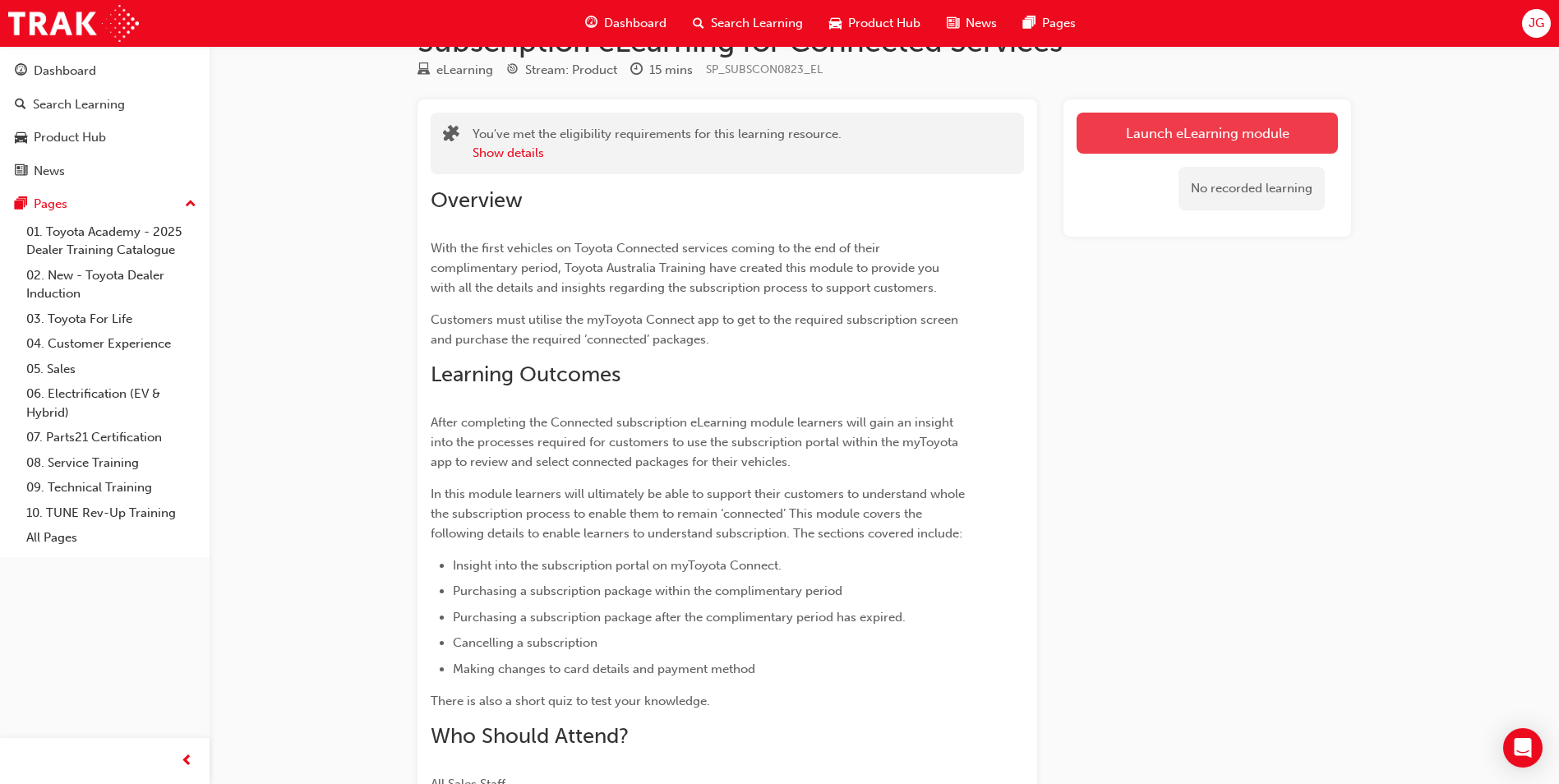
click at [1236, 120] on link "Launch eLearning module" at bounding box center [1206, 133] width 261 height 41
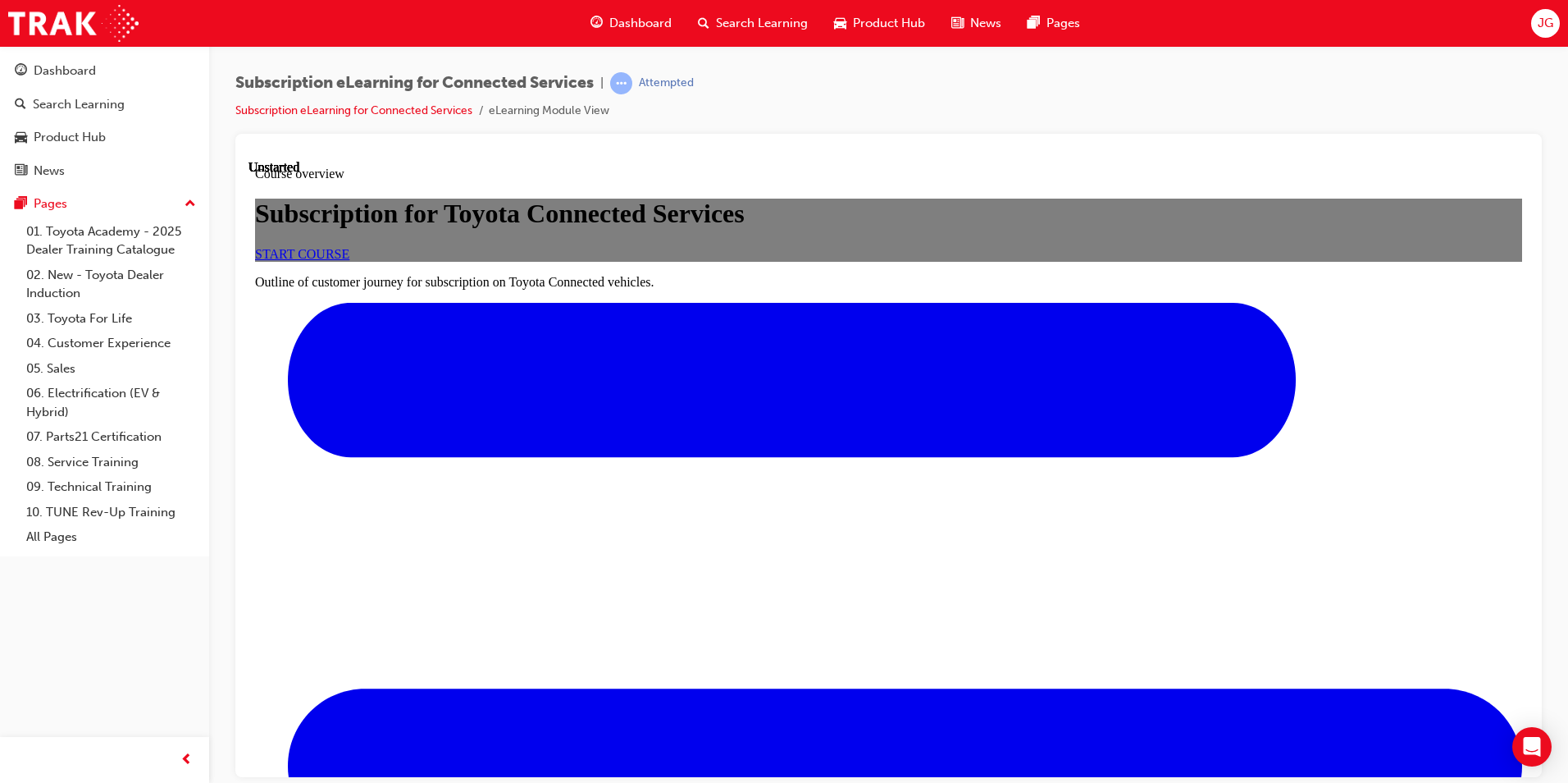
click at [350, 260] on span "START COURSE" at bounding box center [302, 253] width 95 height 14
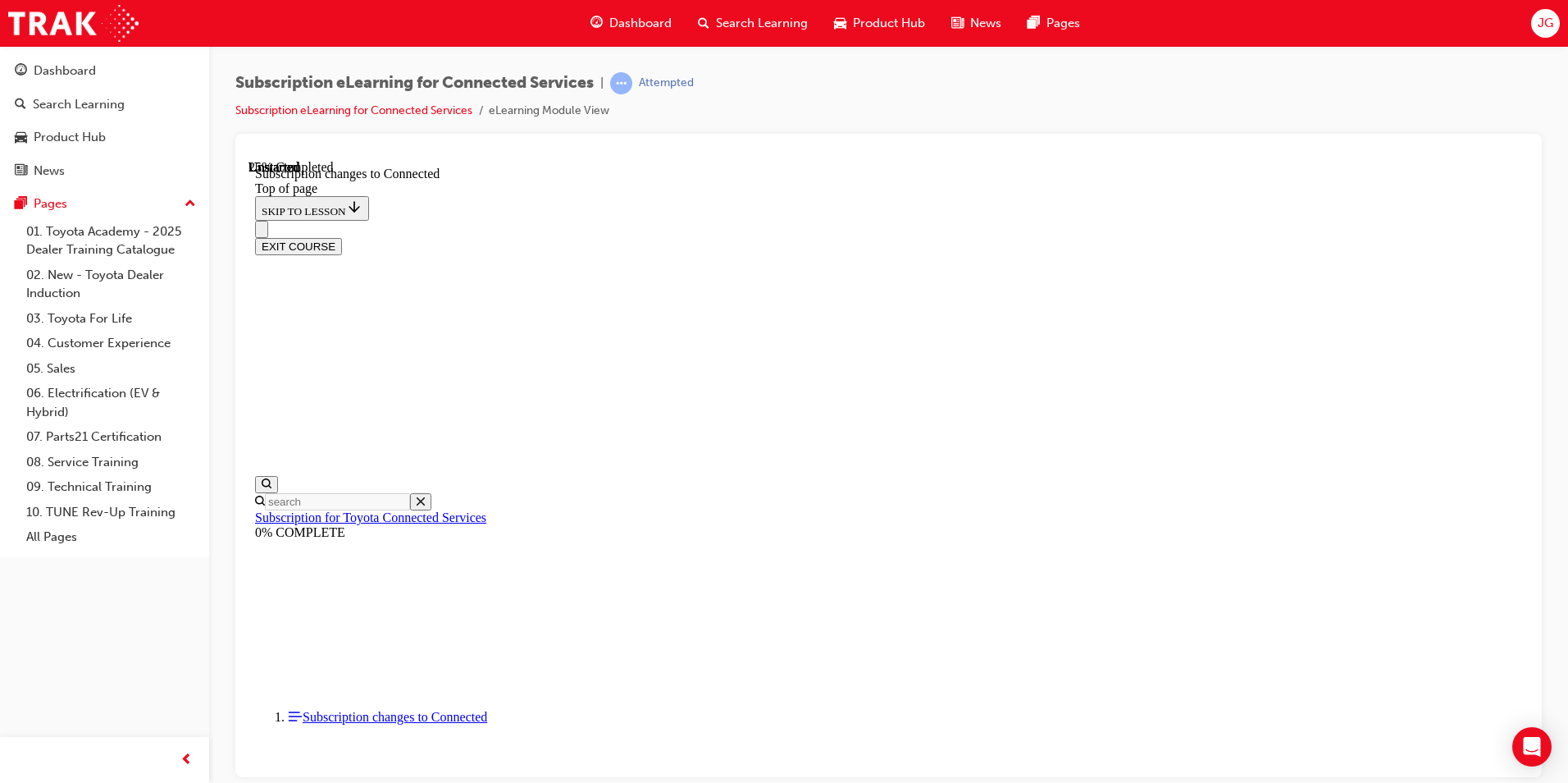
scroll to position [860, 0]
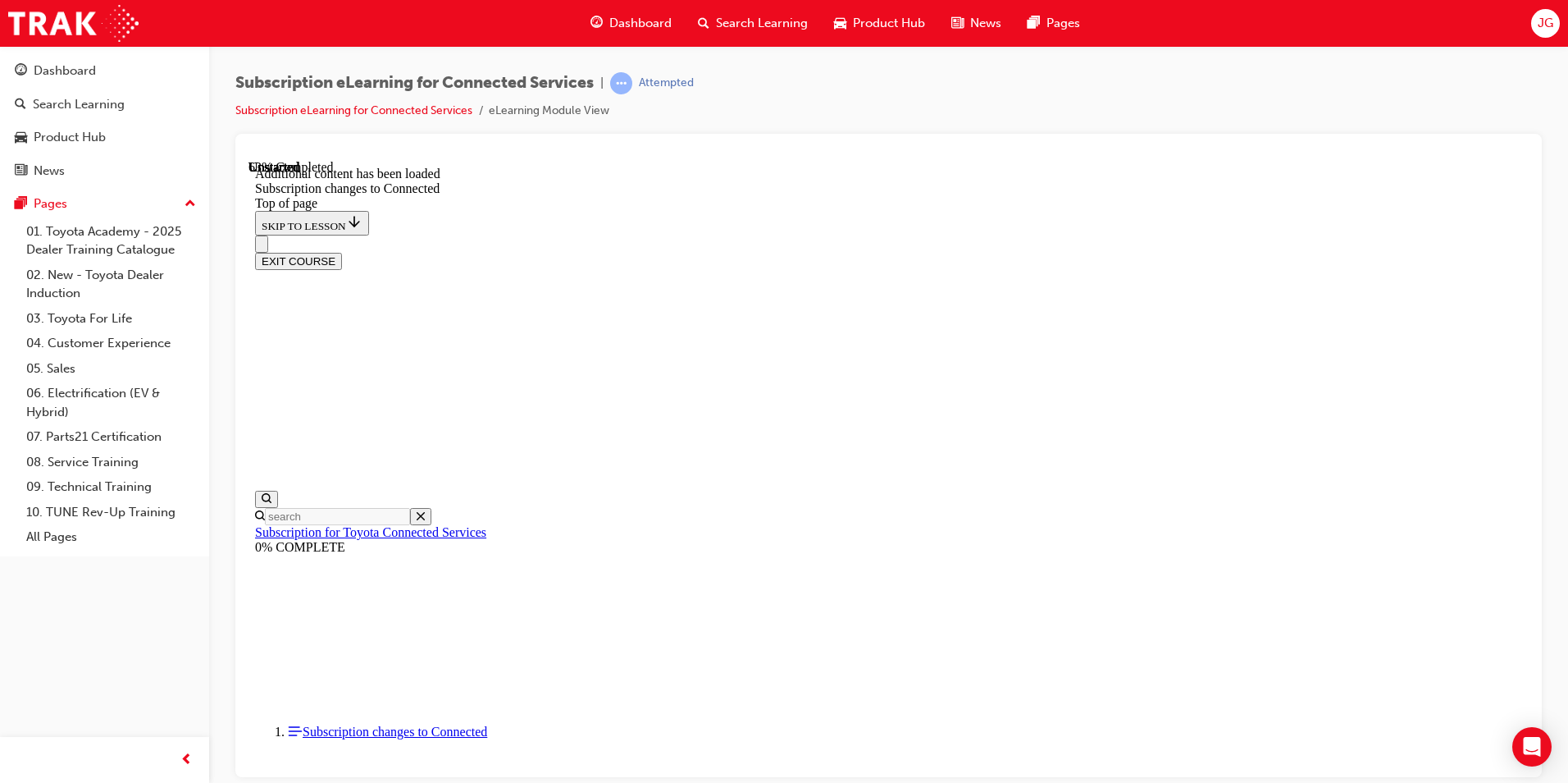
scroll to position [1911, 0]
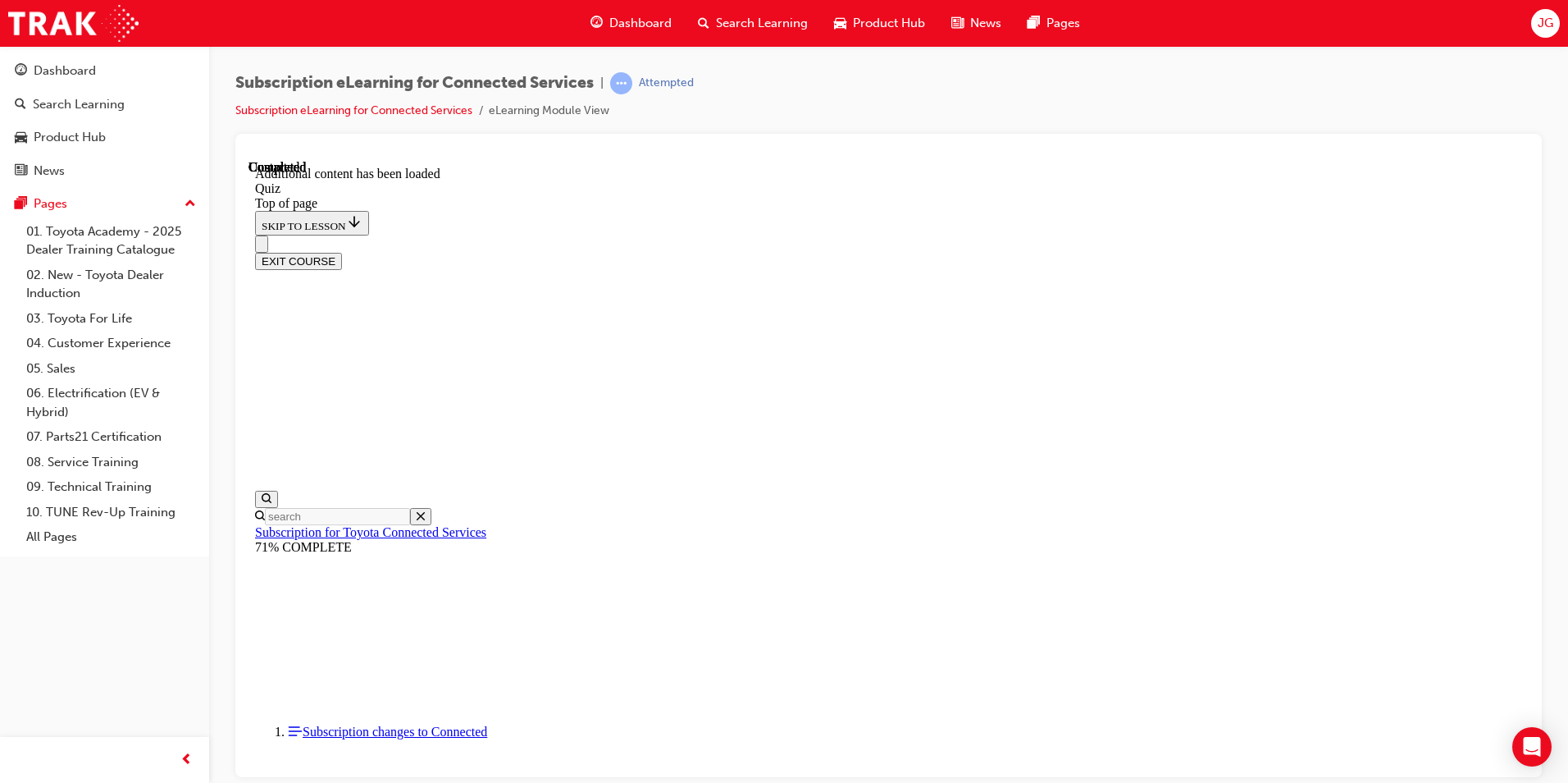
drag, startPoint x: 799, startPoint y: 417, endPoint x: 750, endPoint y: 399, distance: 52.2
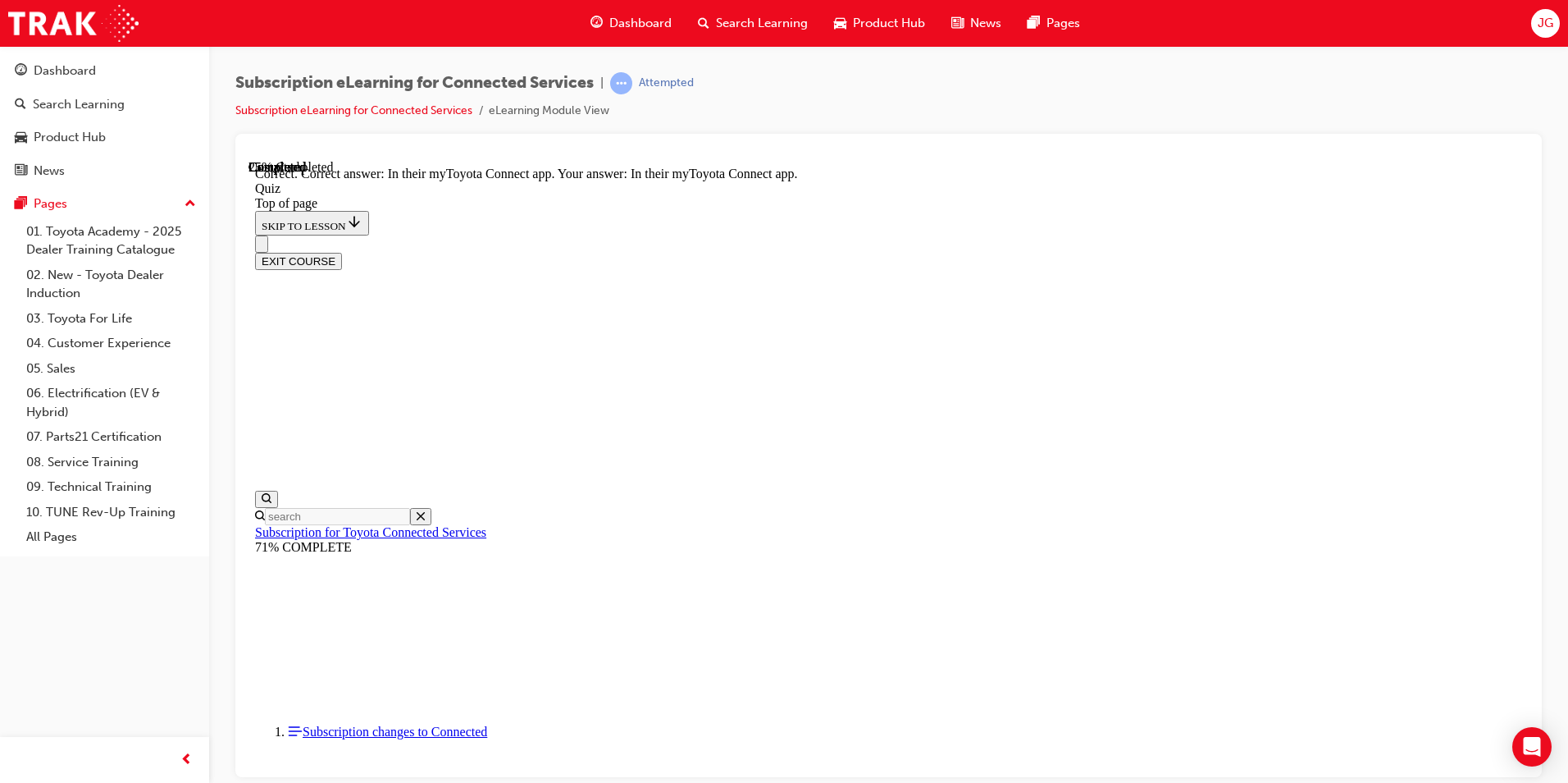
scroll to position [50, 0]
drag, startPoint x: 754, startPoint y: 523, endPoint x: 747, endPoint y: 505, distance: 19.3
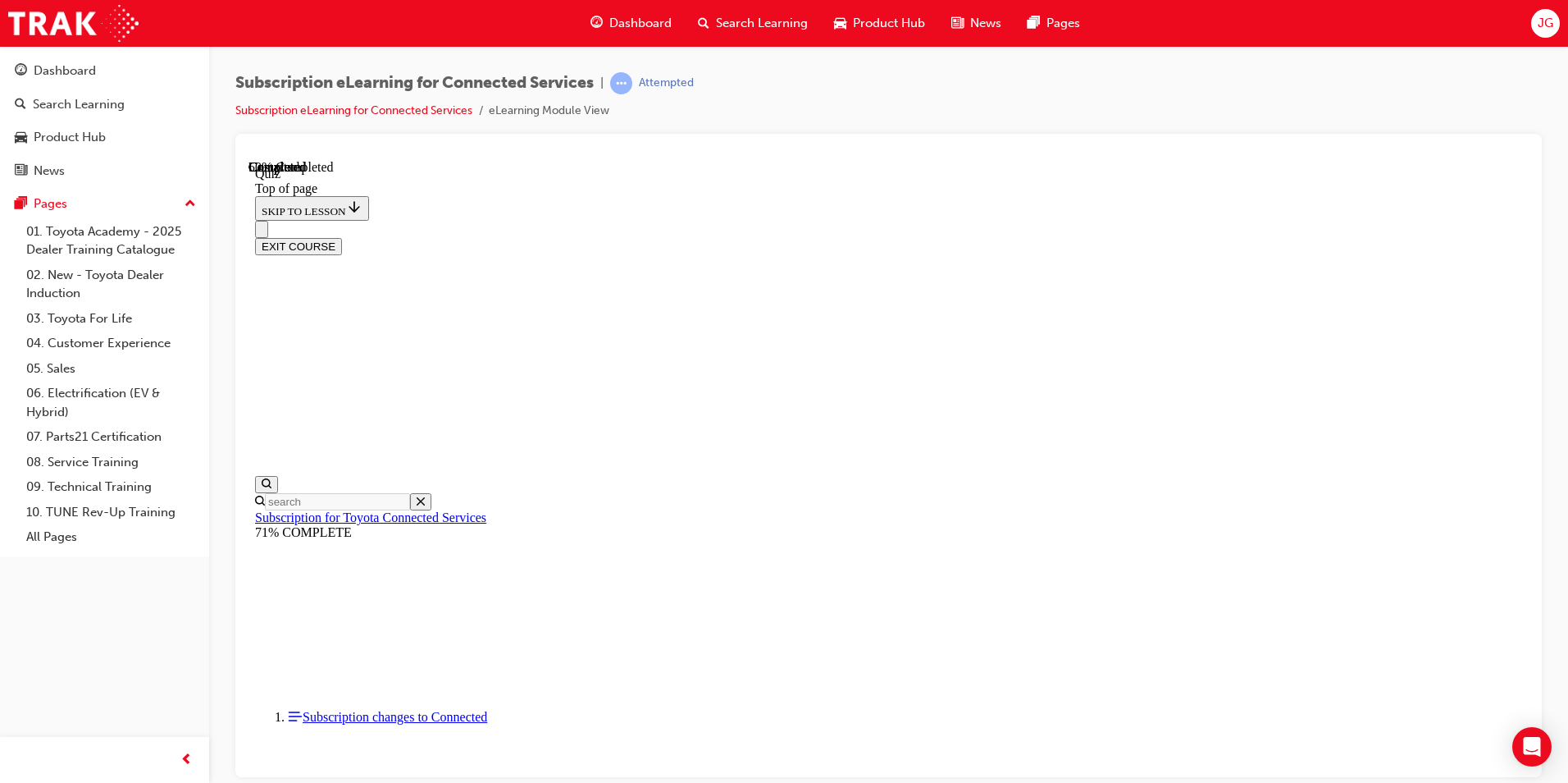
drag, startPoint x: 952, startPoint y: 707, endPoint x: 862, endPoint y: 711, distance: 90.1
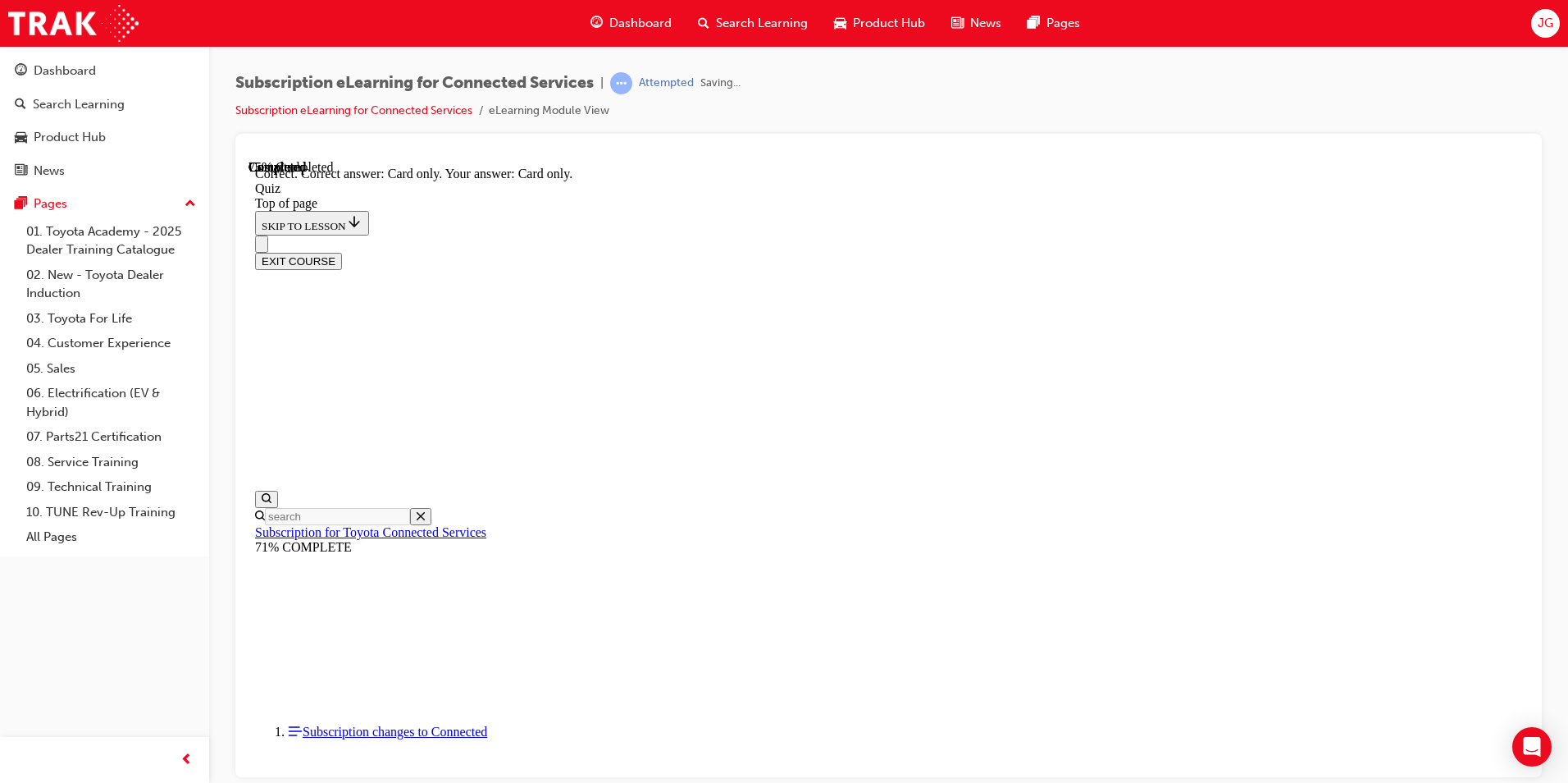
scroll to position [182, 0]
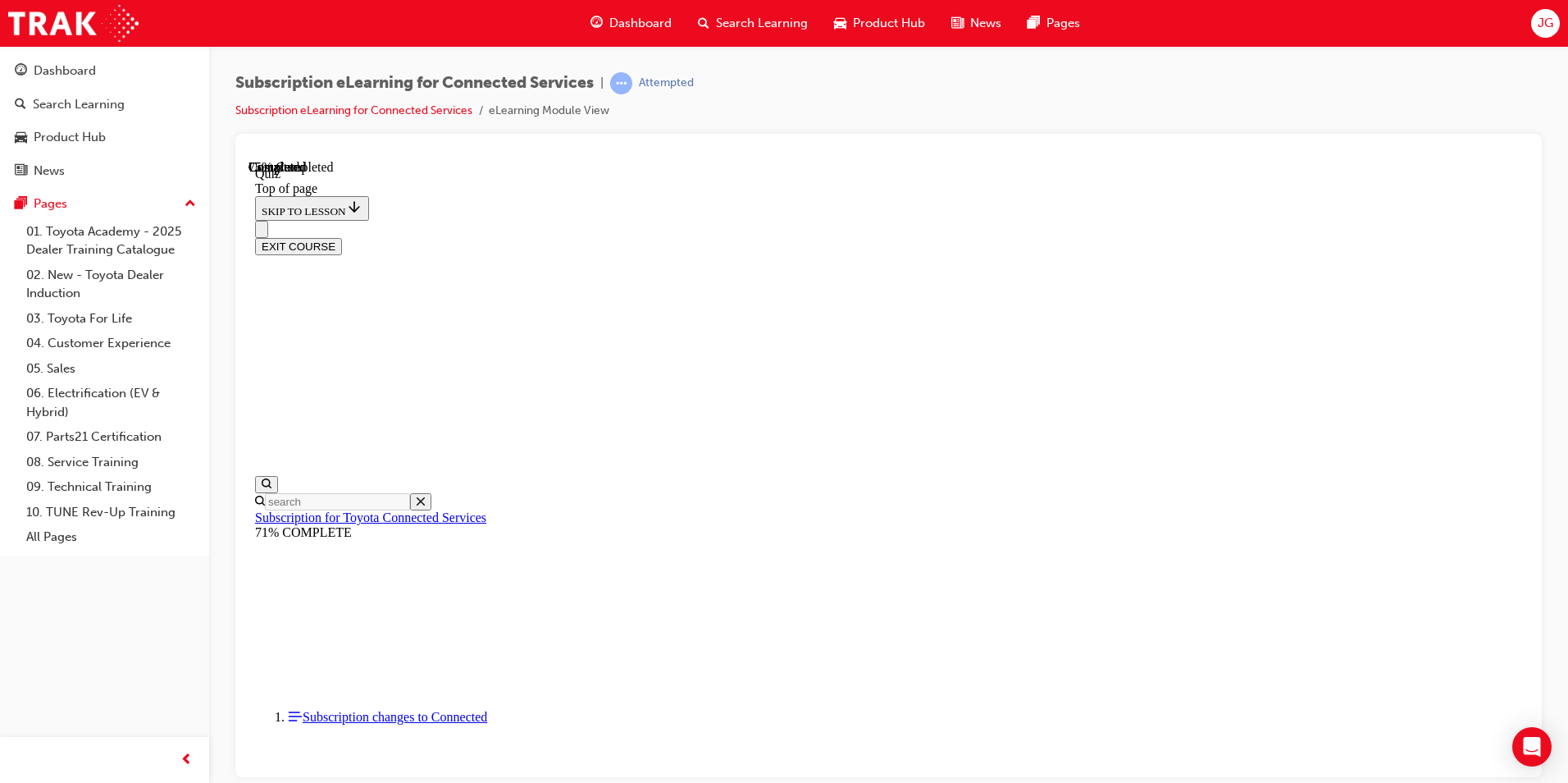
scroll to position [118, 0]
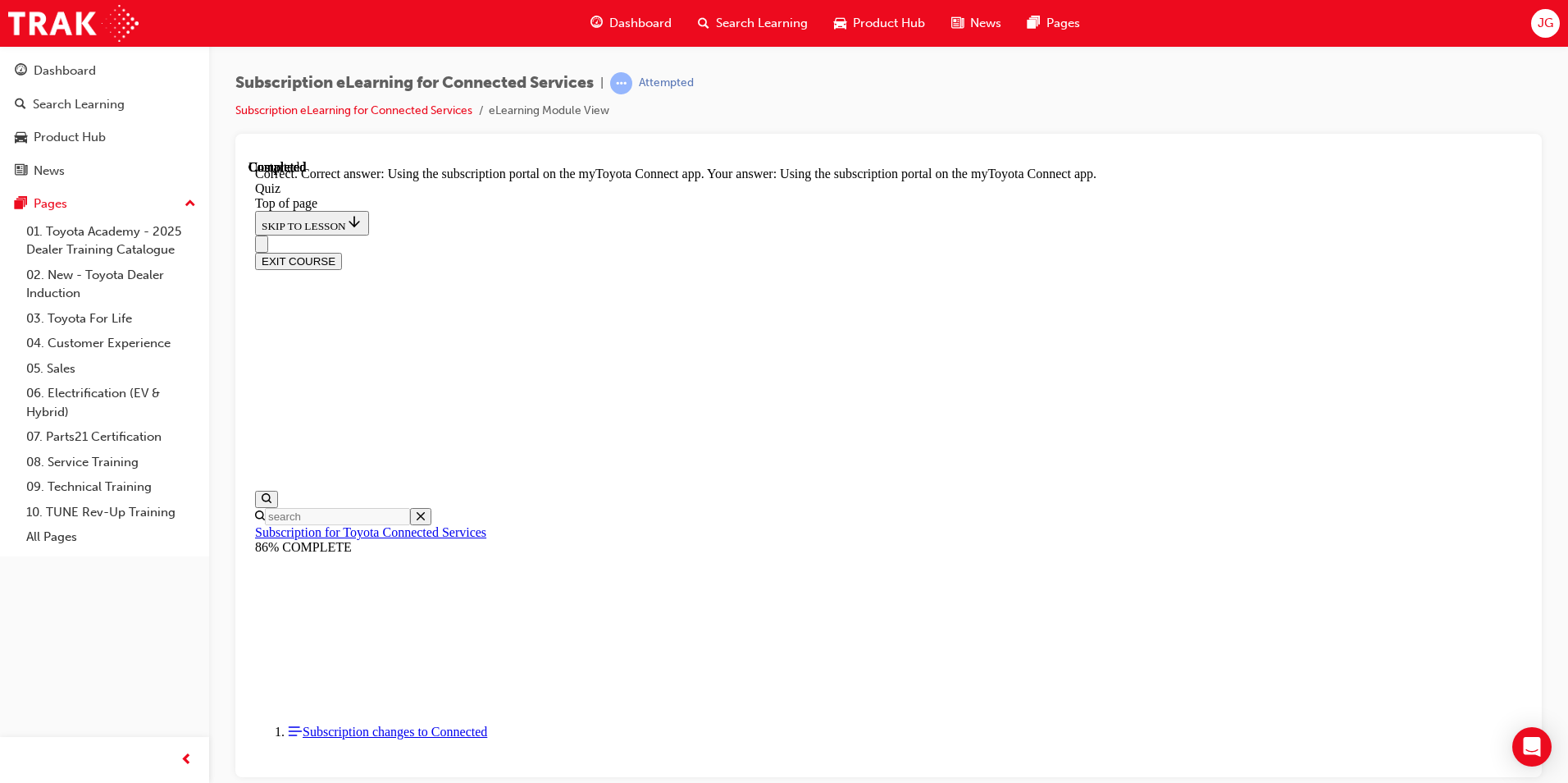
scroll to position [182, 0]
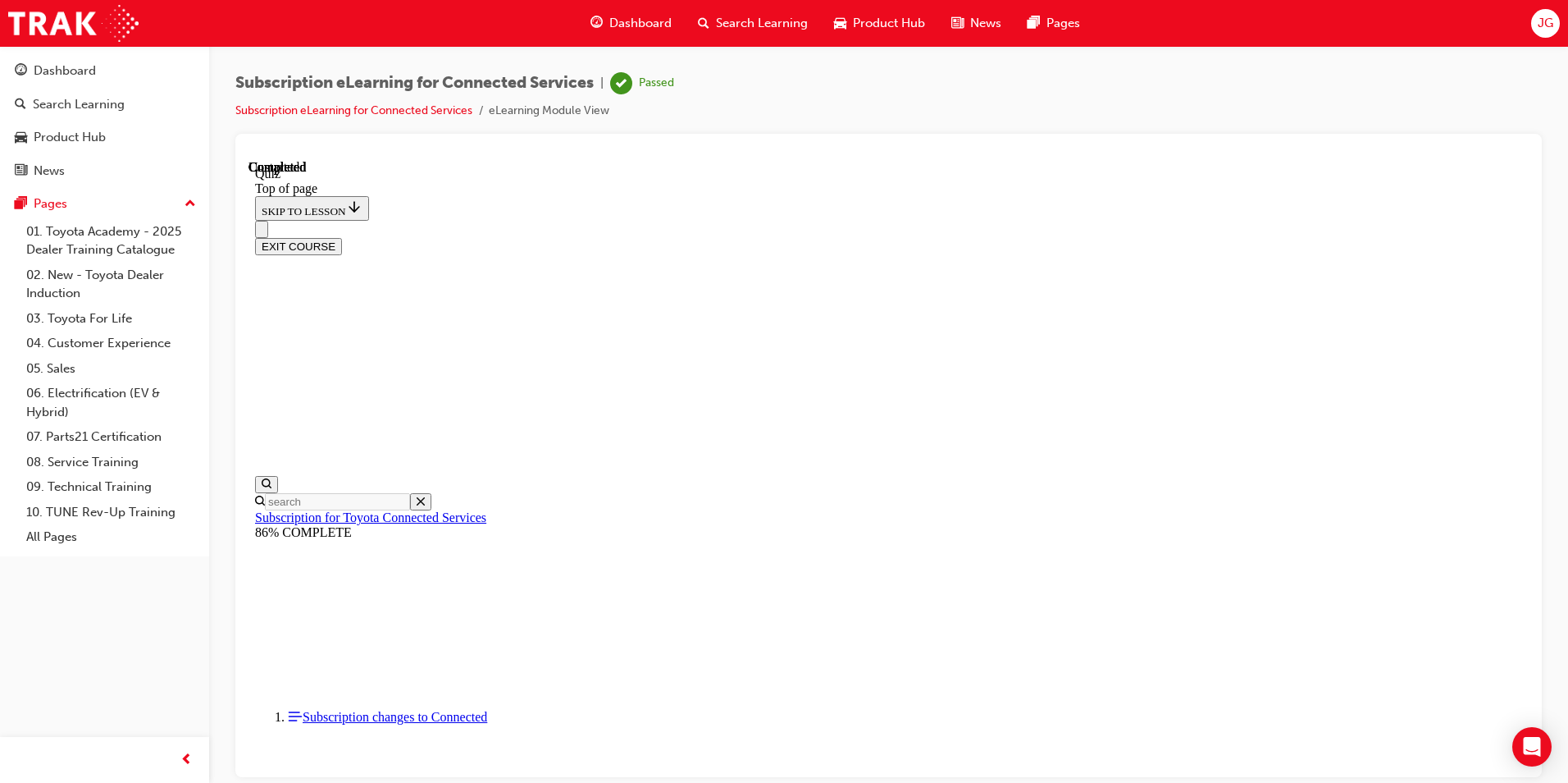
scroll to position [274, 0]
click at [342, 238] on button "EXIT COURSE" at bounding box center [298, 246] width 87 height 18
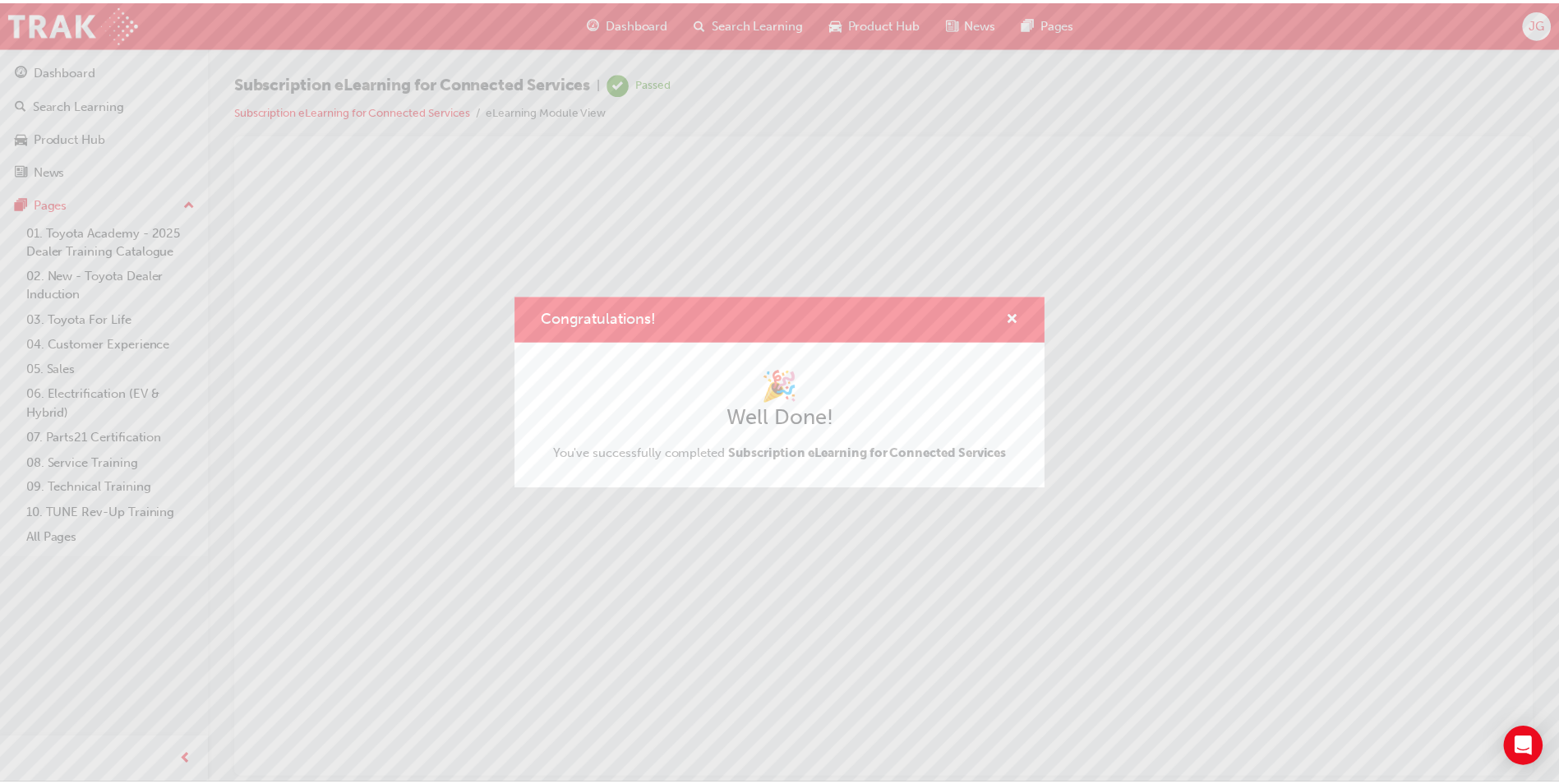
scroll to position [0, 0]
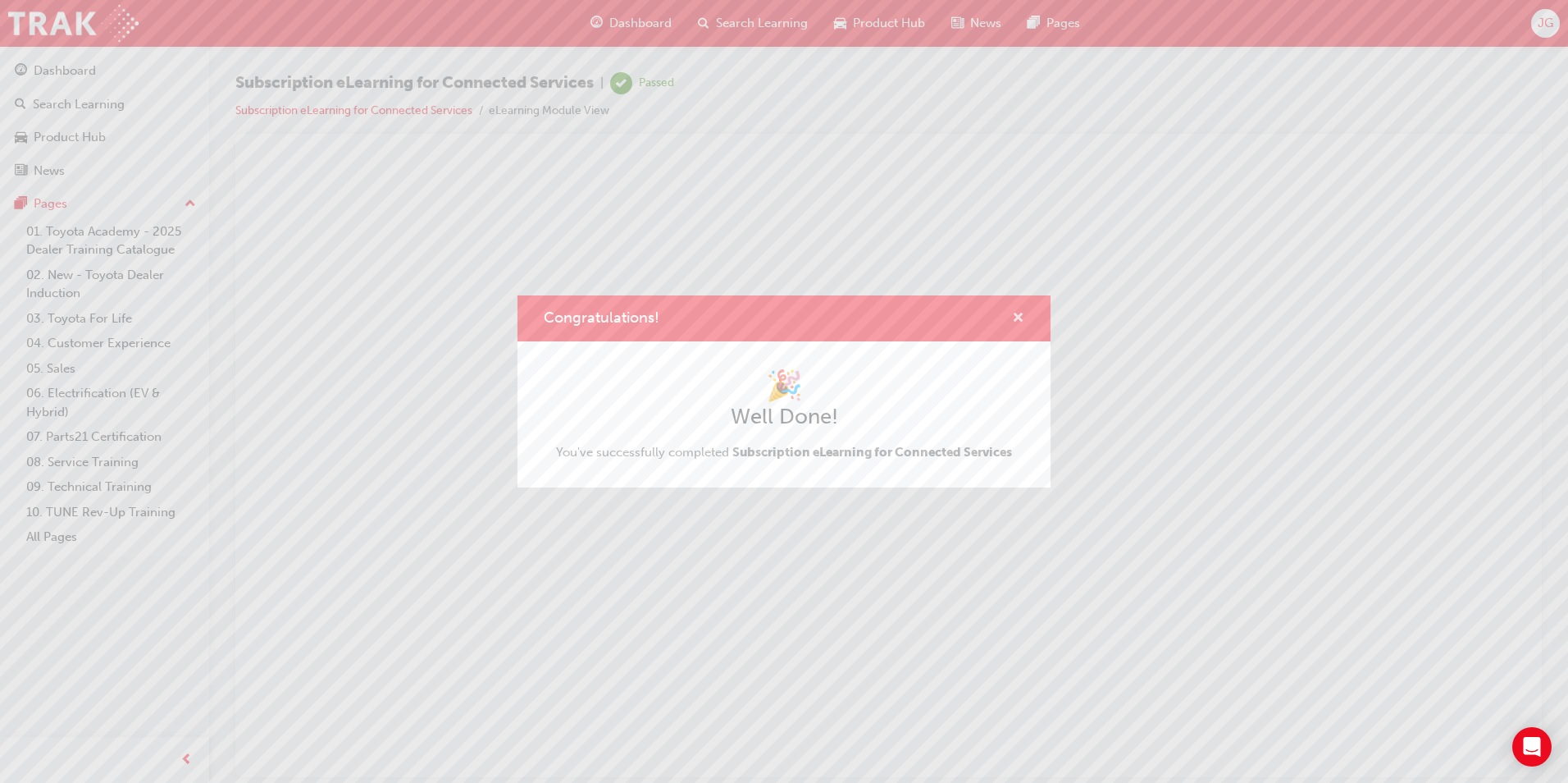
click at [1017, 316] on span "cross-icon" at bounding box center [1018, 319] width 13 height 15
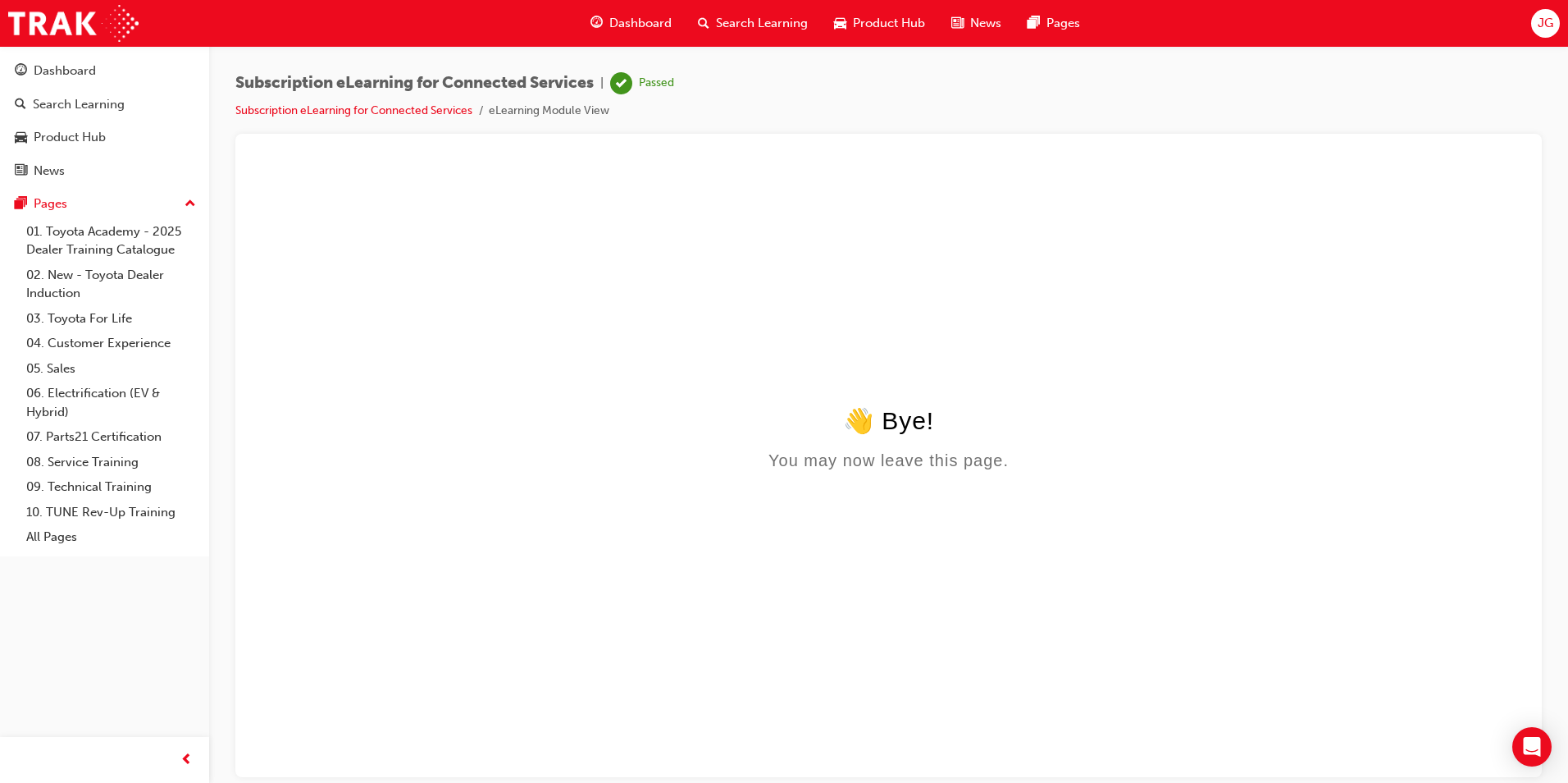
click at [658, 23] on span "Dashboard" at bounding box center [641, 22] width 63 height 19
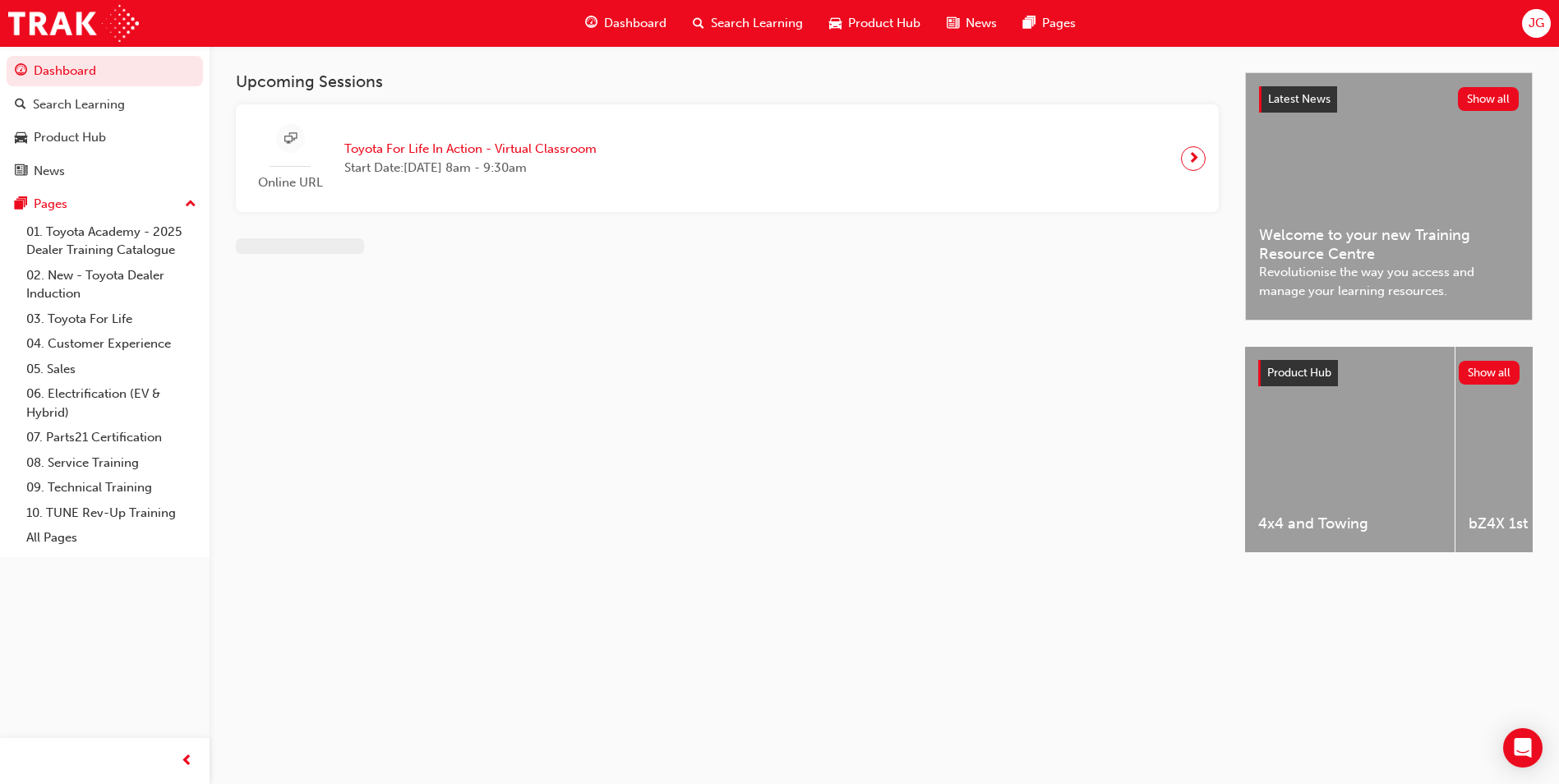
click at [744, 23] on span "Search Learning" at bounding box center [757, 23] width 92 height 19
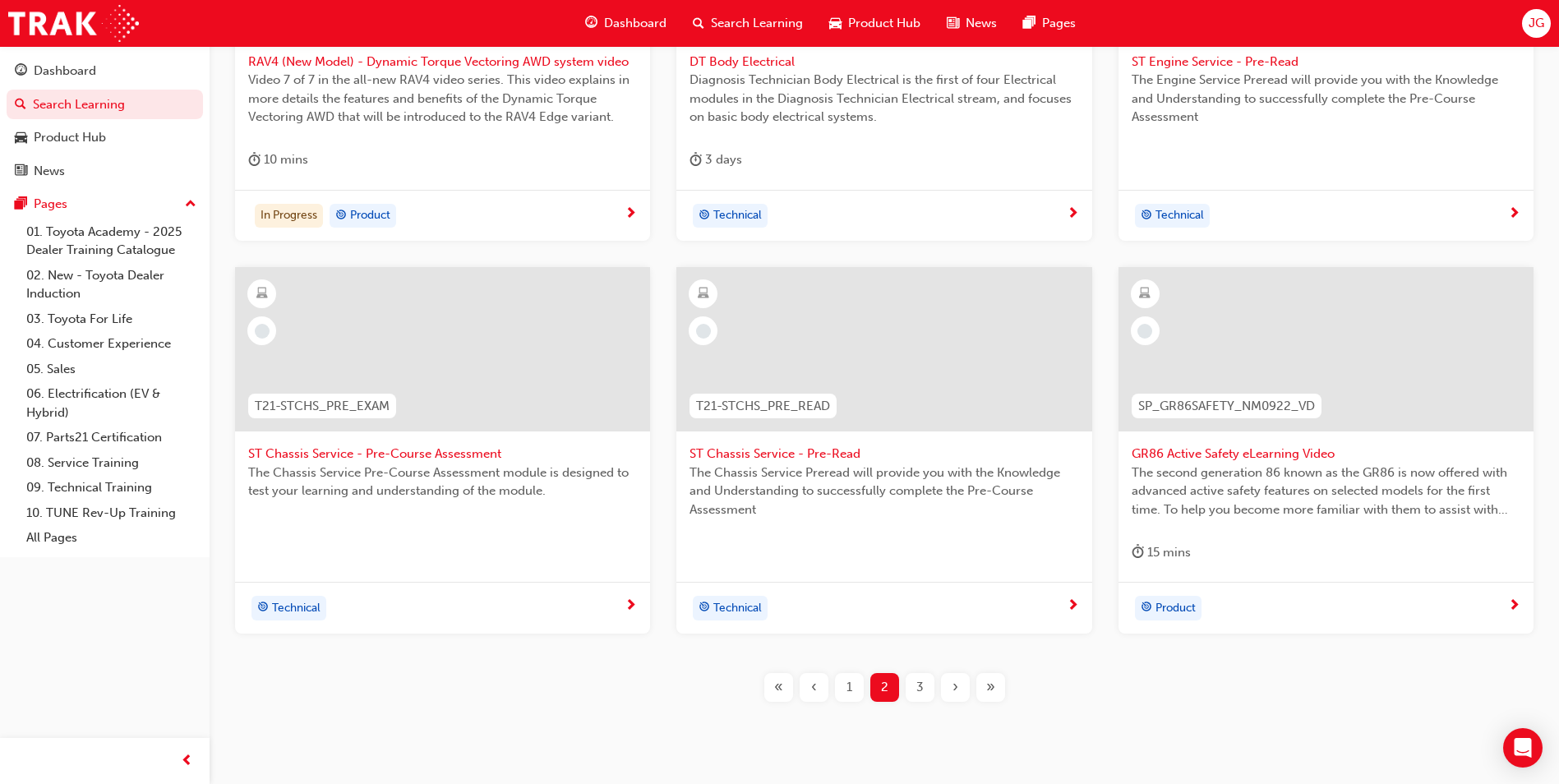
scroll to position [506, 0]
click at [917, 688] on span "3" at bounding box center [921, 686] width 8 height 19
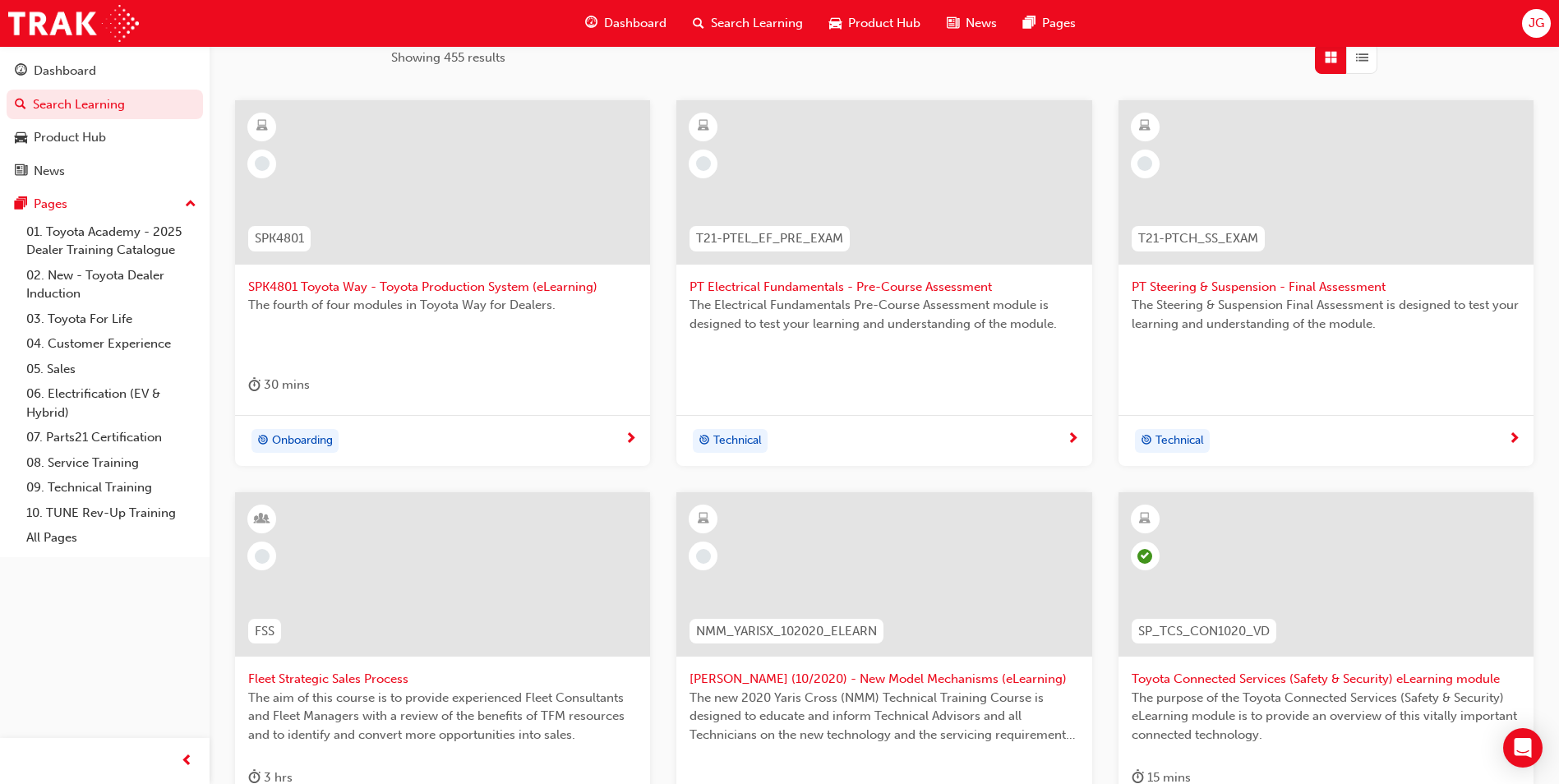
scroll to position [279, 0]
click at [517, 287] on span "SPK4801 Toyota Way - Toyota Production System (eLearning)" at bounding box center [442, 288] width 389 height 19
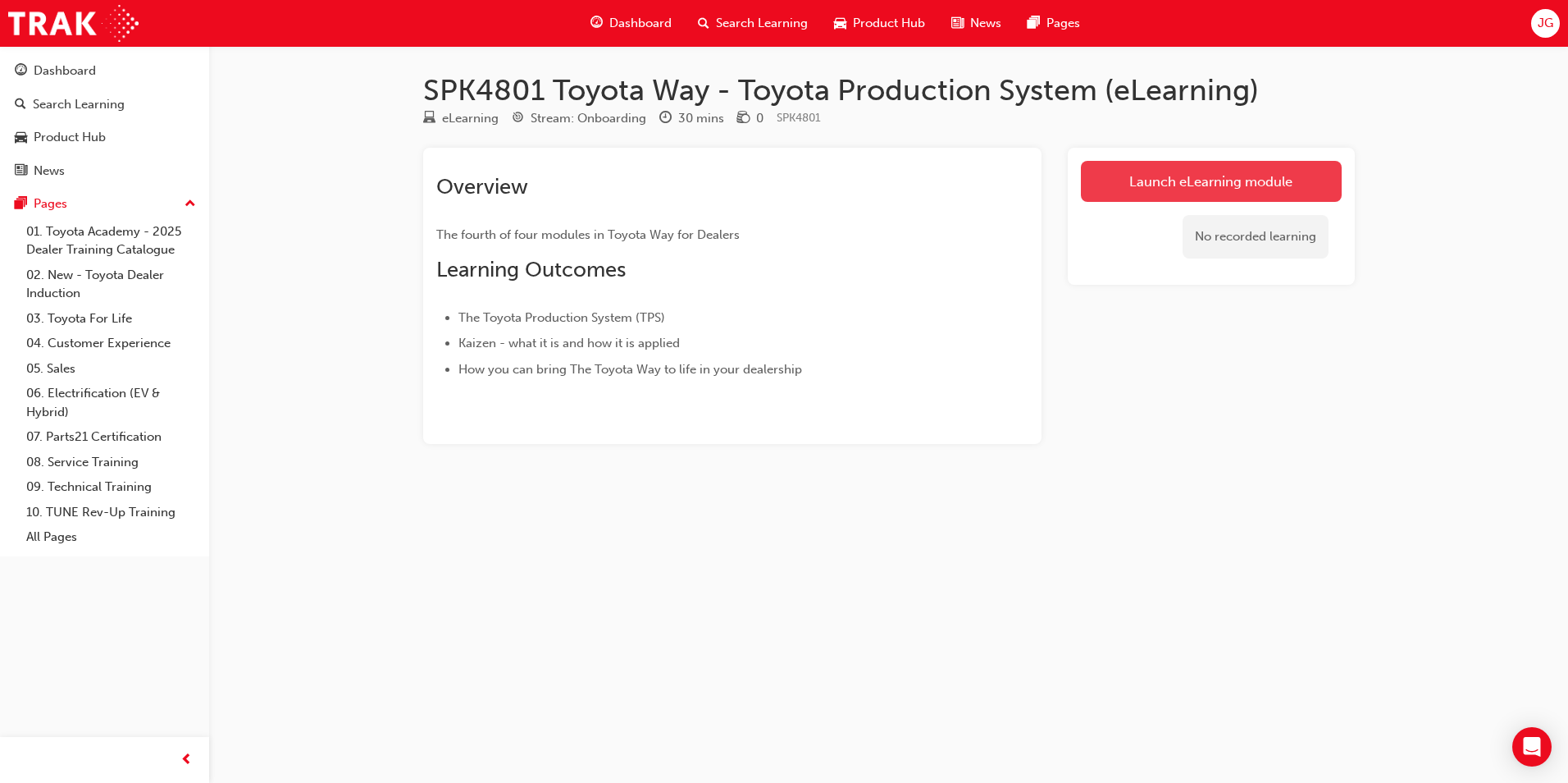
click at [1138, 180] on link "Launch eLearning module" at bounding box center [1210, 181] width 261 height 41
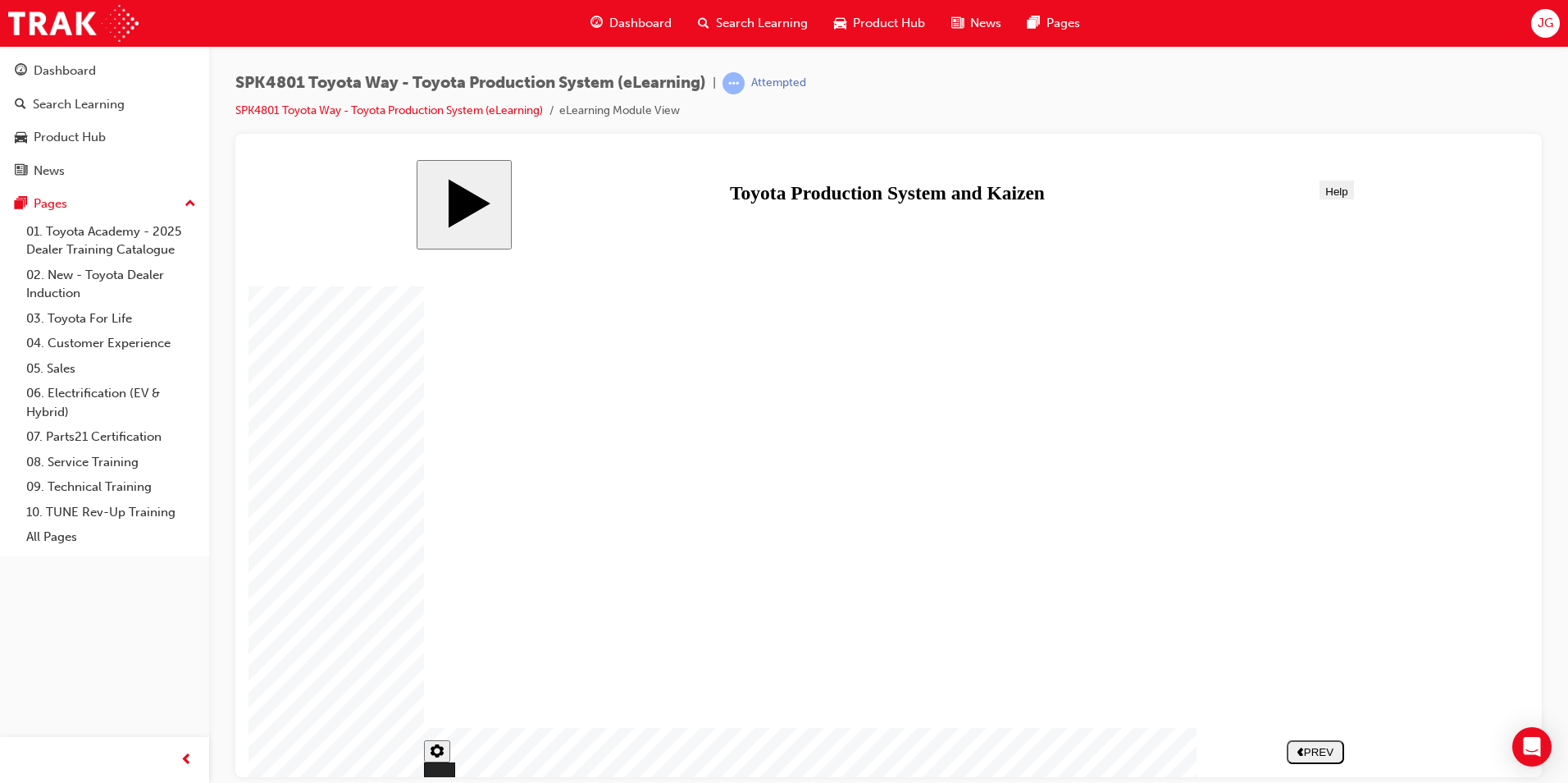
click at [1321, 755] on div "NEXT" at bounding box center [1314, 751] width 44 height 13
click at [1312, 760] on button "NEXT" at bounding box center [1315, 751] width 58 height 23
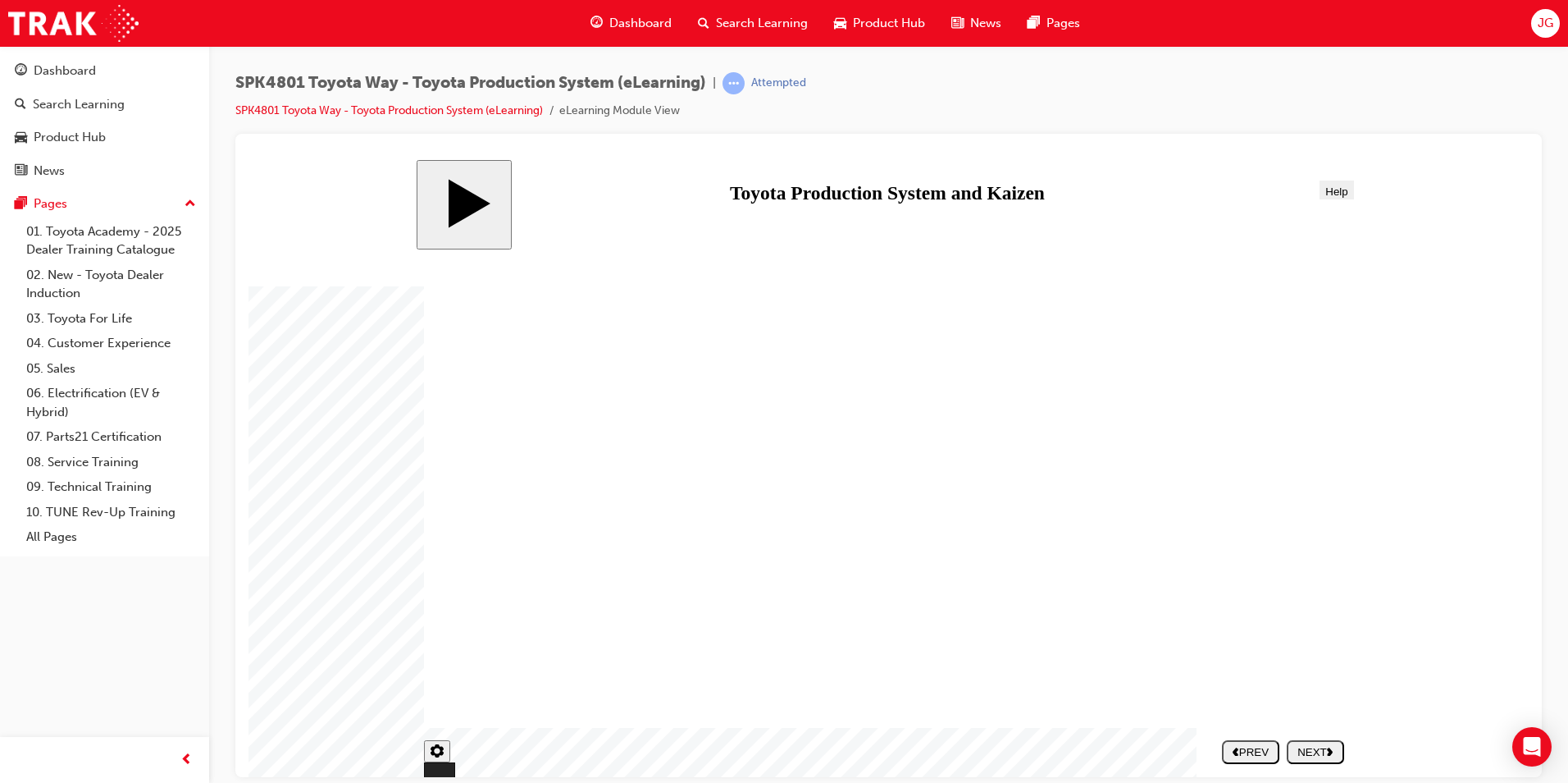
click at [1308, 753] on div "NEXT" at bounding box center [1314, 751] width 44 height 13
click at [1299, 749] on div "NEXT" at bounding box center [1314, 751] width 44 height 13
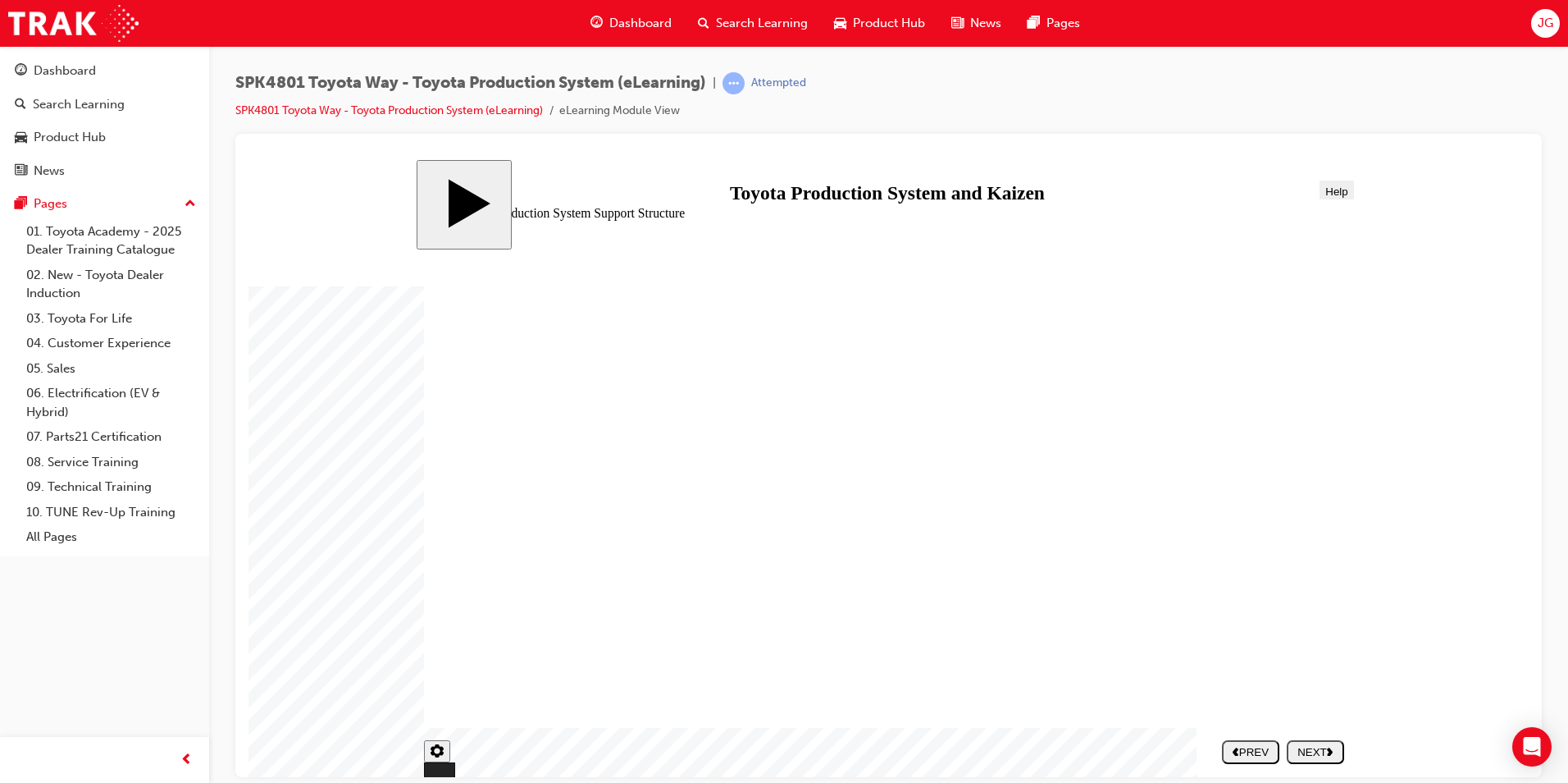
click at [1301, 752] on div "NEXT" at bounding box center [1314, 751] width 44 height 13
drag, startPoint x: 555, startPoint y: 474, endPoint x: 1040, endPoint y: 481, distance: 485.1
drag, startPoint x: 543, startPoint y: 568, endPoint x: 773, endPoint y: 474, distance: 248.5
drag, startPoint x: 534, startPoint y: 670, endPoint x: 765, endPoint y: 559, distance: 256.3
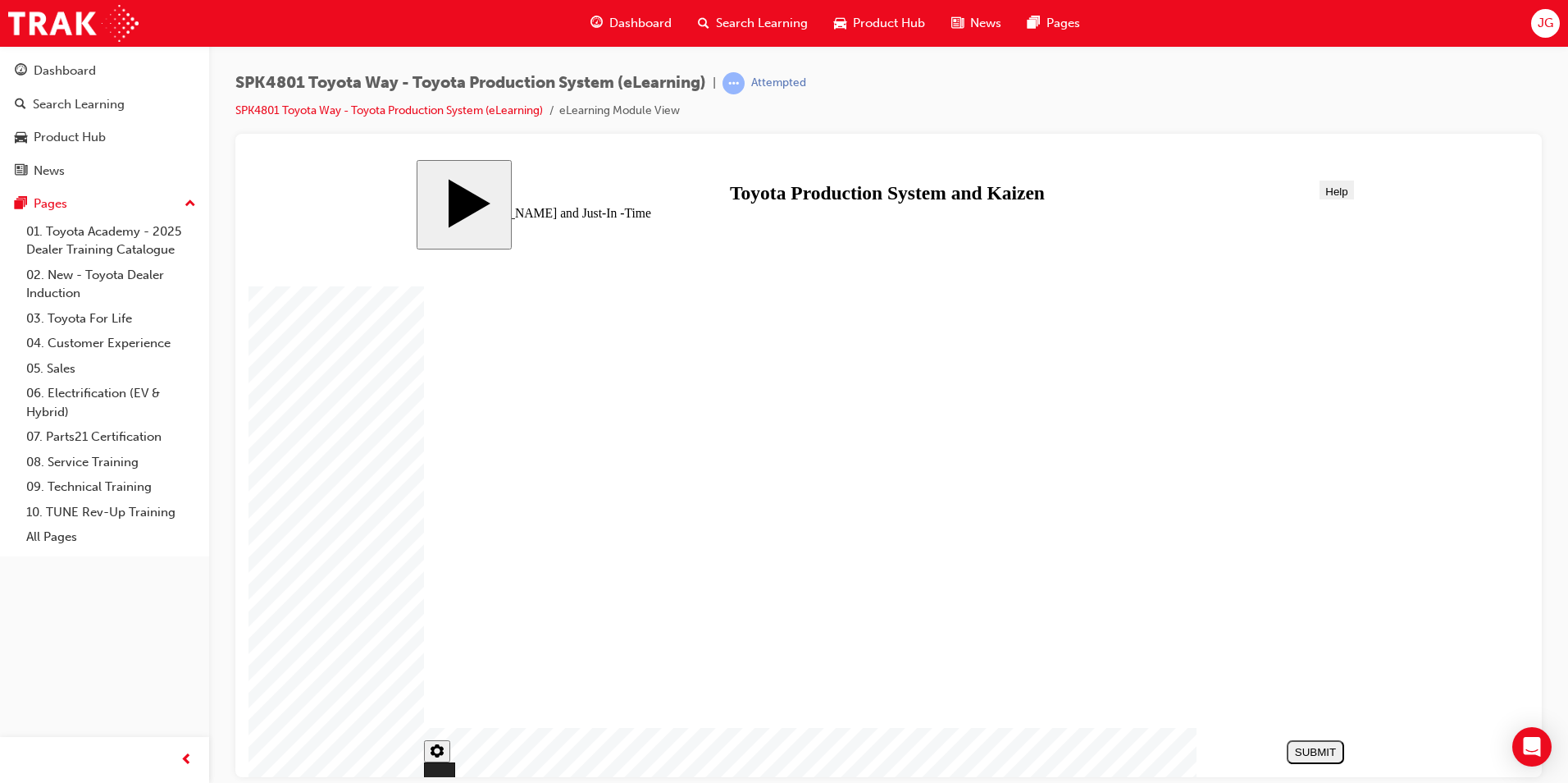
drag, startPoint x: 1250, startPoint y: 656, endPoint x: 820, endPoint y: 651, distance: 430.0
drag, startPoint x: 794, startPoint y: 680, endPoint x: 1017, endPoint y: 584, distance: 242.8
drag, startPoint x: 1239, startPoint y: 559, endPoint x: 795, endPoint y: 648, distance: 452.8
drag, startPoint x: 1240, startPoint y: 452, endPoint x: 1013, endPoint y: 629, distance: 287.9
click at [1313, 745] on div "SUBMIT" at bounding box center [1314, 751] width 44 height 13
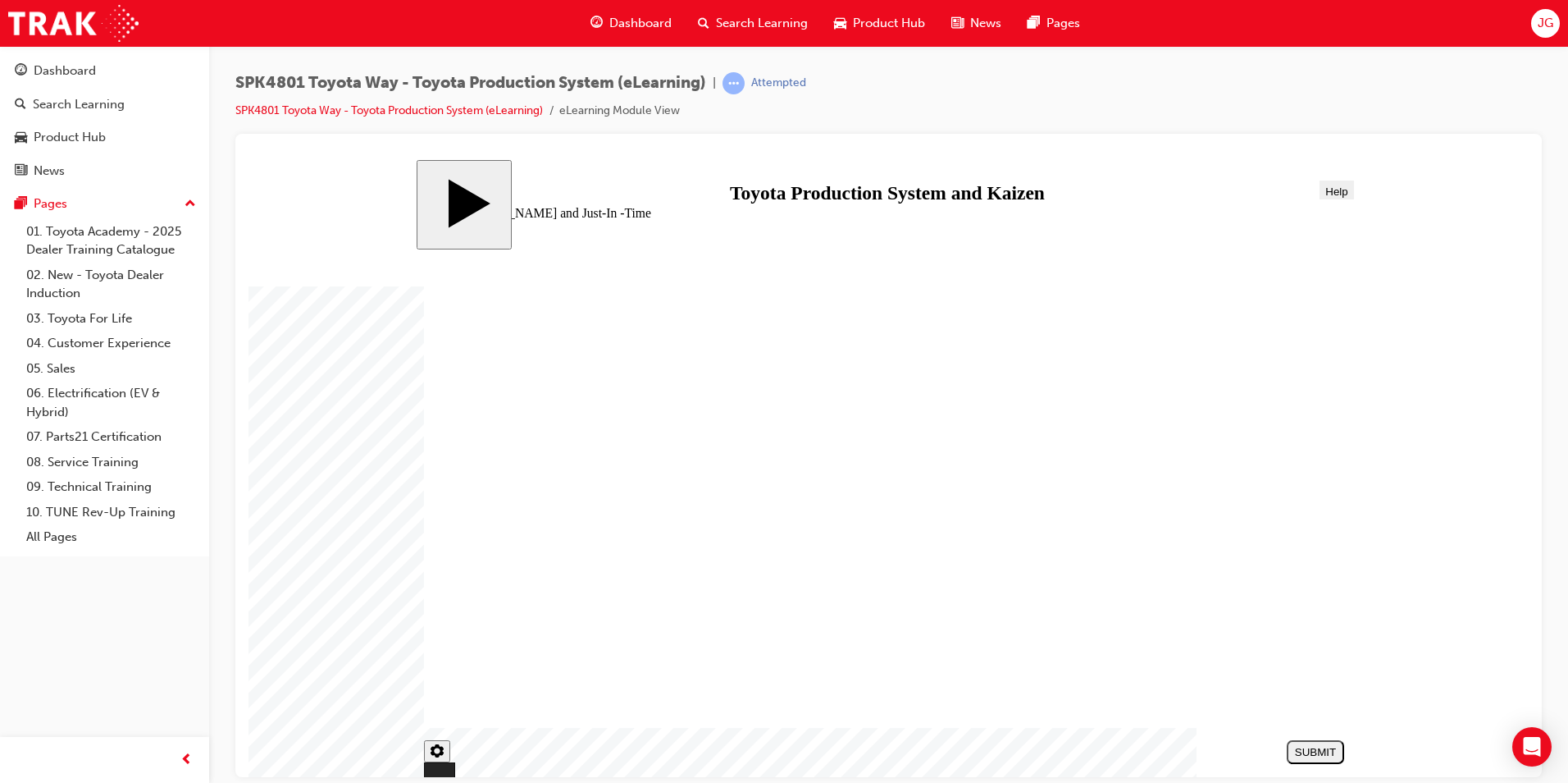
click at [1304, 742] on button "NEXT" at bounding box center [1315, 751] width 58 height 23
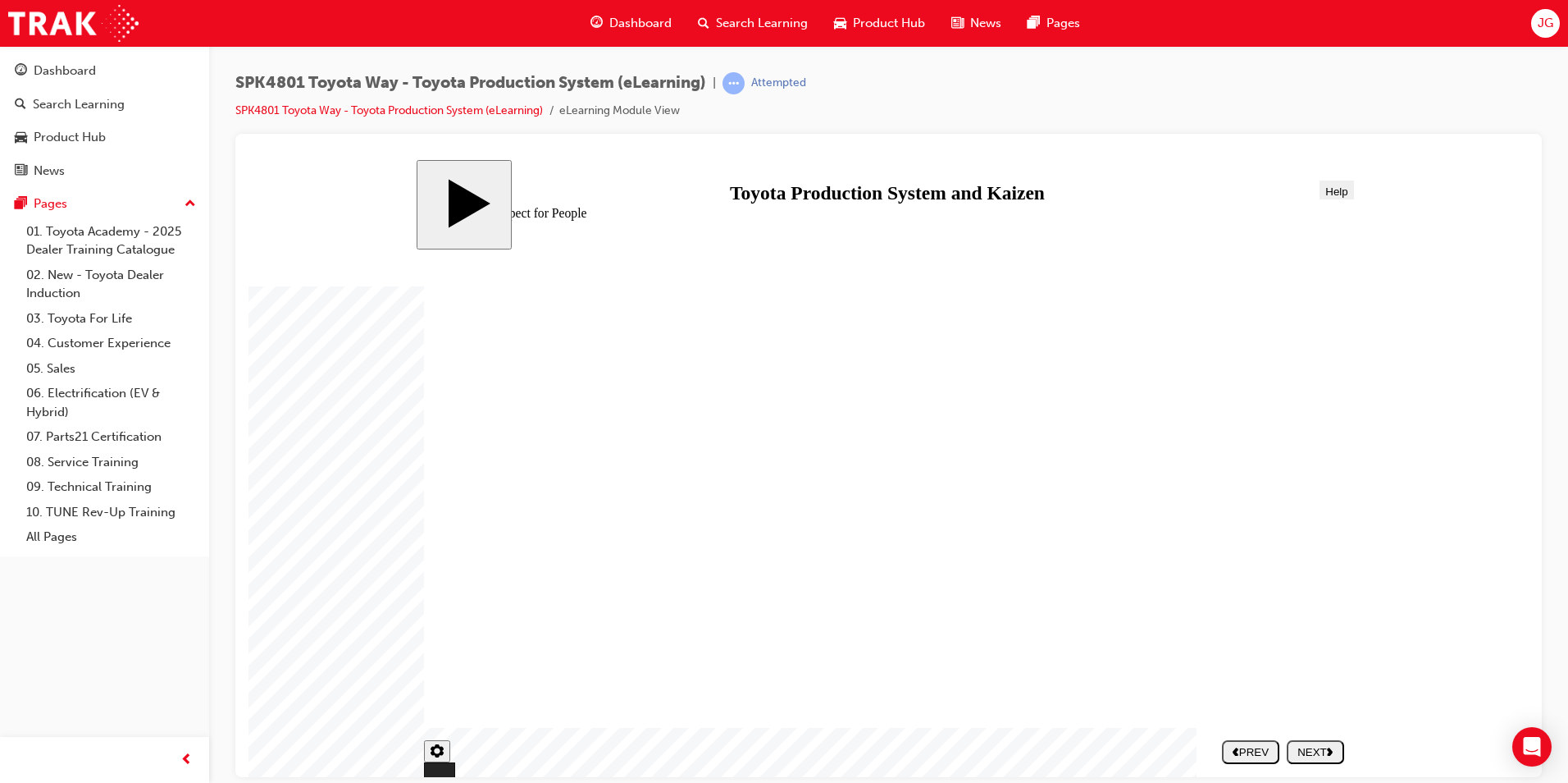
click at [1303, 747] on div "NEXT" at bounding box center [1314, 751] width 44 height 13
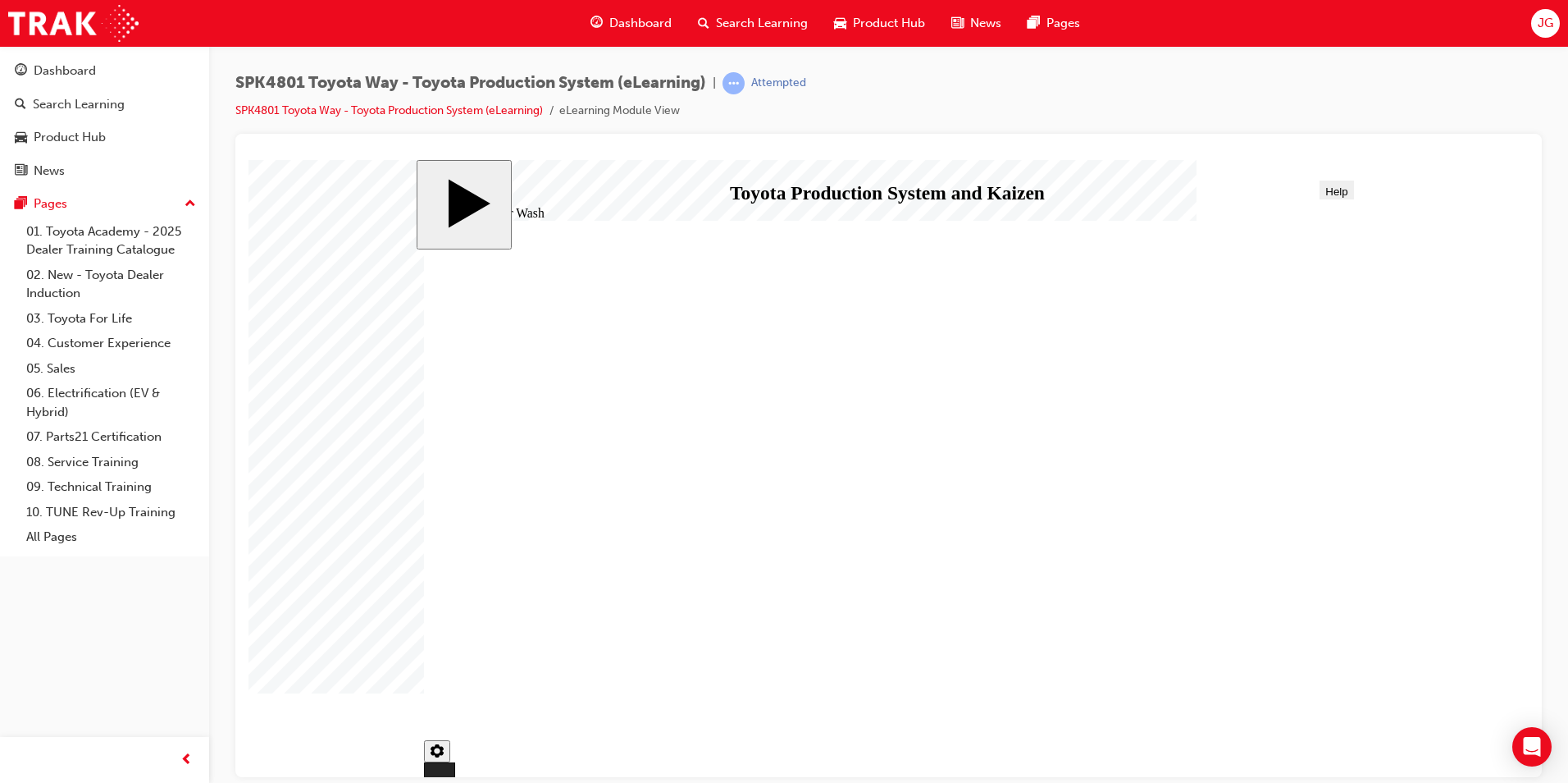
type input "334"
checkbox input "true"
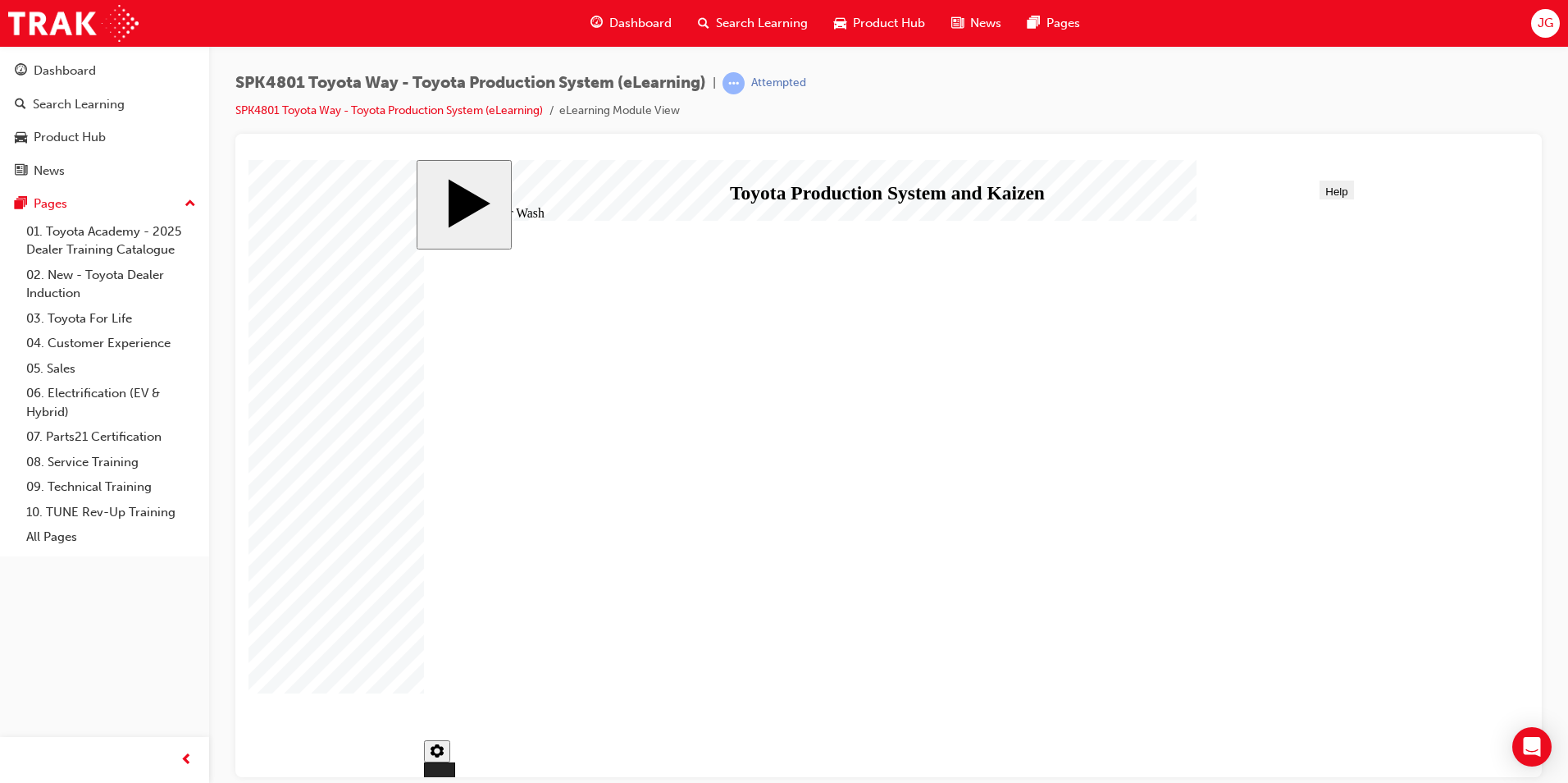
type input "334"
click at [1305, 746] on div "NEXT" at bounding box center [1314, 751] width 44 height 13
click at [1300, 759] on button "NEXT" at bounding box center [1315, 751] width 58 height 23
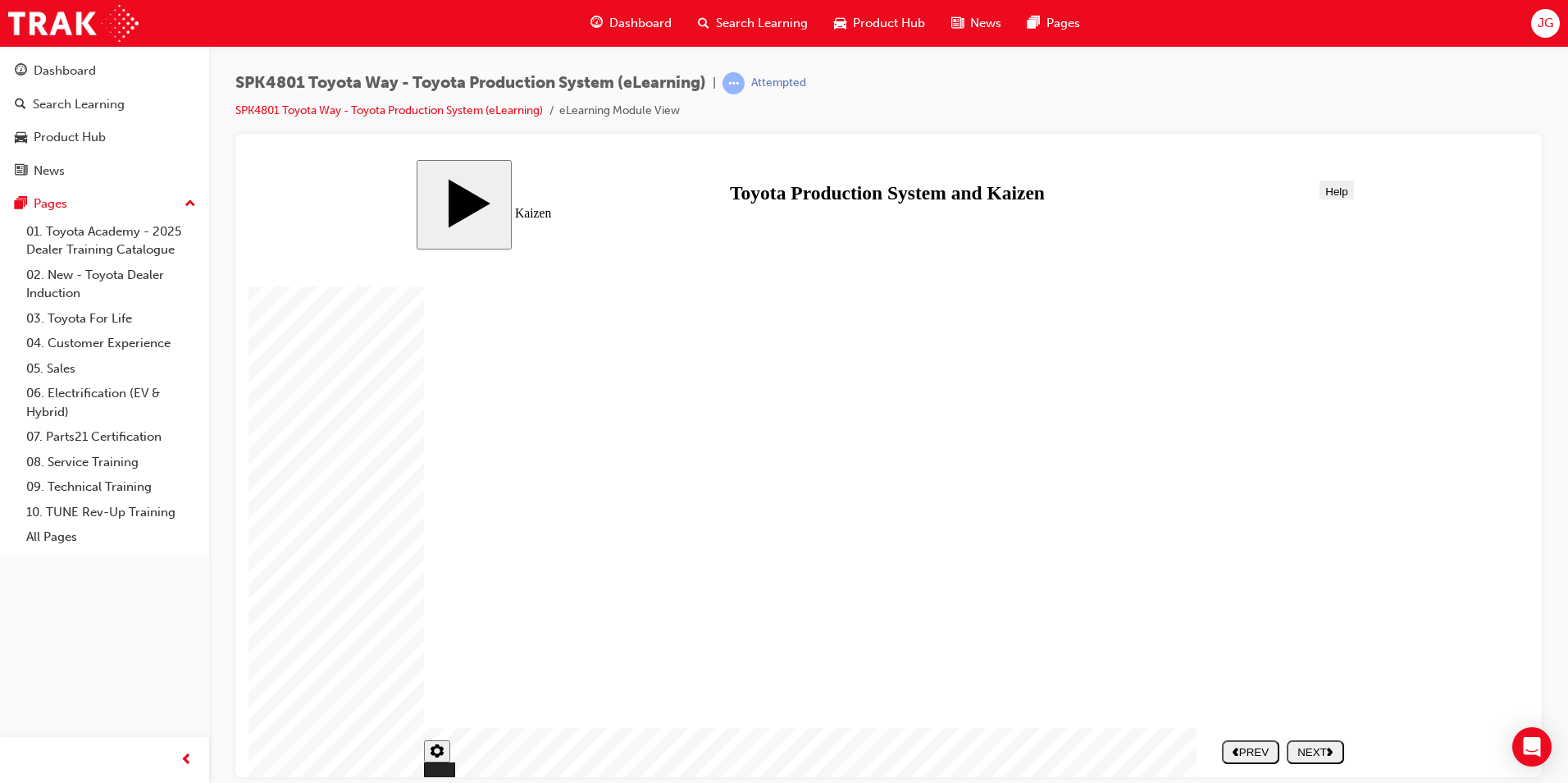
click at [1315, 755] on div "NEXT" at bounding box center [1314, 751] width 44 height 13
drag, startPoint x: 786, startPoint y: 659, endPoint x: 1207, endPoint y: 601, distance: 425.0
drag, startPoint x: 668, startPoint y: 666, endPoint x: 1019, endPoint y: 434, distance: 420.7
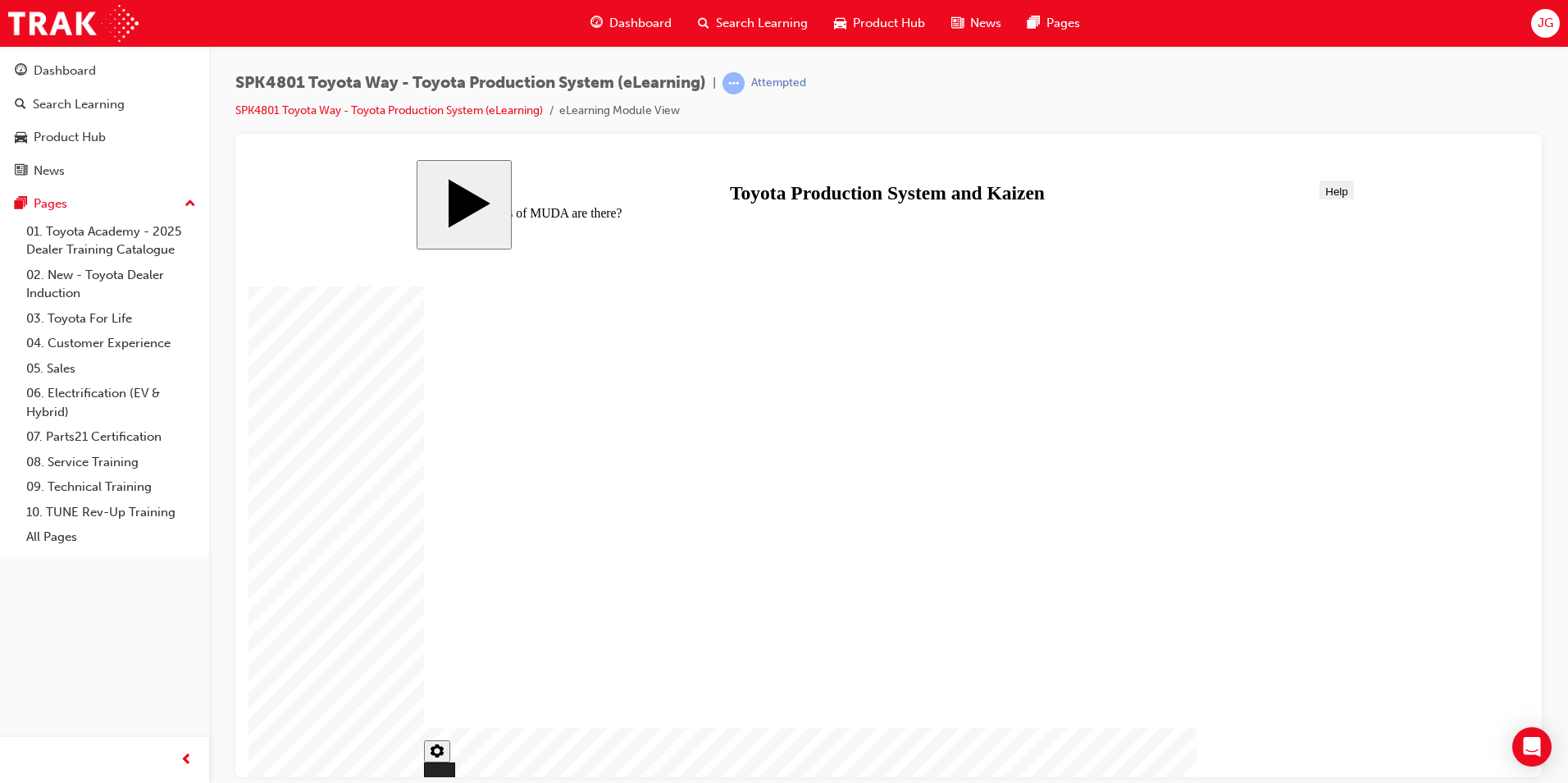
drag, startPoint x: 1100, startPoint y: 431, endPoint x: 986, endPoint y: 432, distance: 114.0
drag, startPoint x: 651, startPoint y: 636, endPoint x: 1043, endPoint y: 467, distance: 426.9
drag, startPoint x: 656, startPoint y: 578, endPoint x: 984, endPoint y: 450, distance: 352.1
drag, startPoint x: 629, startPoint y: 461, endPoint x: 1027, endPoint y: 438, distance: 398.7
drag, startPoint x: 661, startPoint y: 461, endPoint x: 1210, endPoint y: 421, distance: 550.5
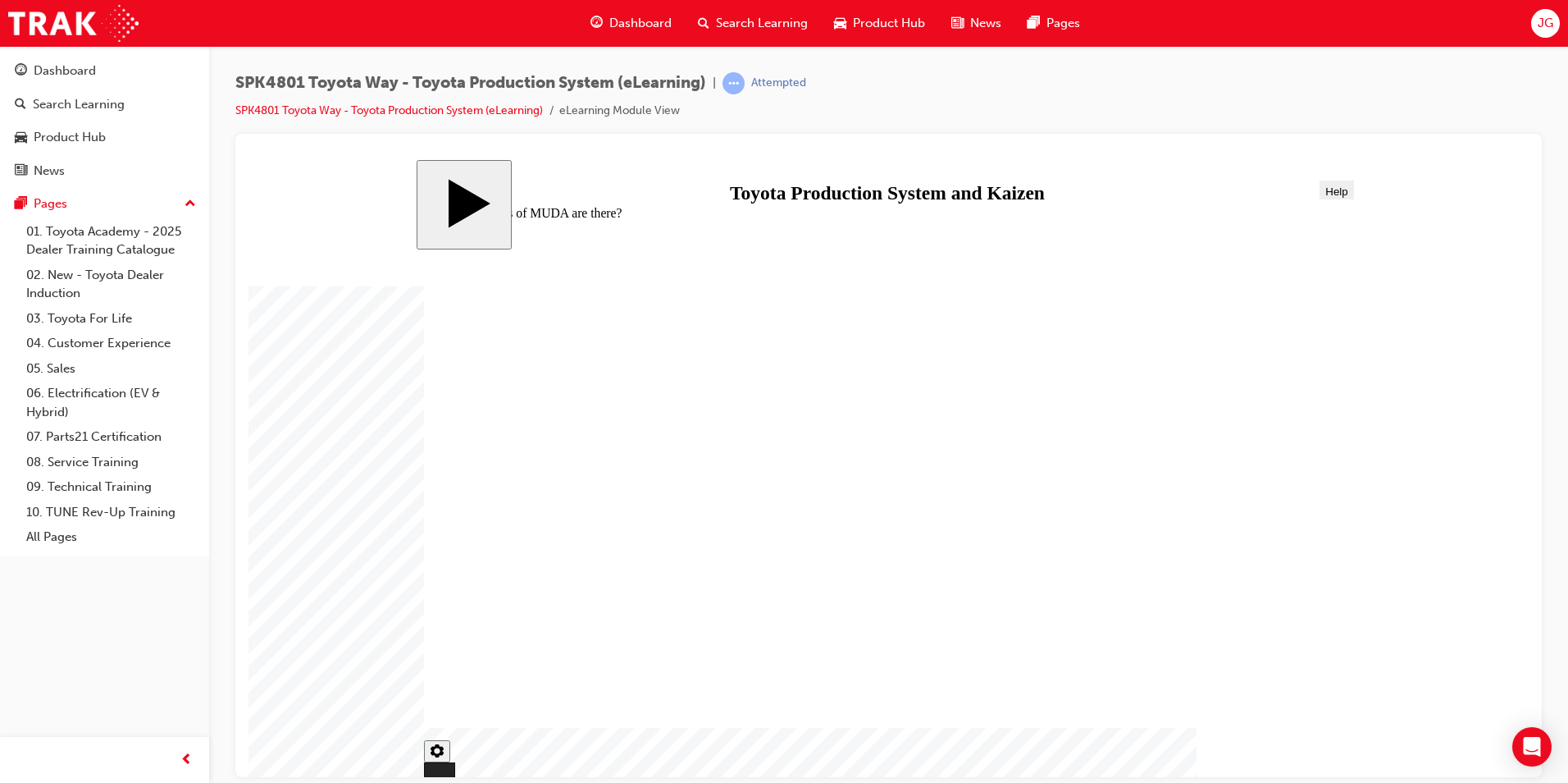
drag, startPoint x: 512, startPoint y: 572, endPoint x: 1177, endPoint y: 513, distance: 667.6
drag, startPoint x: 783, startPoint y: 566, endPoint x: 1114, endPoint y: 517, distance: 334.6
drag, startPoint x: 500, startPoint y: 458, endPoint x: 1063, endPoint y: 502, distance: 564.7
drag, startPoint x: 767, startPoint y: 447, endPoint x: 994, endPoint y: 498, distance: 232.7
drag, startPoint x: 555, startPoint y: 671, endPoint x: 1017, endPoint y: 603, distance: 467.0
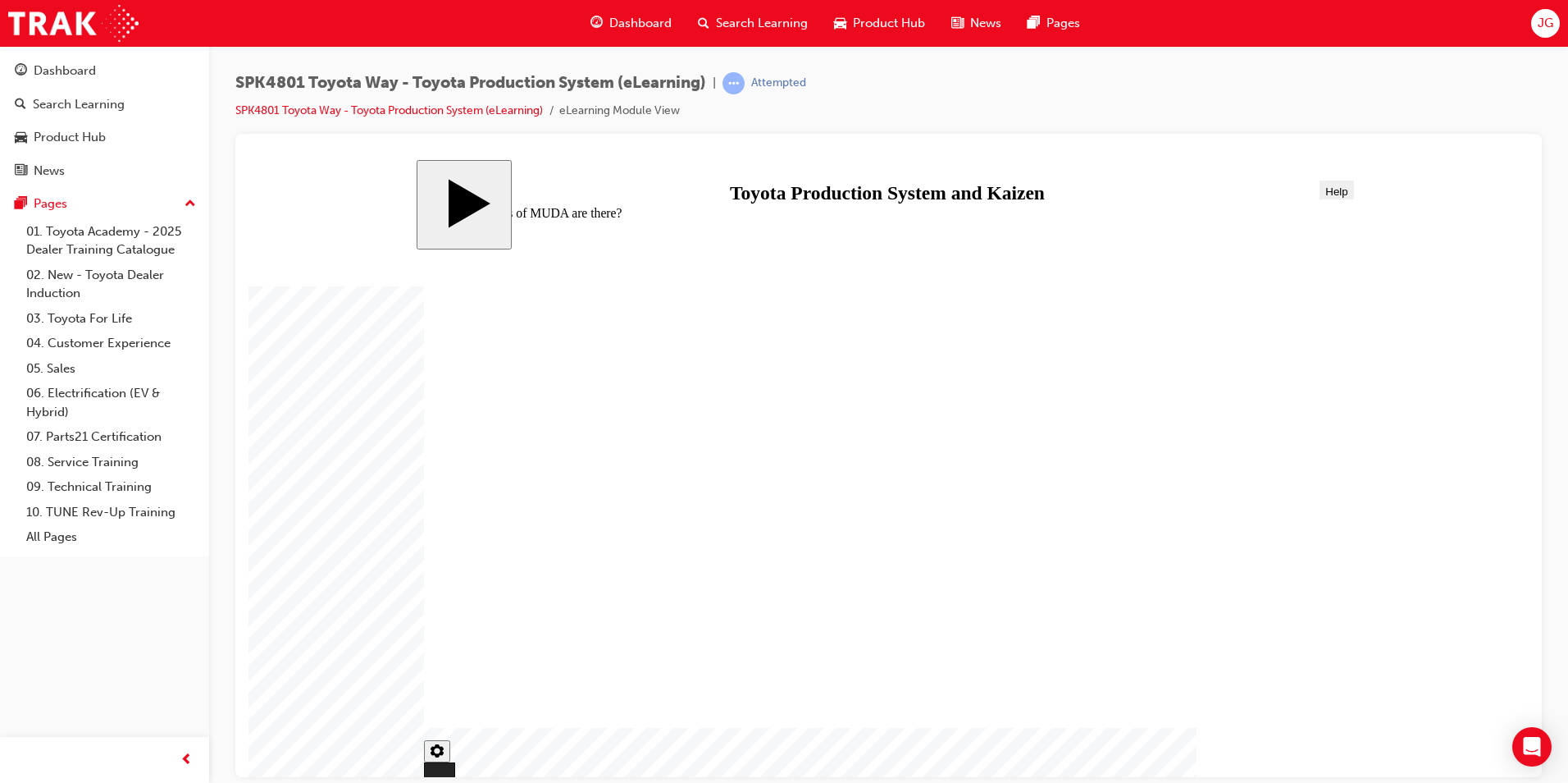
radio input "true"
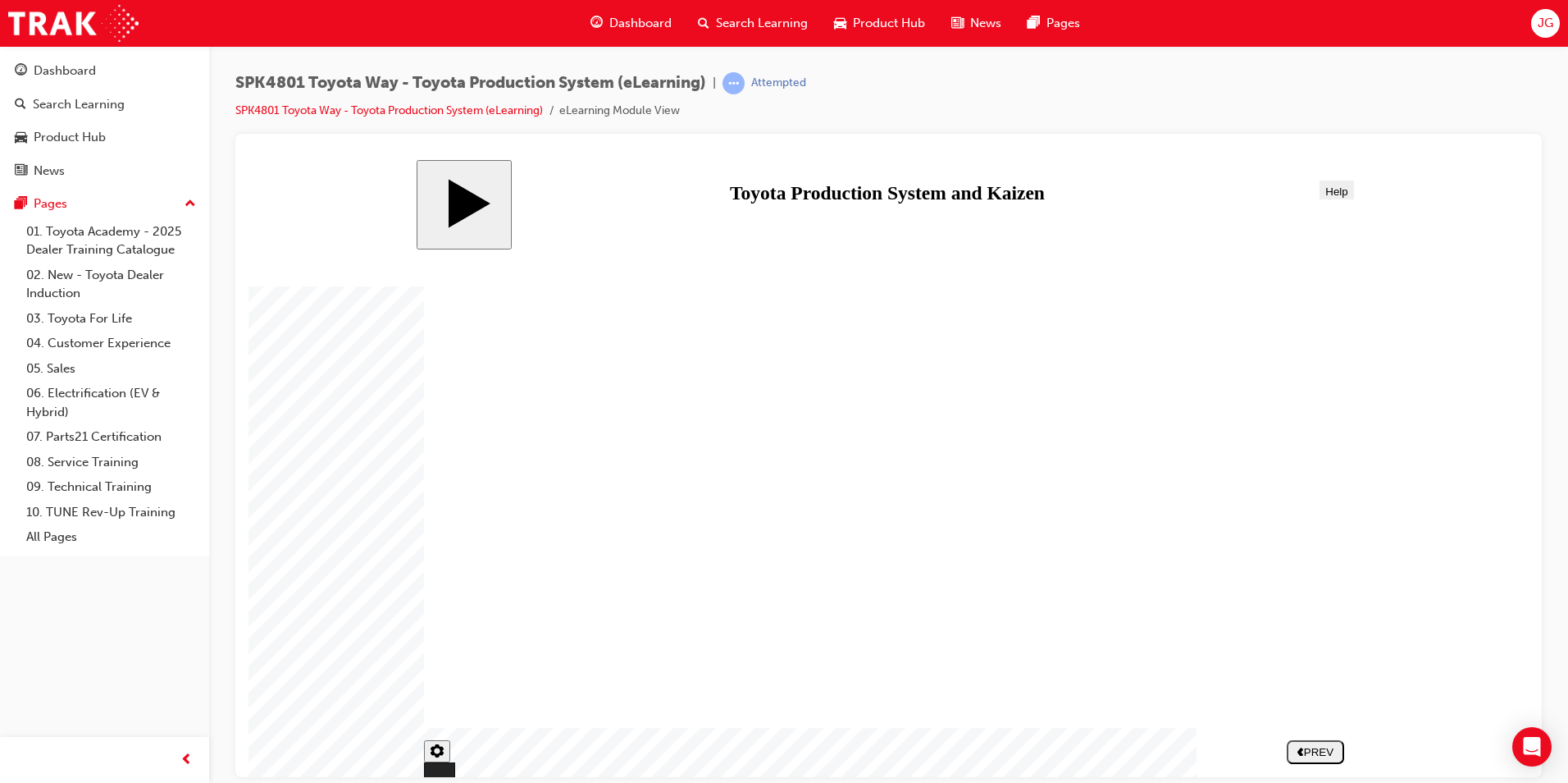
drag, startPoint x: 1124, startPoint y: 414, endPoint x: 568, endPoint y: 471, distance: 558.9
drag, startPoint x: 1186, startPoint y: 424, endPoint x: 681, endPoint y: 489, distance: 509.2
drag, startPoint x: 1250, startPoint y: 468, endPoint x: 779, endPoint y: 447, distance: 471.5
drag, startPoint x: 1115, startPoint y: 493, endPoint x: 868, endPoint y: 470, distance: 248.1
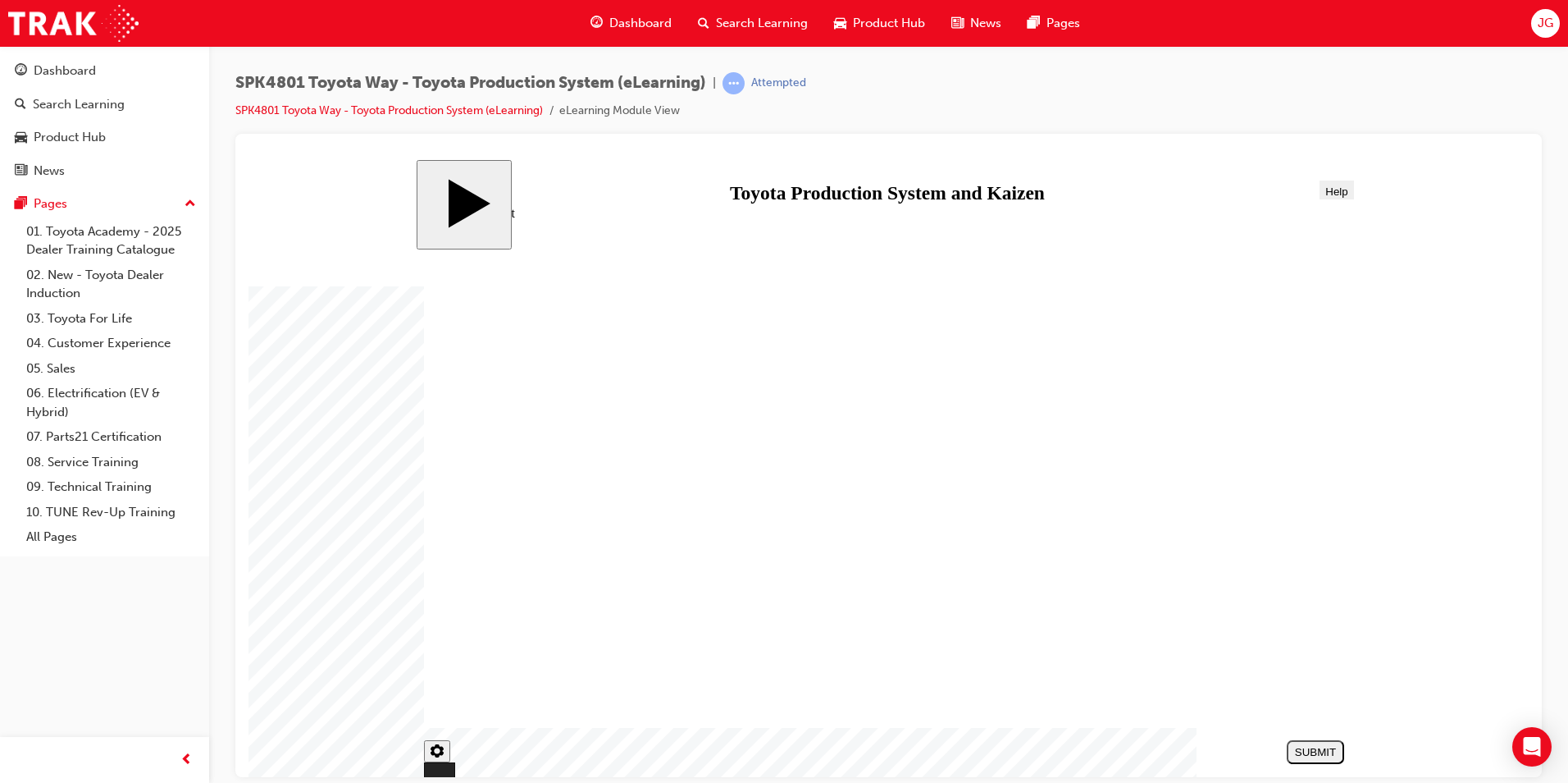
drag, startPoint x: 1124, startPoint y: 651, endPoint x: 879, endPoint y: 544, distance: 267.3
drag, startPoint x: 1235, startPoint y: 580, endPoint x: 778, endPoint y: 550, distance: 458.0
drag, startPoint x: 1138, startPoint y: 574, endPoint x: 688, endPoint y: 546, distance: 450.9
drag, startPoint x: 1228, startPoint y: 633, endPoint x: 547, endPoint y: 528, distance: 689.0
click at [1306, 743] on button "SUBMIT" at bounding box center [1315, 751] width 58 height 23
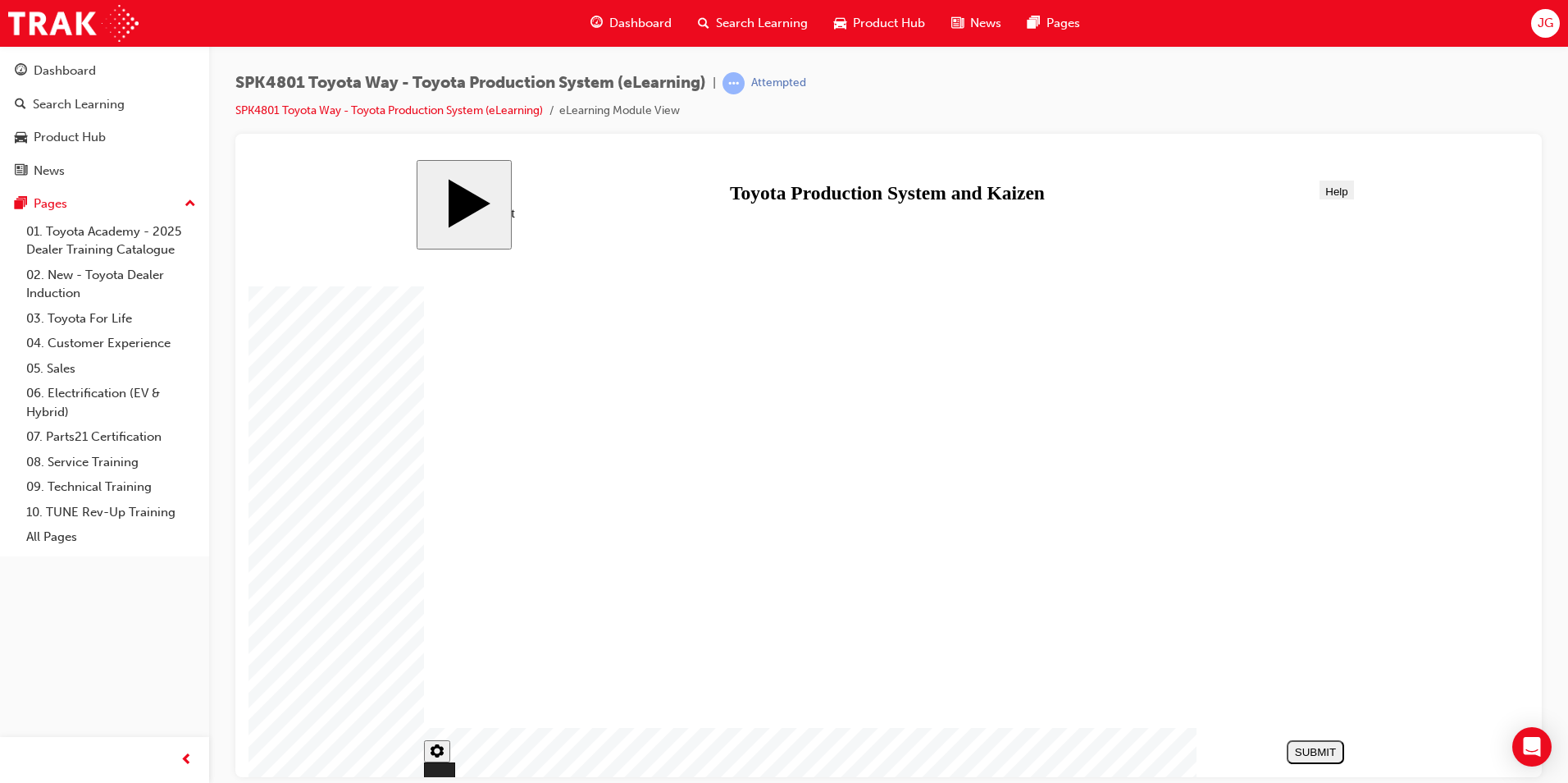
radio input "true"
click at [1308, 748] on div "SUBMIT" at bounding box center [1314, 751] width 44 height 13
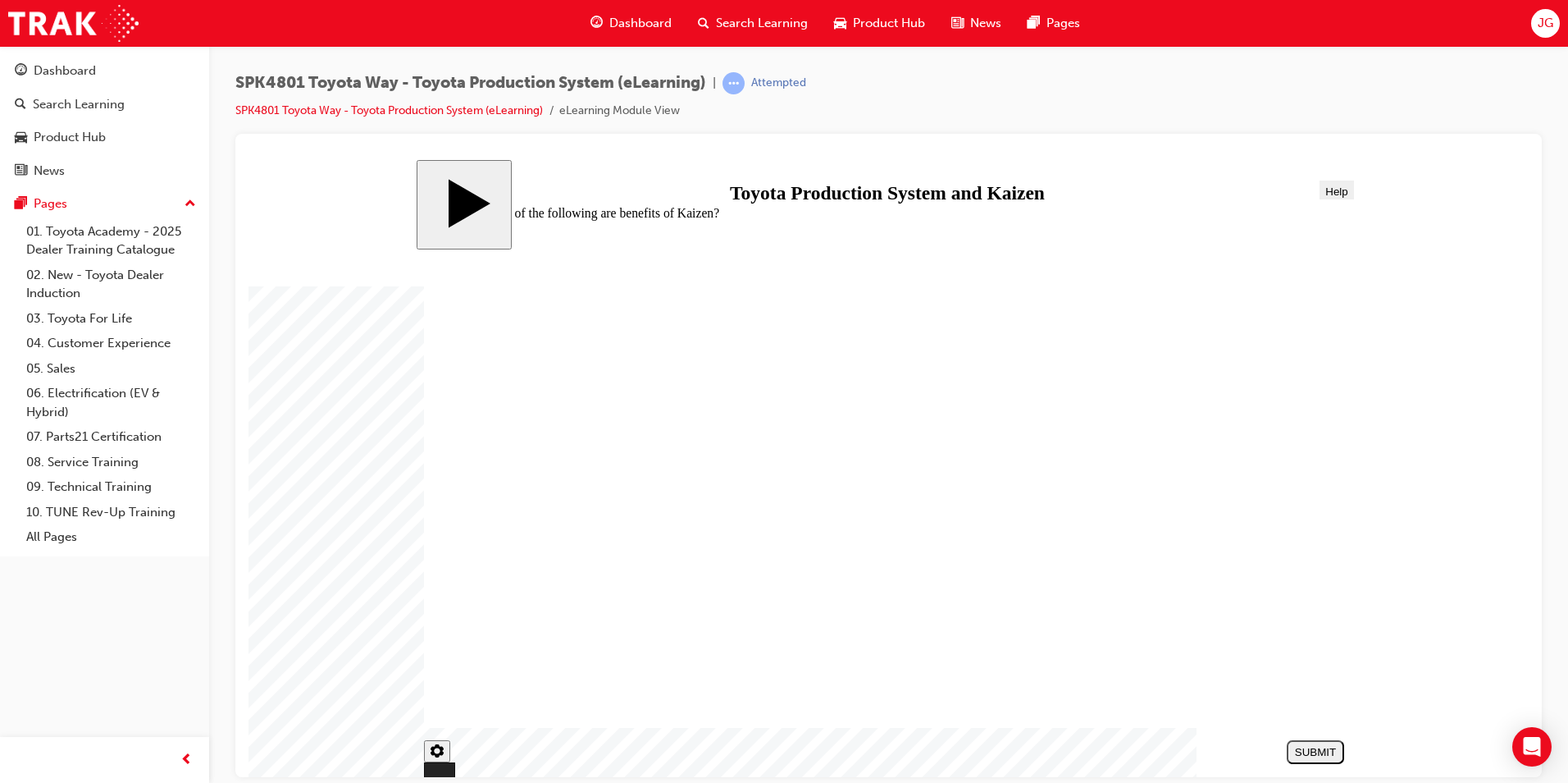
checkbox input "true"
click at [1306, 750] on div "SUBMIT" at bounding box center [1314, 751] width 44 height 13
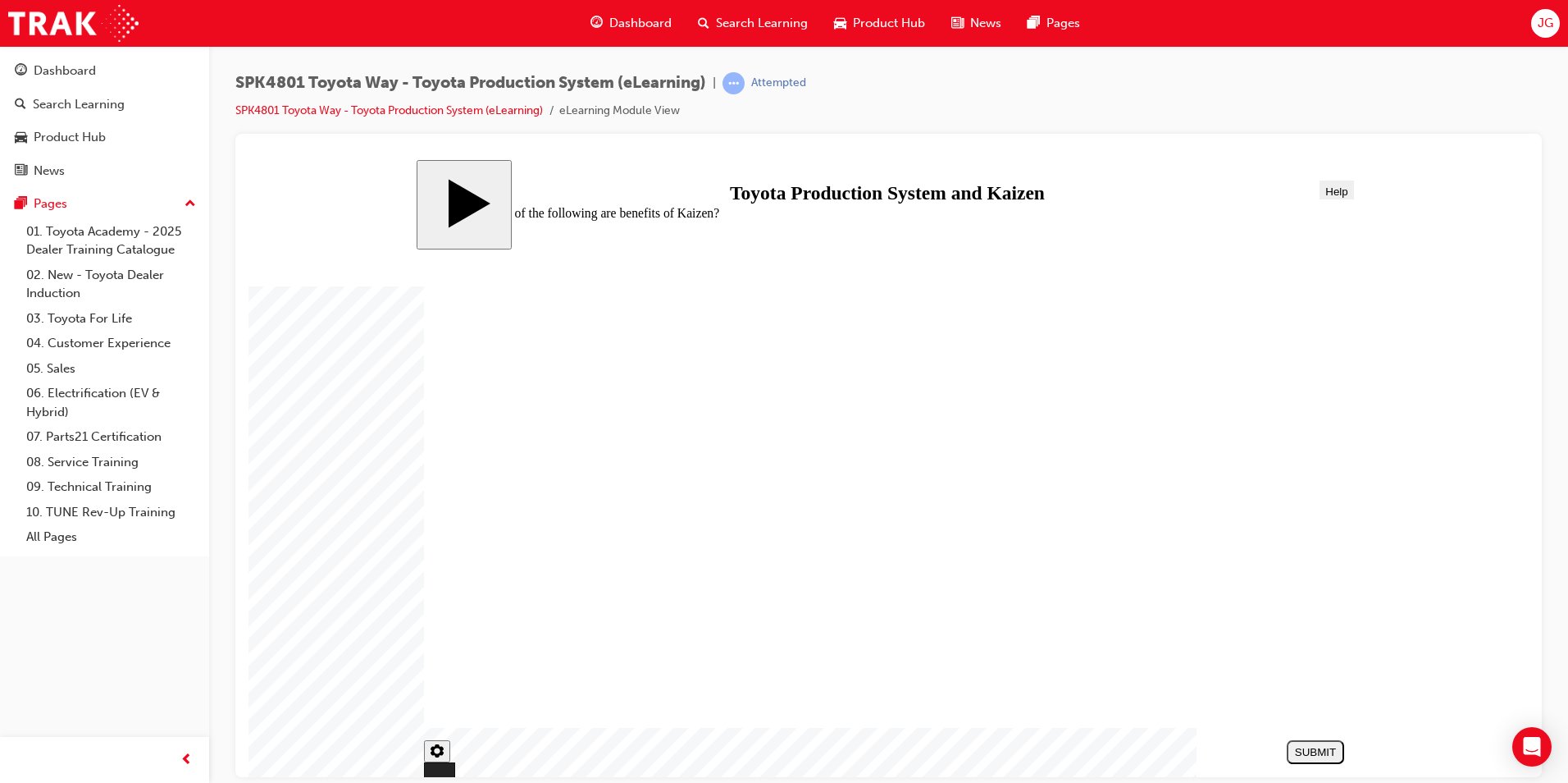
drag, startPoint x: 1128, startPoint y: 412, endPoint x: 557, endPoint y: 486, distance: 575.8
drag, startPoint x: 1233, startPoint y: 396, endPoint x: 679, endPoint y: 465, distance: 558.3
drag, startPoint x: 642, startPoint y: 468, endPoint x: 749, endPoint y: 463, distance: 107.1
drag, startPoint x: 526, startPoint y: 453, endPoint x: 623, endPoint y: 459, distance: 97.2
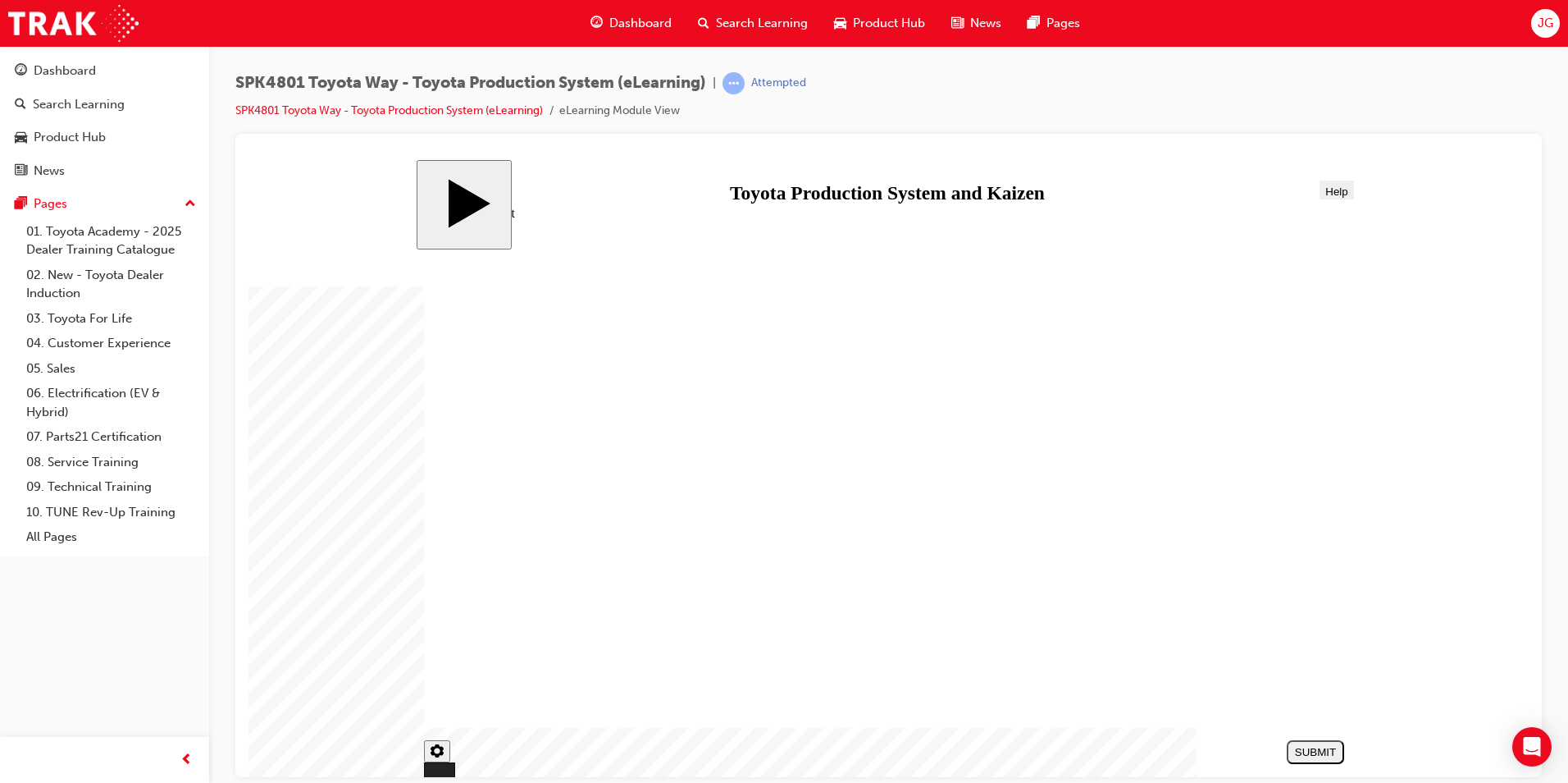
drag, startPoint x: 1117, startPoint y: 561, endPoint x: 691, endPoint y: 539, distance: 426.6
drag, startPoint x: 691, startPoint y: 539, endPoint x: 814, endPoint y: 543, distance: 123.1
drag, startPoint x: 1232, startPoint y: 638, endPoint x: 666, endPoint y: 532, distance: 575.8
drag, startPoint x: 662, startPoint y: 476, endPoint x: 541, endPoint y: 472, distance: 121.1
drag, startPoint x: 706, startPoint y: 483, endPoint x: 642, endPoint y: 482, distance: 64.0
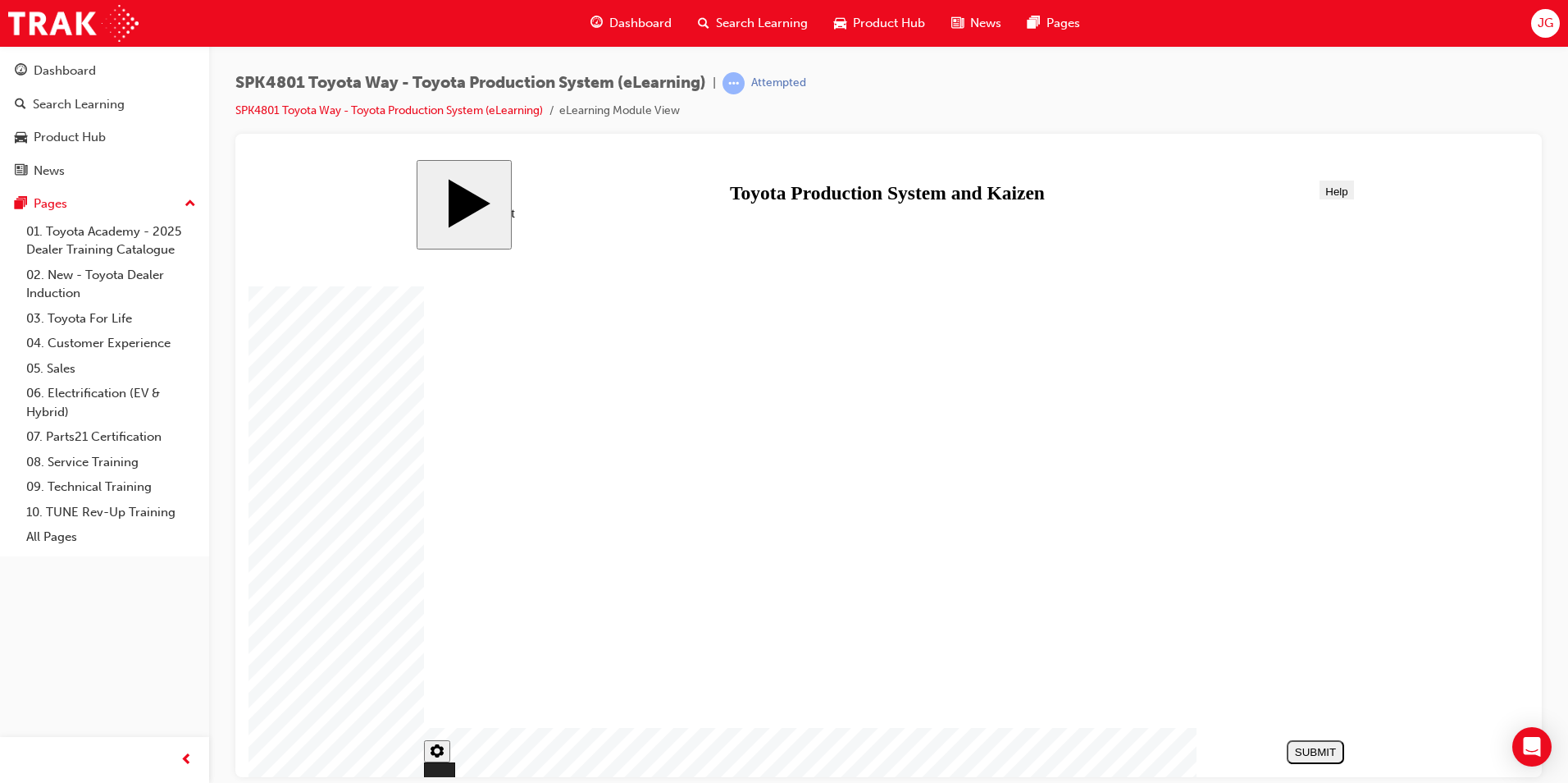
drag, startPoint x: 648, startPoint y: 522, endPoint x: 547, endPoint y: 518, distance: 101.1
drag, startPoint x: 752, startPoint y: 537, endPoint x: 648, endPoint y: 538, distance: 104.0
drag, startPoint x: 1096, startPoint y: 641, endPoint x: 852, endPoint y: 535, distance: 266.0
drag, startPoint x: 1179, startPoint y: 561, endPoint x: 764, endPoint y: 539, distance: 415.6
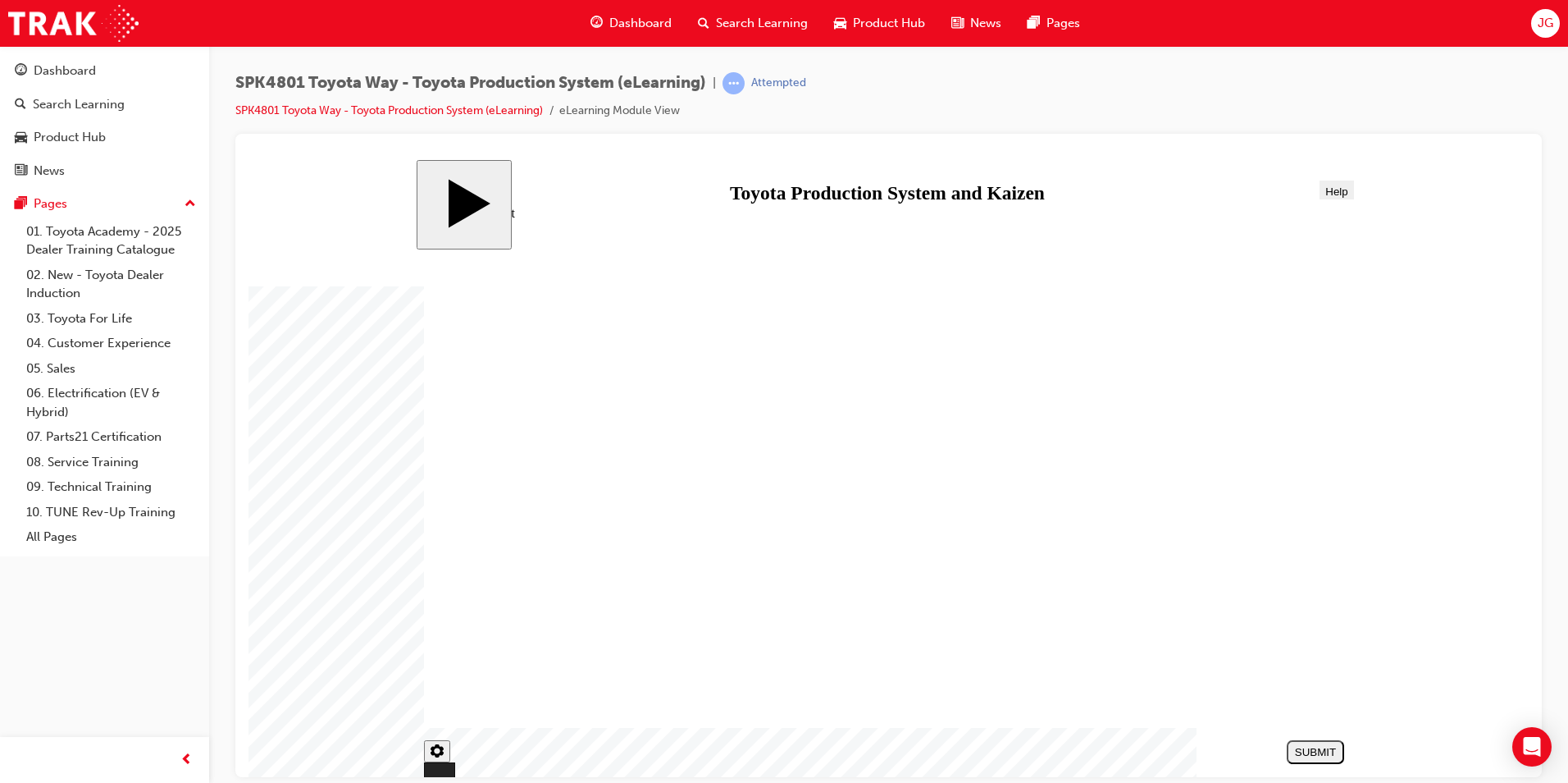
drag, startPoint x: 1135, startPoint y: 507, endPoint x: 886, endPoint y: 489, distance: 249.6
drag, startPoint x: 1151, startPoint y: 471, endPoint x: 773, endPoint y: 465, distance: 378.0
click at [1308, 750] on div "SUBMIT" at bounding box center [1314, 751] width 44 height 13
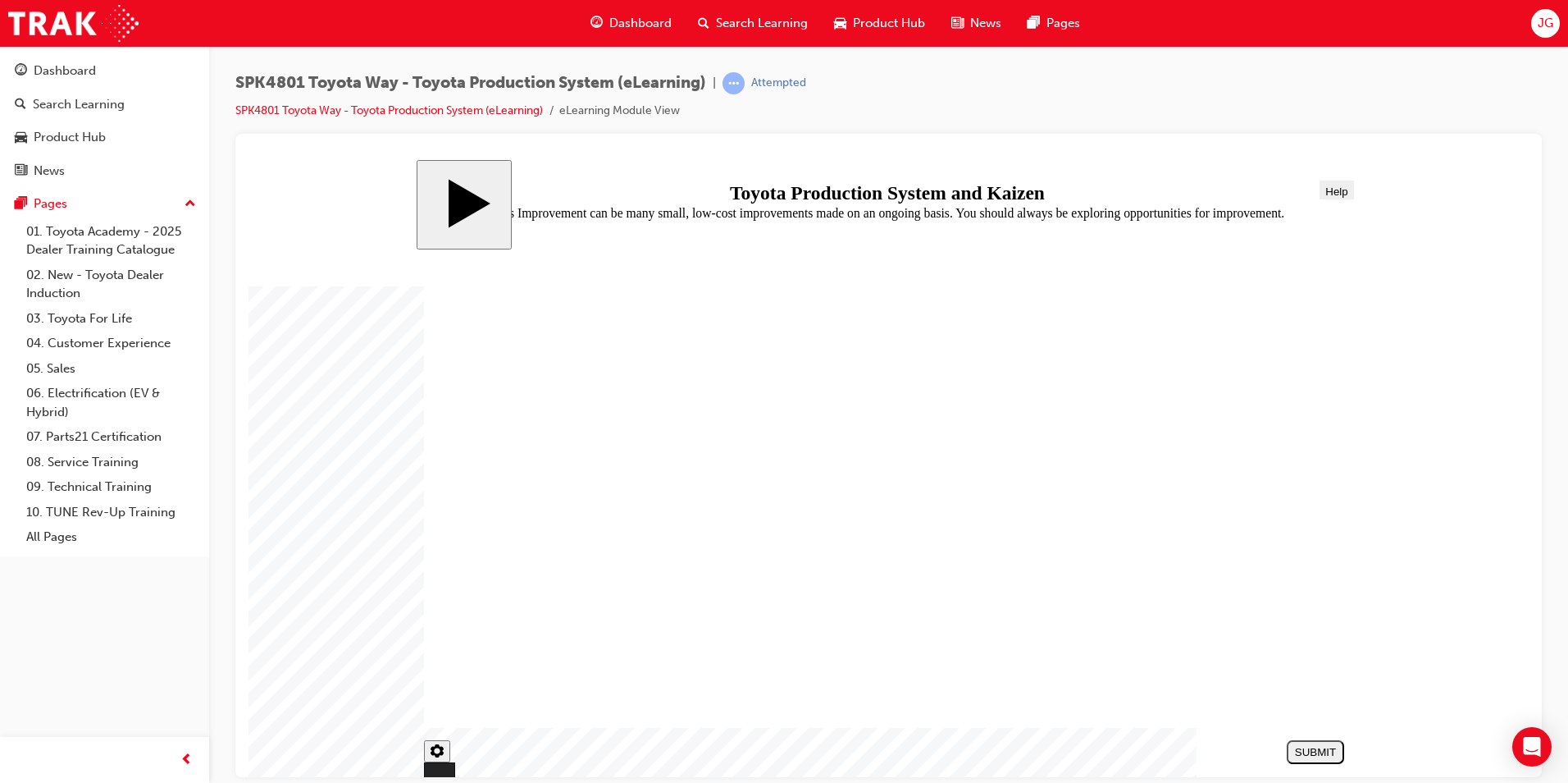
radio input "true"
click at [1298, 747] on div "SUBMIT" at bounding box center [1314, 751] width 44 height 13
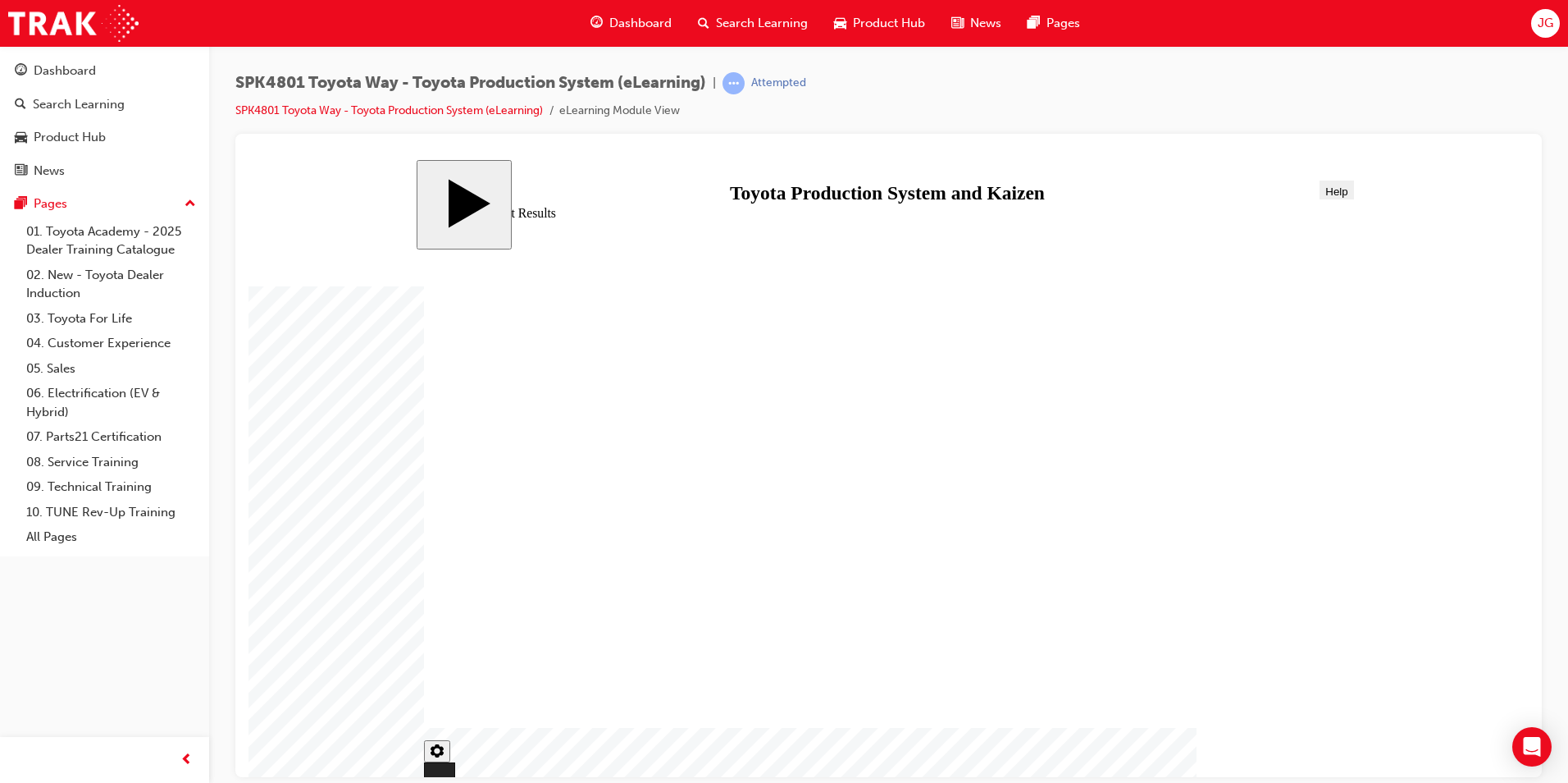
click at [741, 15] on span "Search Learning" at bounding box center [762, 22] width 92 height 19
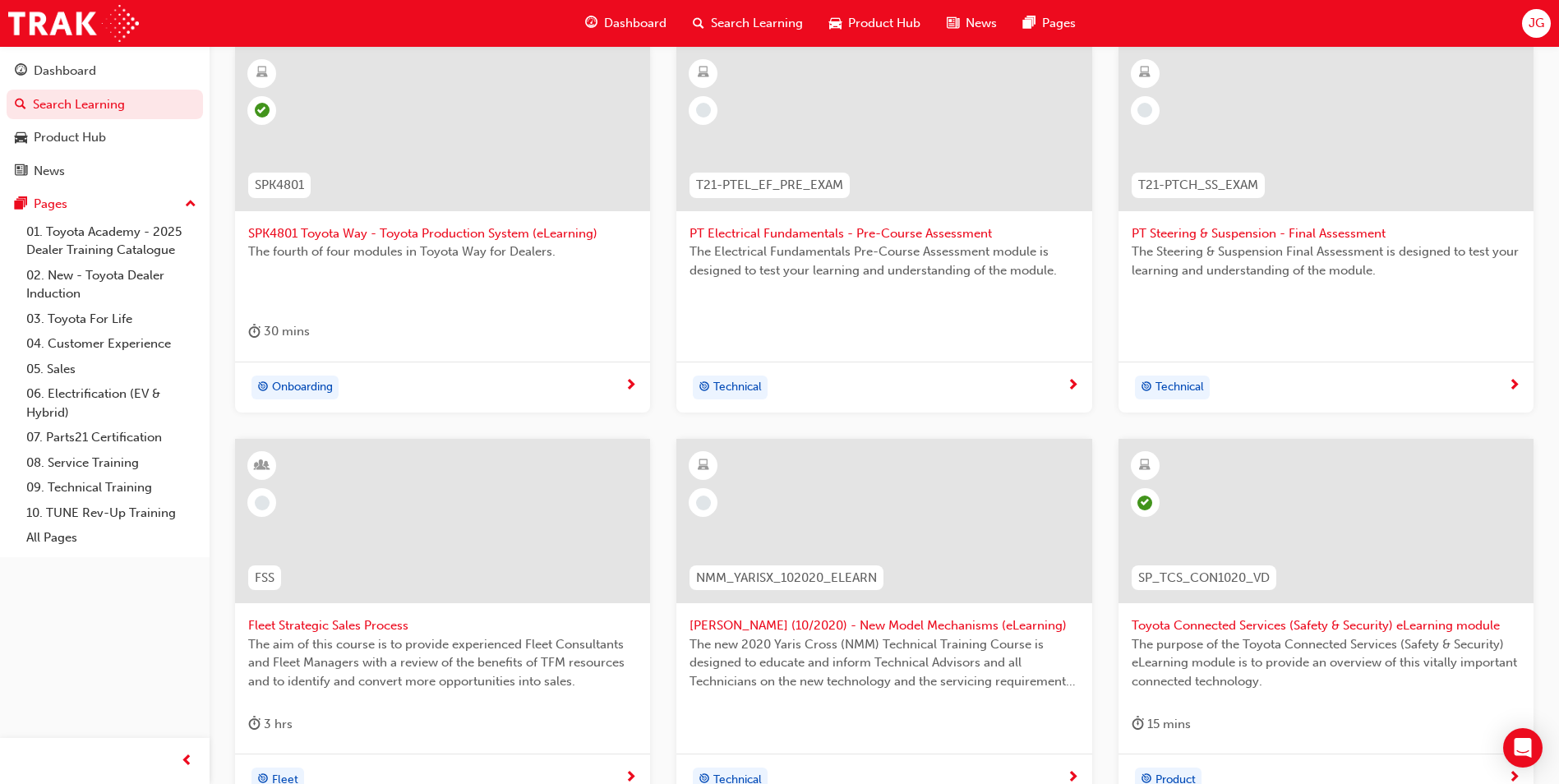
scroll to position [556, 0]
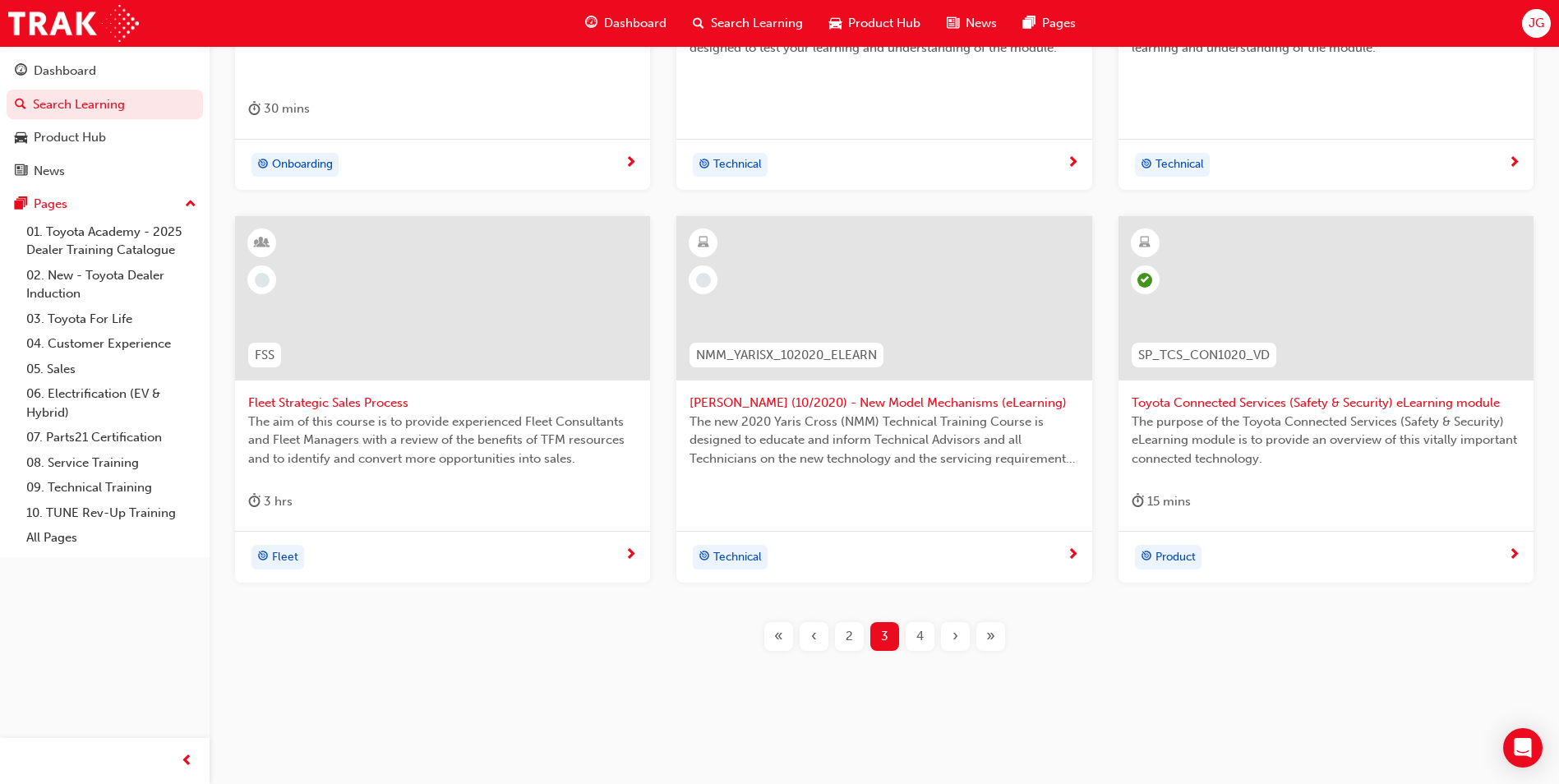
click at [917, 630] on span "4" at bounding box center [921, 635] width 8 height 19
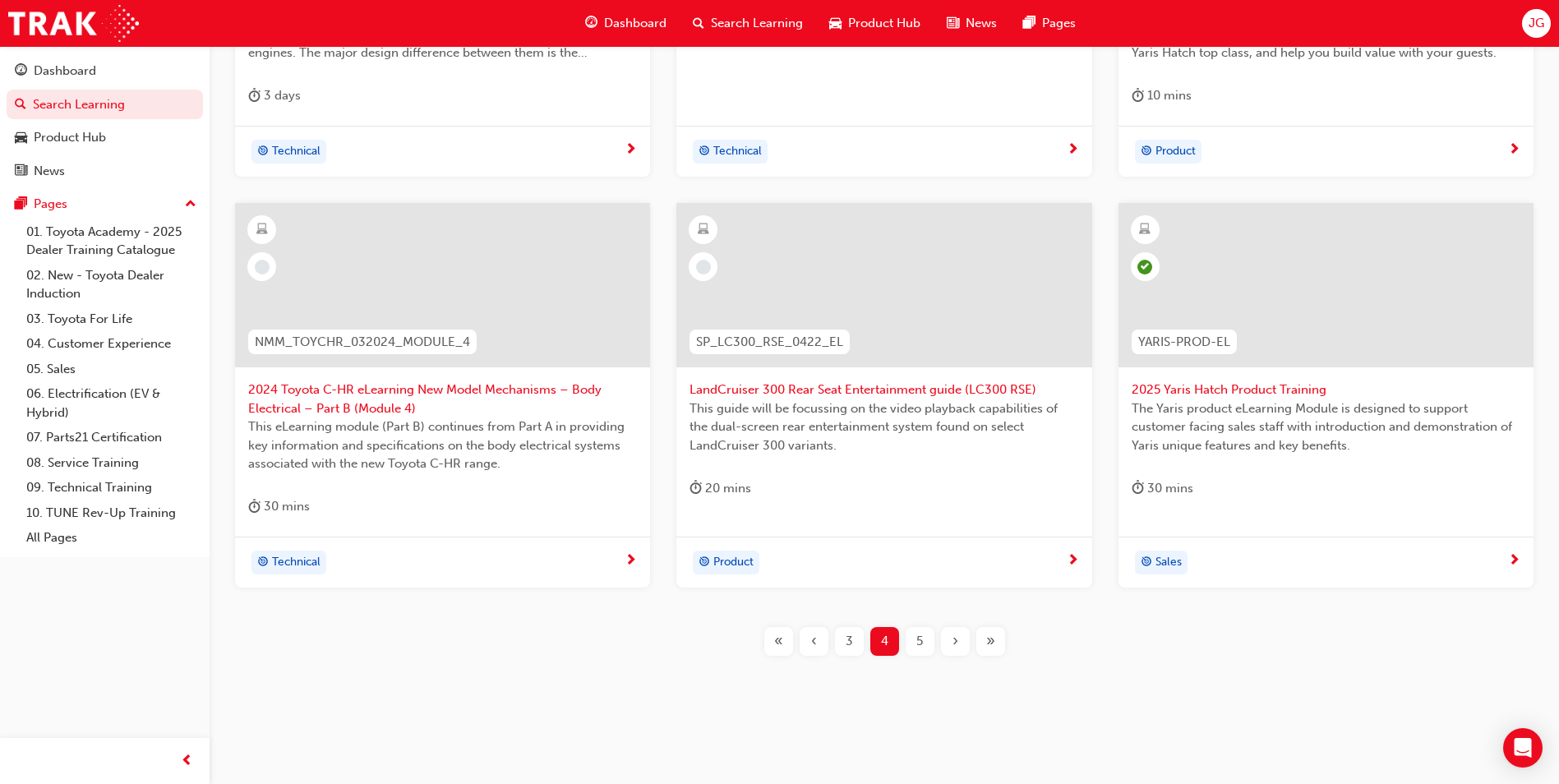
scroll to position [575, 0]
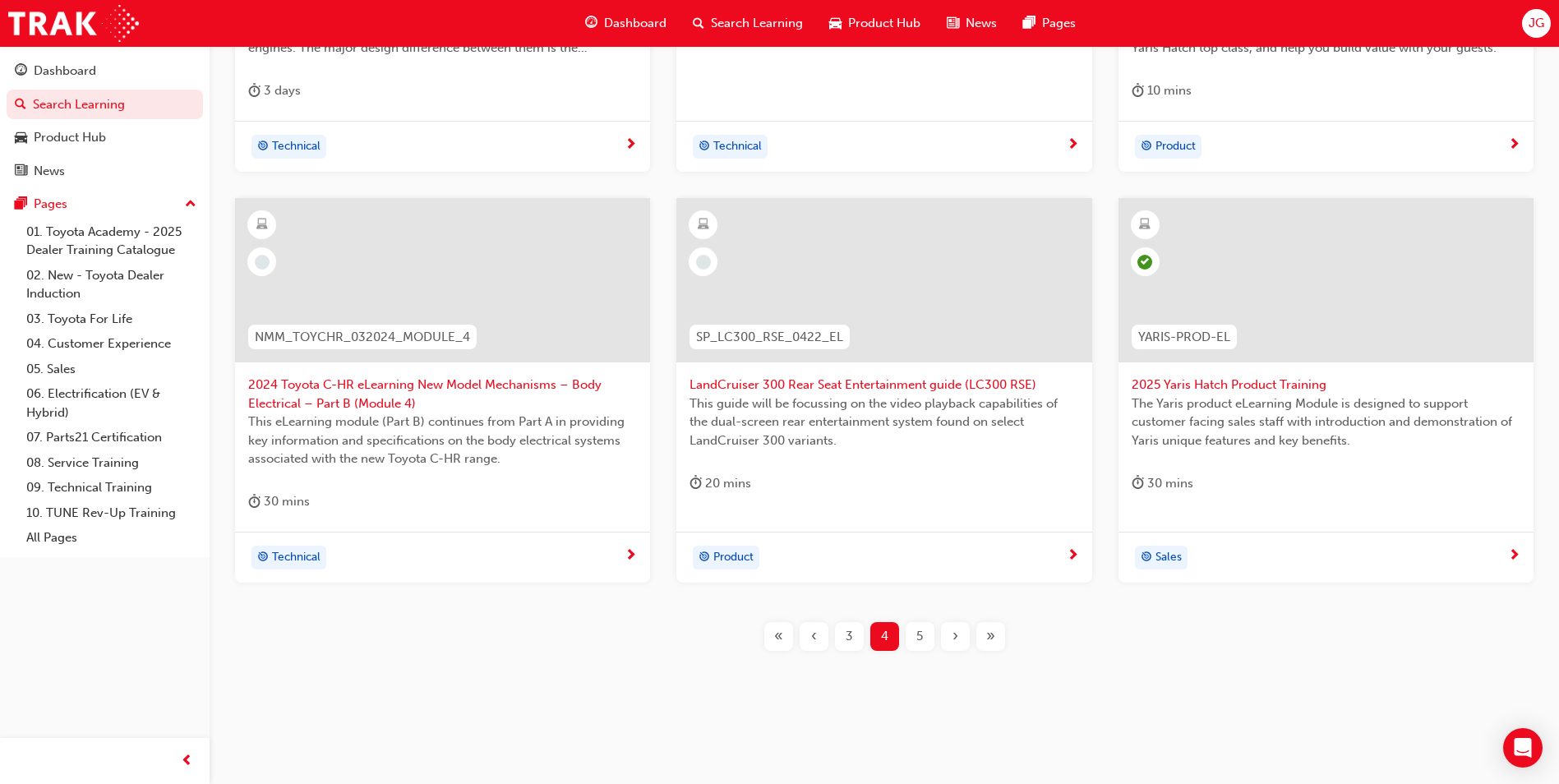
click at [928, 646] on div "5" at bounding box center [920, 635] width 28 height 28
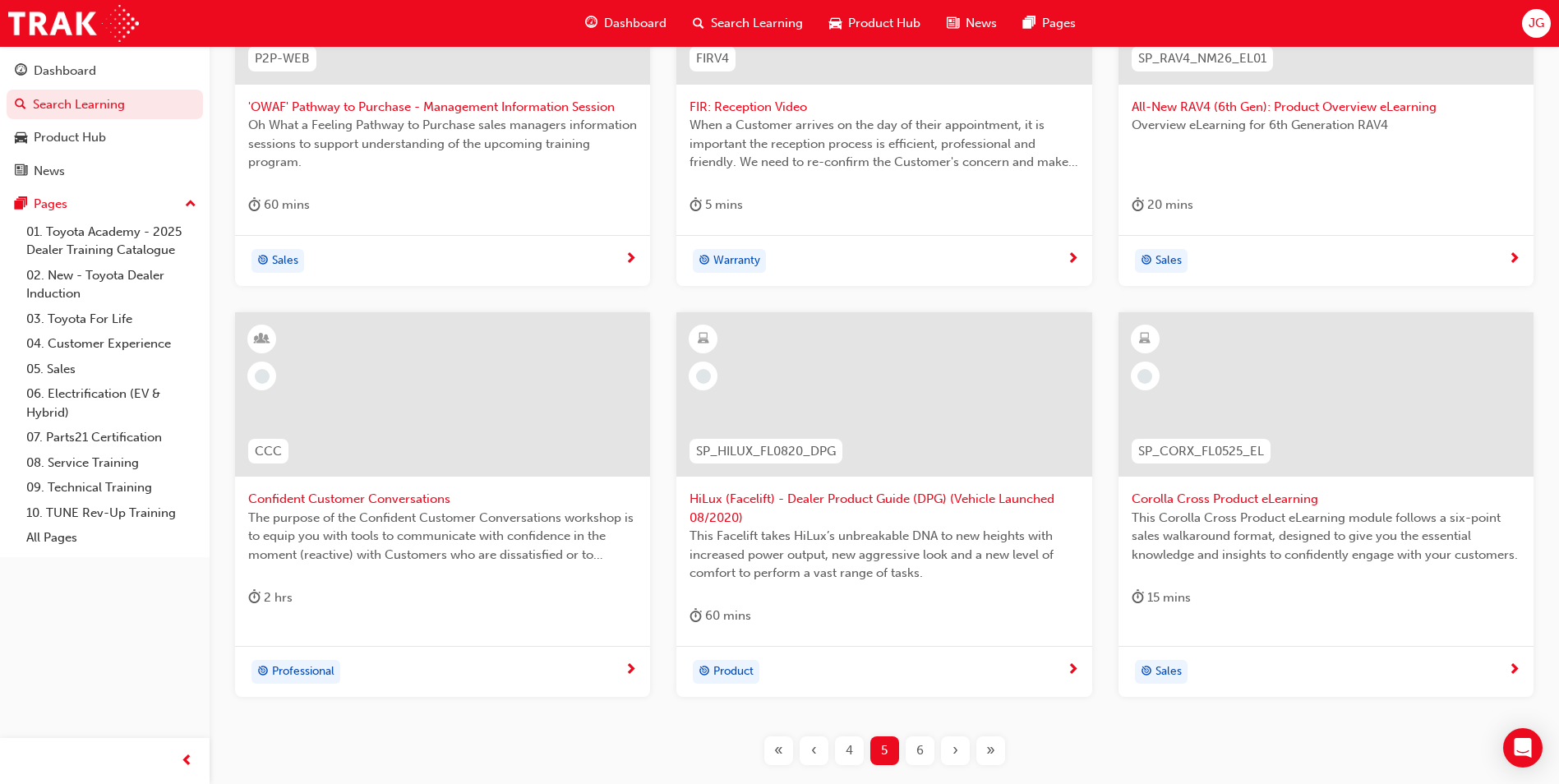
scroll to position [449, 0]
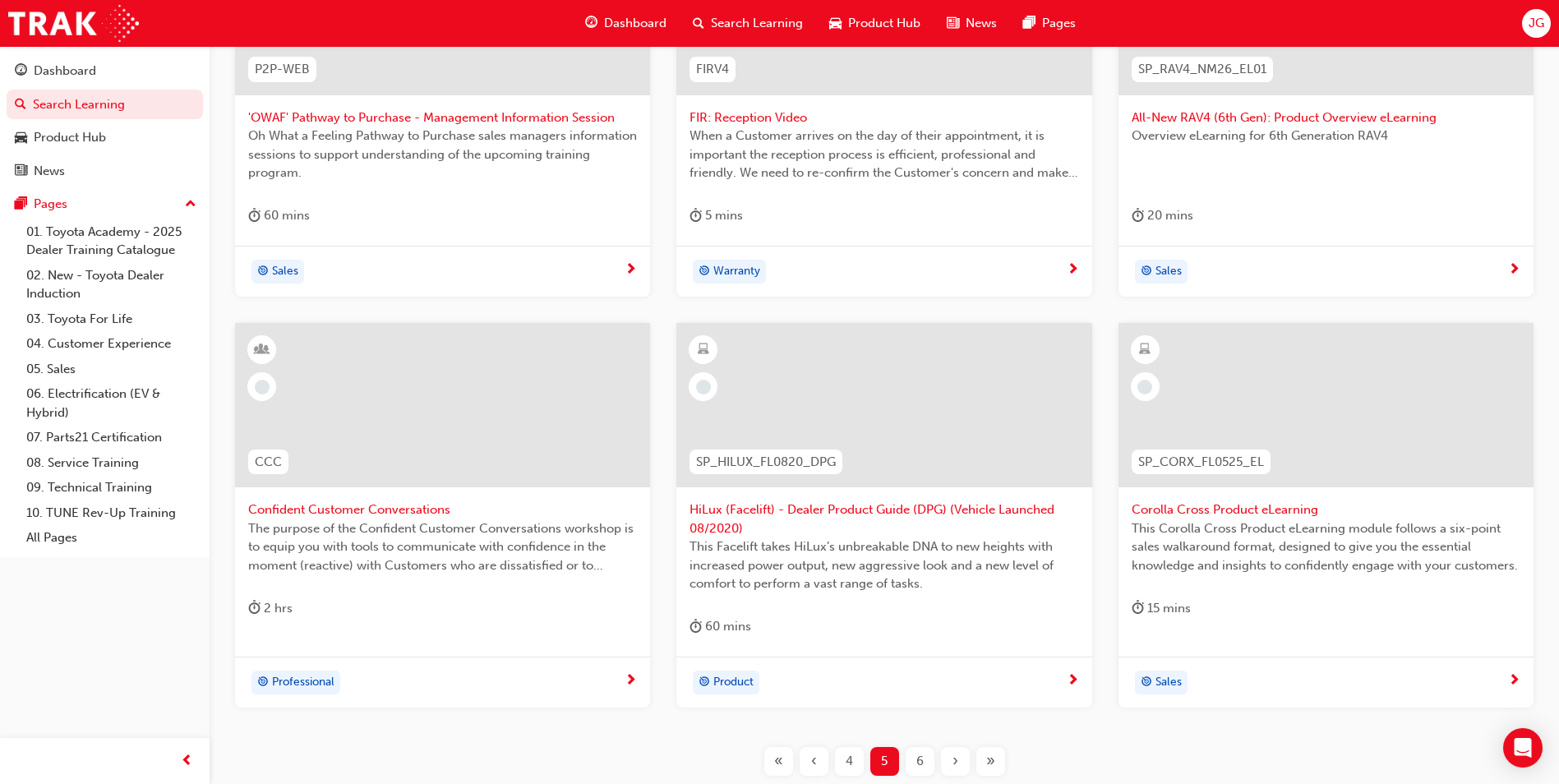
click at [1241, 507] on span "Corolla Cross Product eLearning" at bounding box center [1326, 509] width 389 height 19
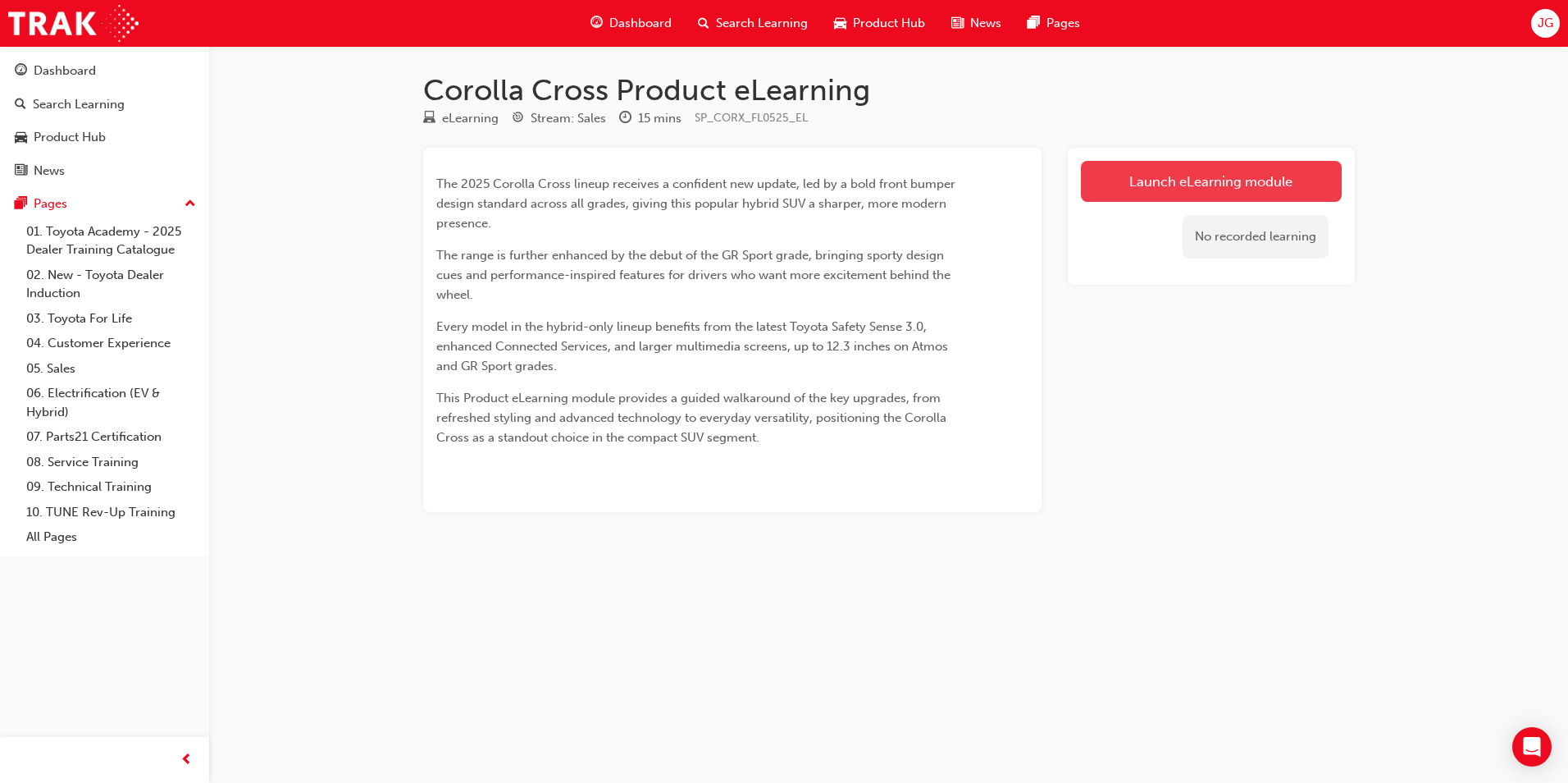
click at [1140, 187] on link "Launch eLearning module" at bounding box center [1210, 181] width 261 height 41
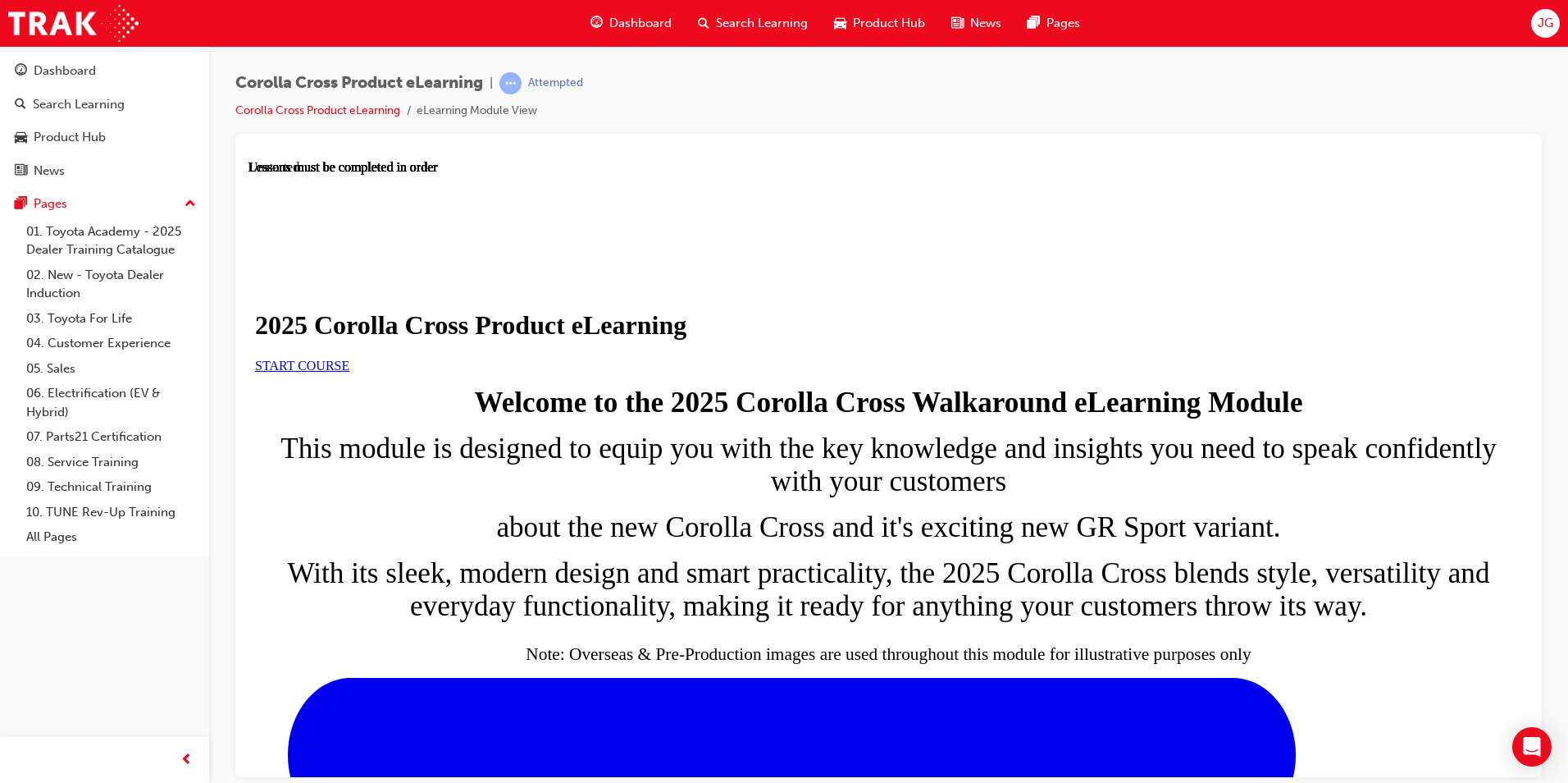
click at [350, 371] on span "START COURSE" at bounding box center [302, 365] width 95 height 14
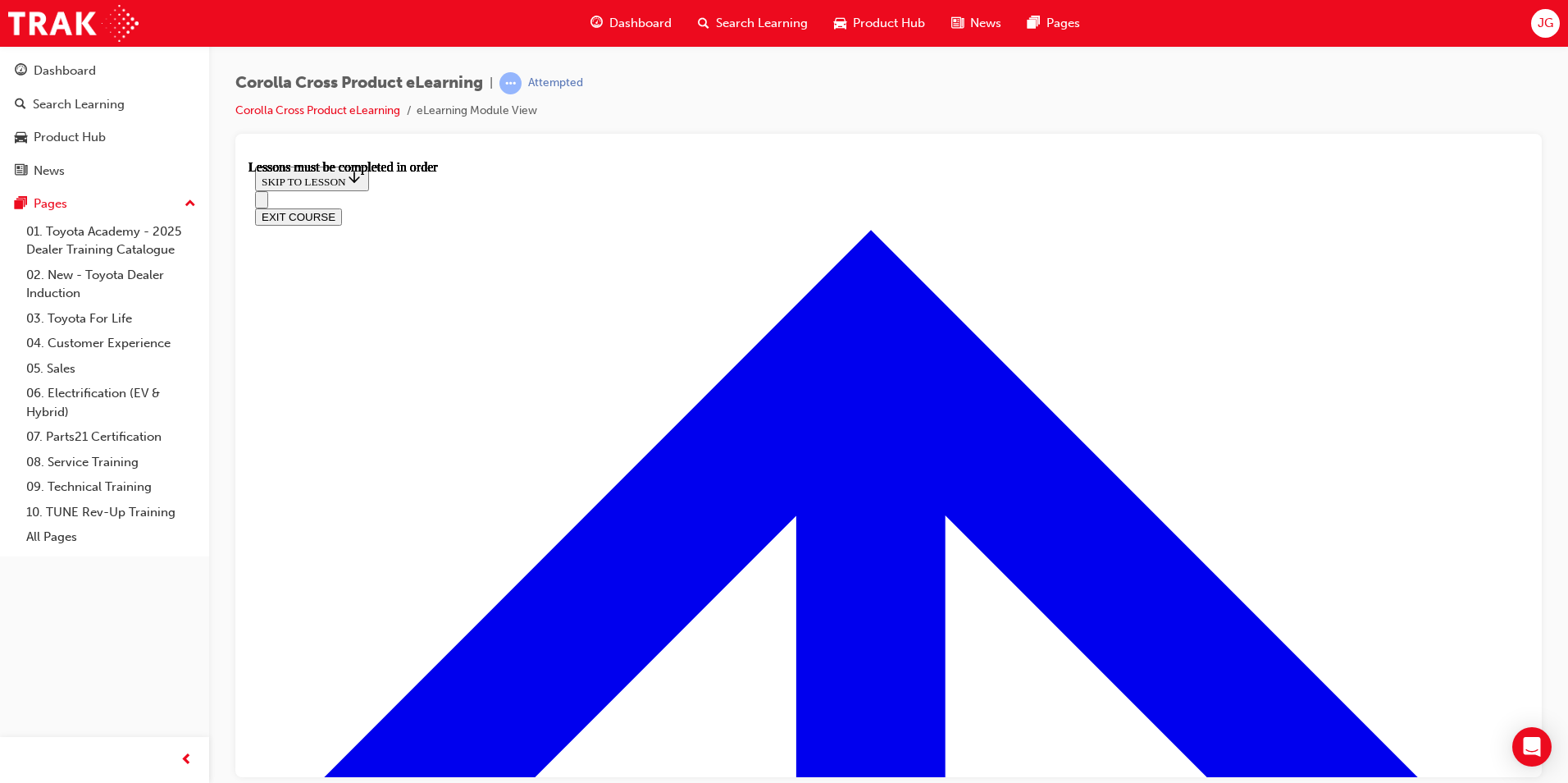
scroll to position [906, 0]
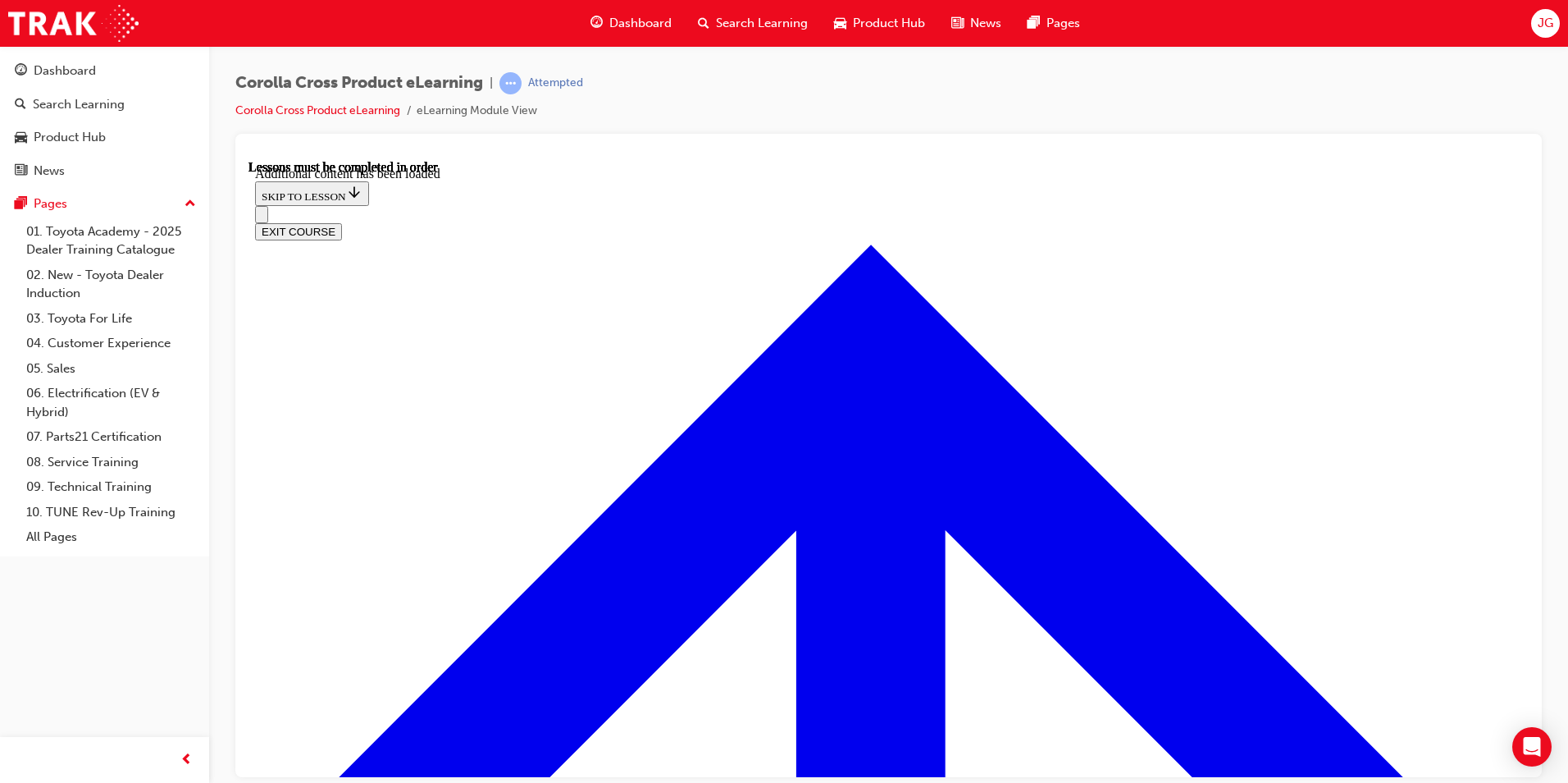
scroll to position [2725, 0]
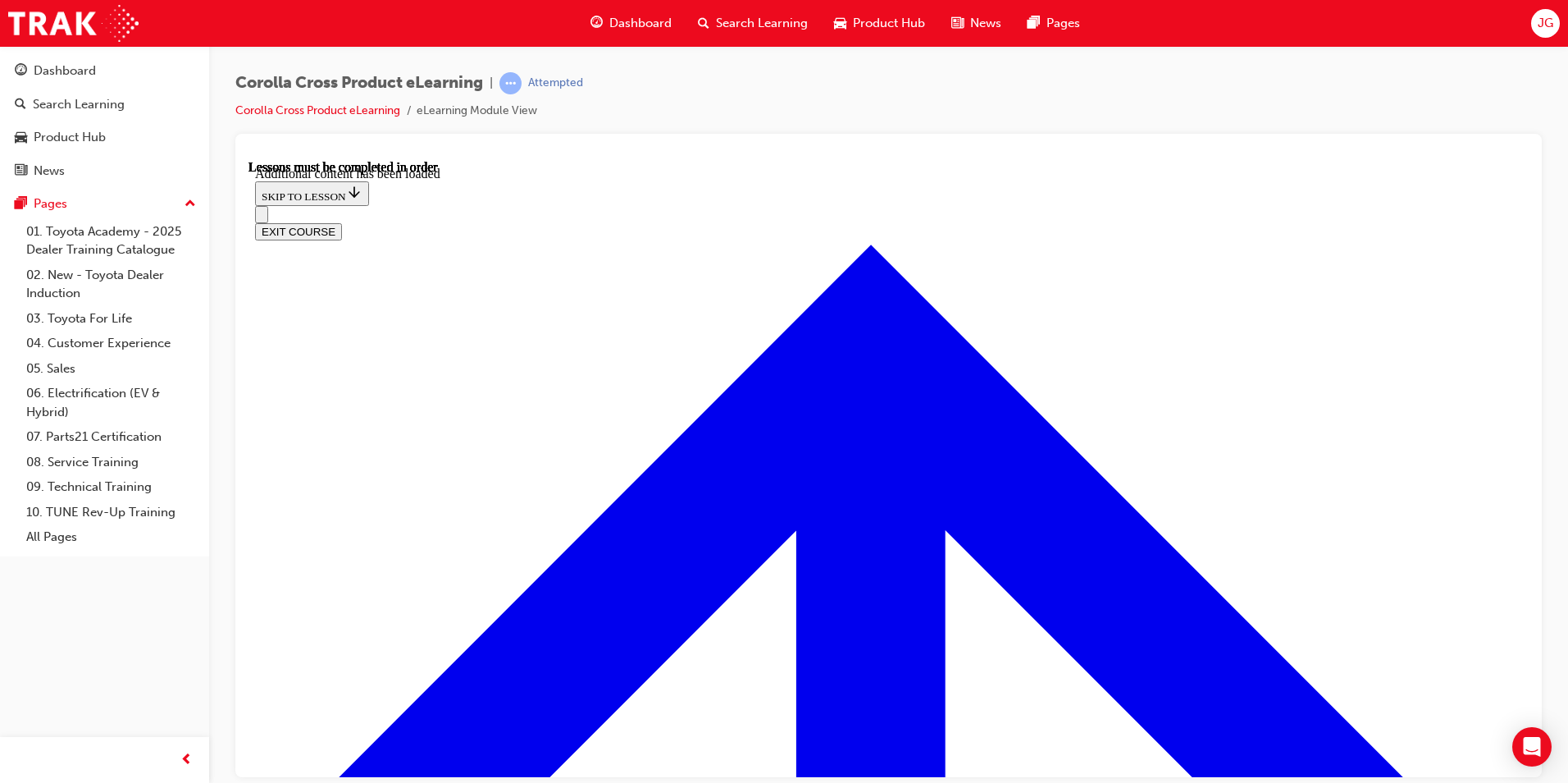
radio input "true"
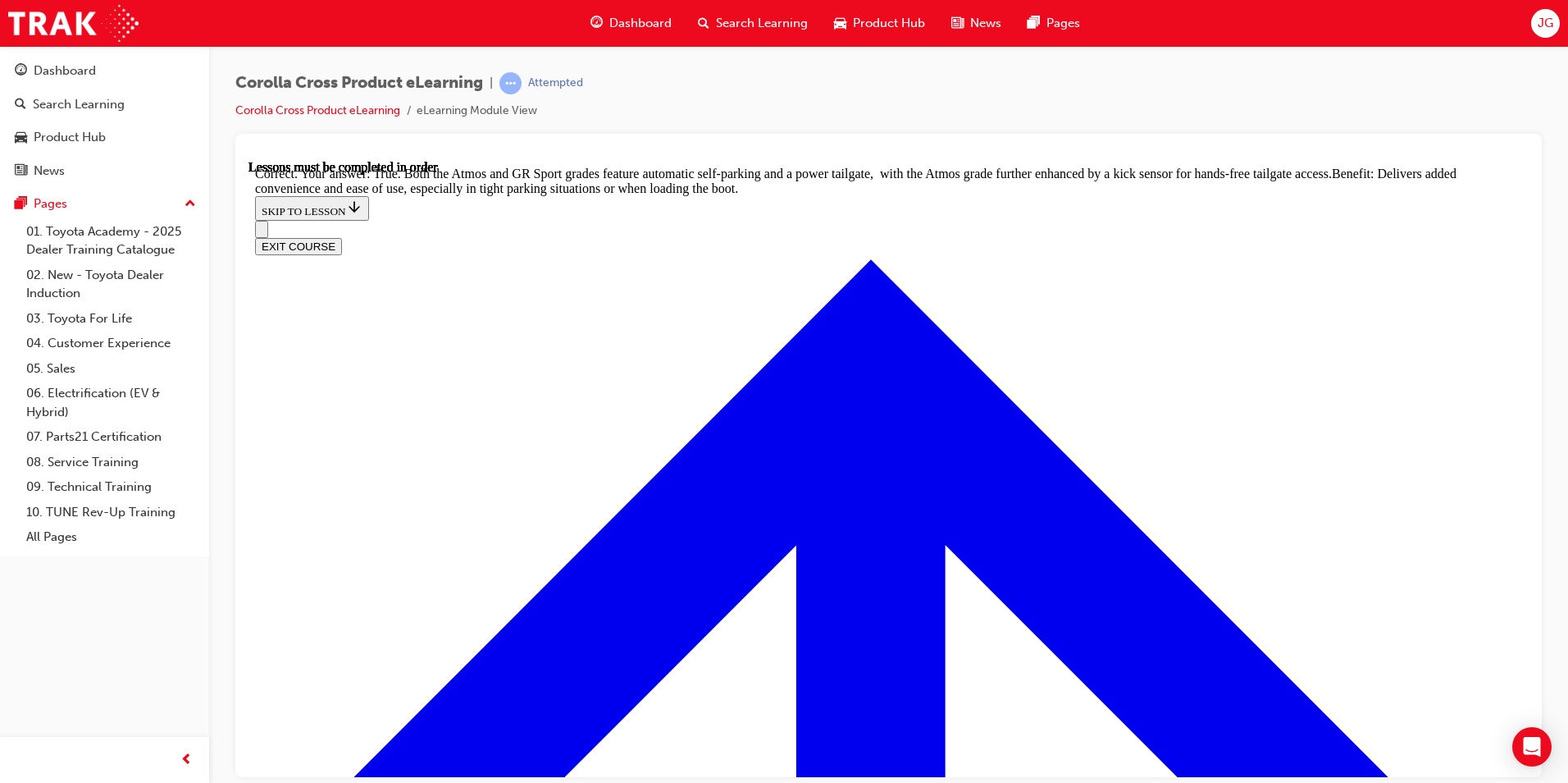
scroll to position [3467, 0]
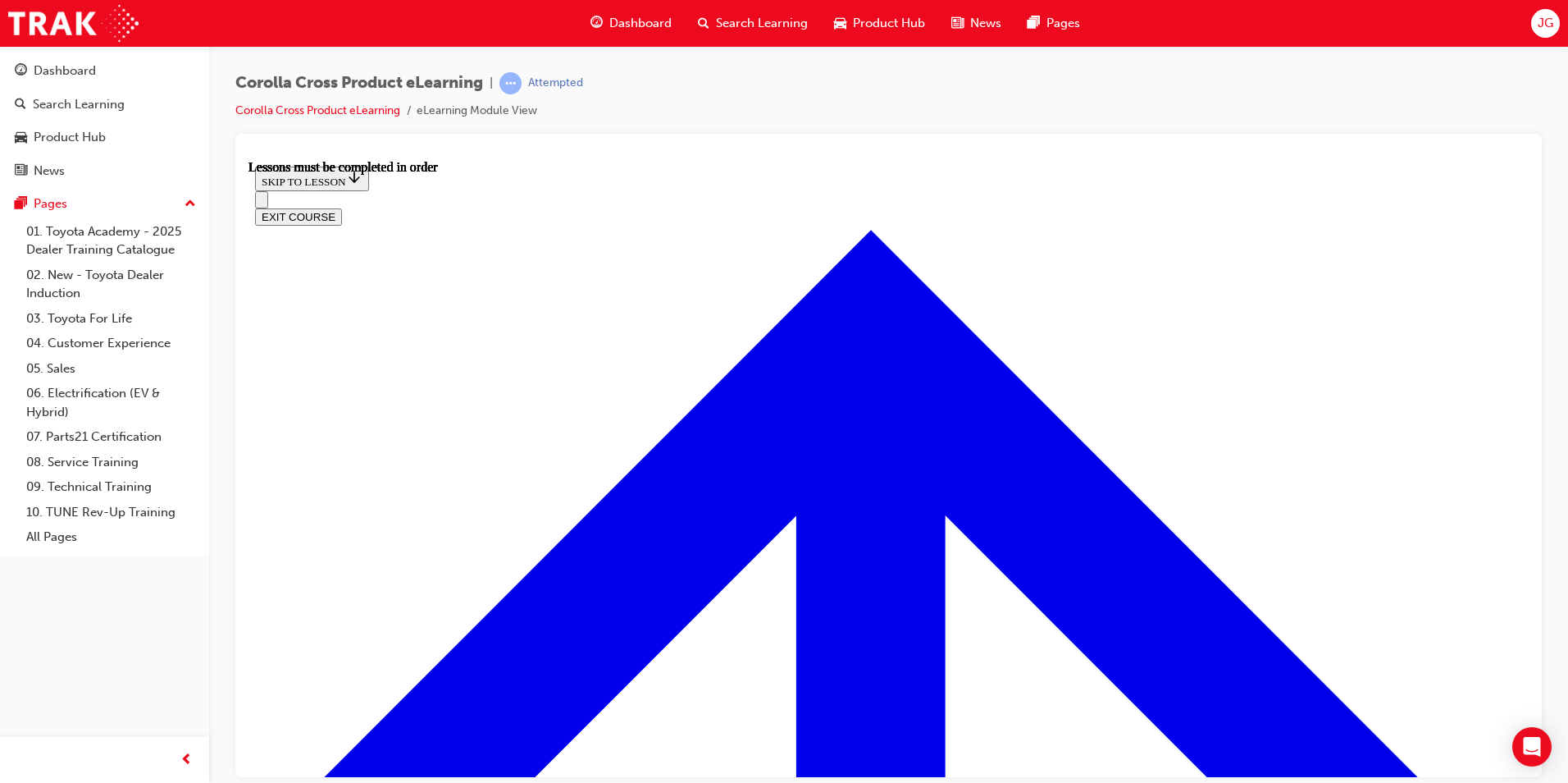
scroll to position [1485, 0]
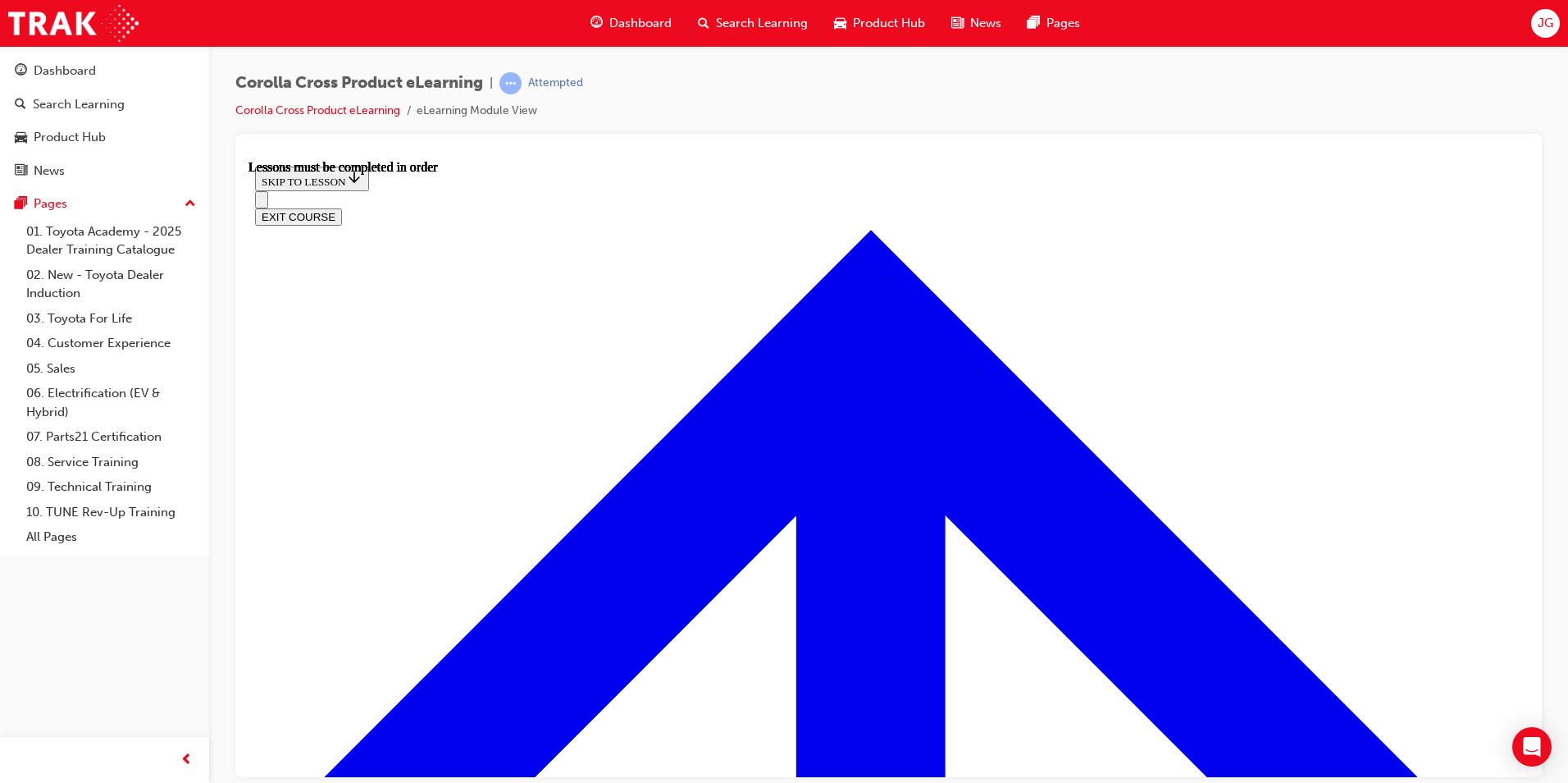
scroll to position [1535, 0]
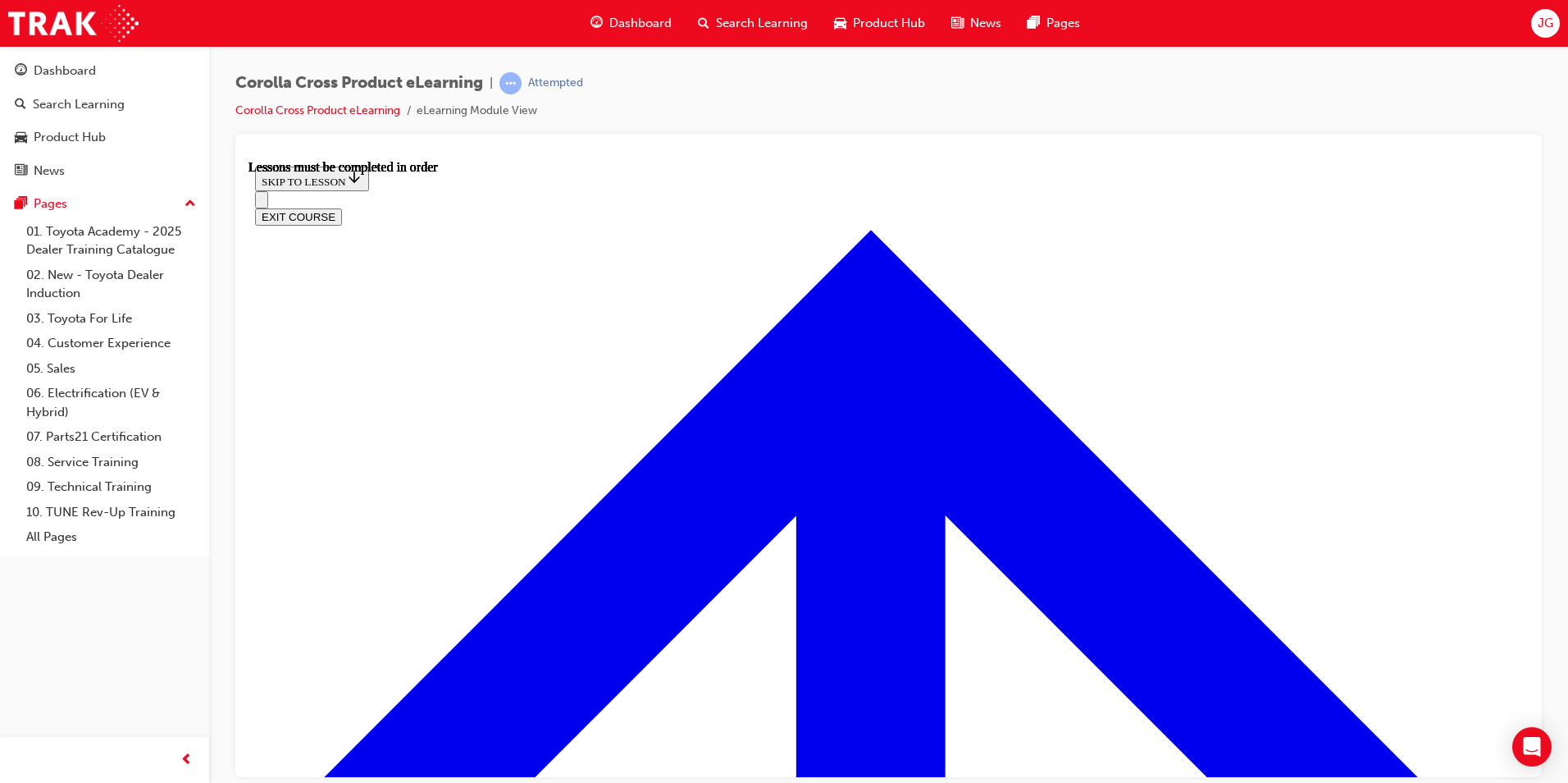
scroll to position [1335, 0]
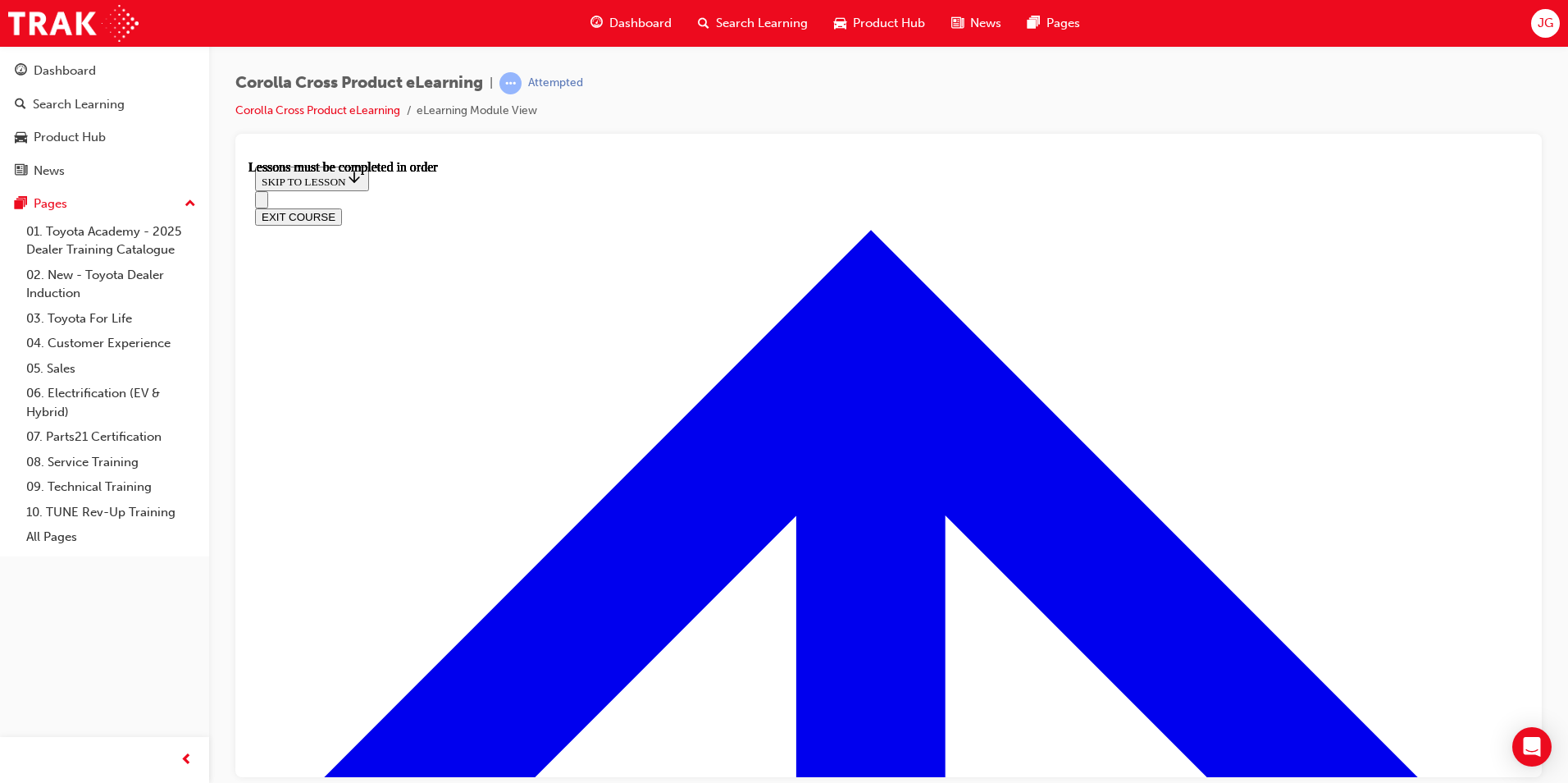
scroll to position [1555, 0]
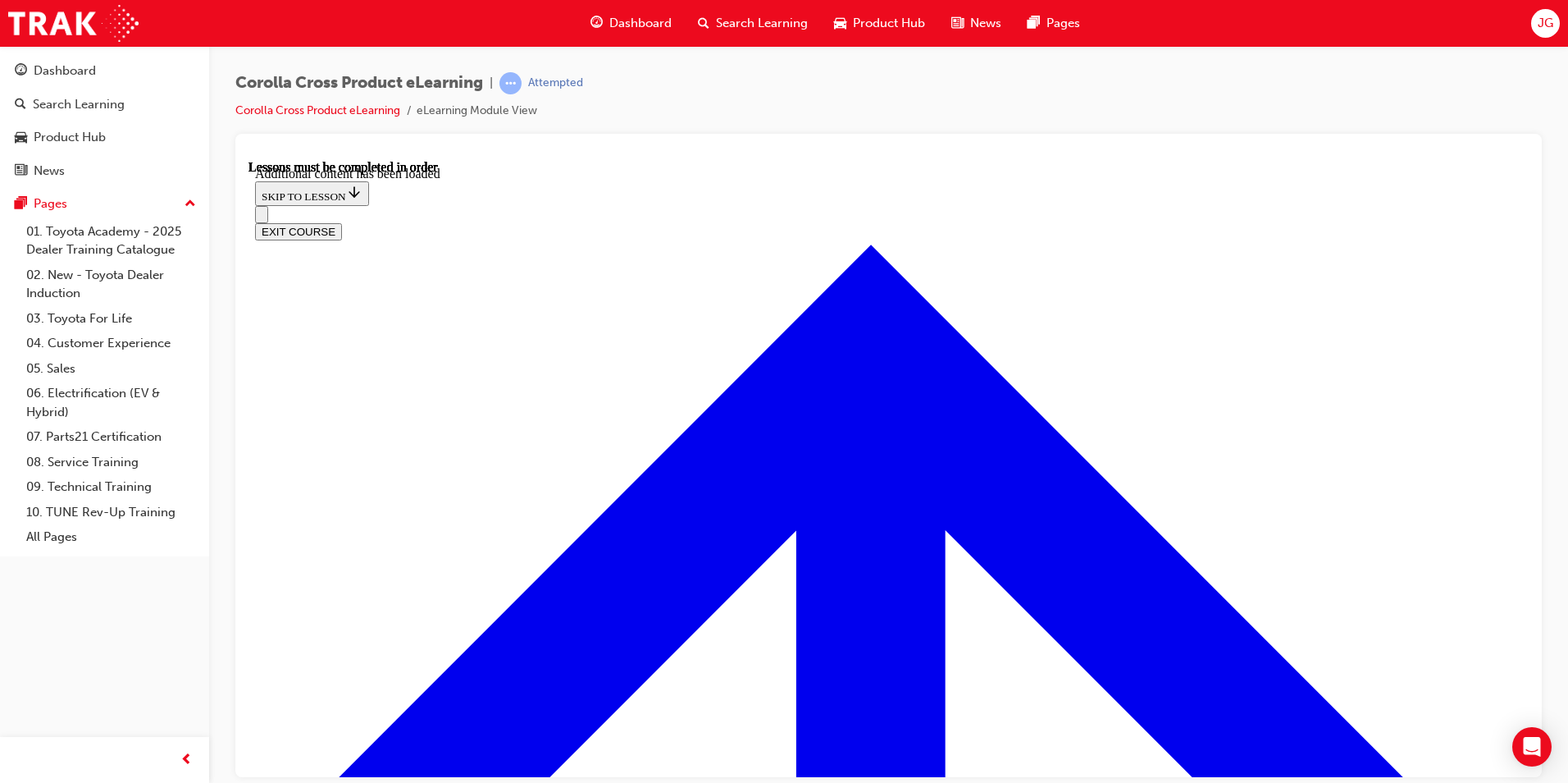
scroll to position [2348, 0]
radio input "true"
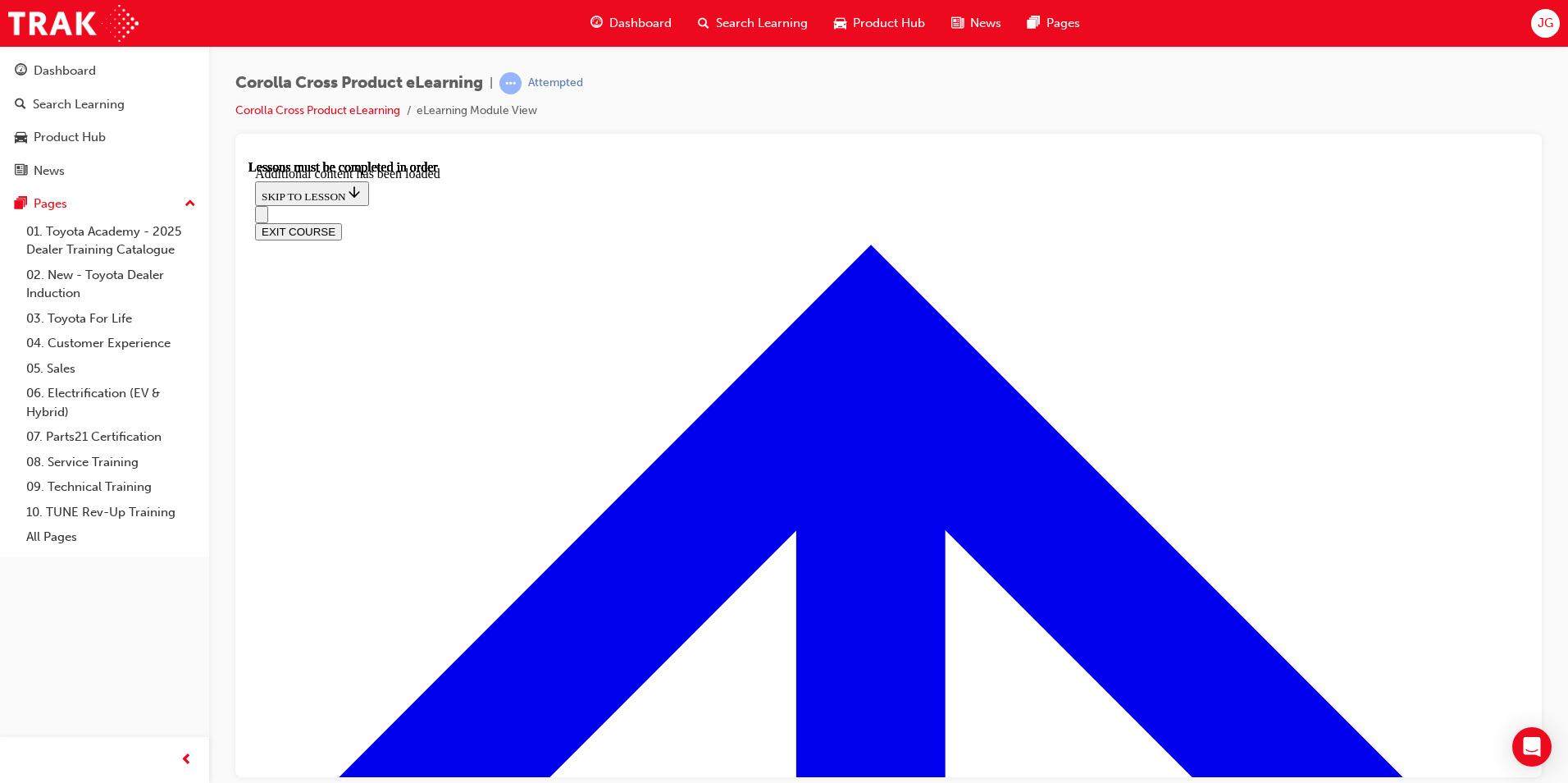
radio input "true"
drag, startPoint x: 854, startPoint y: 708, endPoint x: 828, endPoint y: 708, distance: 26.0
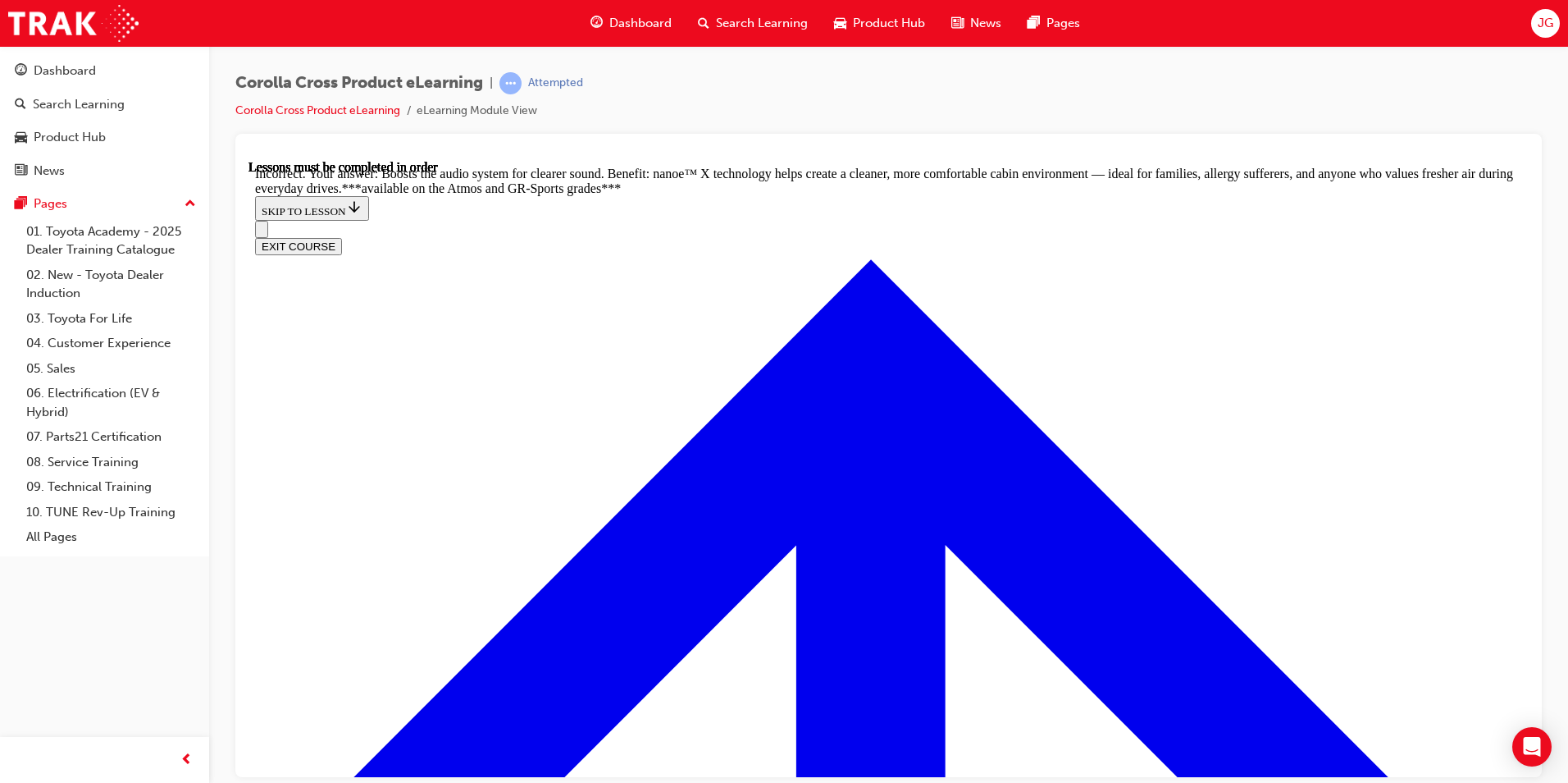
scroll to position [2620, 0]
drag, startPoint x: 690, startPoint y: 404, endPoint x: 633, endPoint y: 401, distance: 57.1
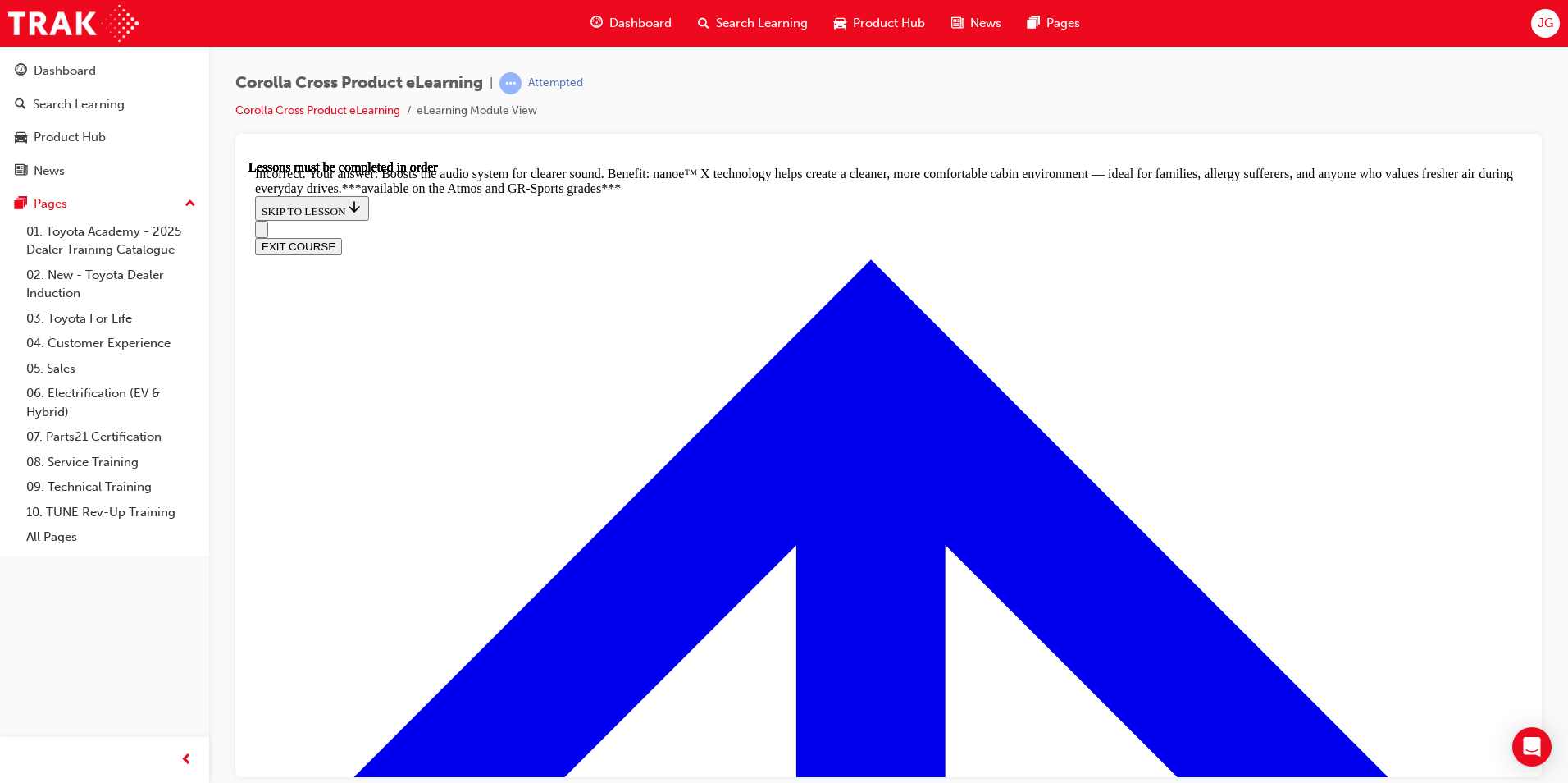
radio input "true"
drag, startPoint x: 888, startPoint y: 599, endPoint x: 861, endPoint y: 569, distance: 40.4
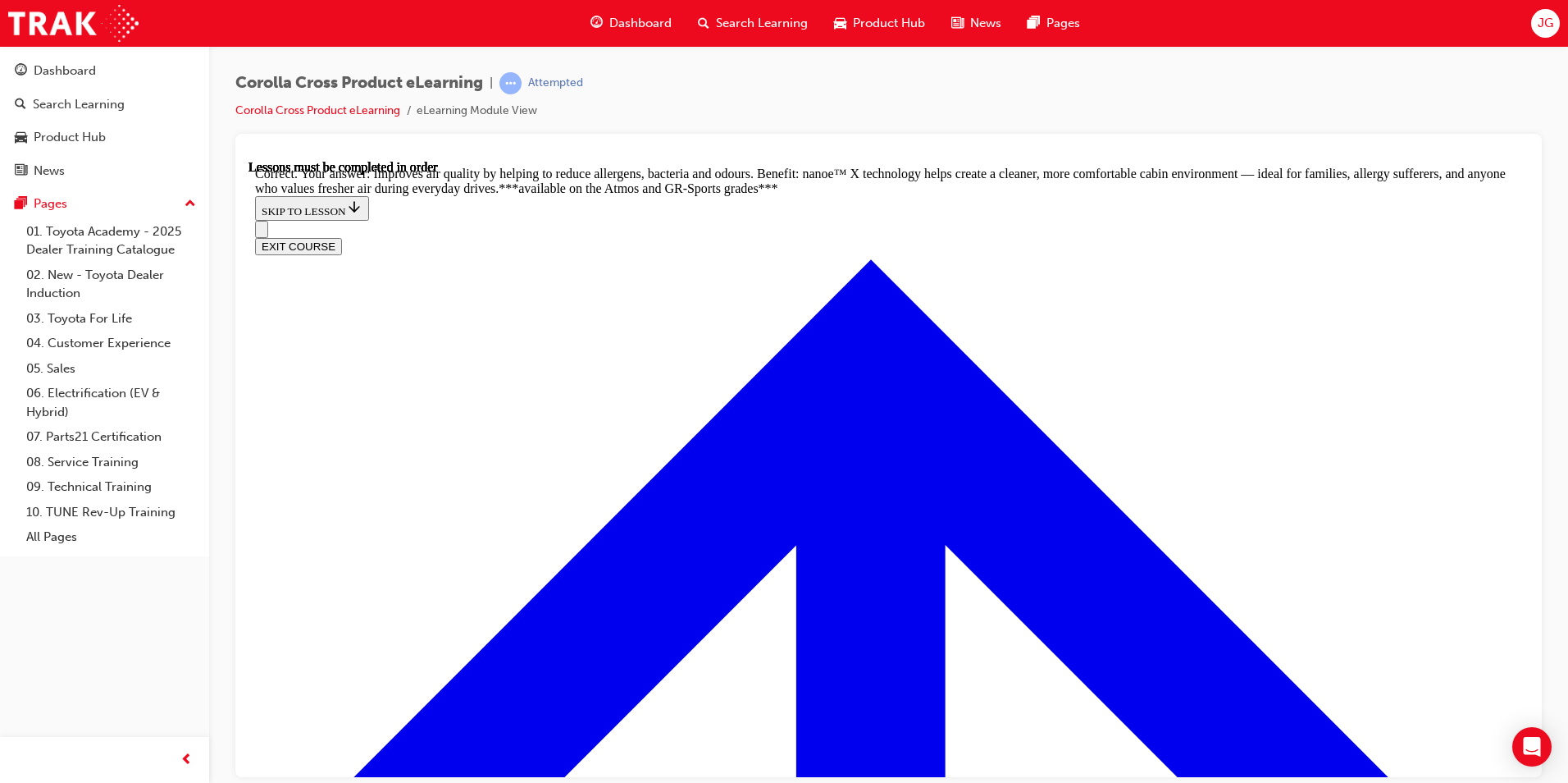
radio input "true"
drag, startPoint x: 873, startPoint y: 589, endPoint x: 856, endPoint y: 594, distance: 17.7
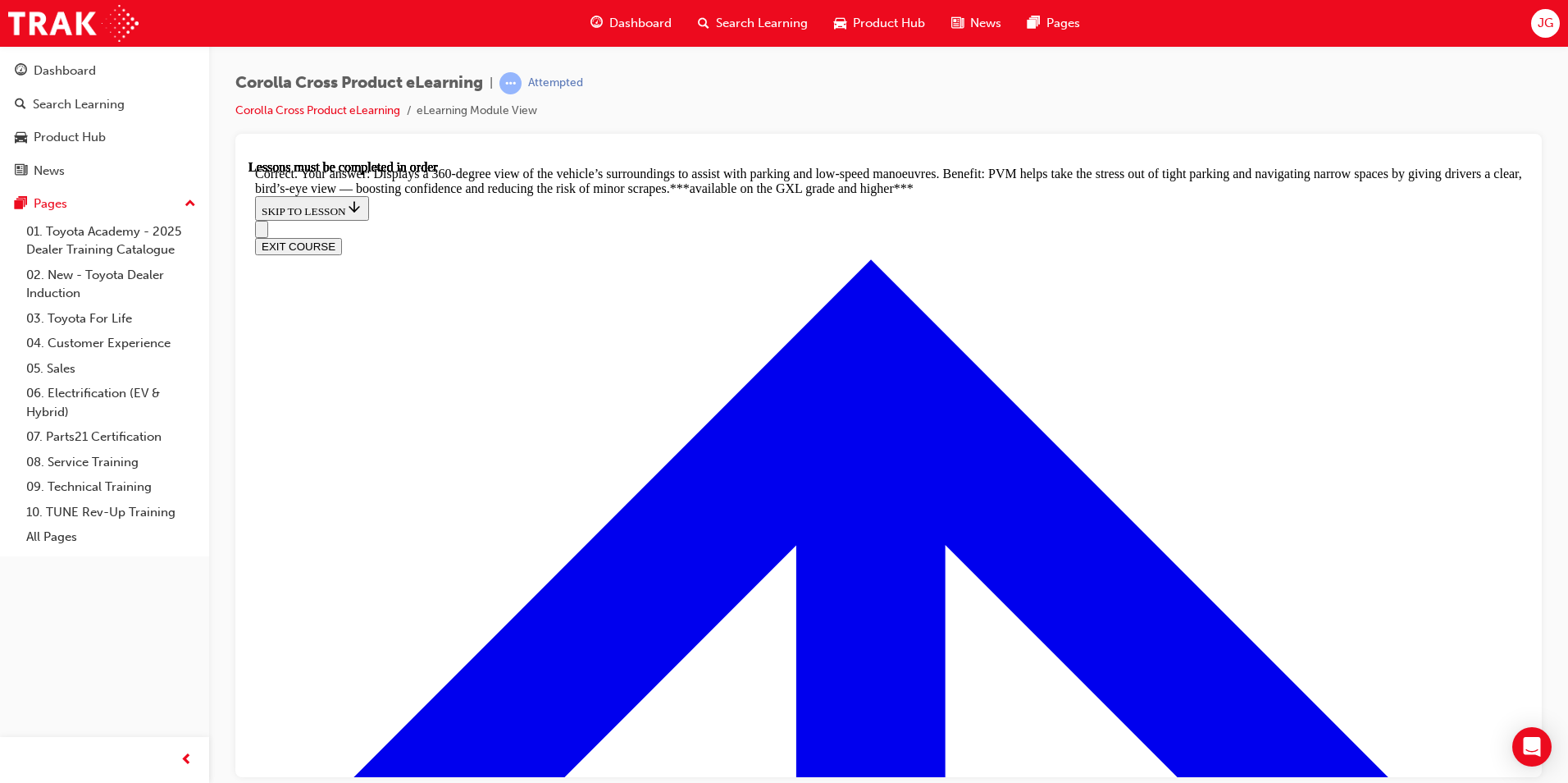
scroll to position [3650, 0]
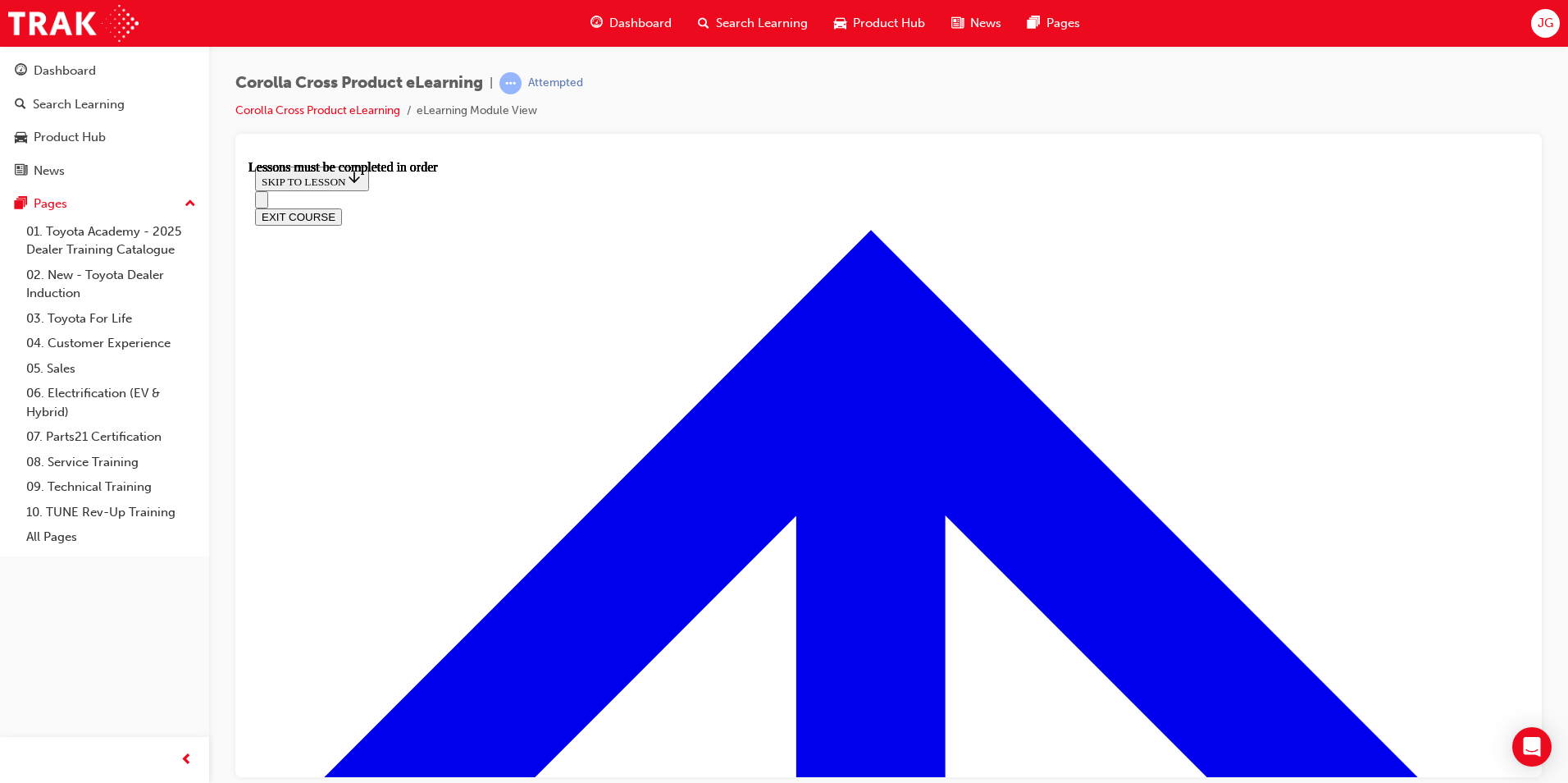
scroll to position [1342, 0]
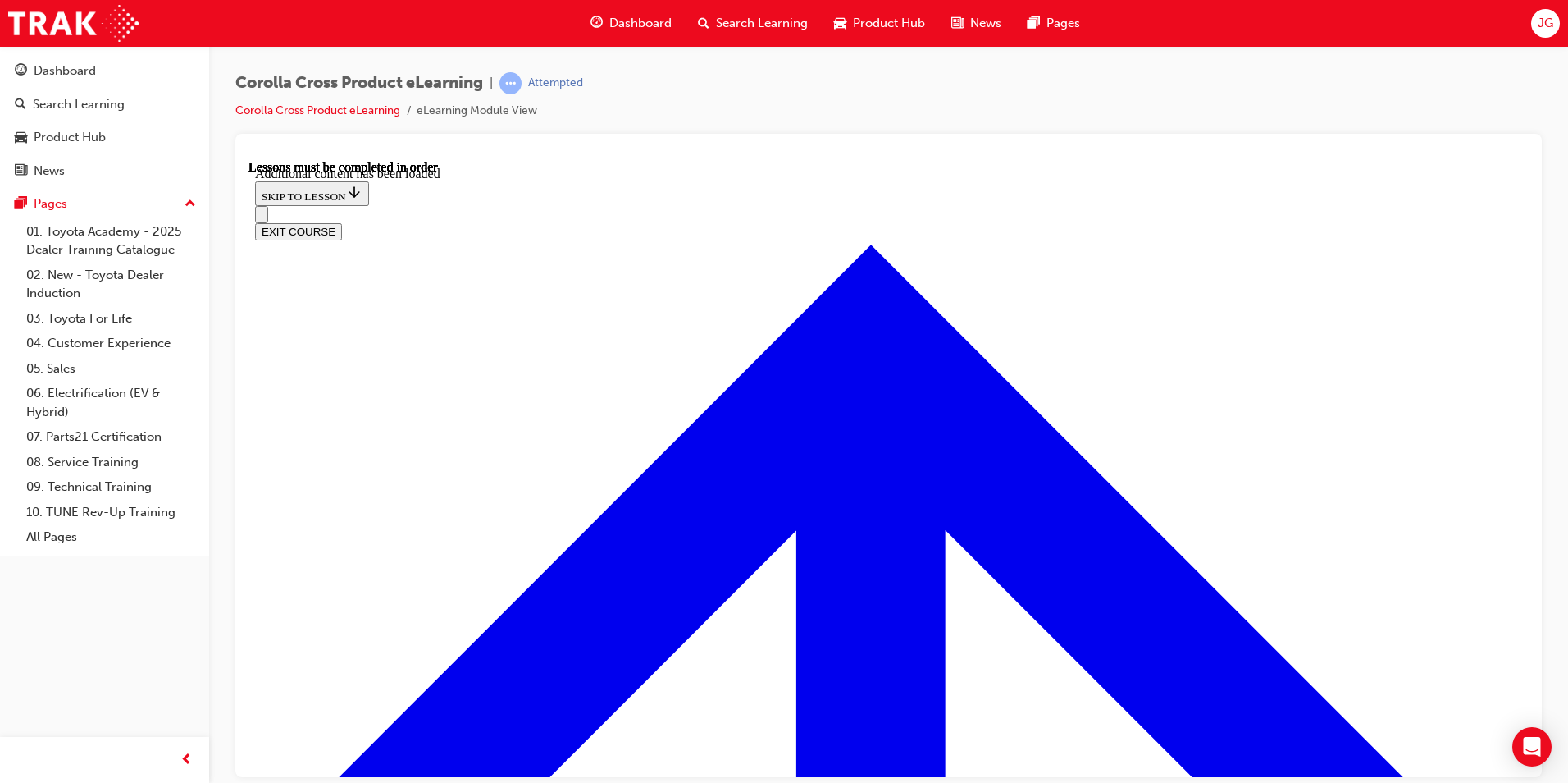
scroll to position [2389, 0]
radio input "true"
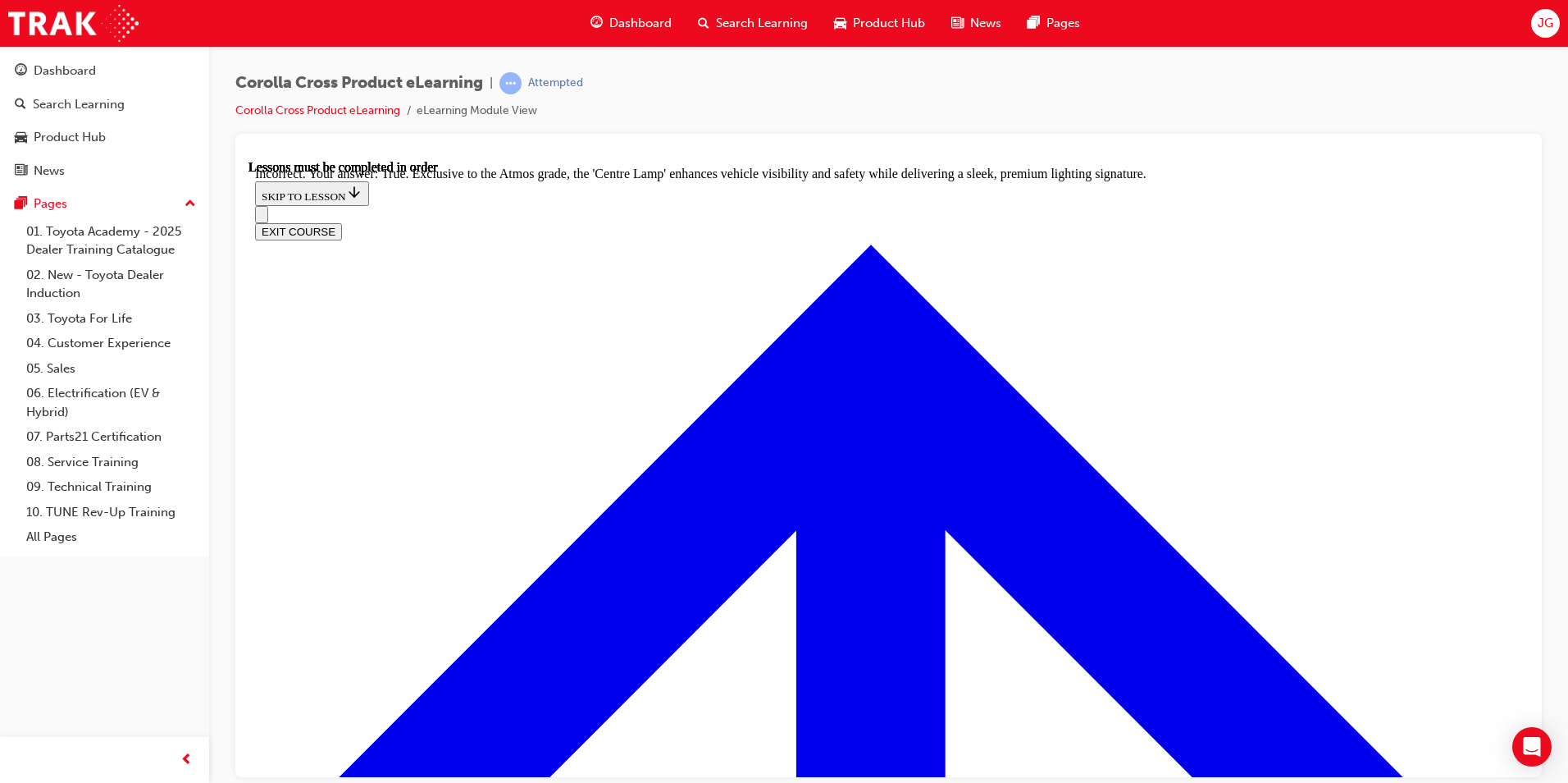
radio input "true"
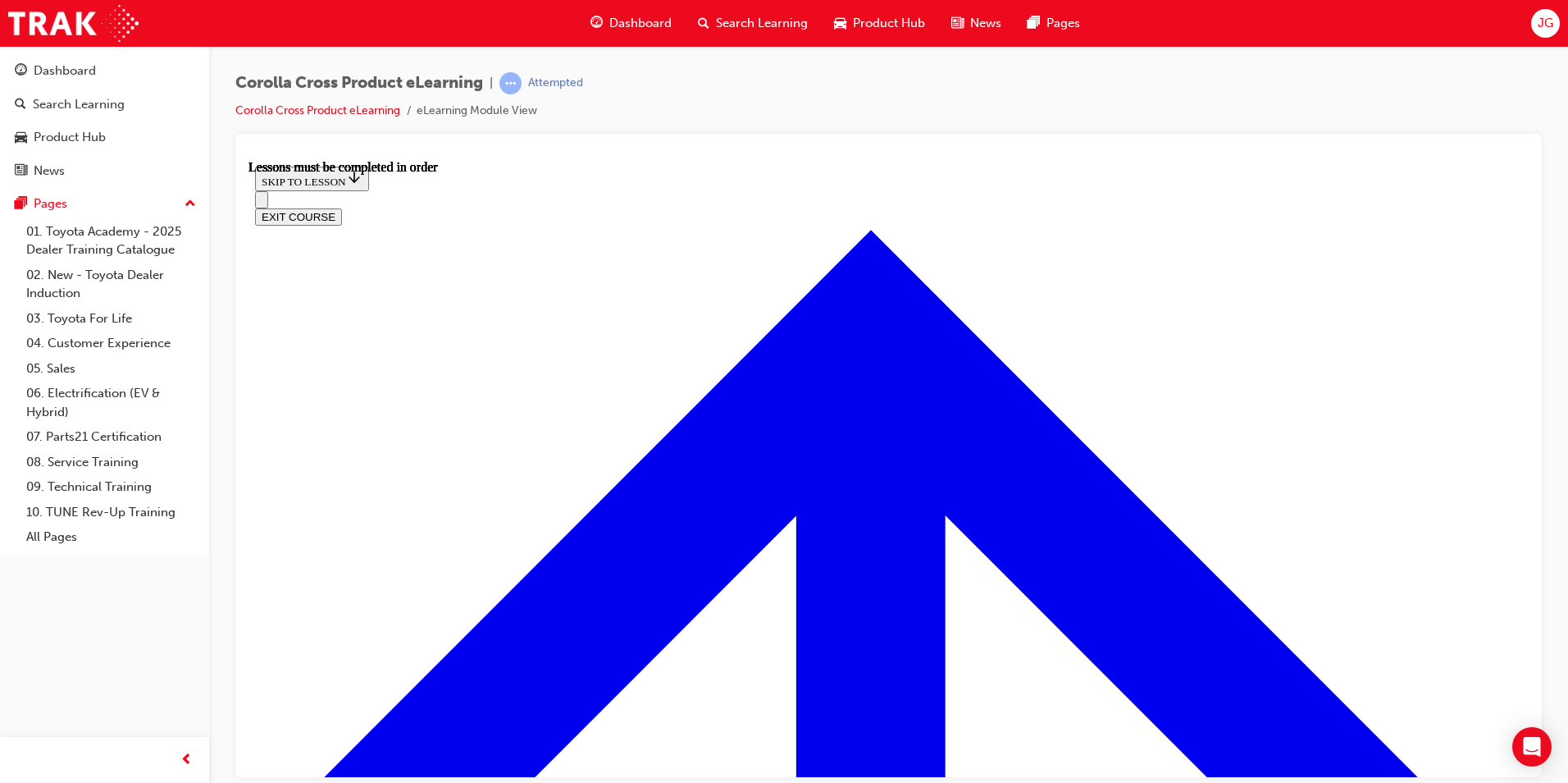
scroll to position [1401, 0]
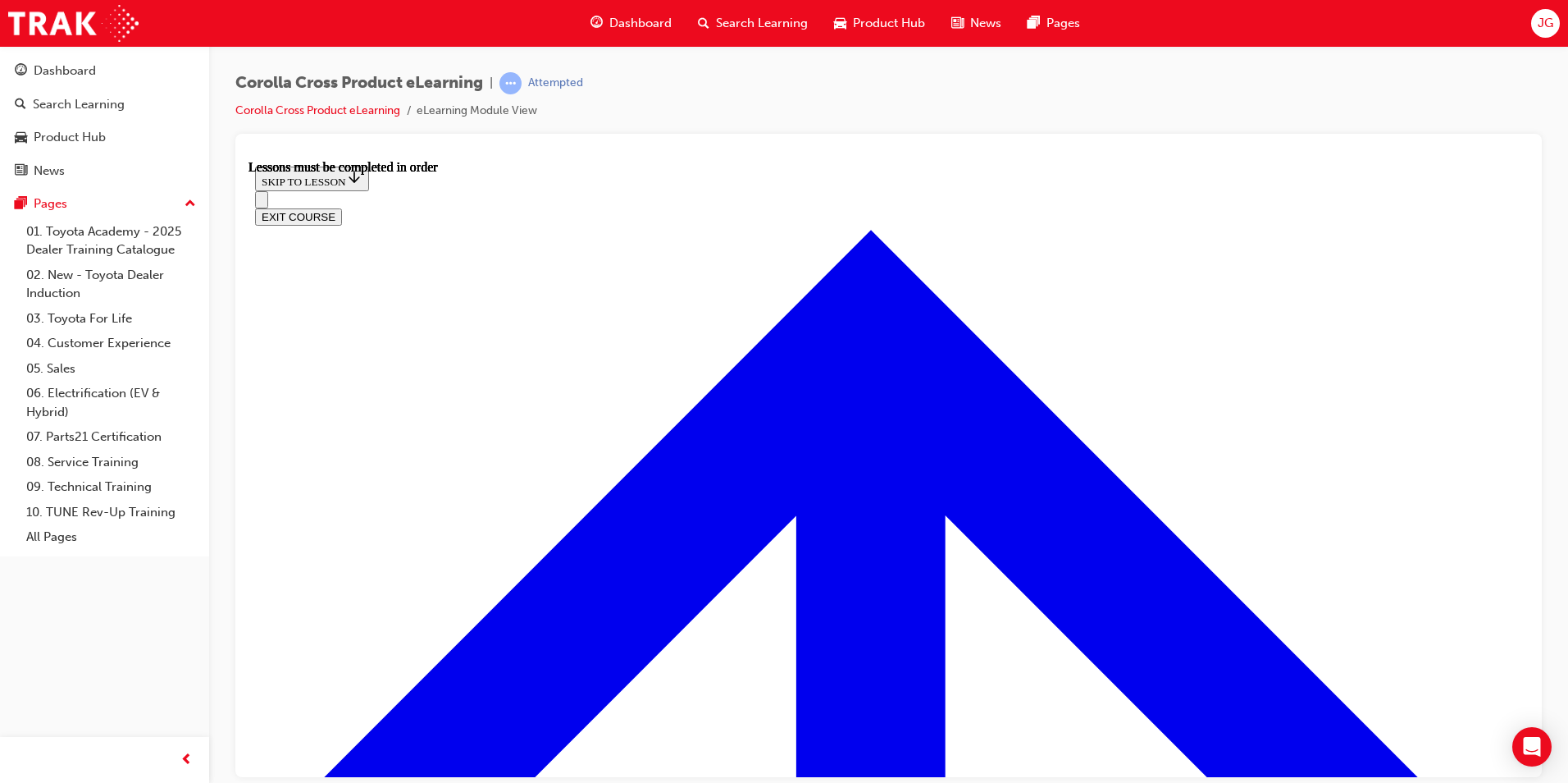
scroll to position [1543, 0]
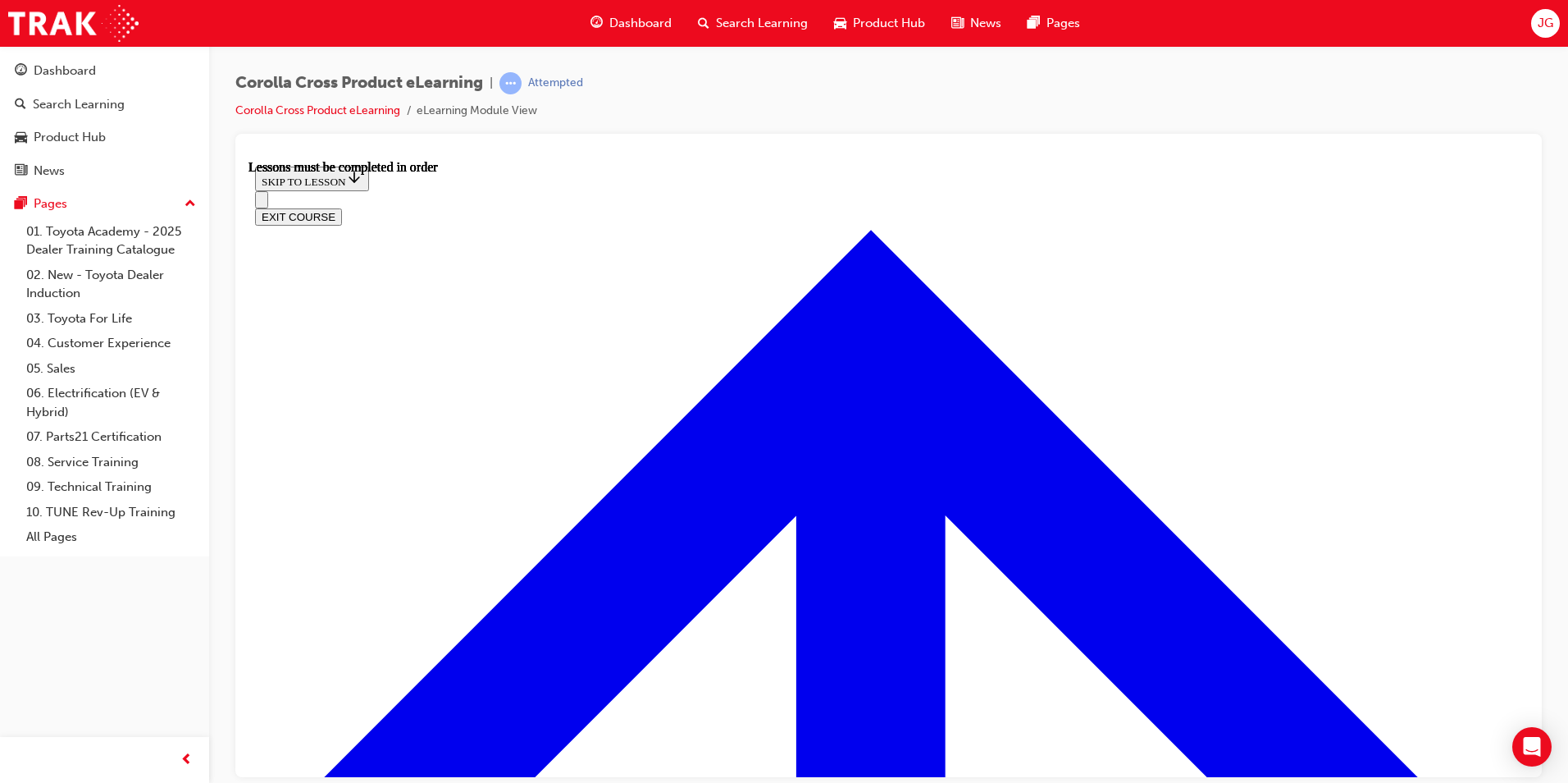
scroll to position [1354, 0]
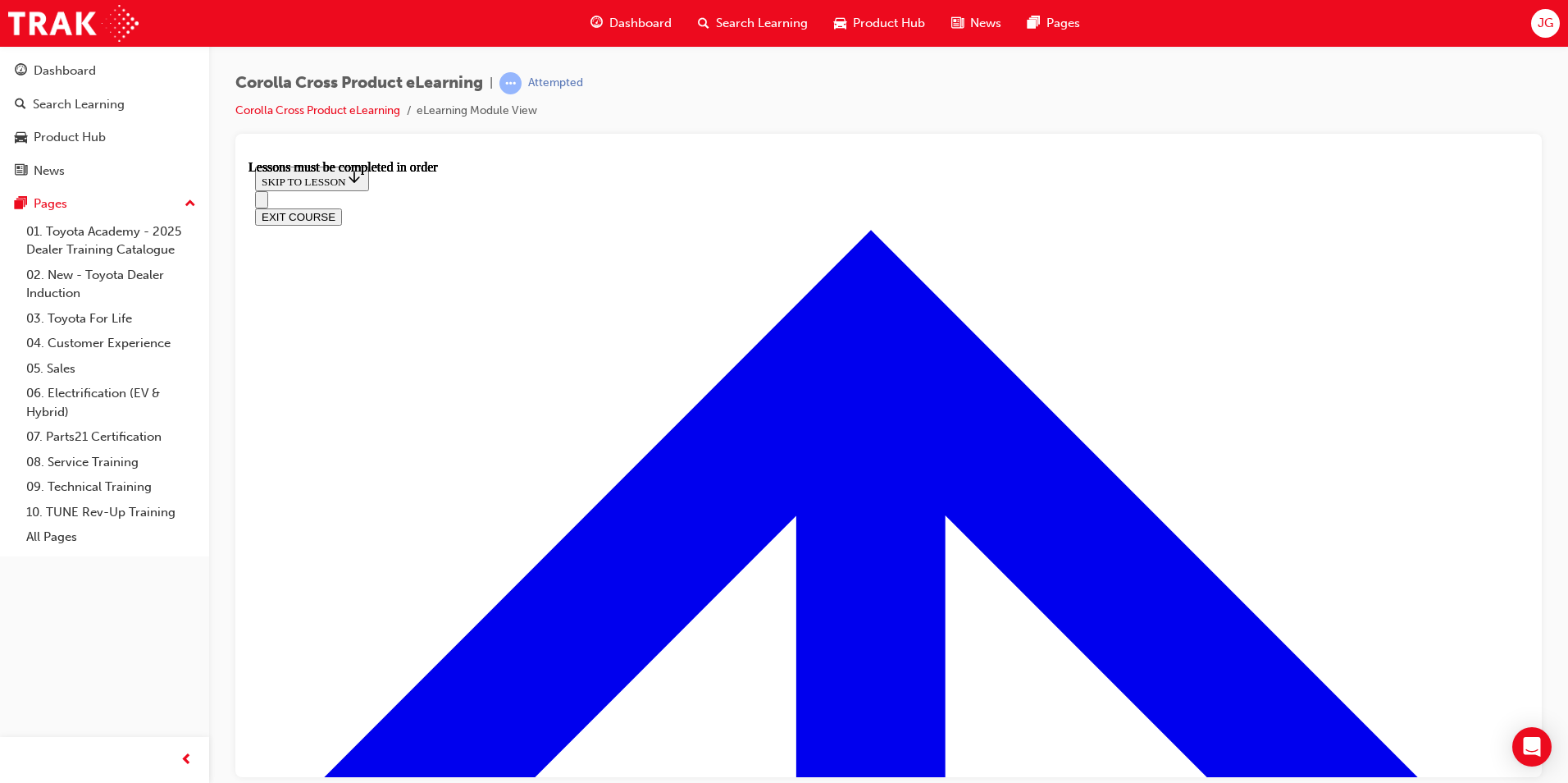
drag, startPoint x: 836, startPoint y: 508, endPoint x: 697, endPoint y: 505, distance: 139.0
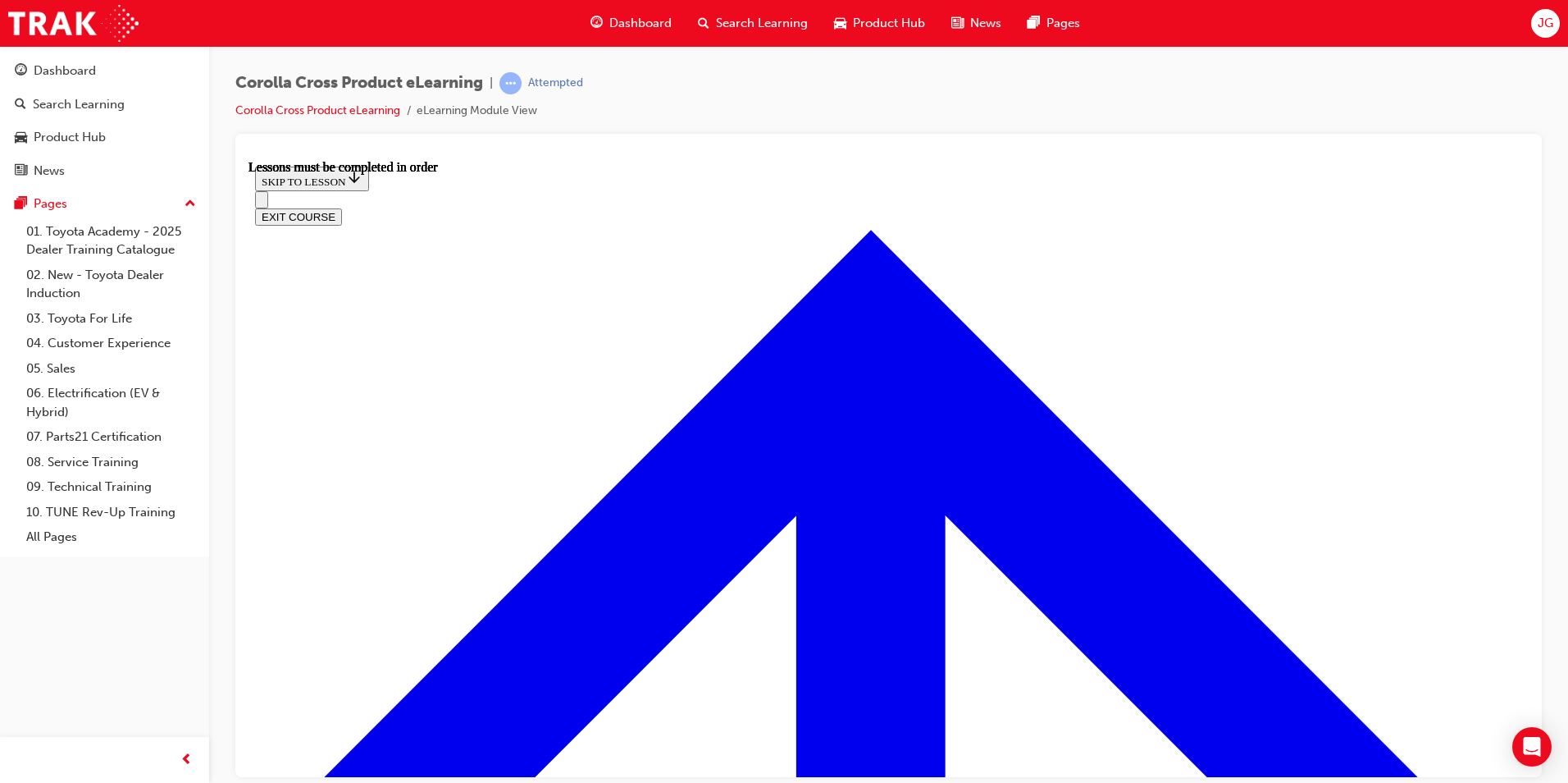
scroll to position [1329, 0]
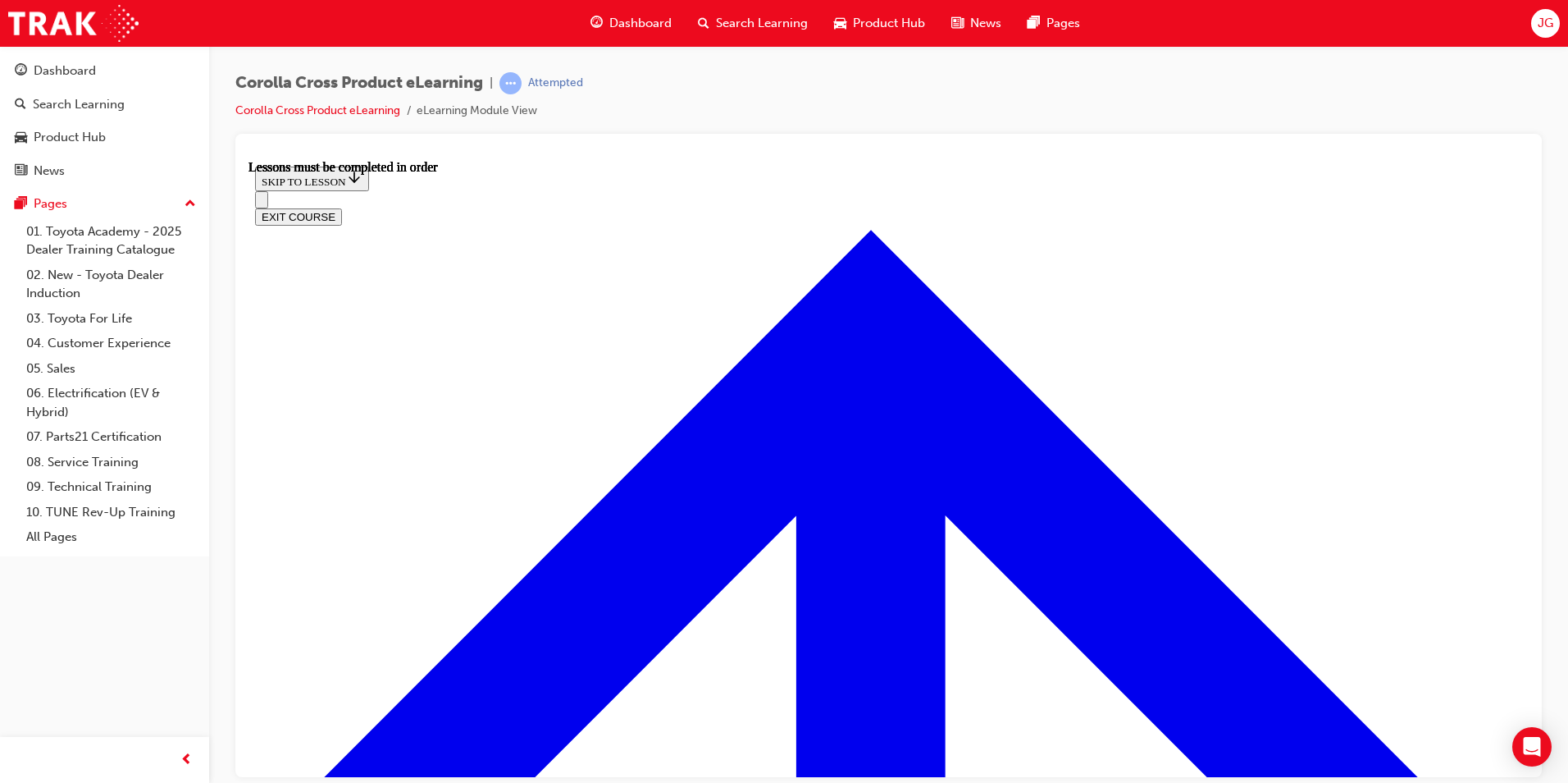
scroll to position [1566, 0]
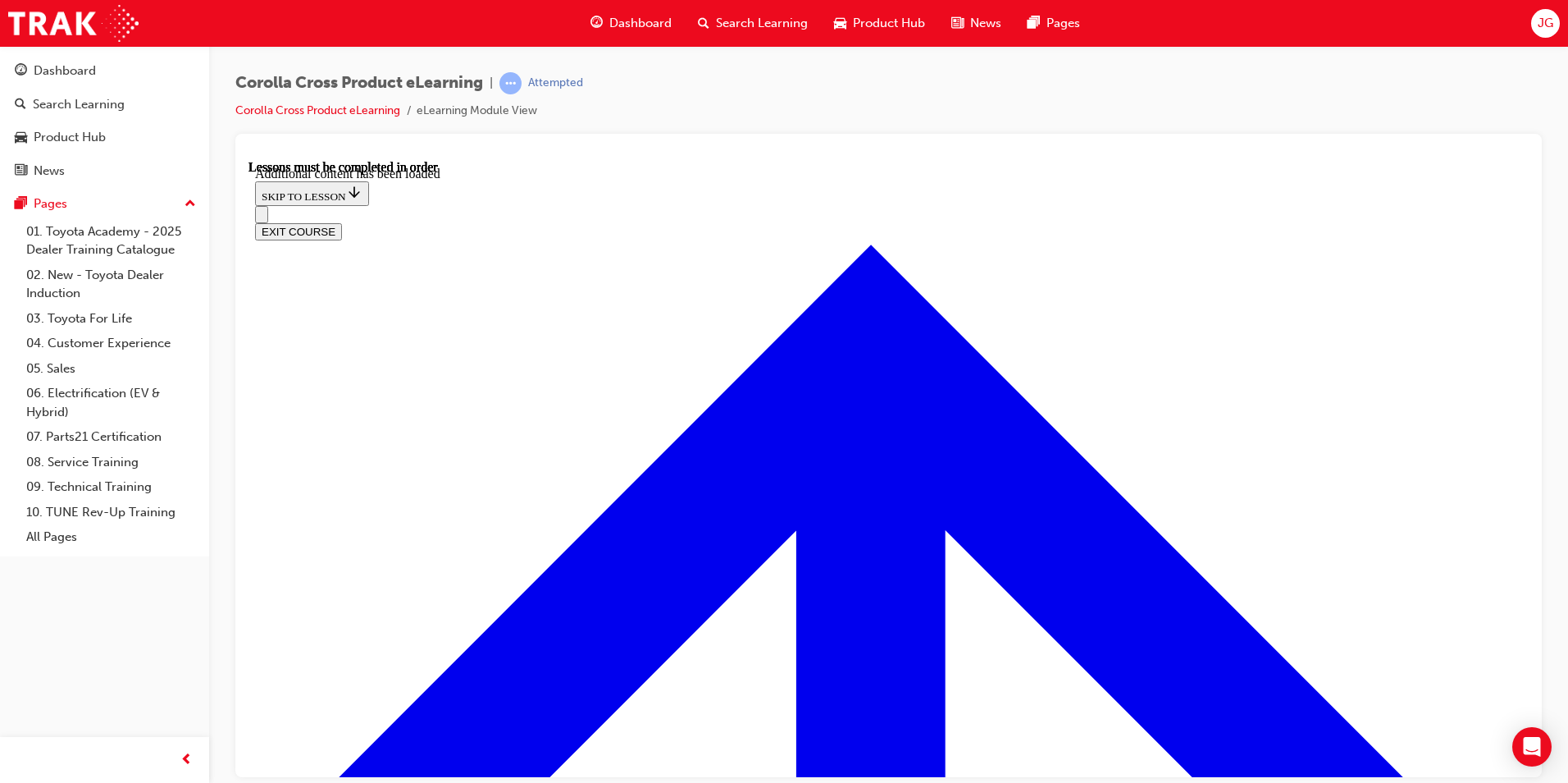
scroll to position [2001, 0]
radio input "true"
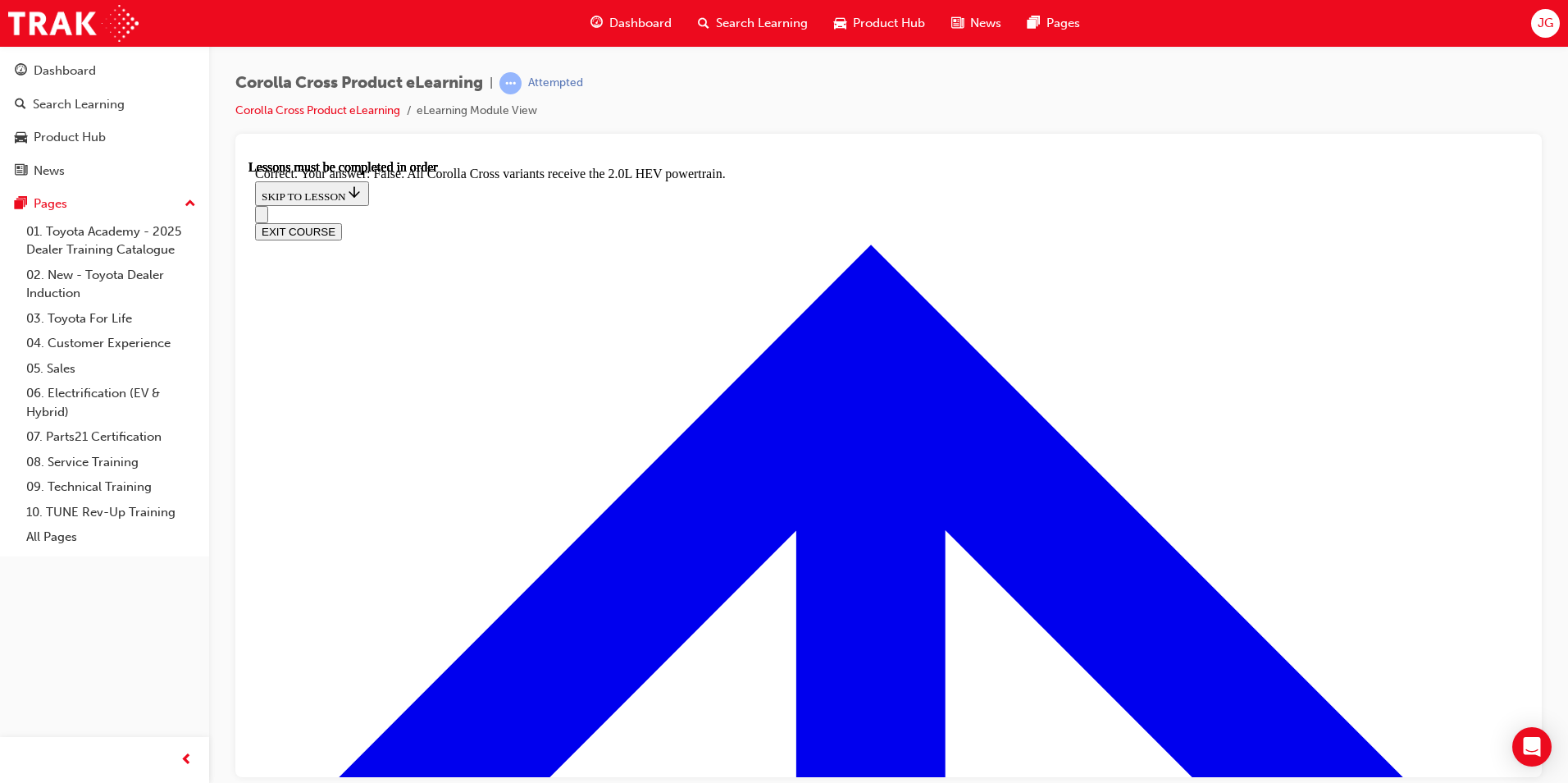
scroll to position [2266, 0]
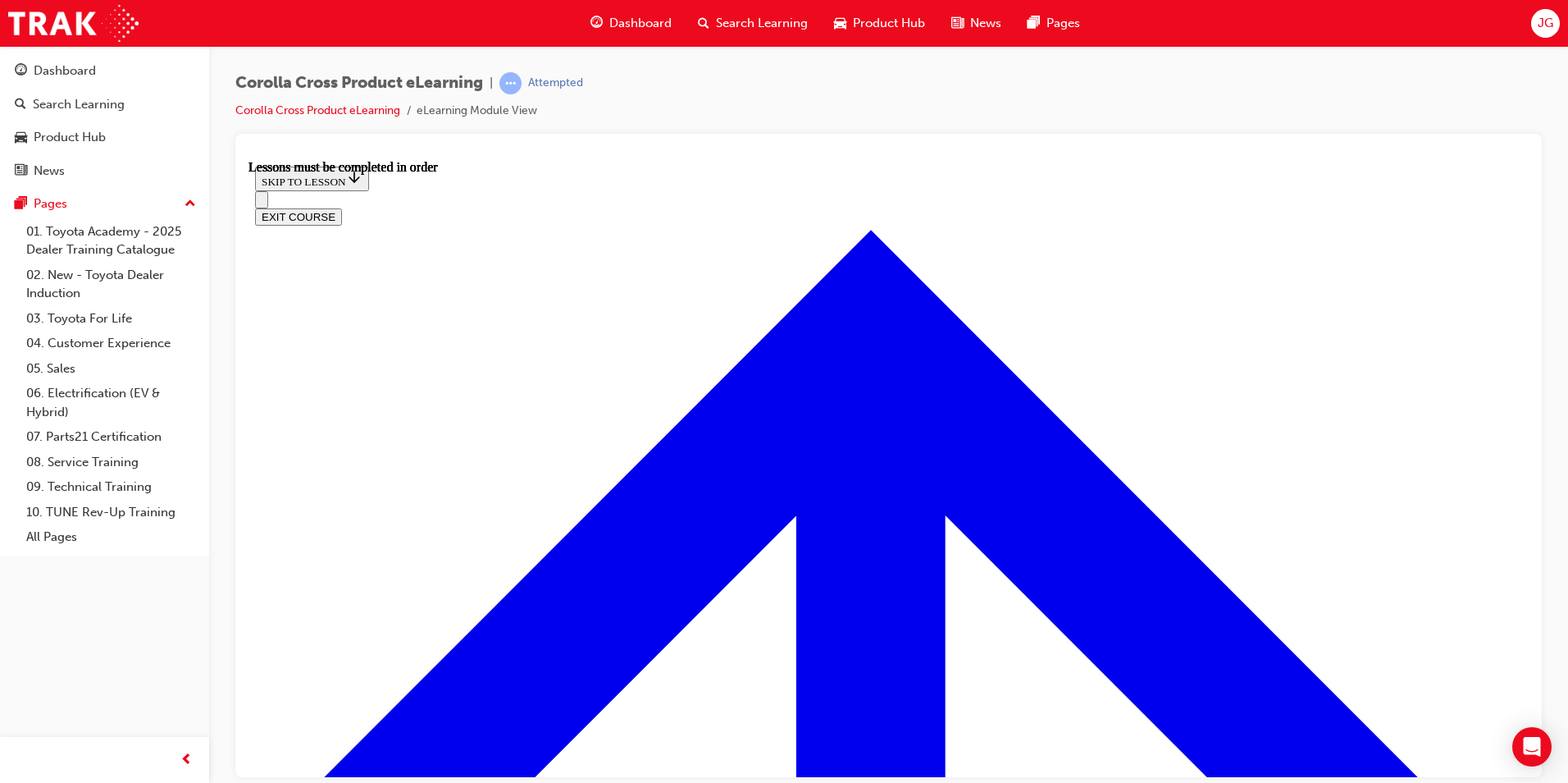
drag, startPoint x: 937, startPoint y: 507, endPoint x: 890, endPoint y: 606, distance: 109.6
drag, startPoint x: 890, startPoint y: 606, endPoint x: 1060, endPoint y: 491, distance: 205.2
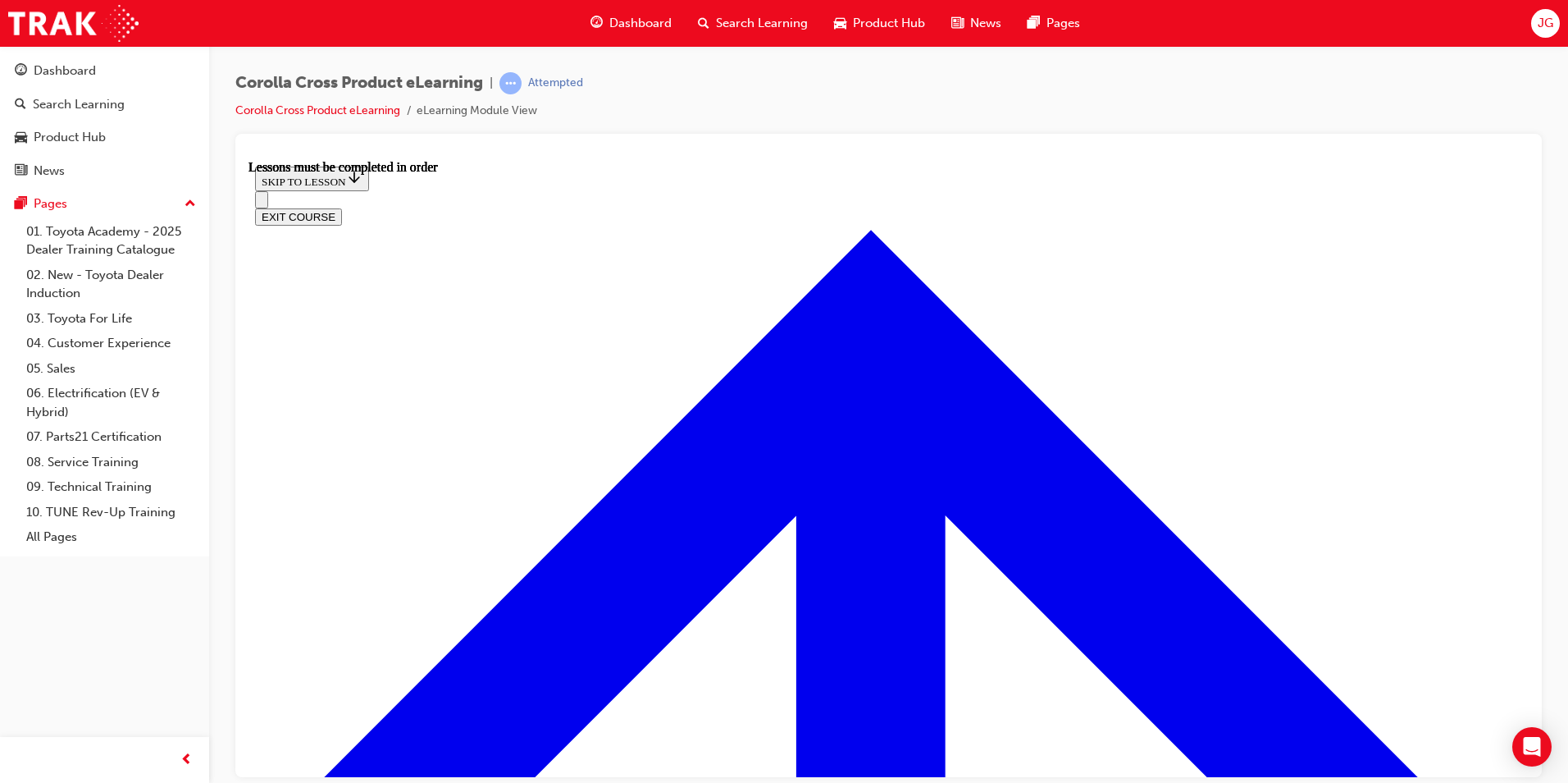
scroll to position [1428, 0]
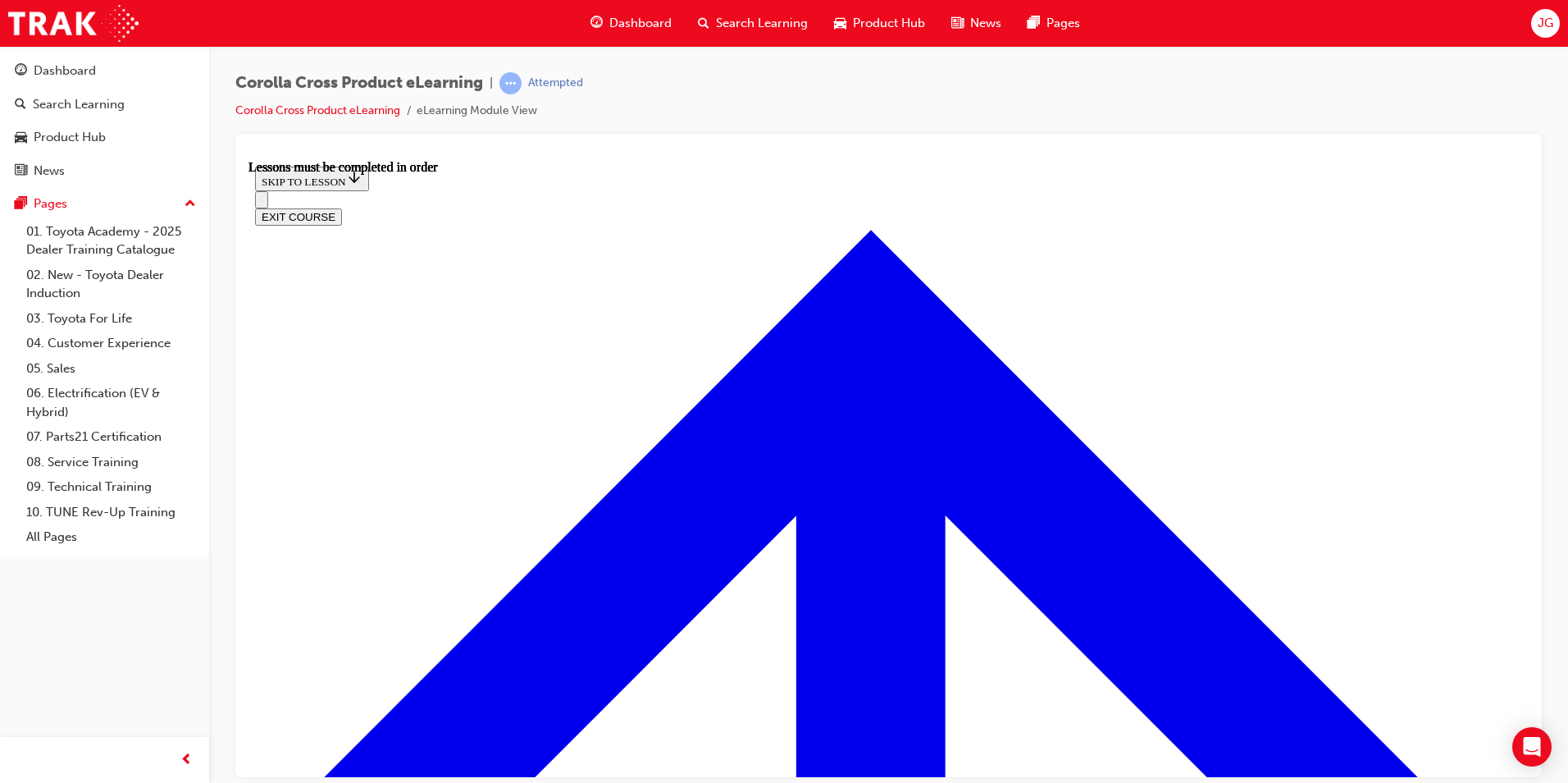
scroll to position [1375, 0]
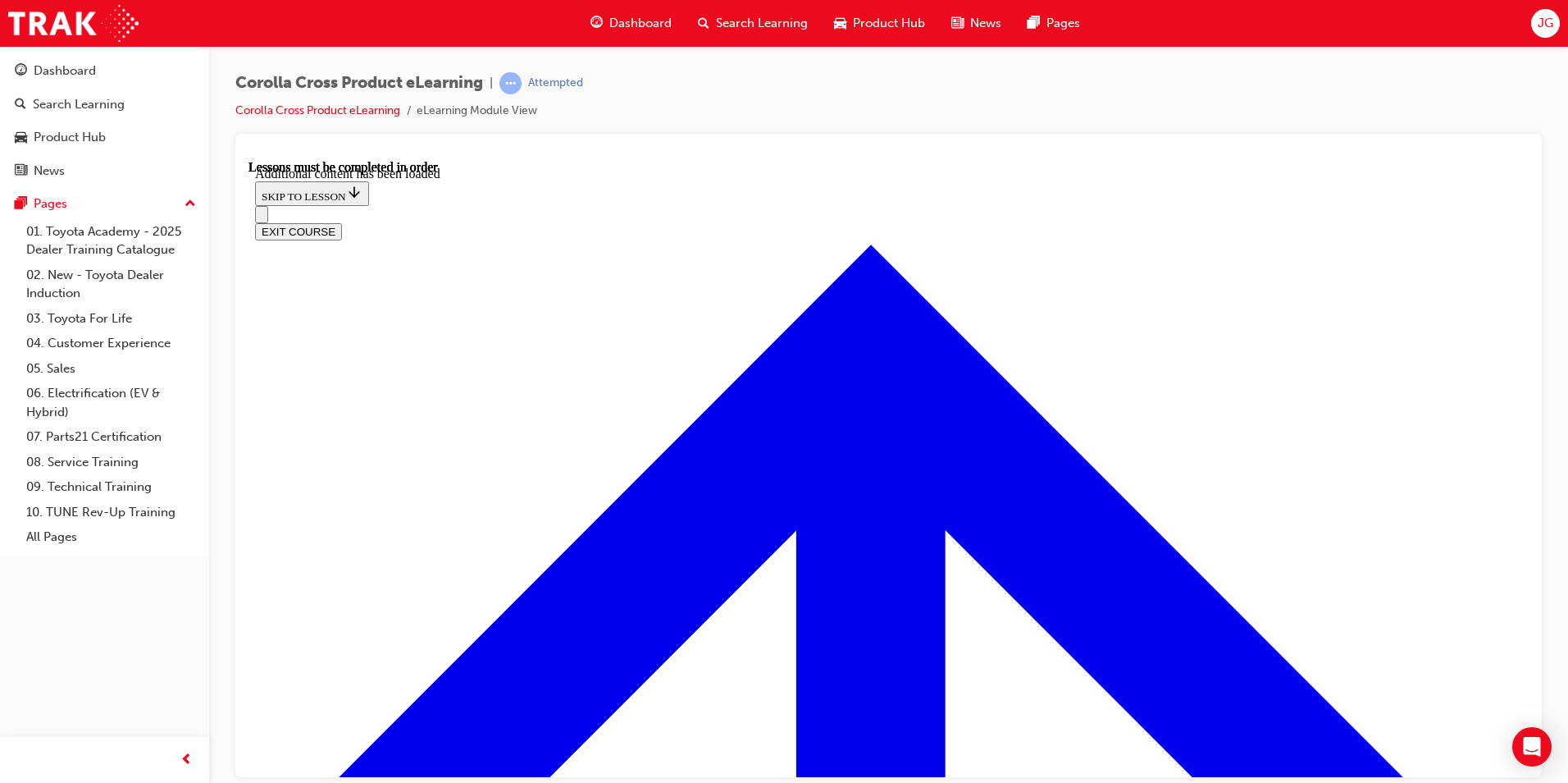
scroll to position [2040, 0]
radio input "true"
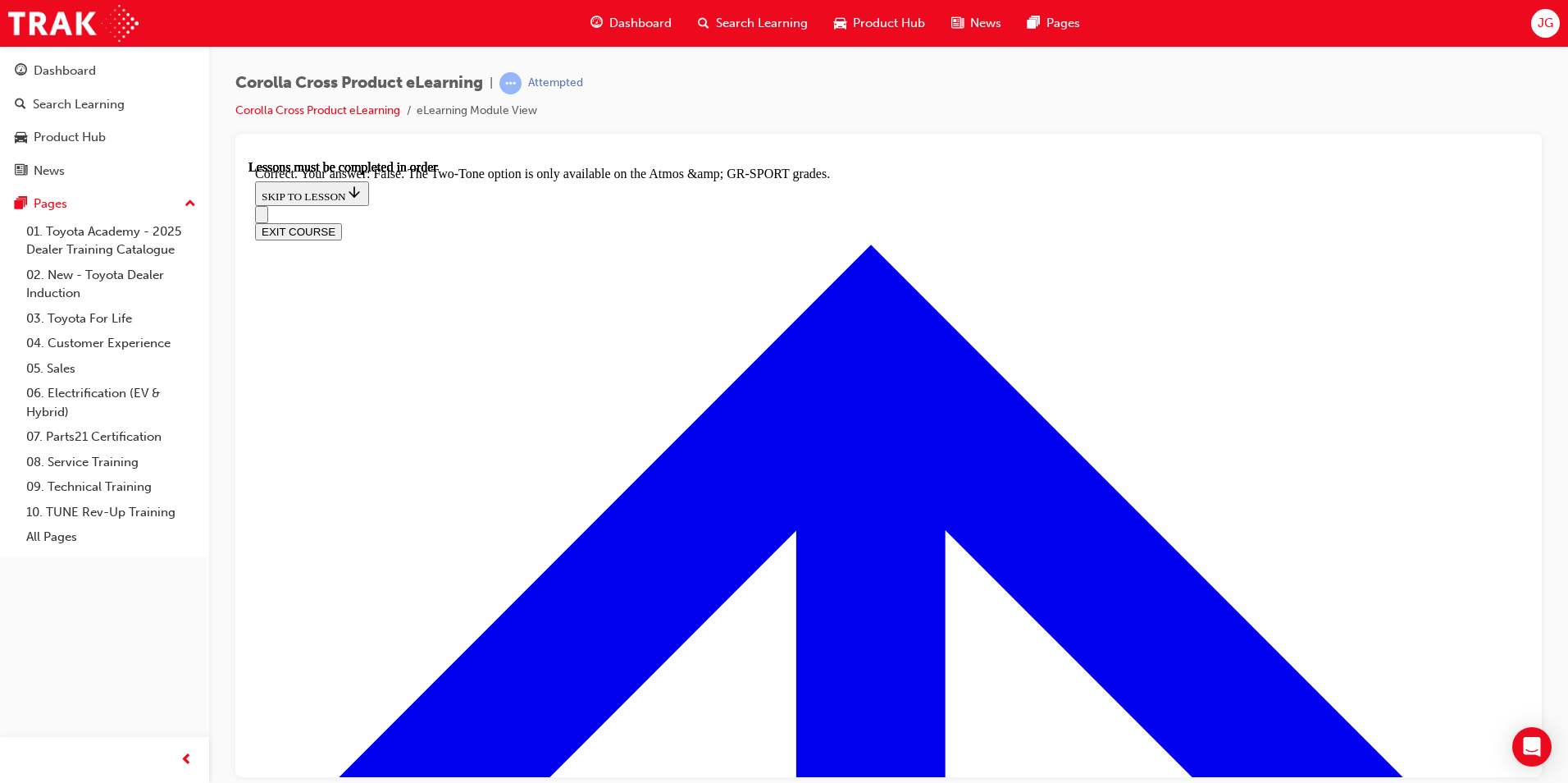
scroll to position [2233, 0]
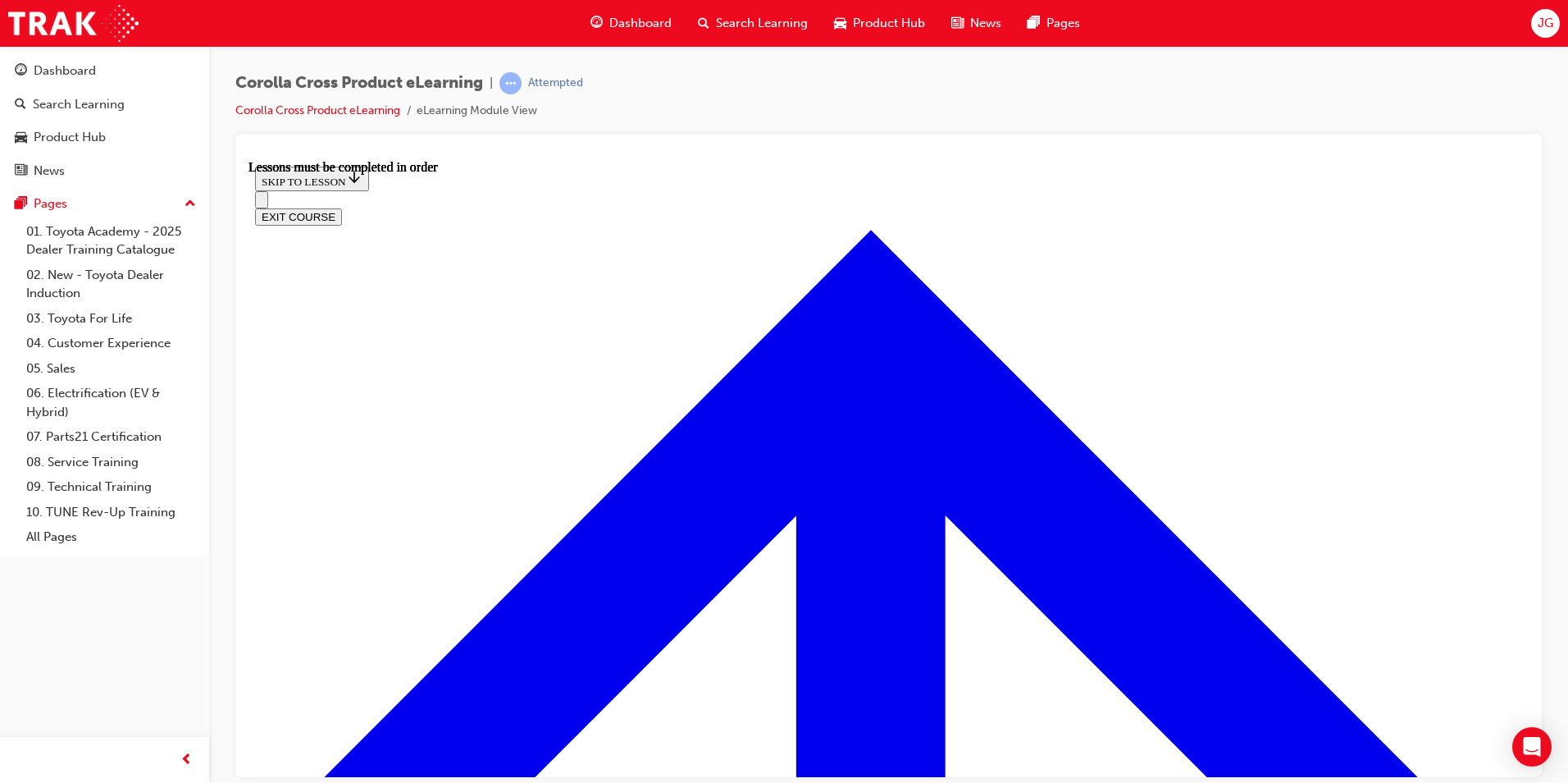
scroll to position [1431, 0]
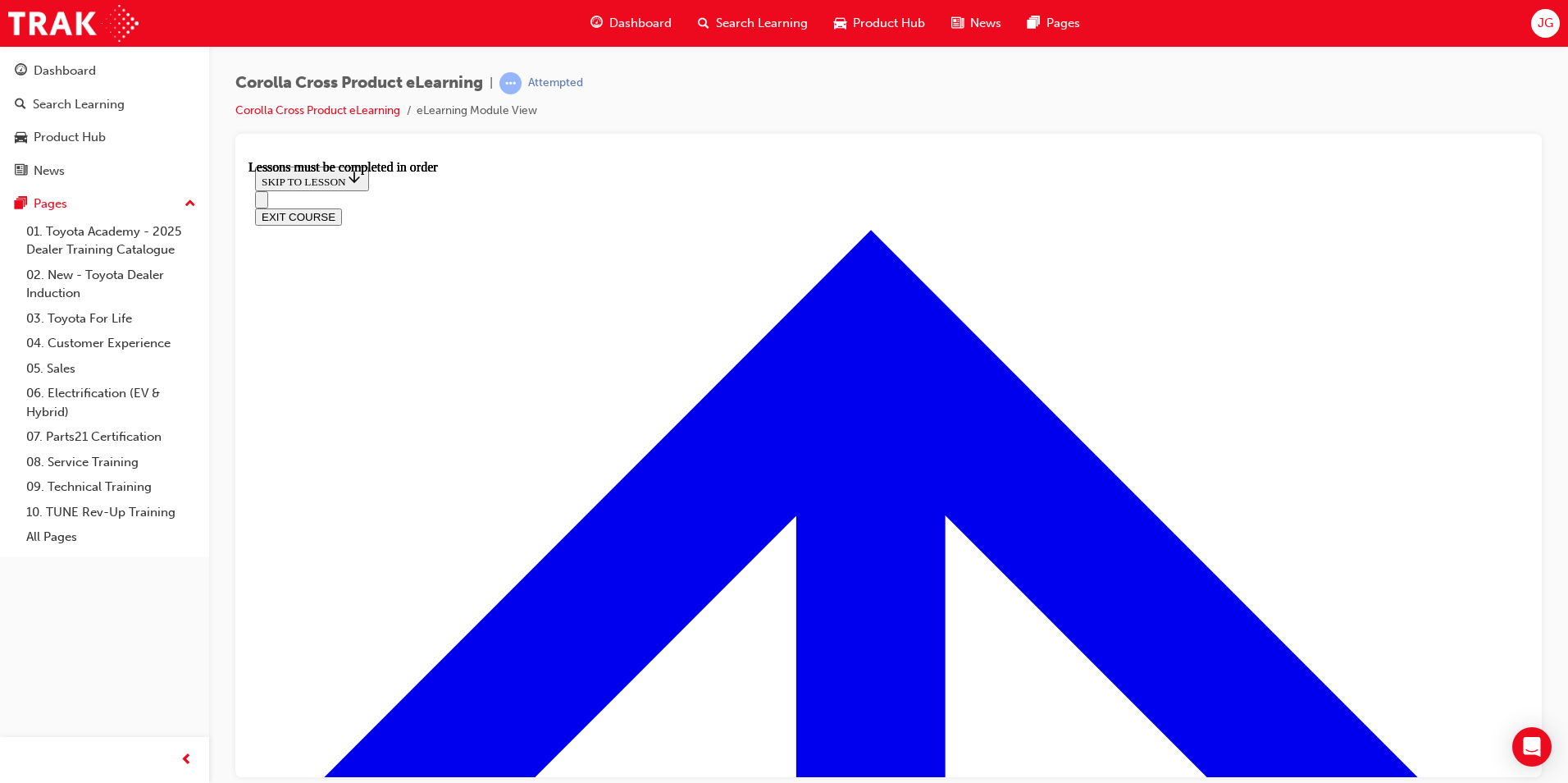
scroll to position [44, 0]
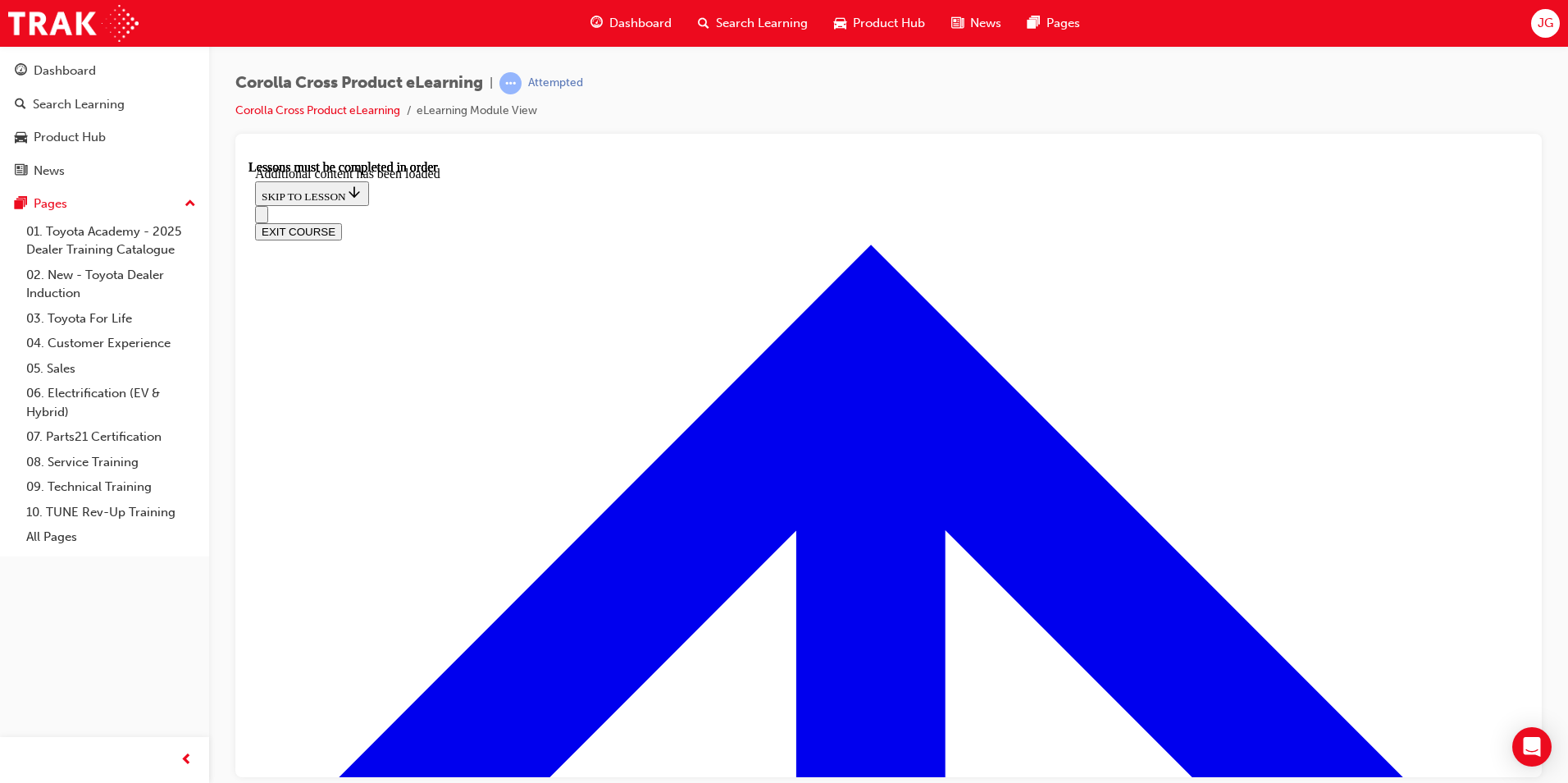
scroll to position [2498, 0]
radio input "true"
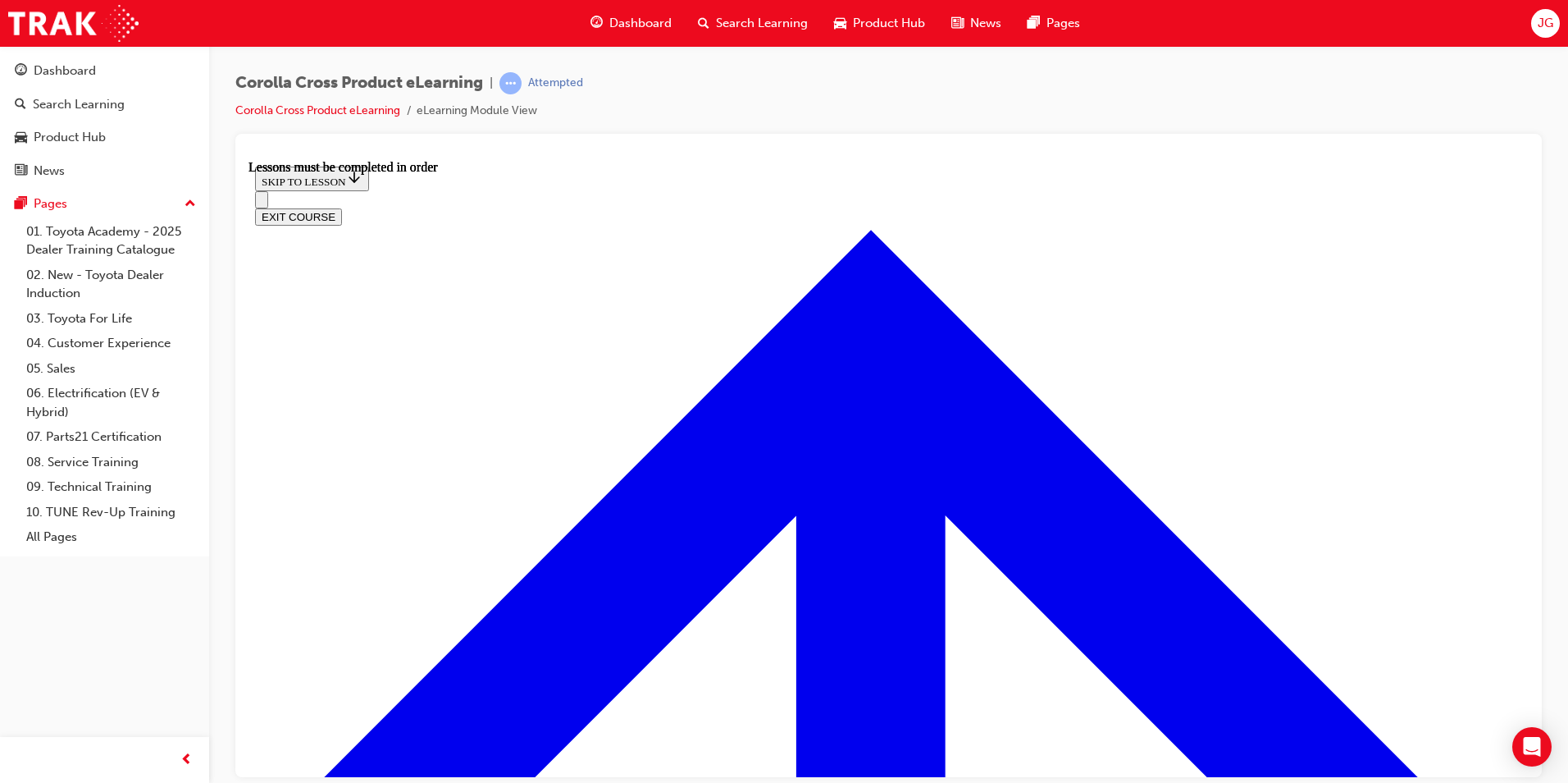
scroll to position [1448, 0]
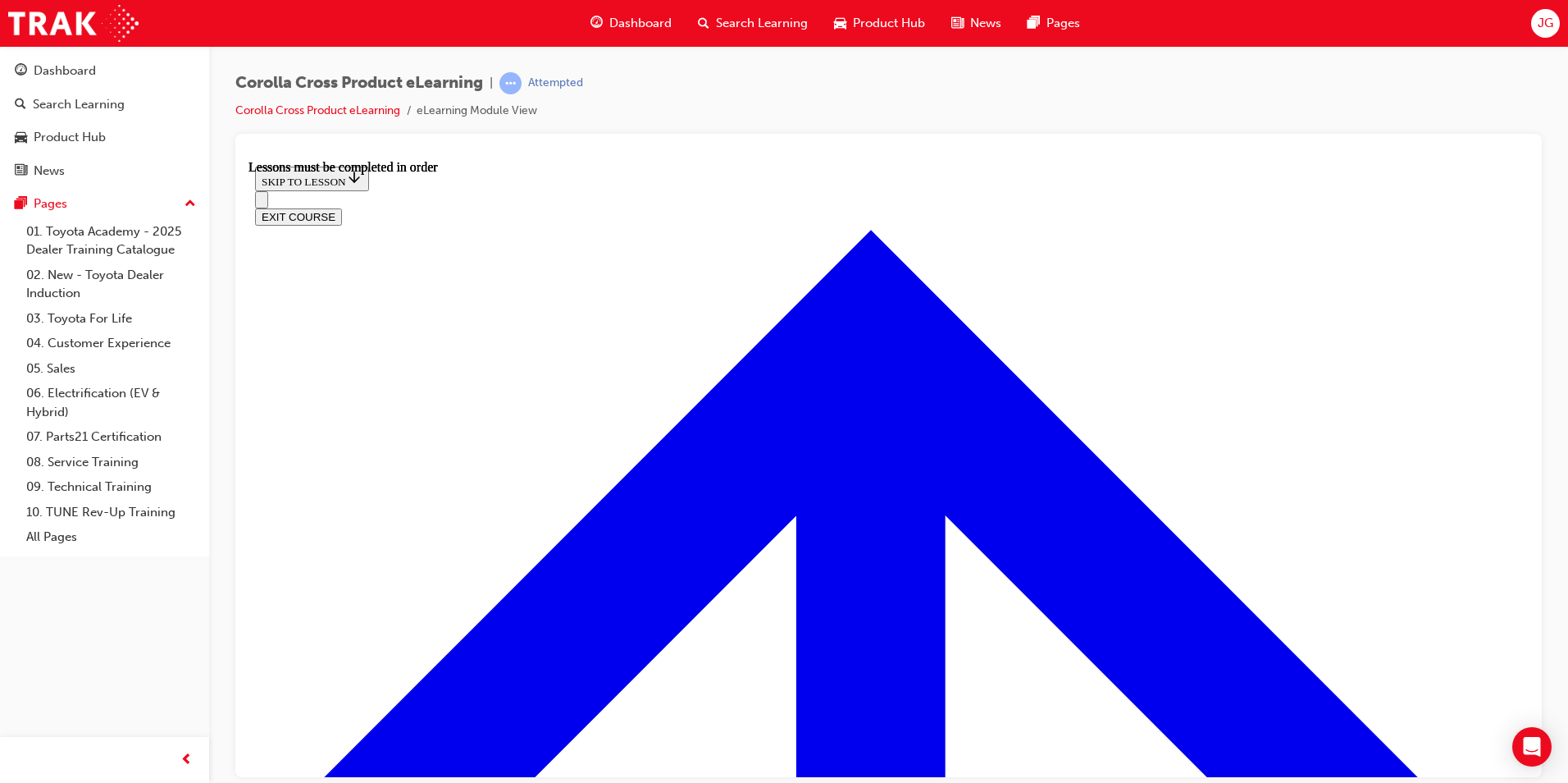
scroll to position [68, 0]
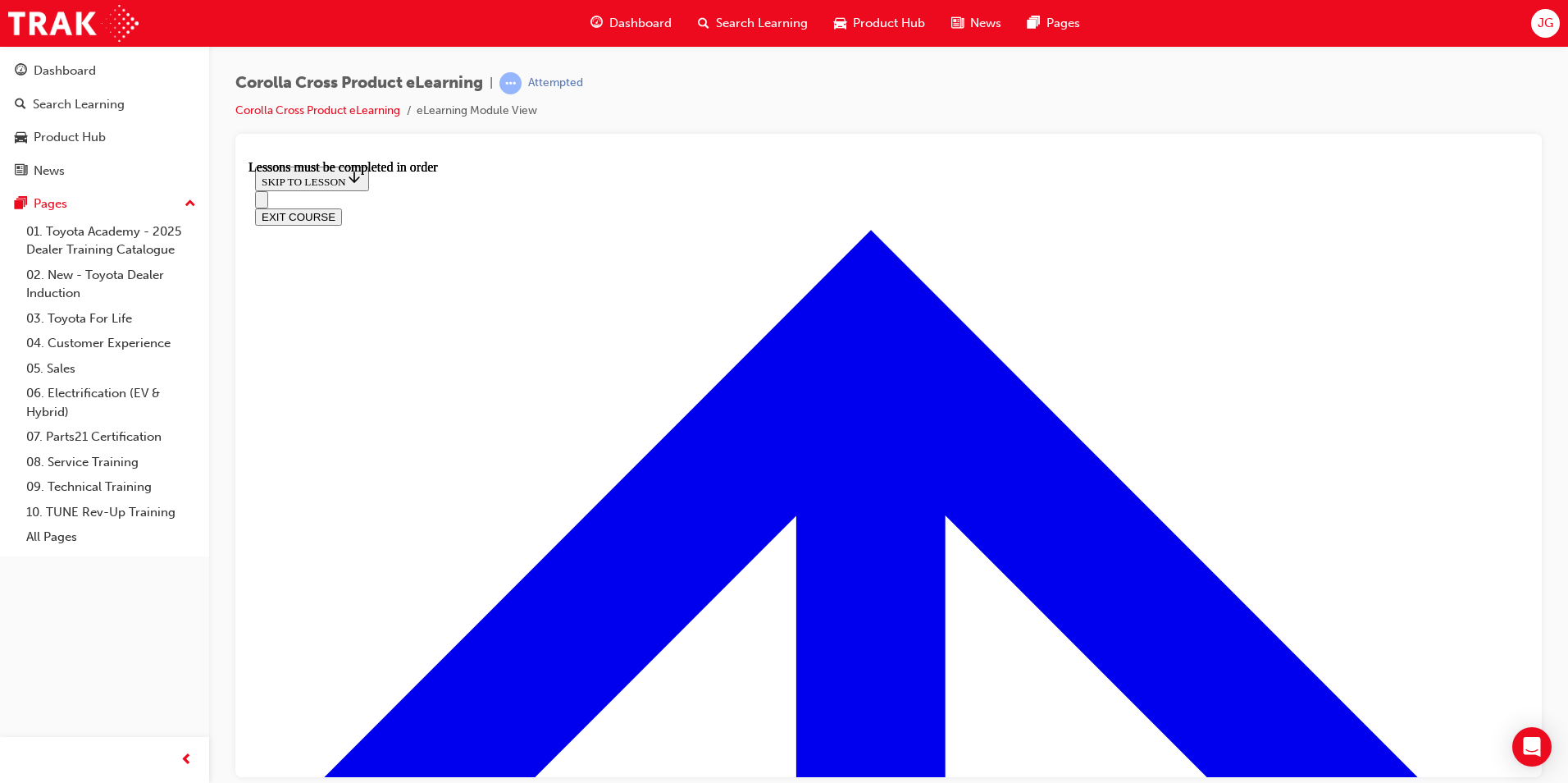
scroll to position [250, 0]
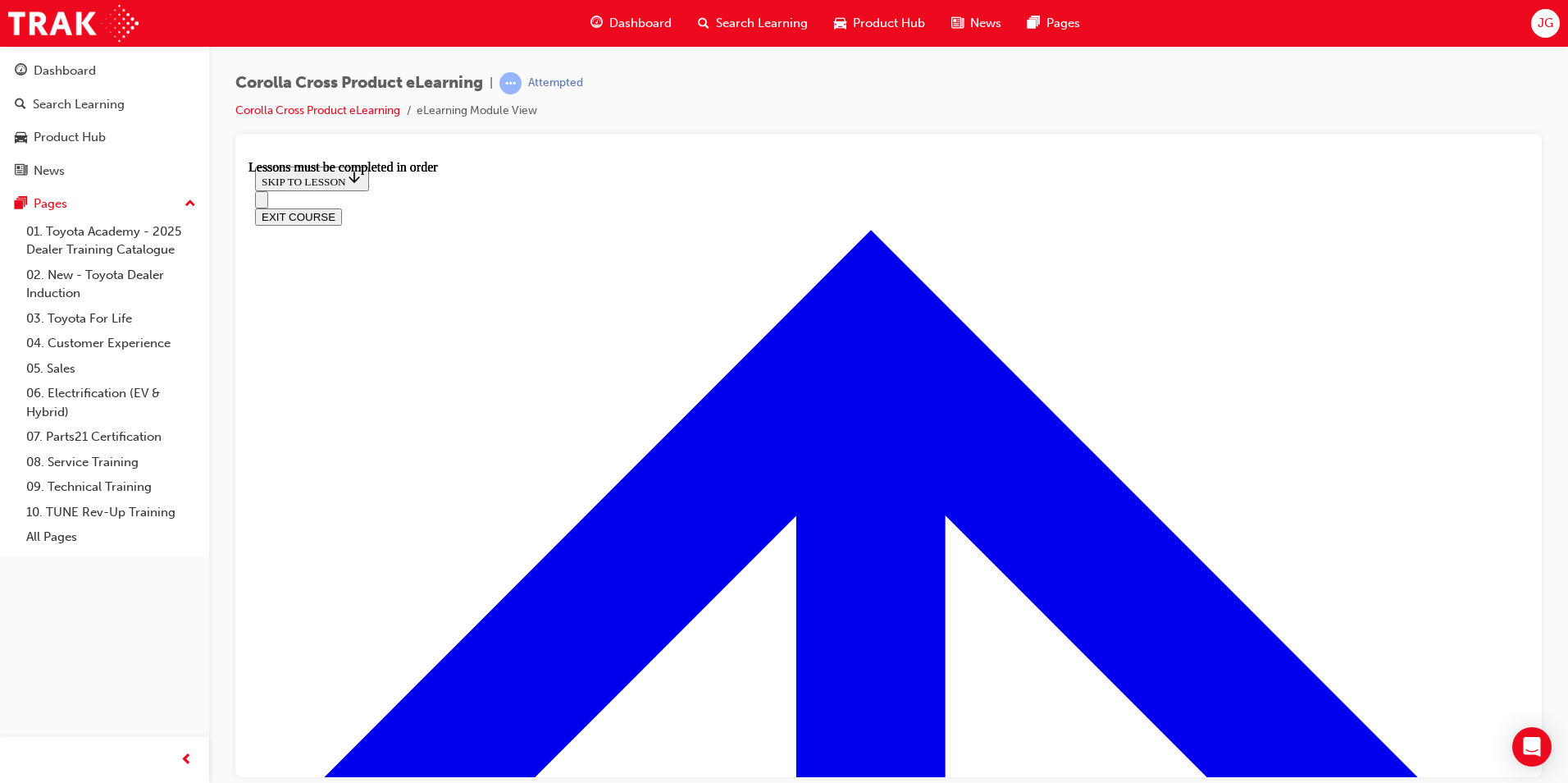
scroll to position [1916, 0]
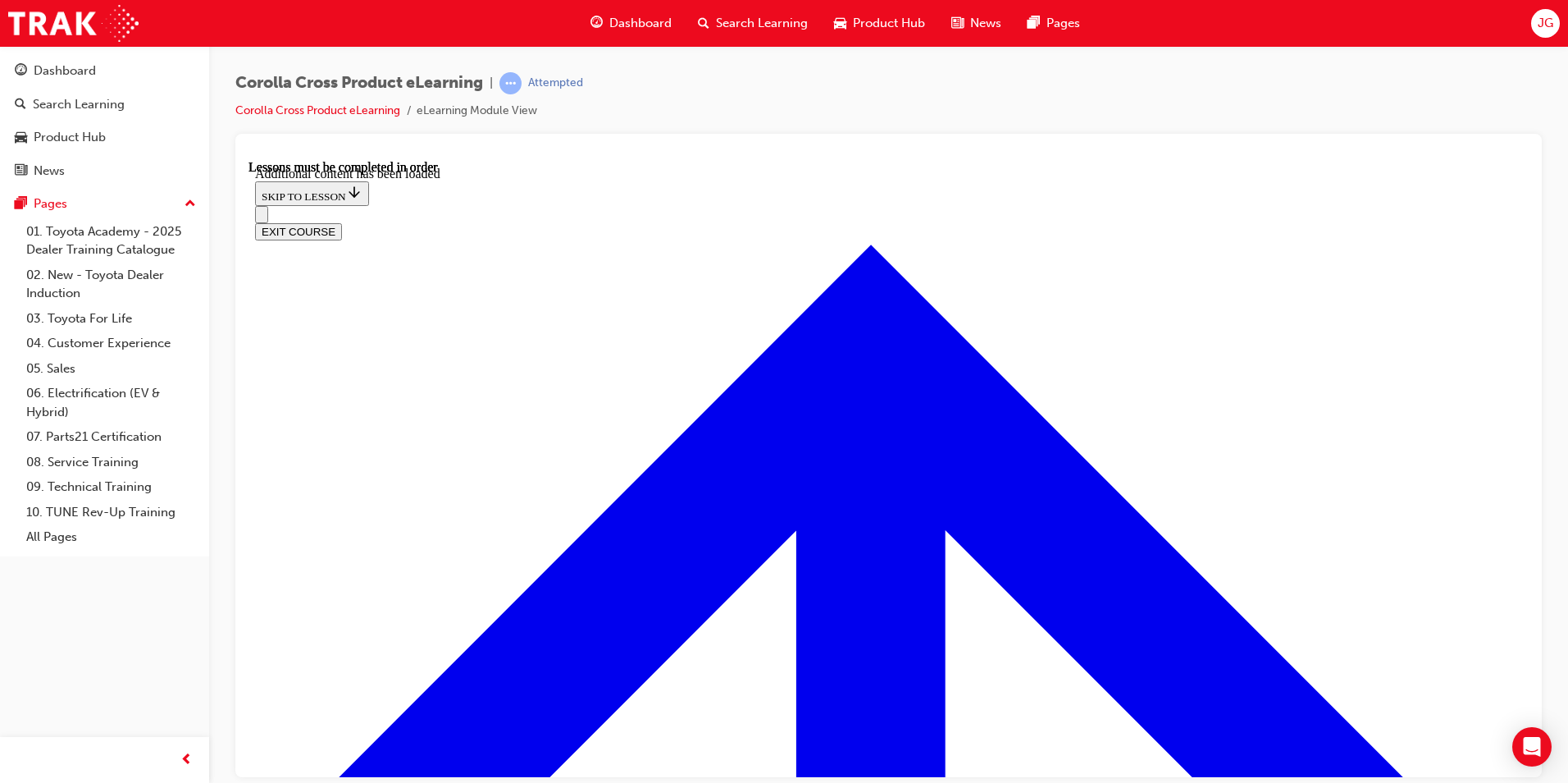
scroll to position [2359, 0]
drag, startPoint x: 783, startPoint y: 662, endPoint x: 822, endPoint y: 506, distance: 160.8
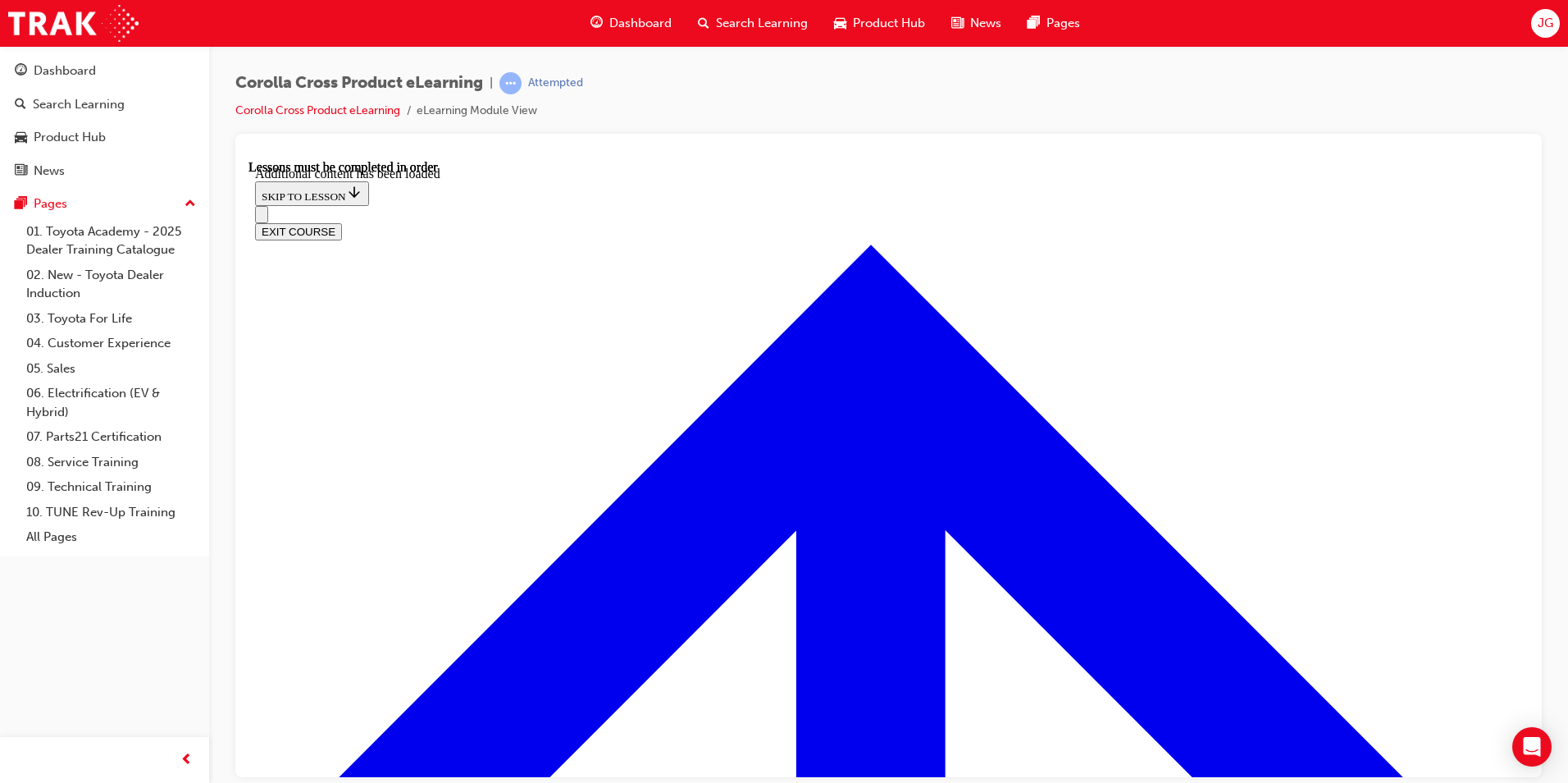
radio input "true"
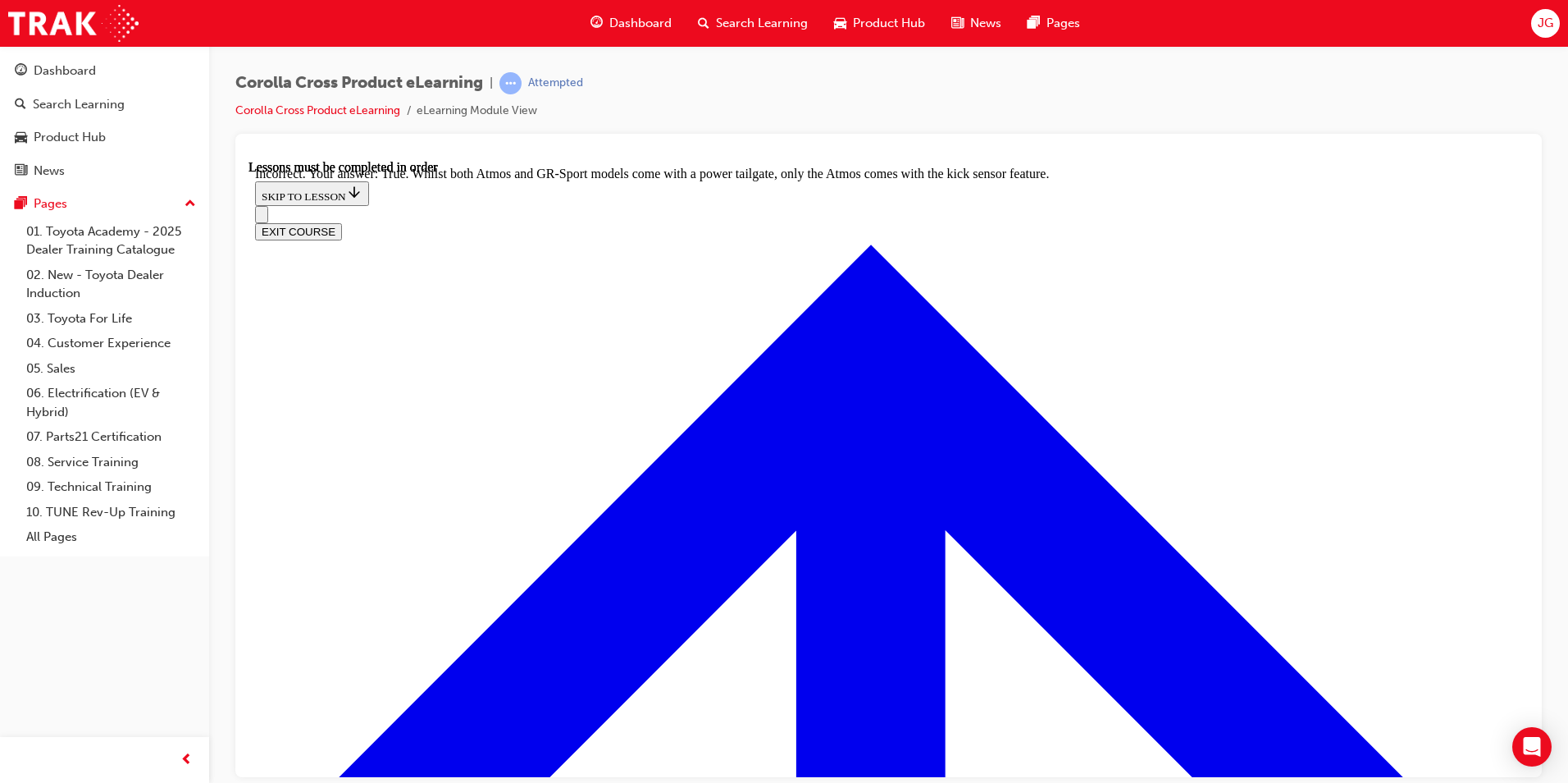
radio input "true"
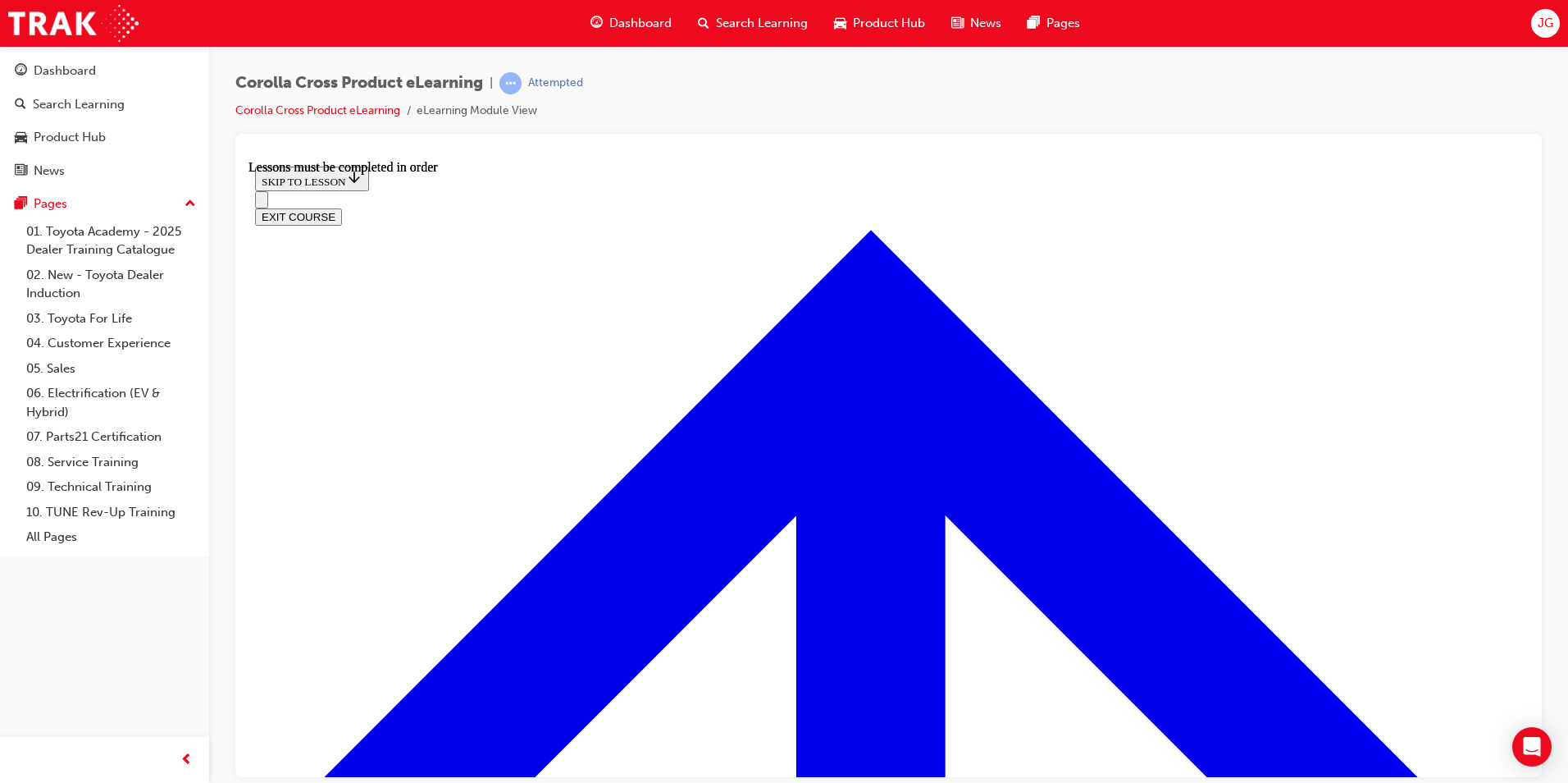
scroll to position [2725, 0]
drag, startPoint x: 1250, startPoint y: 387, endPoint x: 1220, endPoint y: 396, distance: 31.3
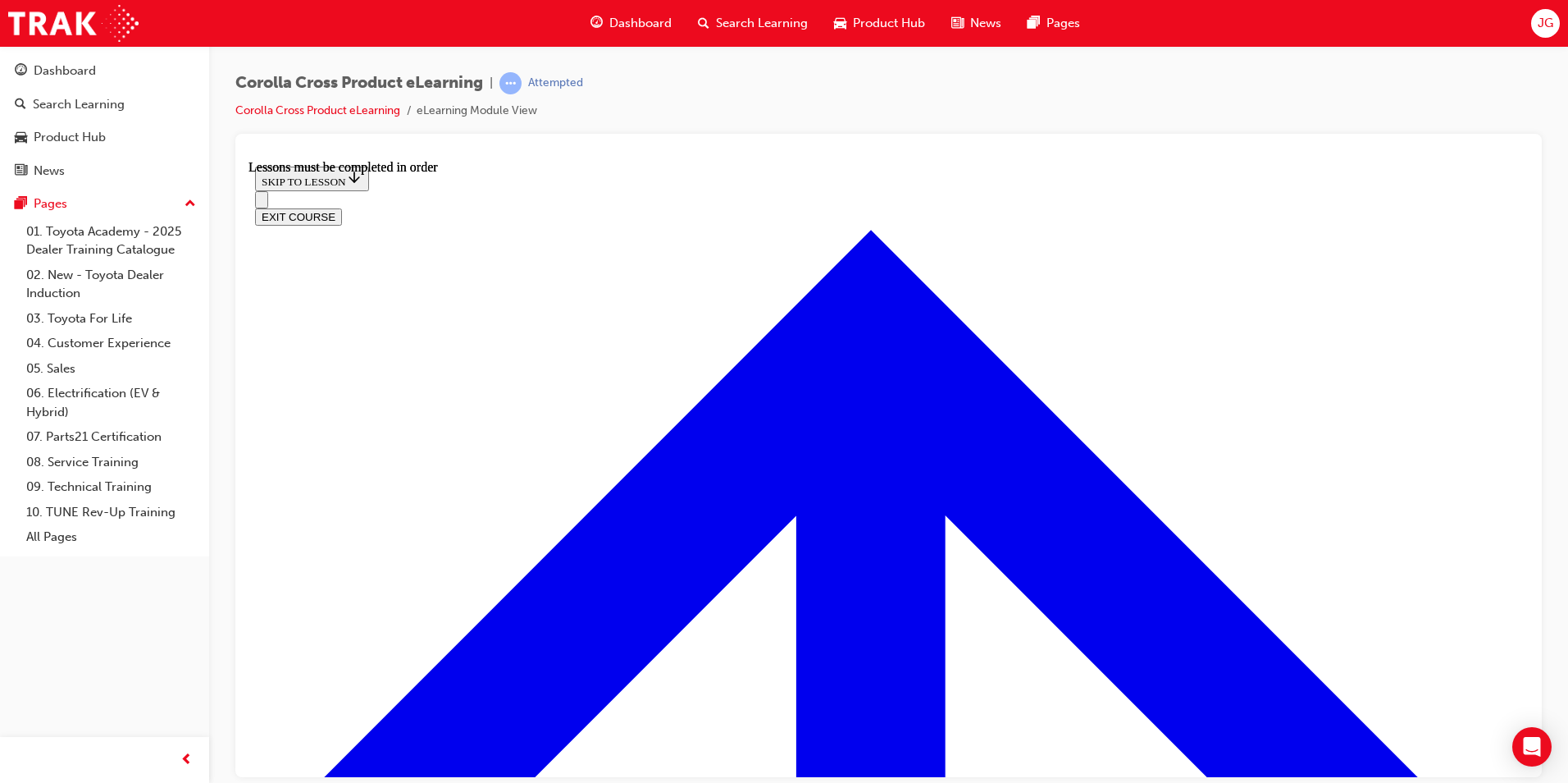
scroll to position [157, 0]
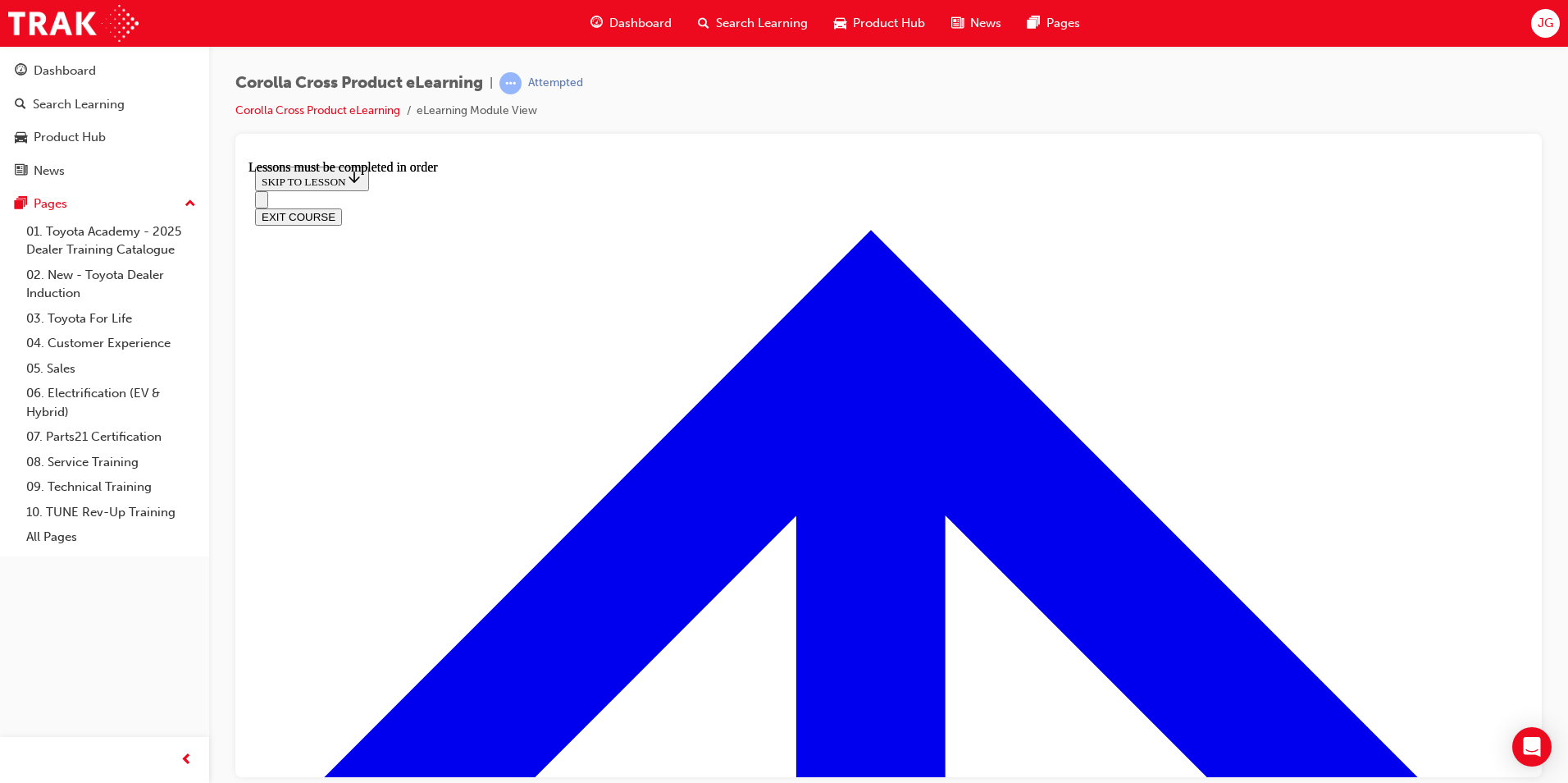
scroll to position [2847, 0]
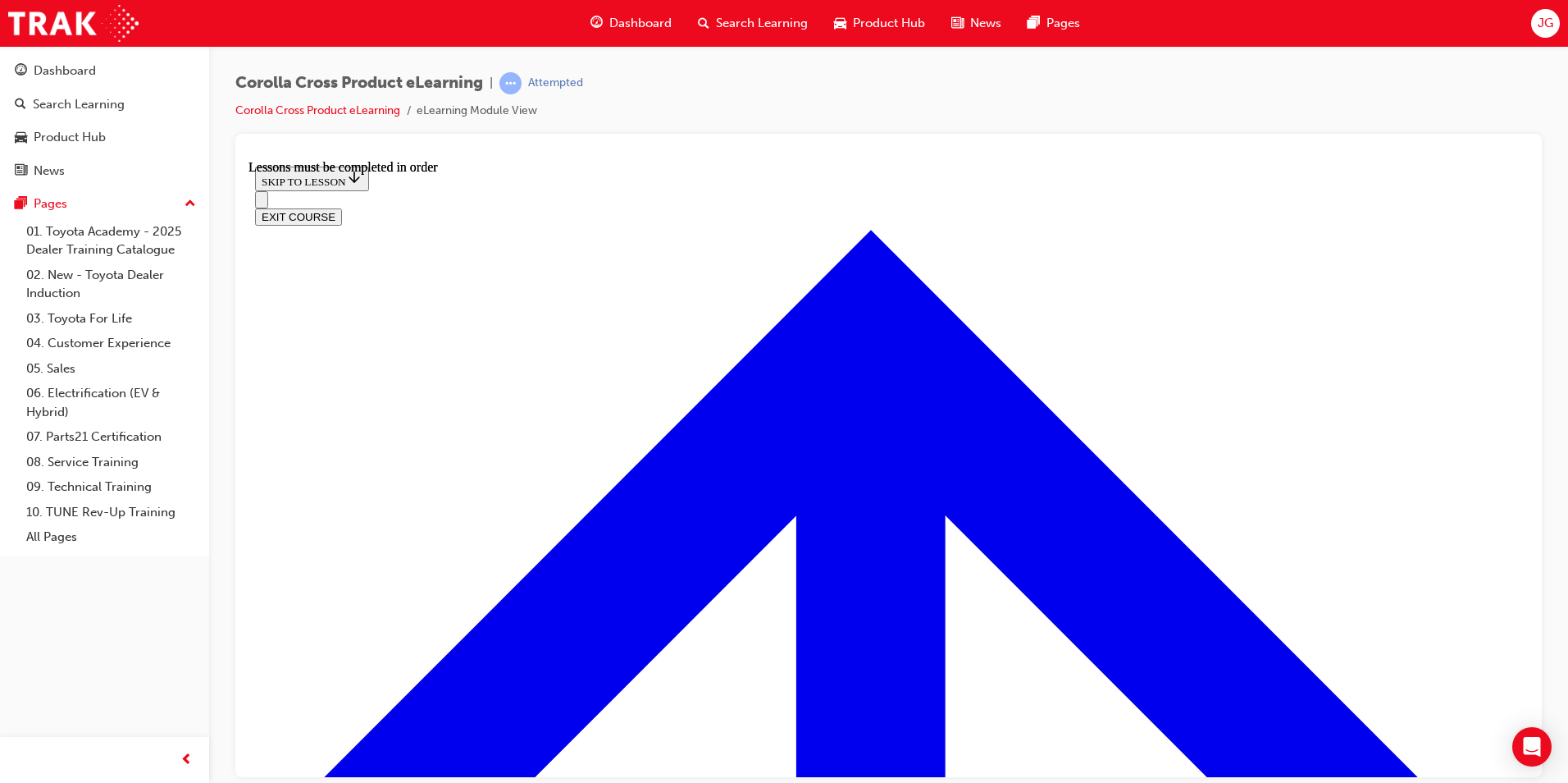
scroll to position [436, 0]
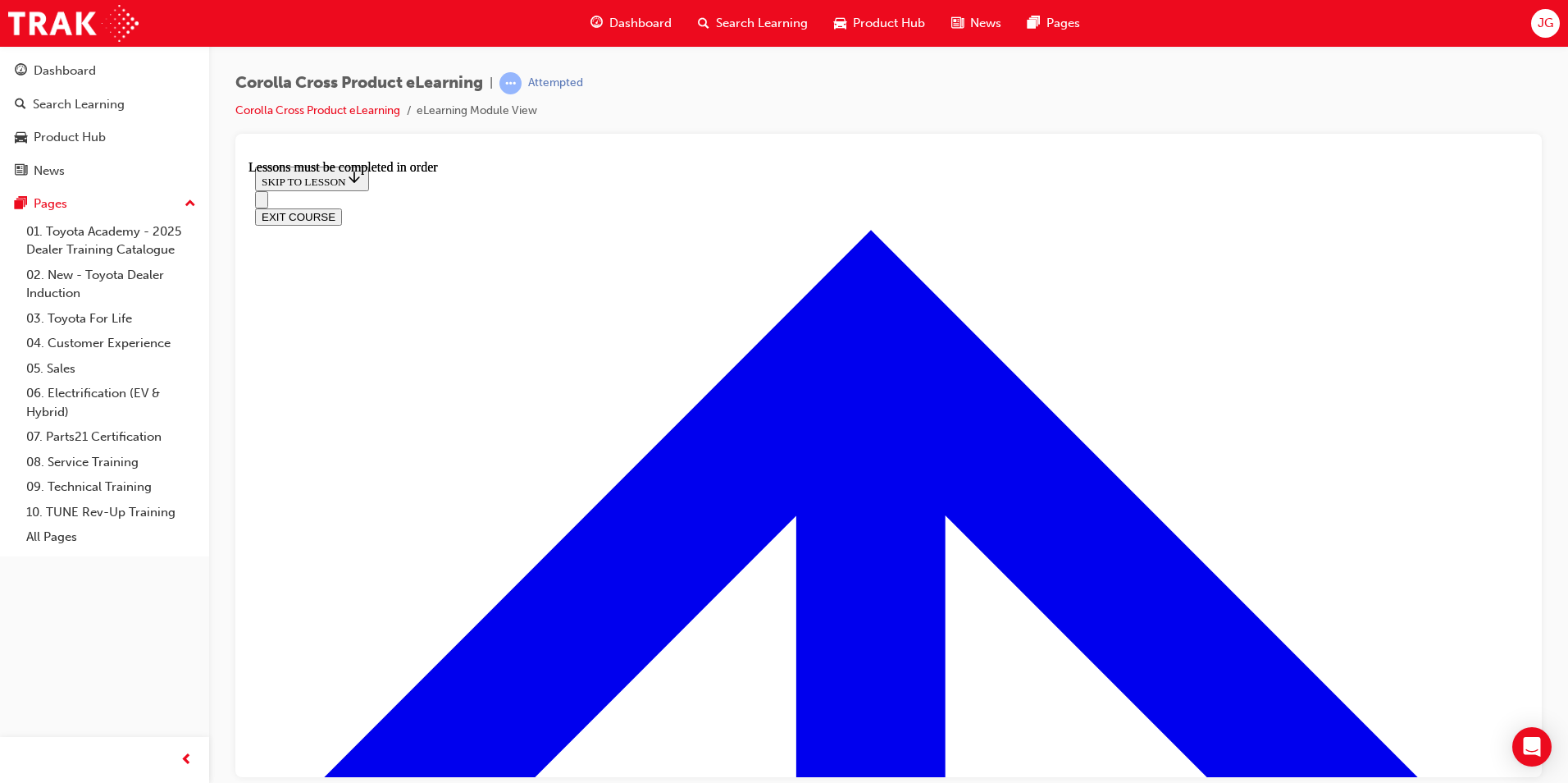
scroll to position [43, 0]
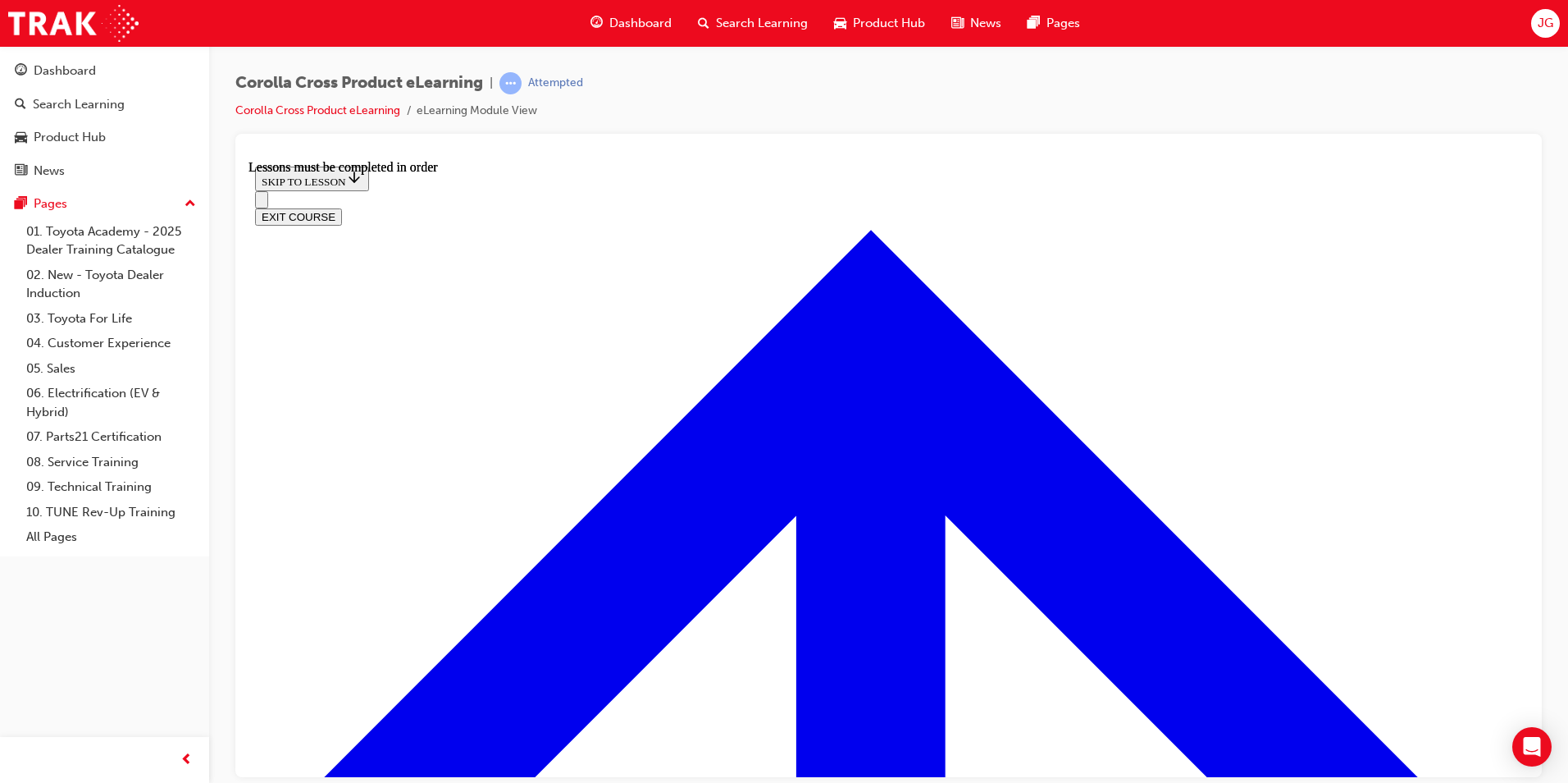
scroll to position [1589, 0]
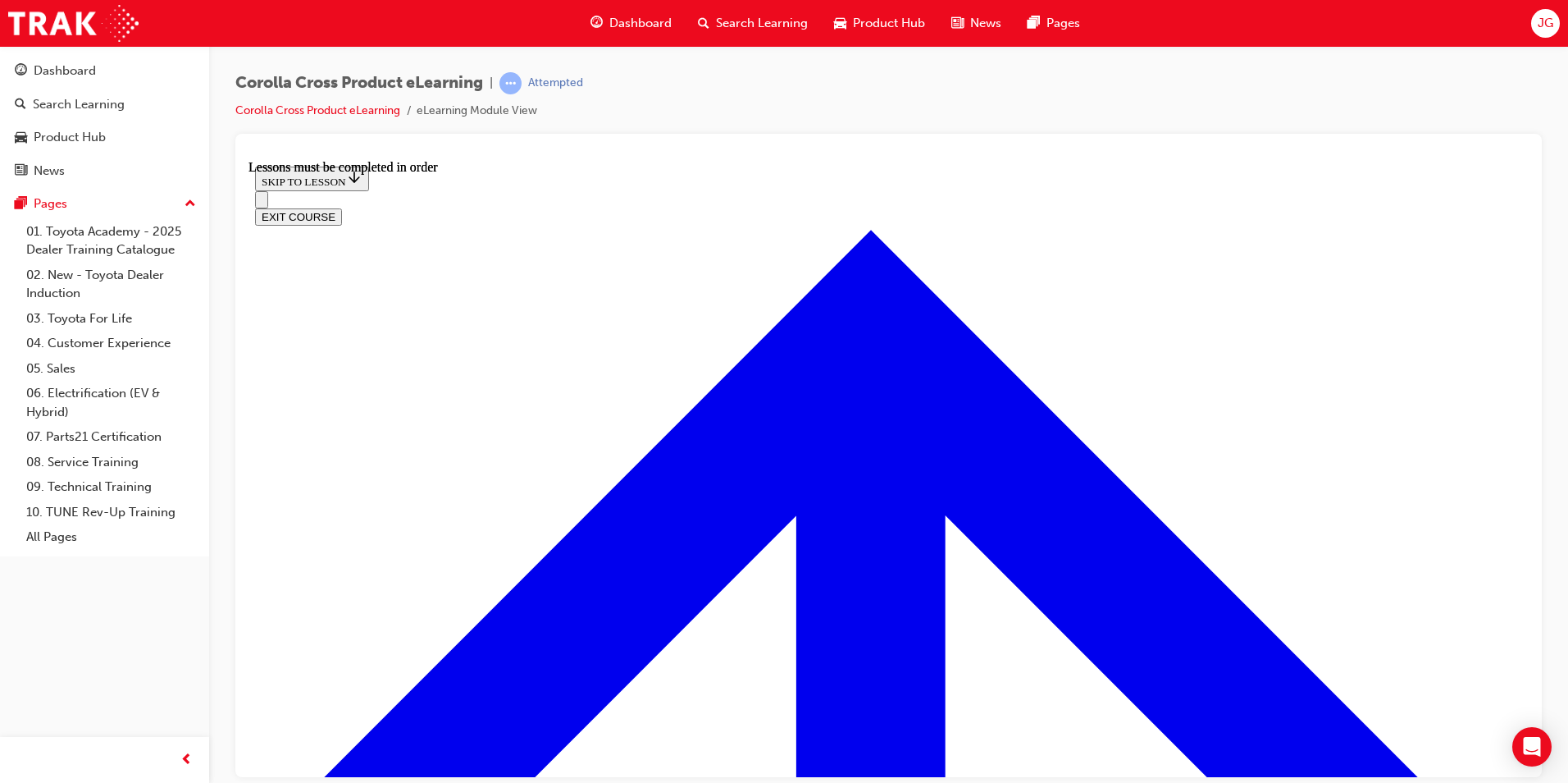
scroll to position [0, 0]
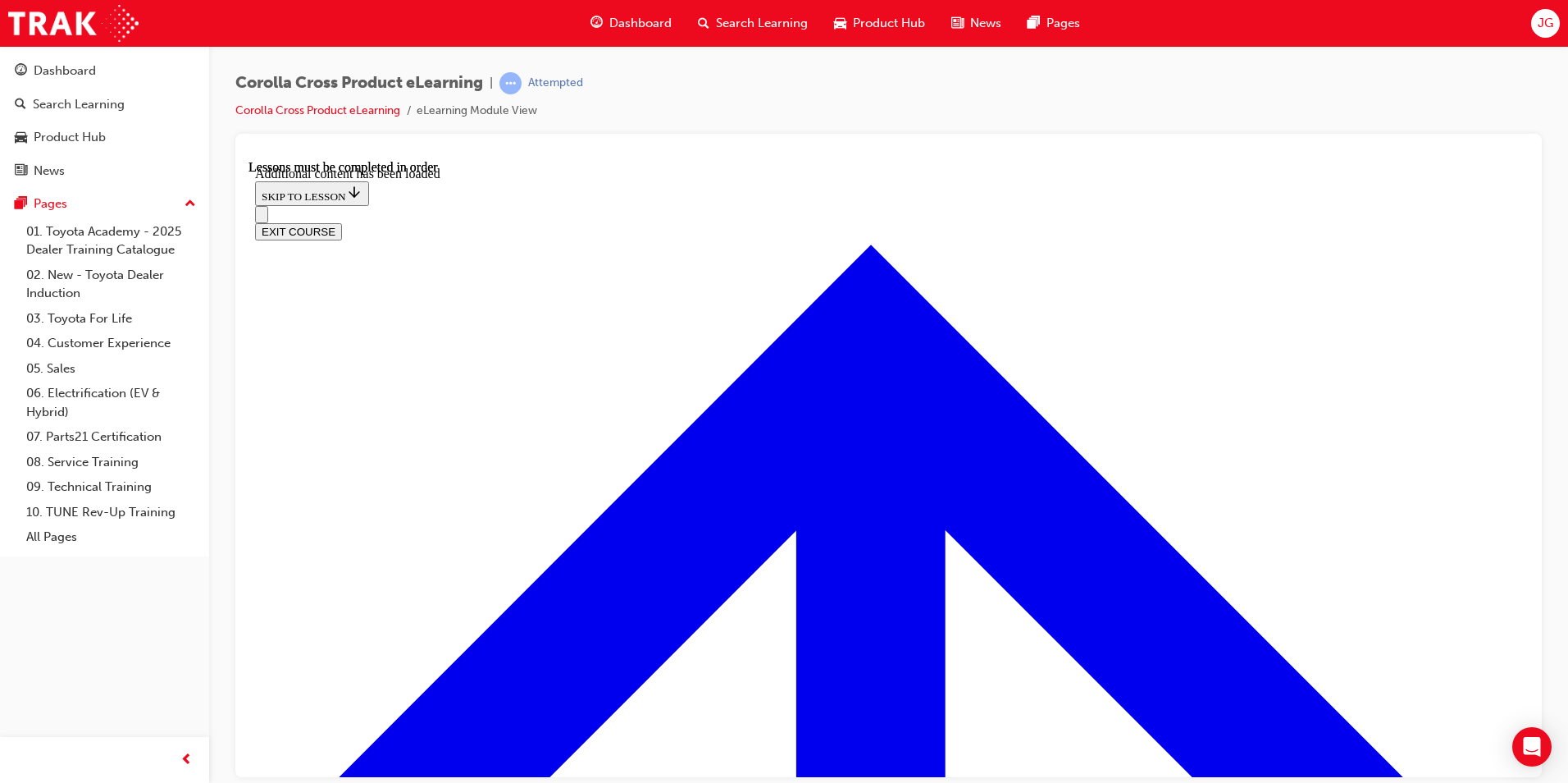
scroll to position [3939, 0]
checkbox input "true"
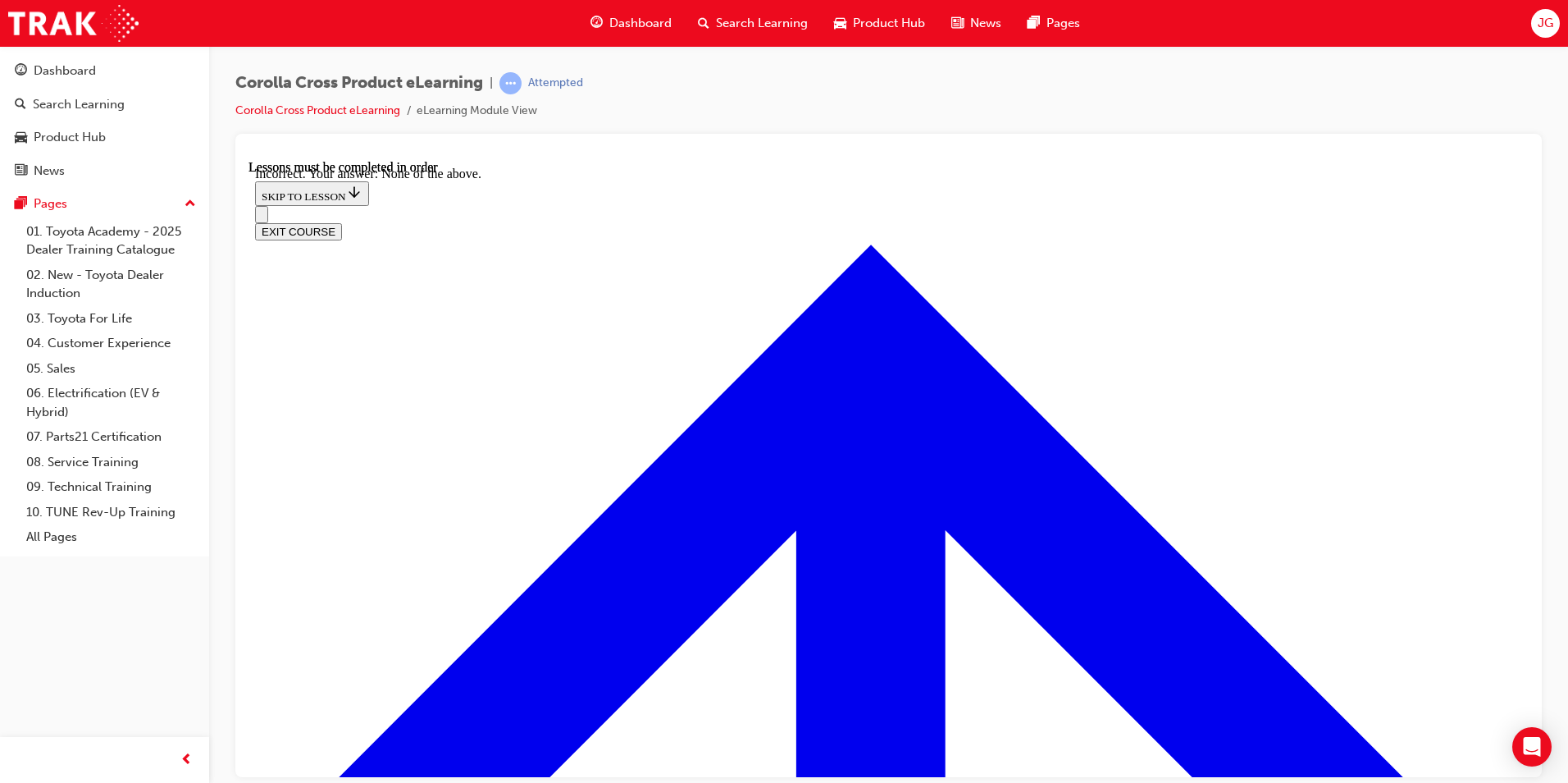
scroll to position [4204, 0]
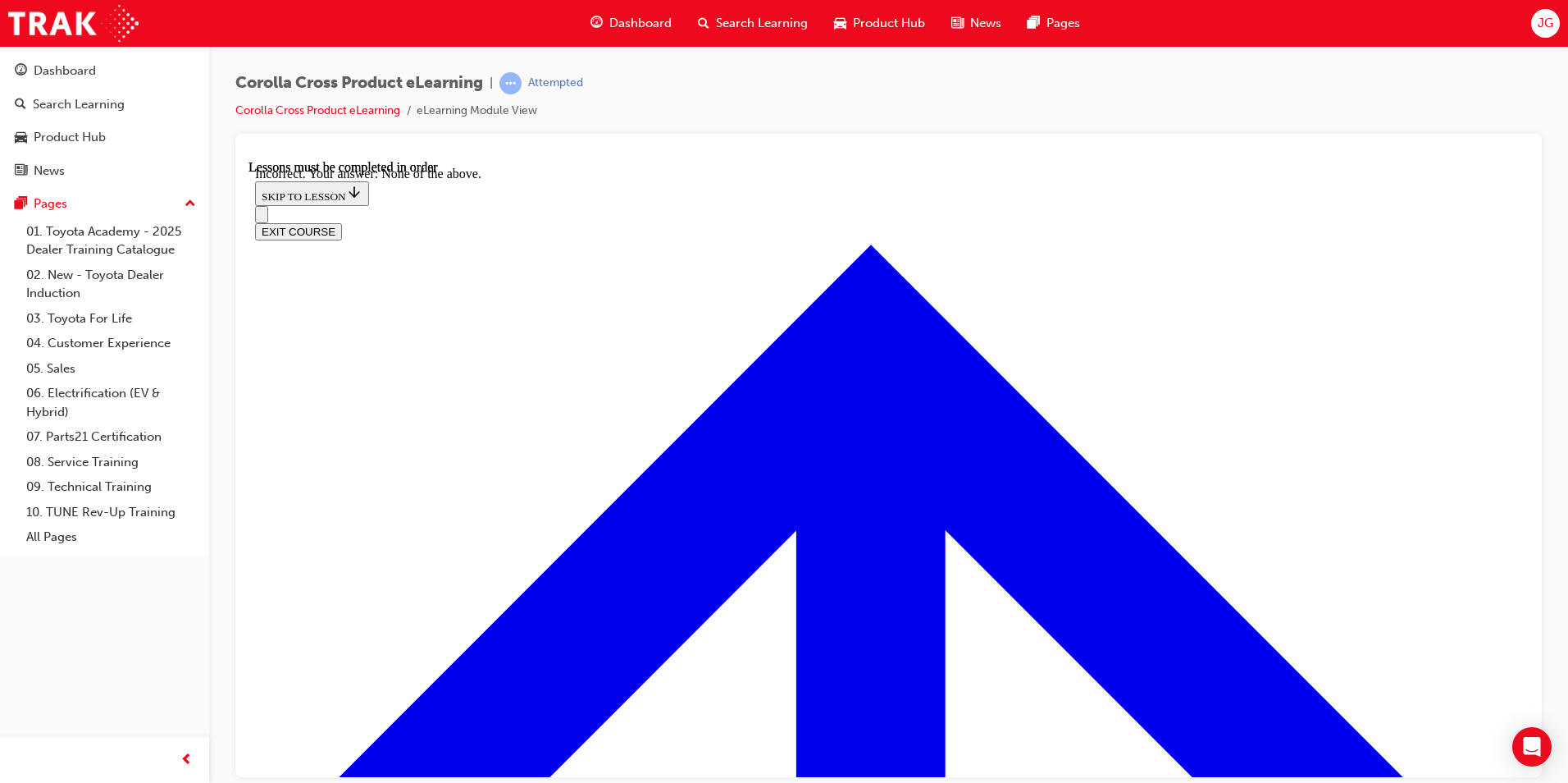
checkbox input "true"
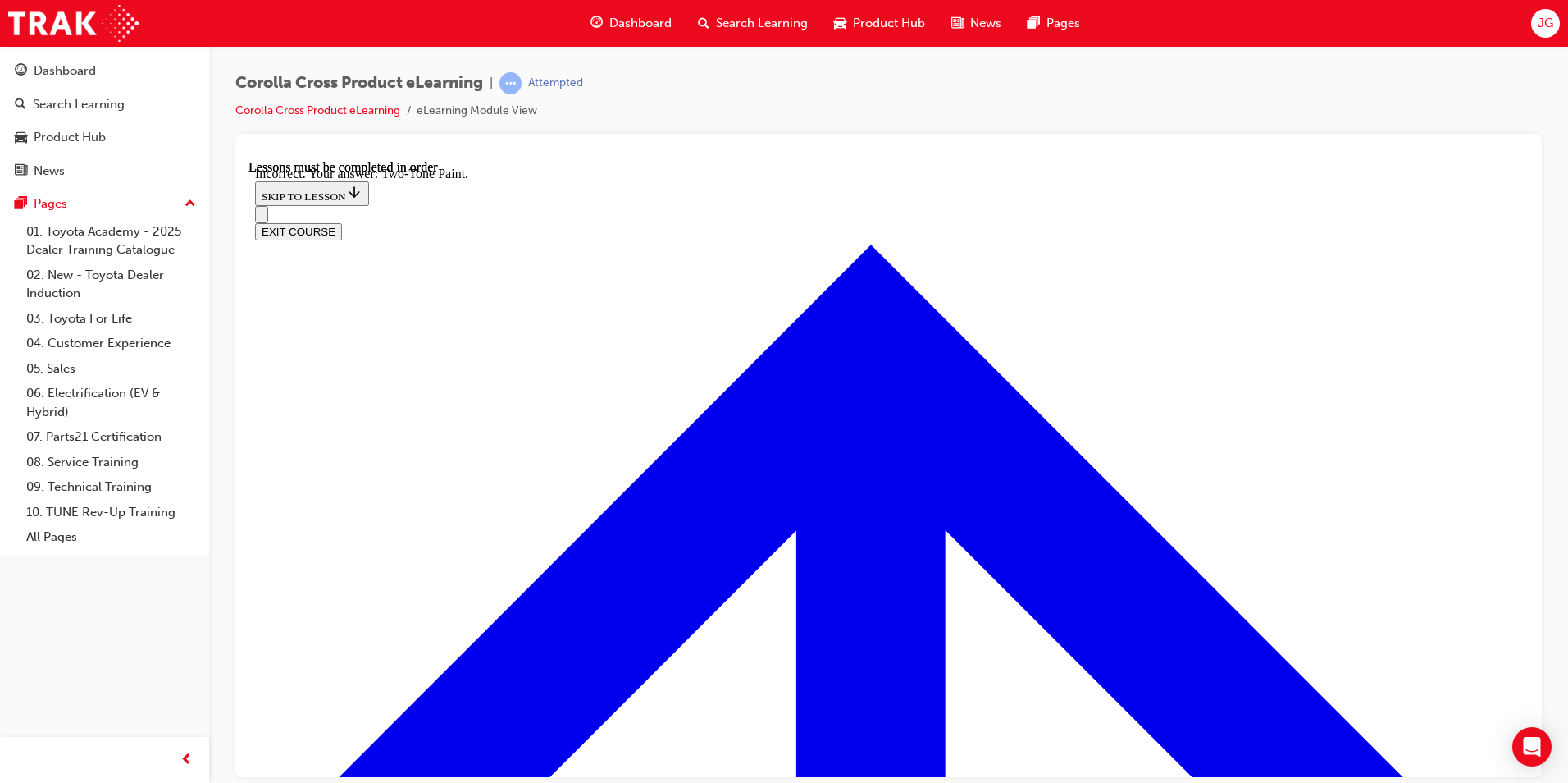
checkbox input "true"
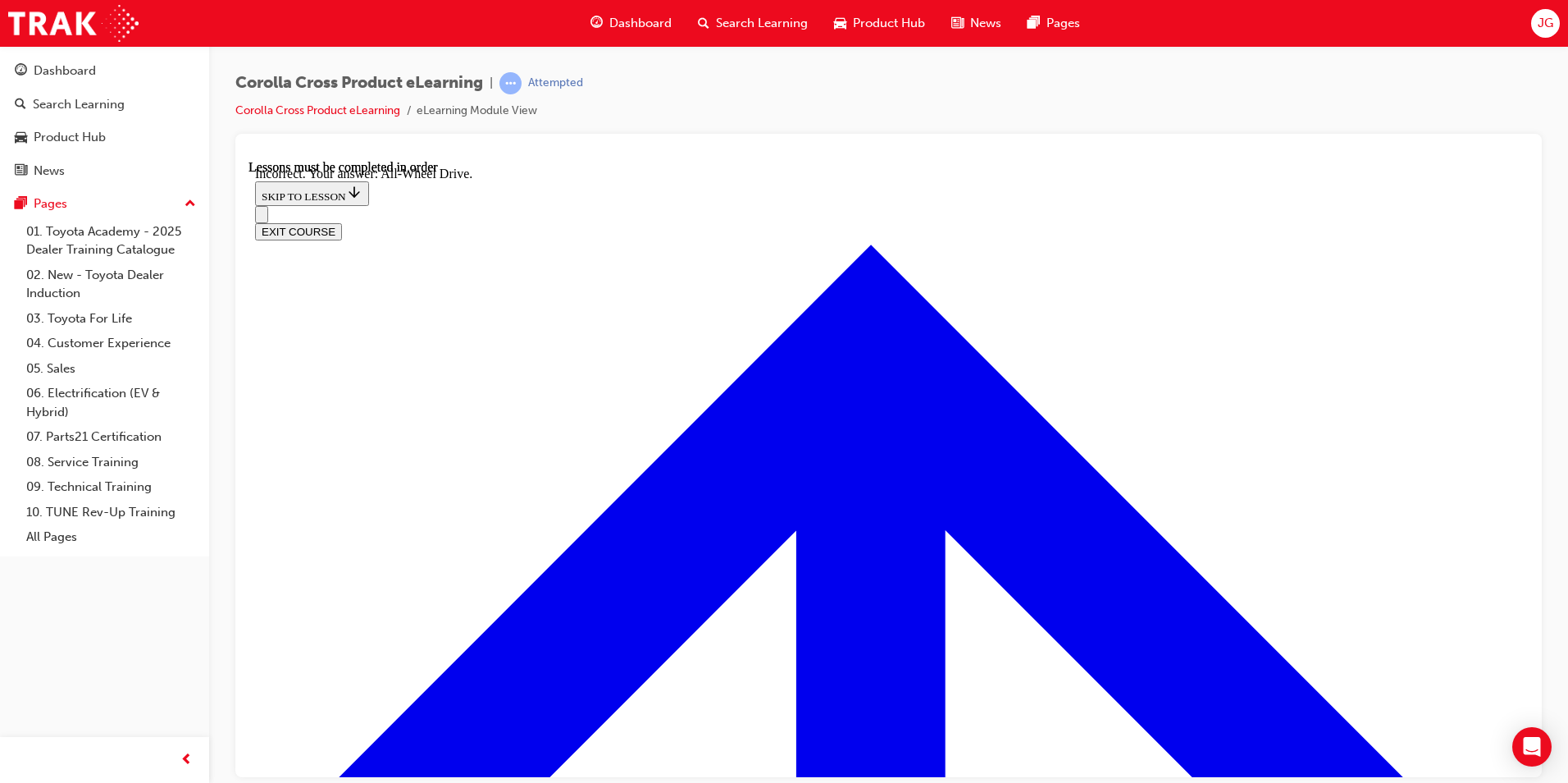
checkbox input "true"
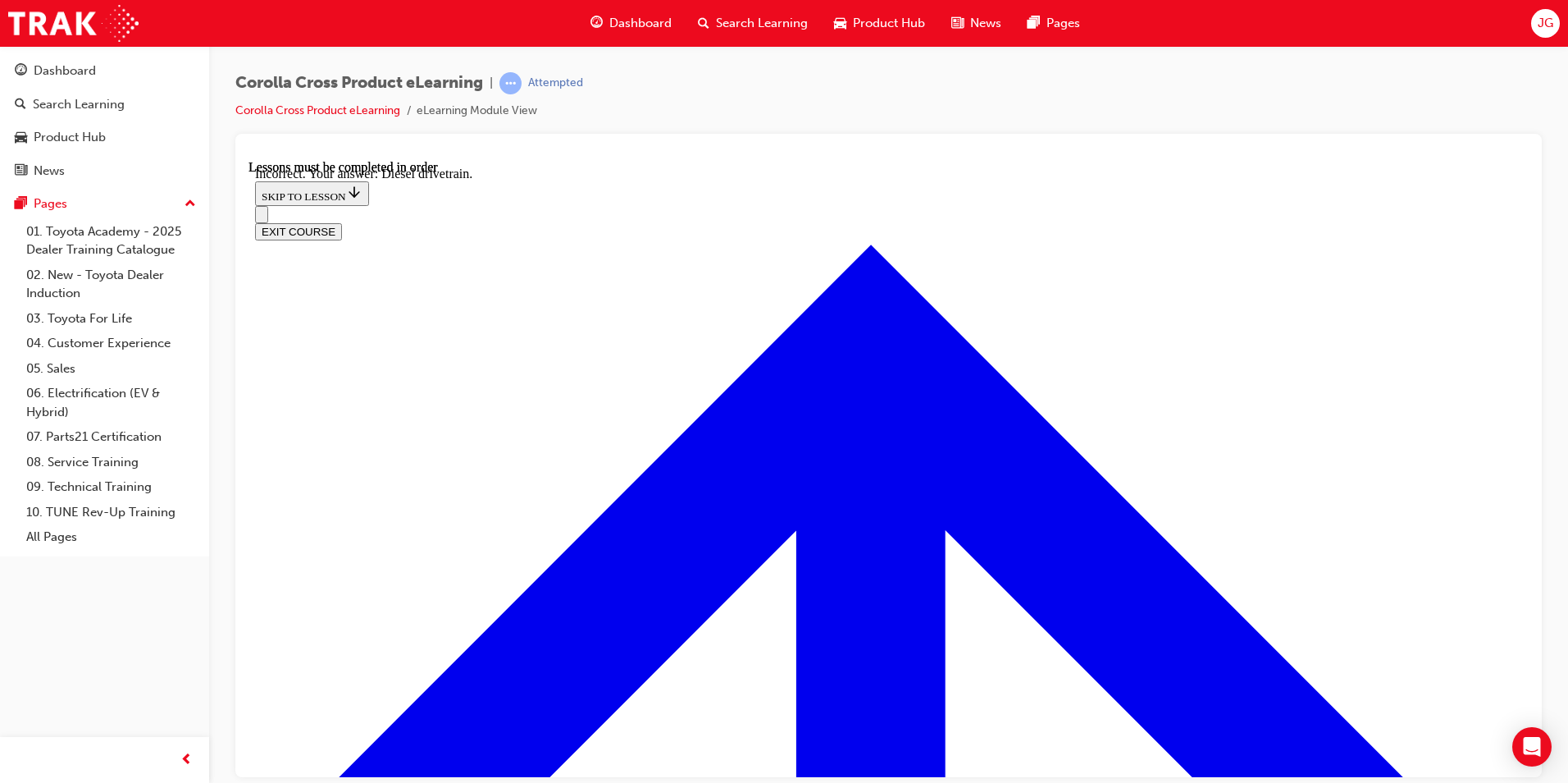
checkbox input "false"
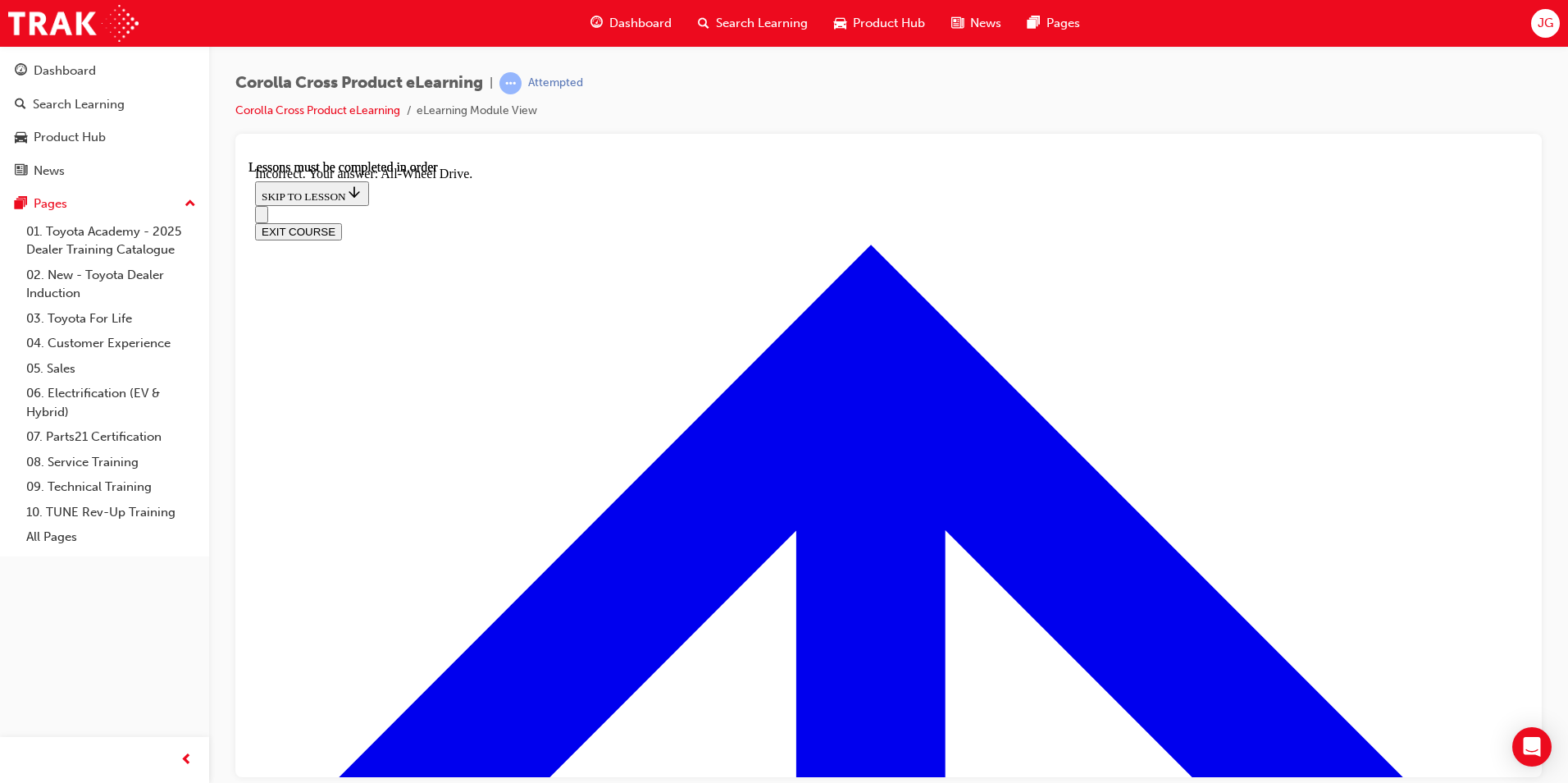
checkbox input "false"
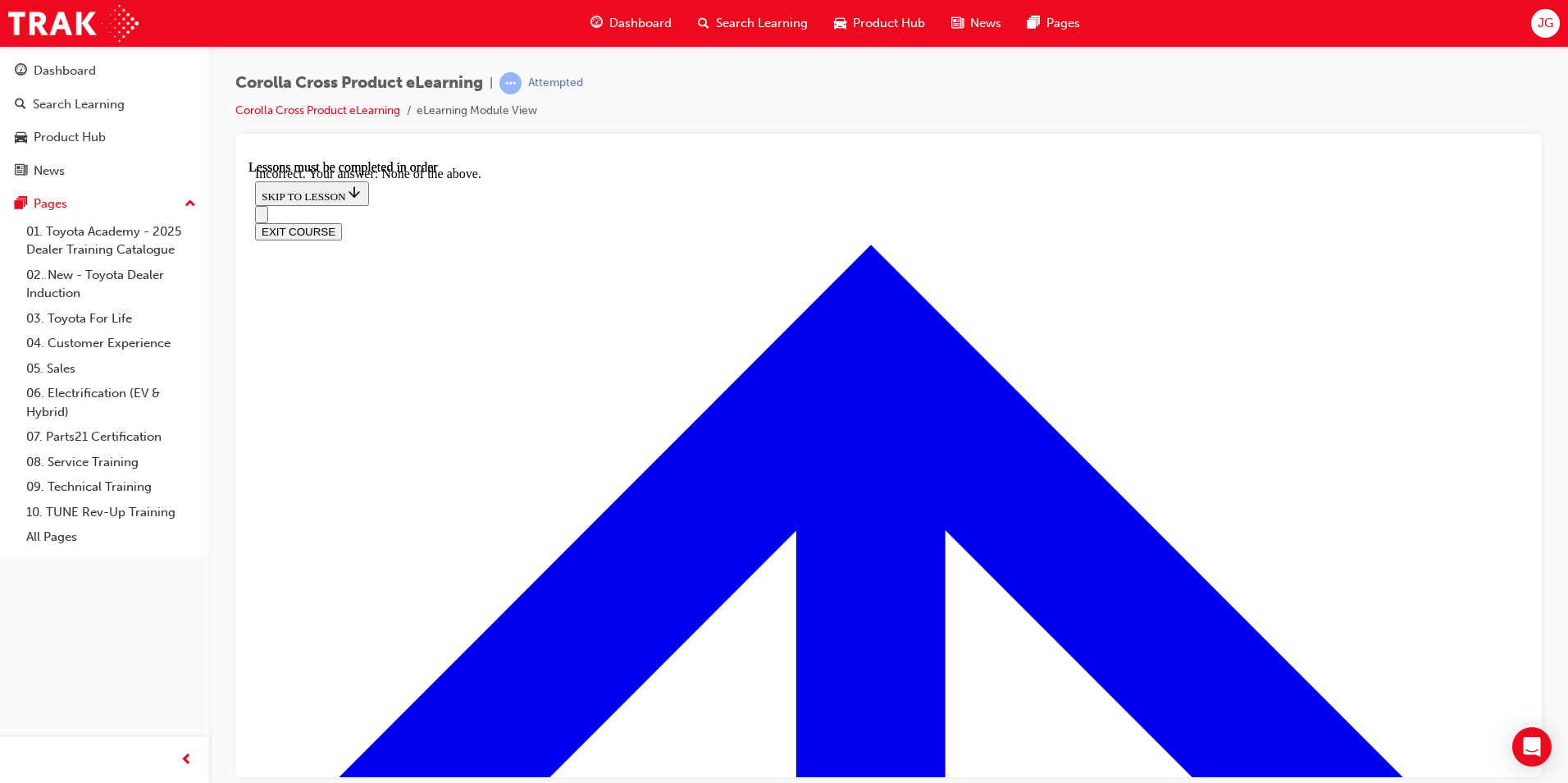
scroll to position [3947, 0]
checkbox input "false"
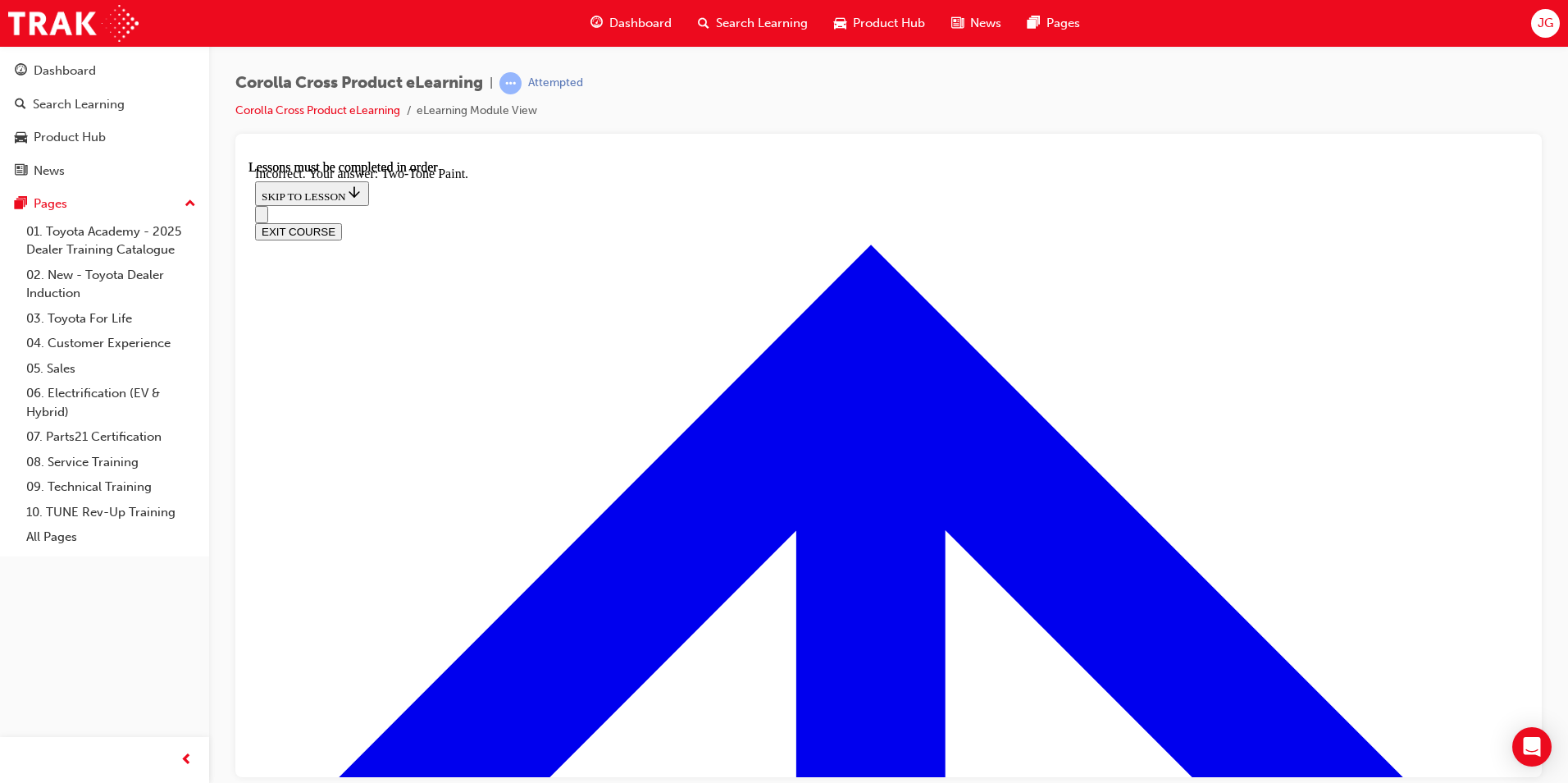
scroll to position [3912, 0]
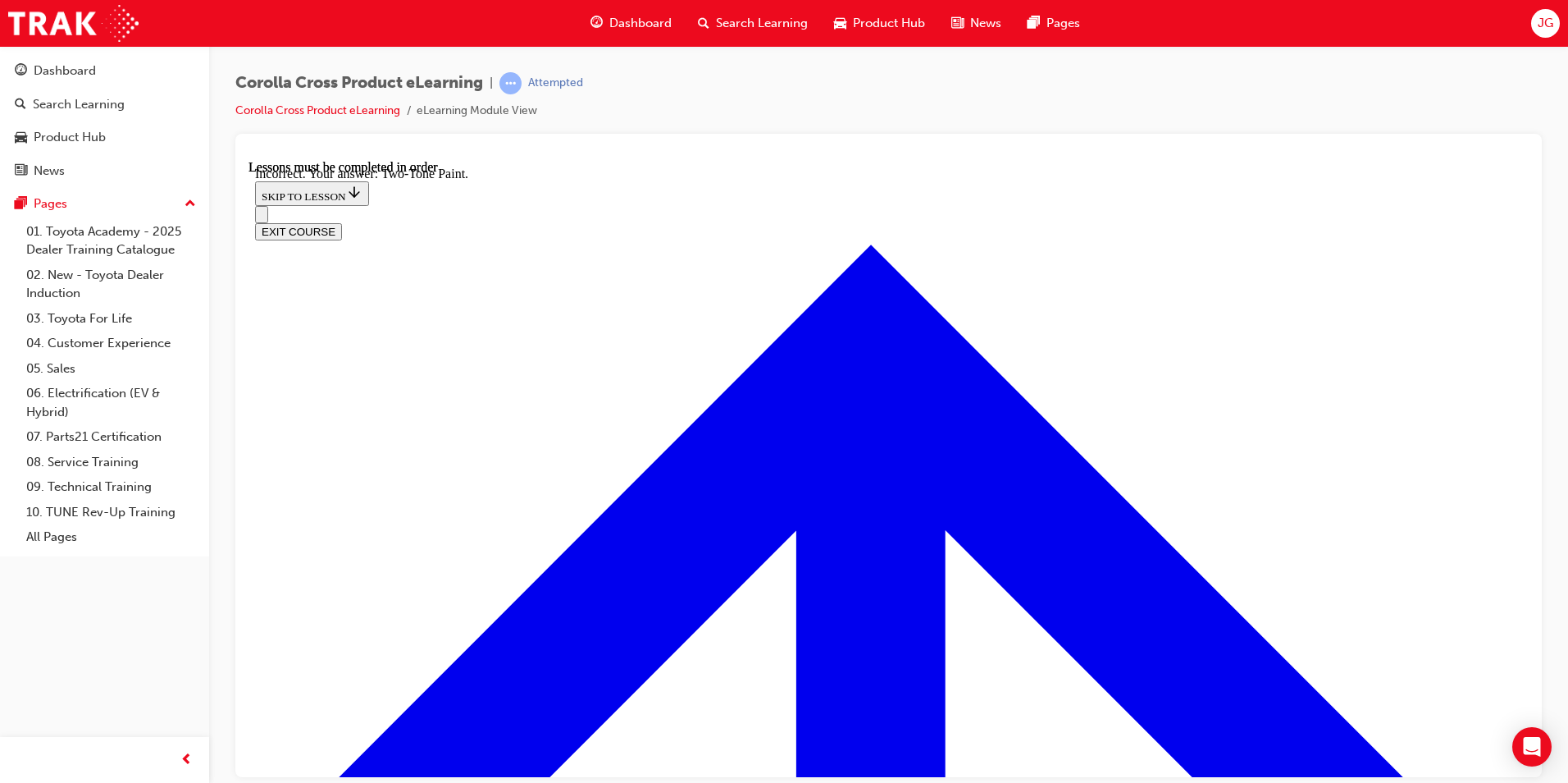
scroll to position [4052, 0]
checkbox input "true"
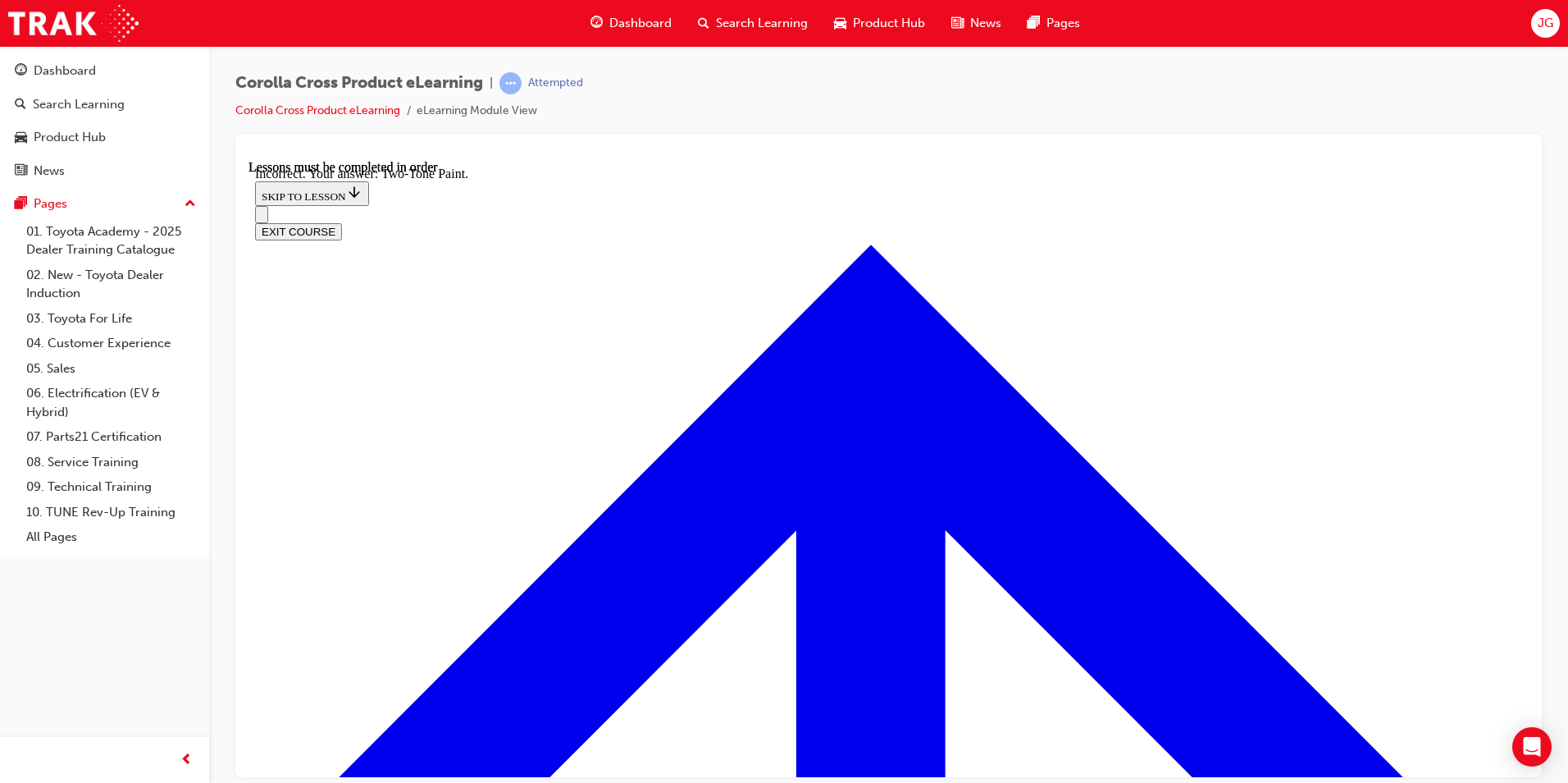
checkbox input "true"
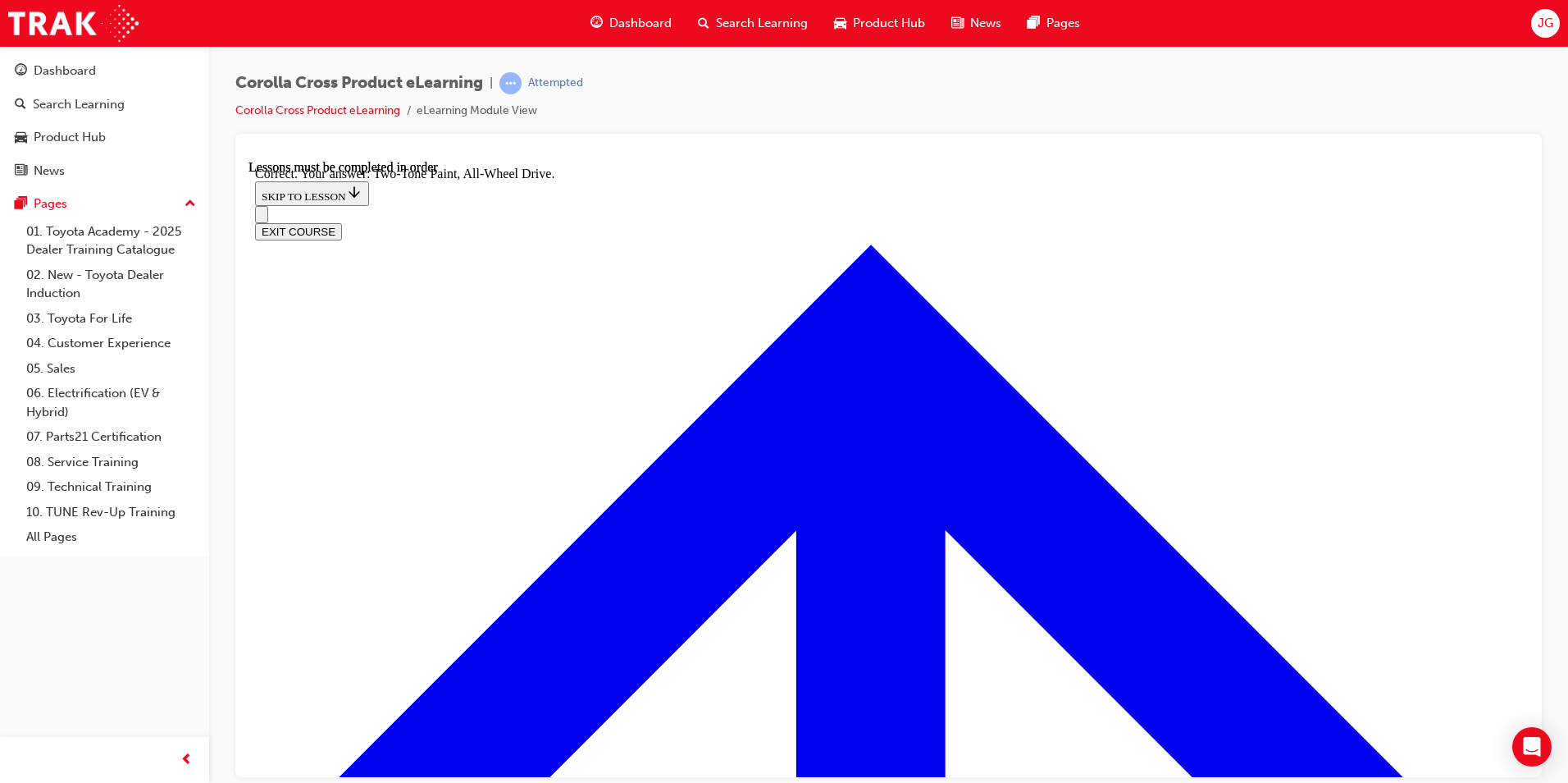
radio input "true"
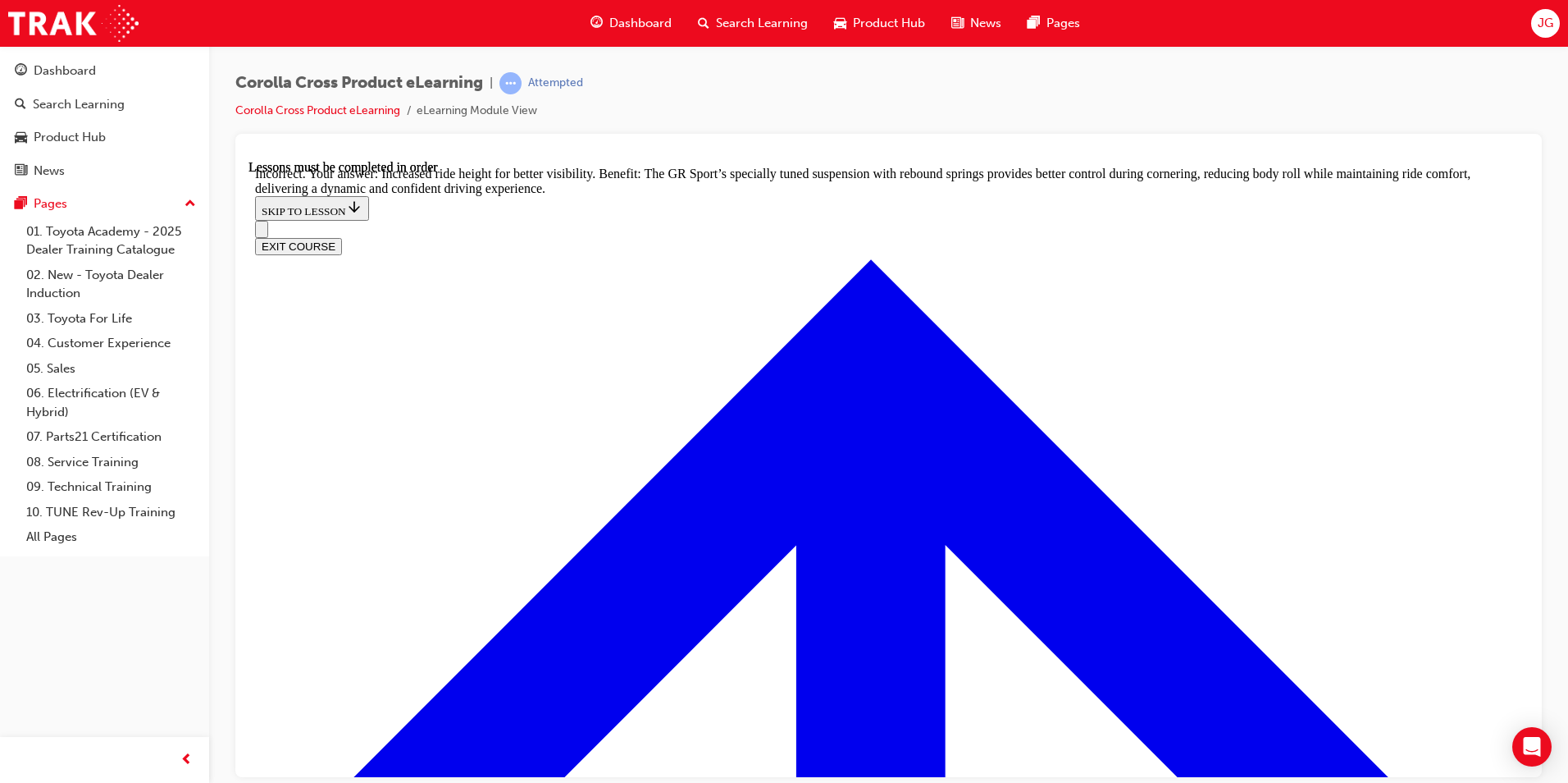
scroll to position [4979, 0]
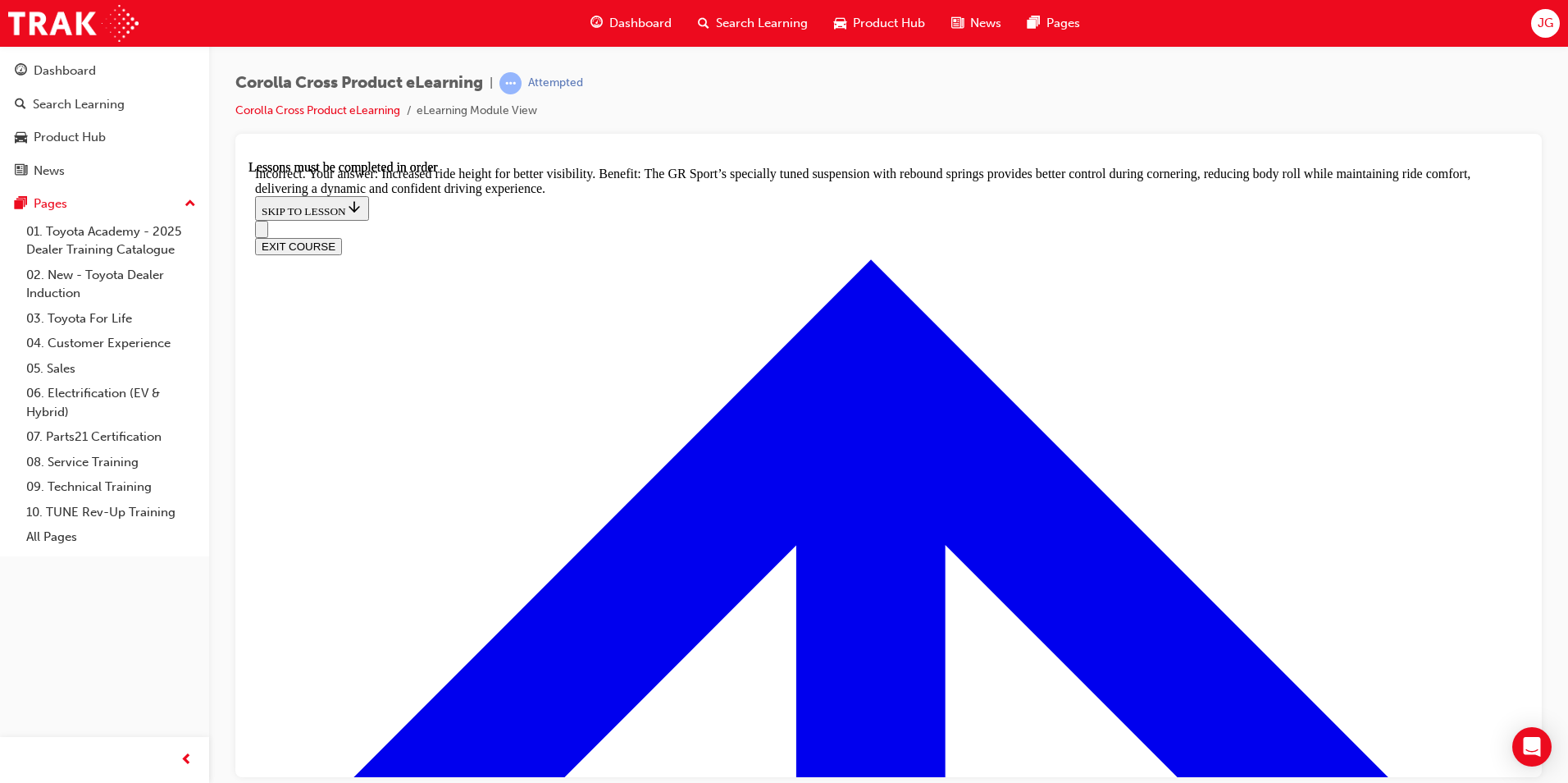
radio input "true"
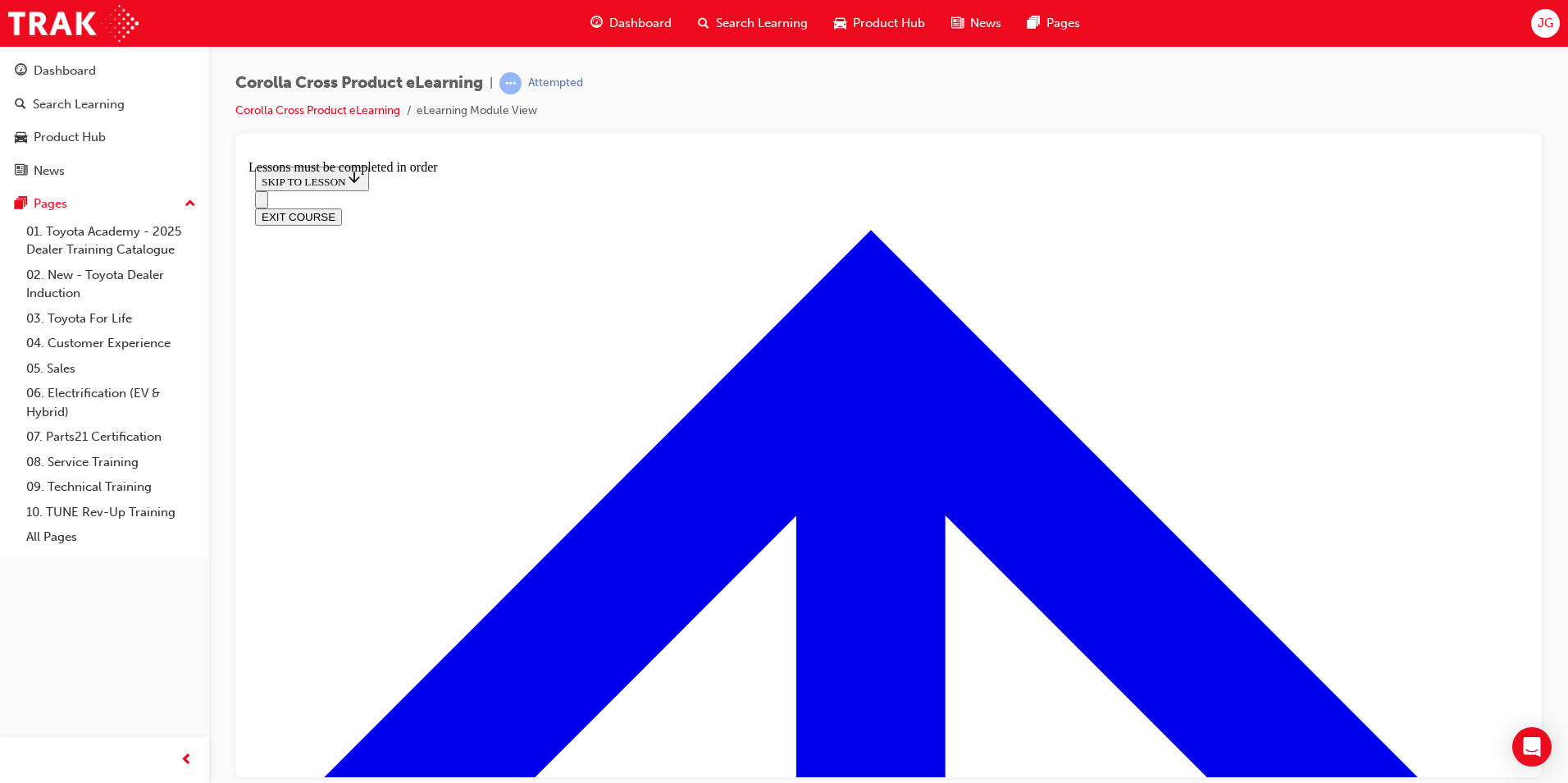
scroll to position [725, 0]
